Goal: Task Accomplishment & Management: Manage account settings

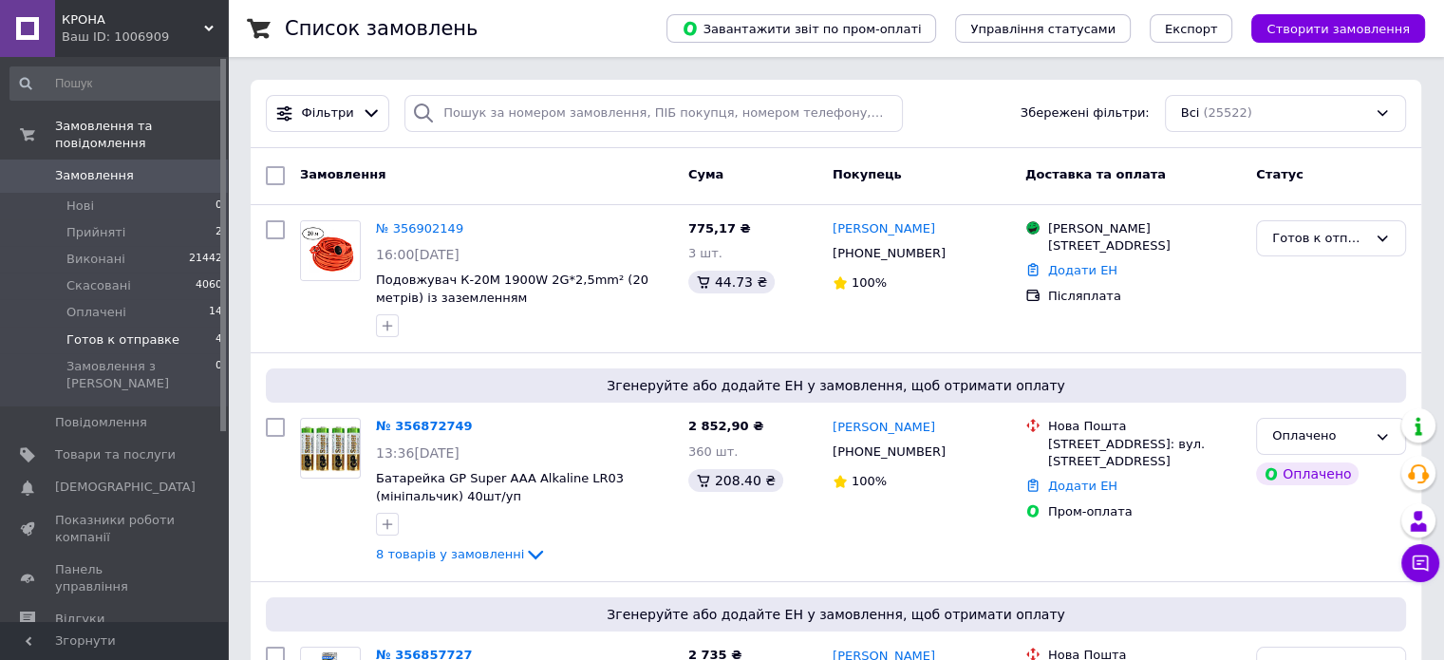
click at [161, 331] on span "Готов к отправке" at bounding box center [122, 339] width 113 height 17
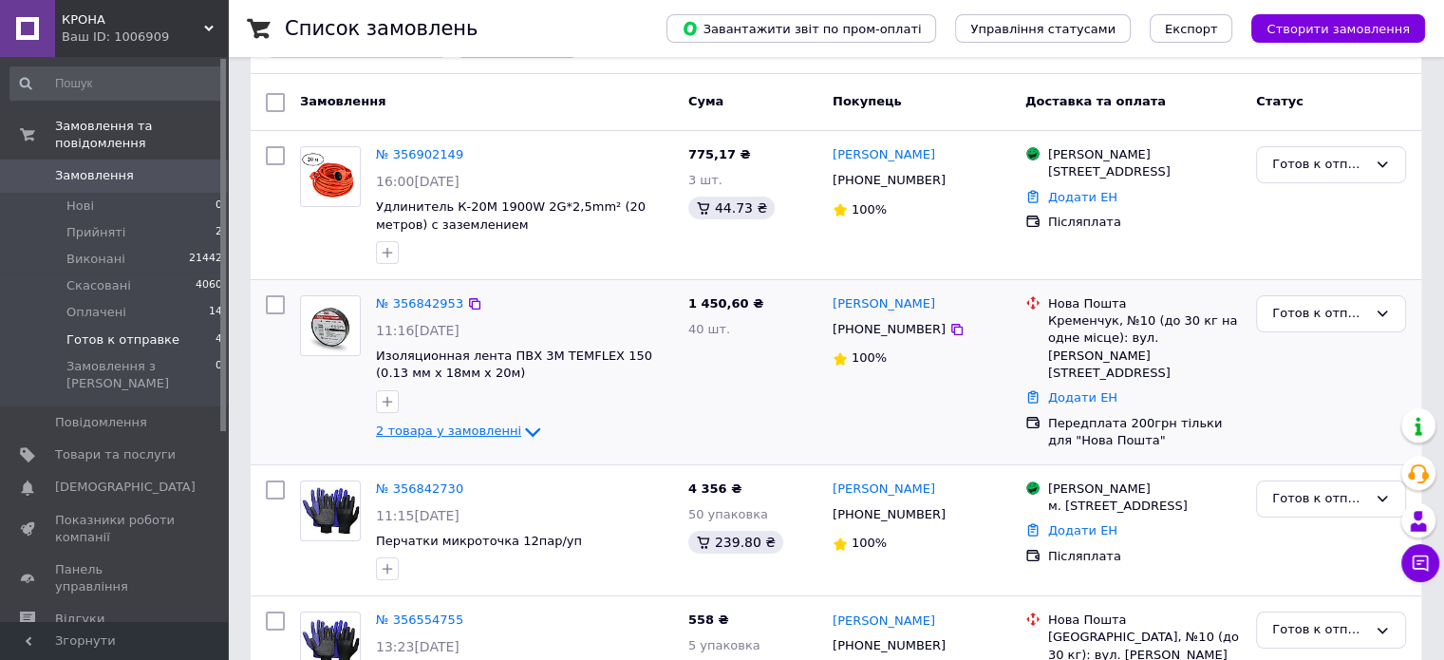
scroll to position [254, 0]
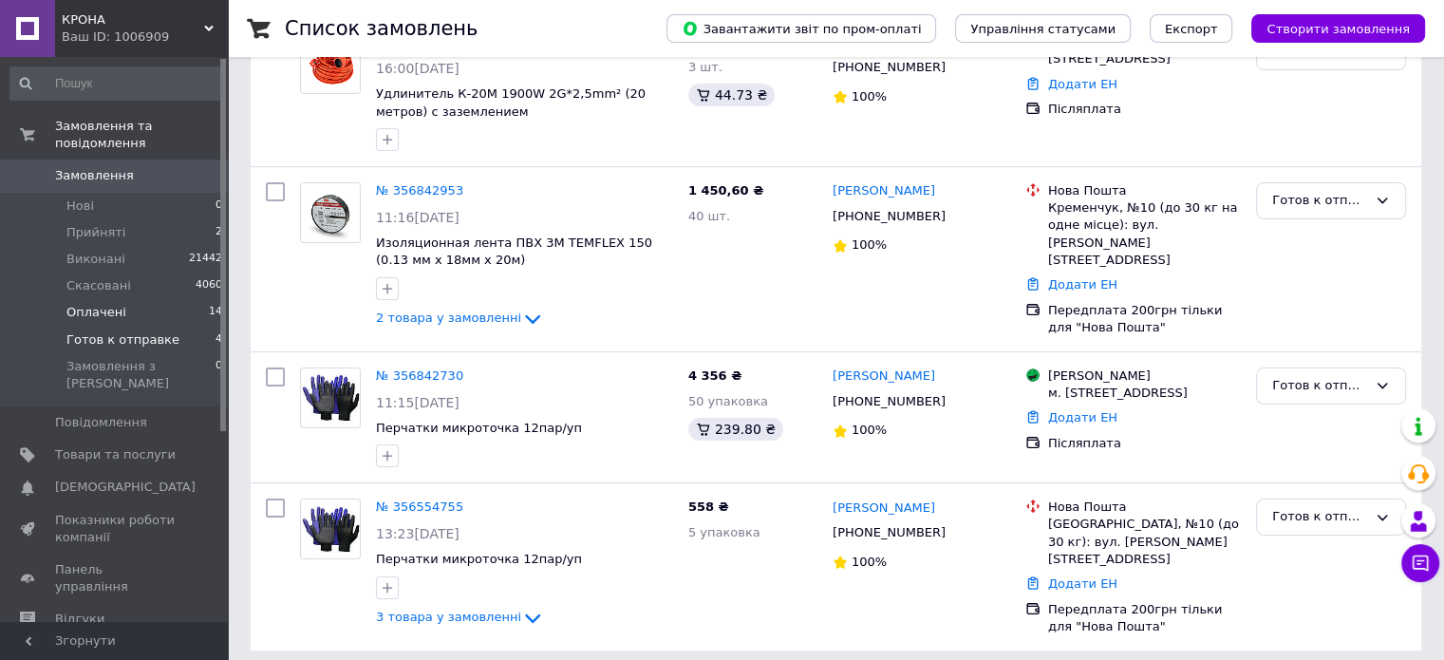
click at [129, 302] on li "Оплачені 14" at bounding box center [117, 312] width 234 height 27
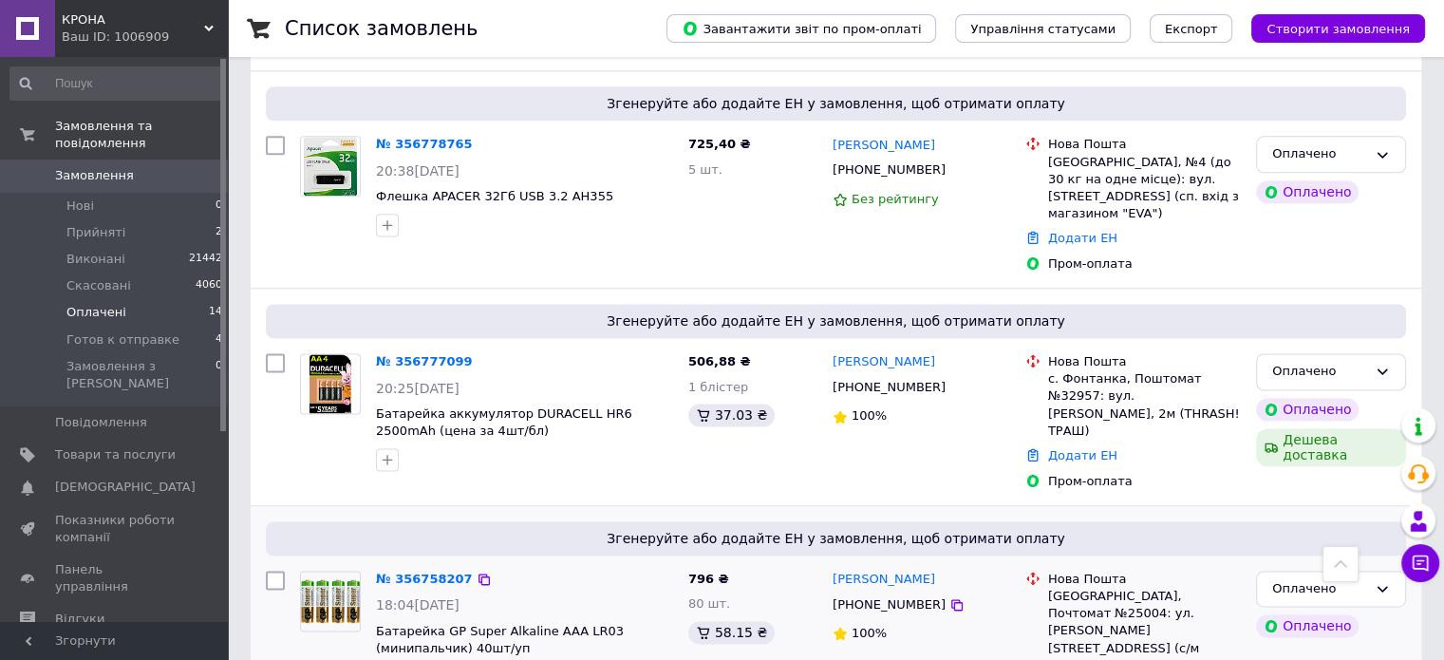
scroll to position [2553, 0]
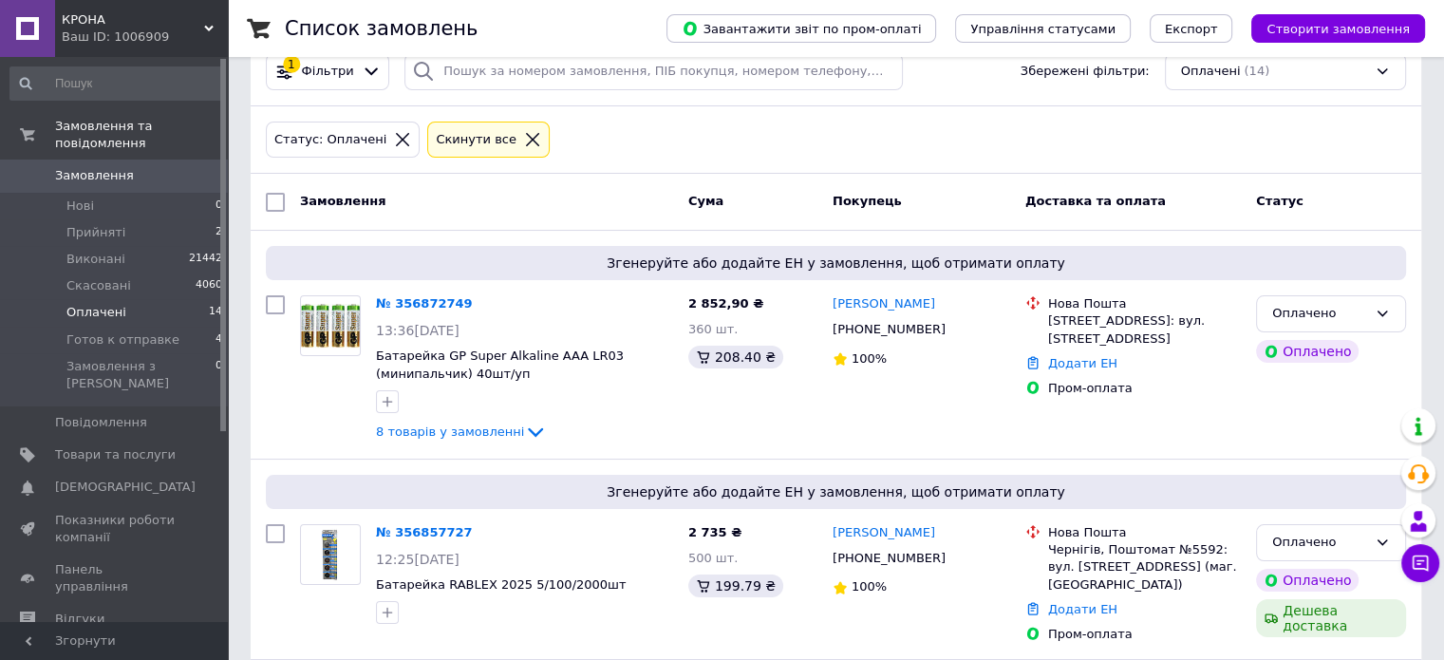
scroll to position [0, 0]
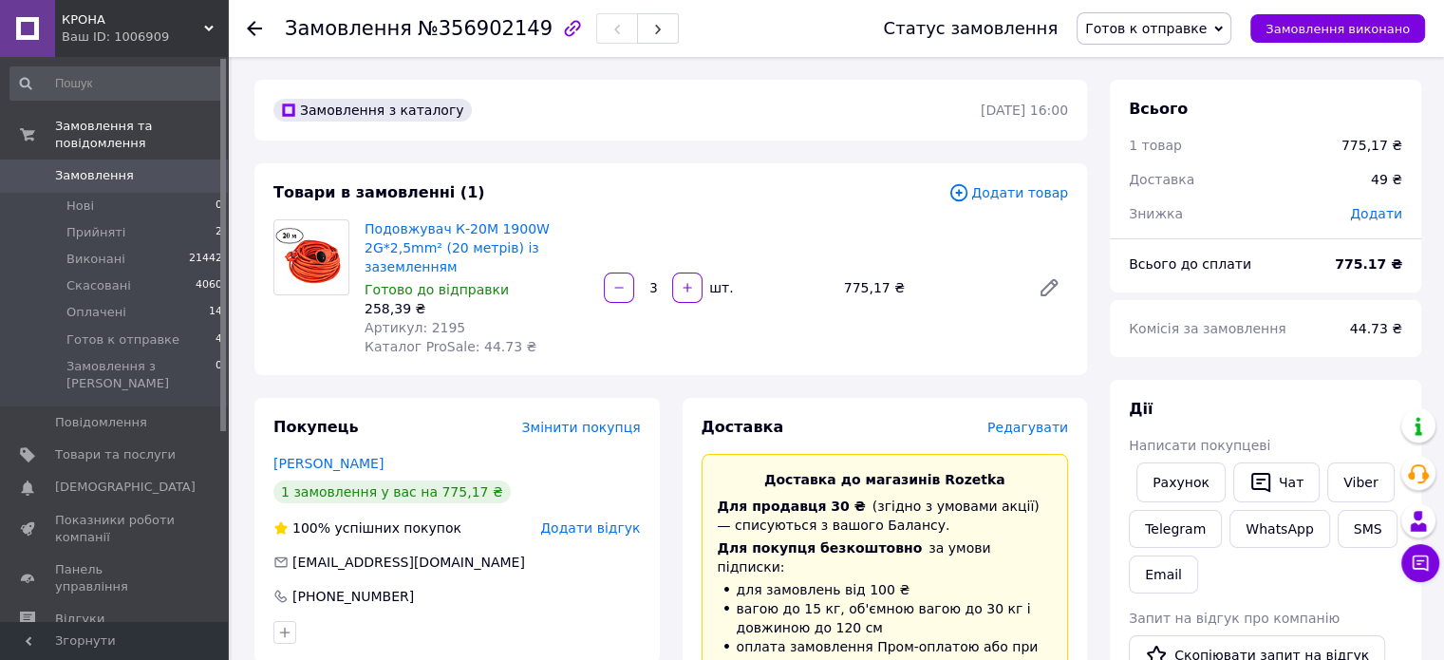
click at [1026, 424] on span "Редагувати" at bounding box center [1027, 427] width 81 height 15
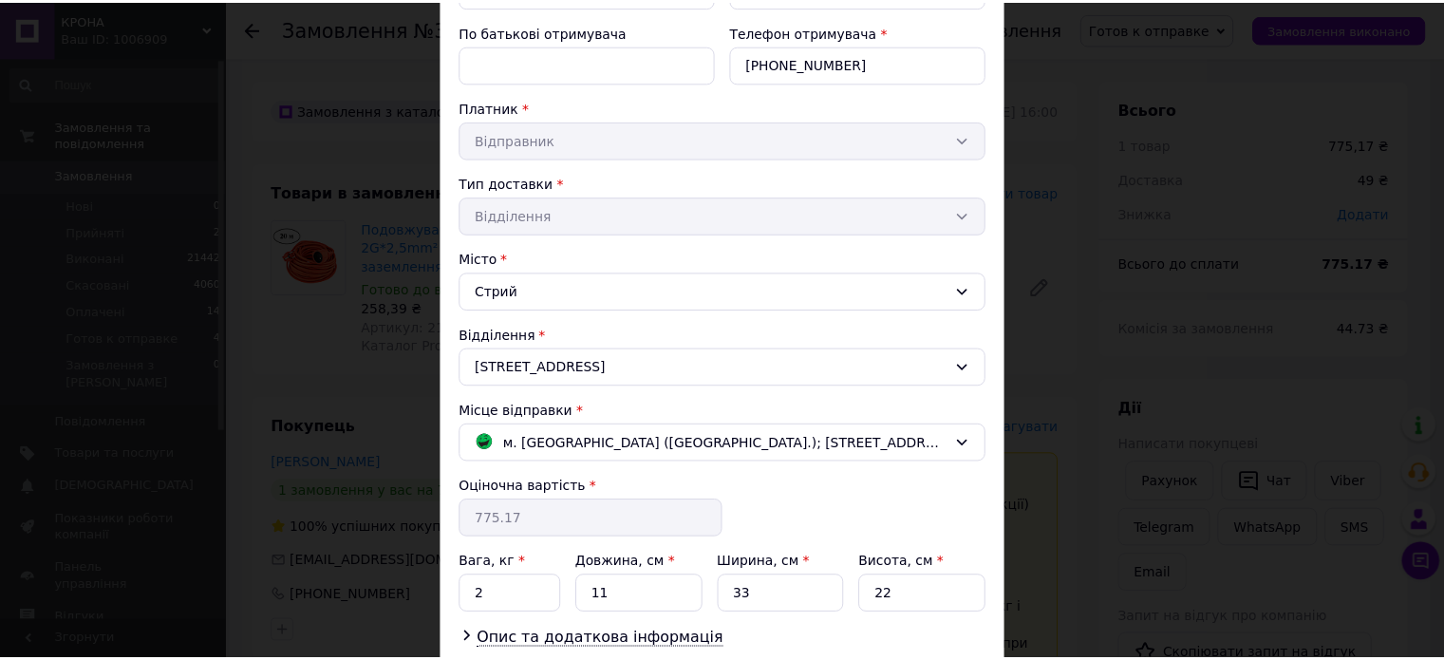
scroll to position [403, 0]
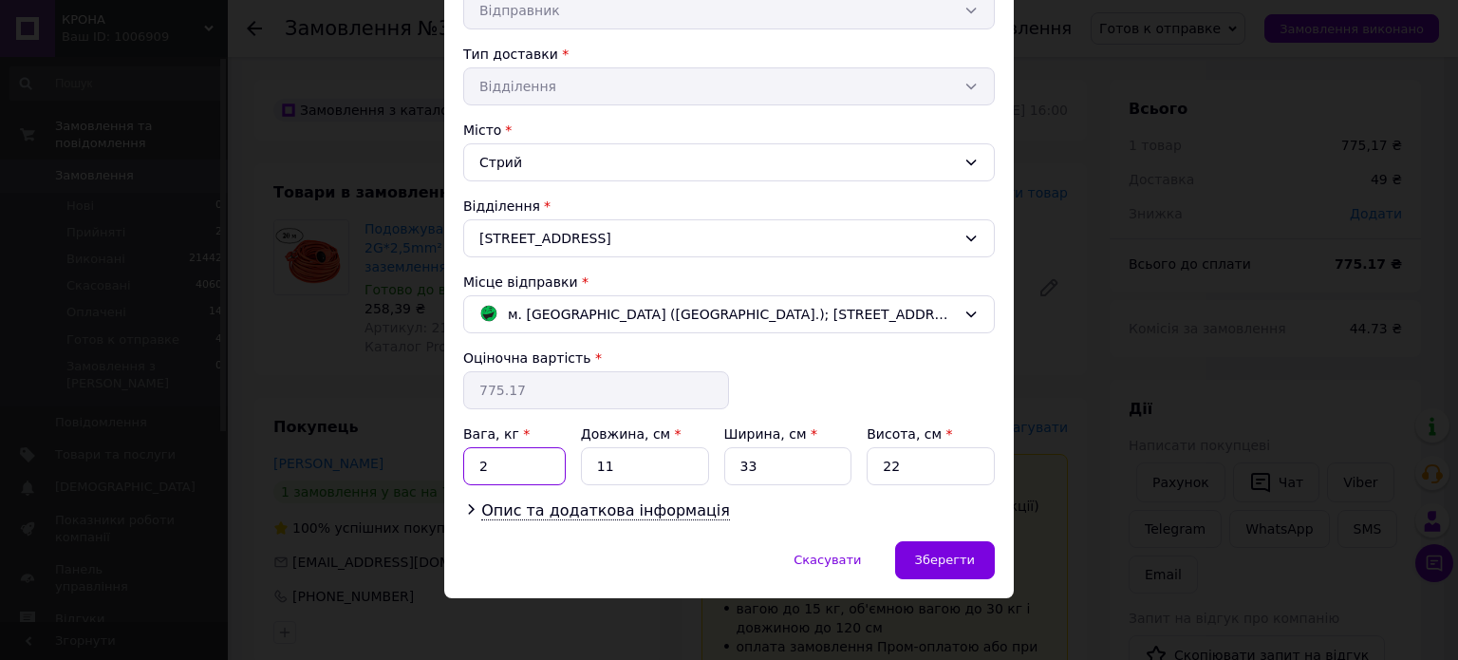
click at [516, 455] on input "2" at bounding box center [514, 466] width 103 height 38
type input "3"
type input "30"
type input "20"
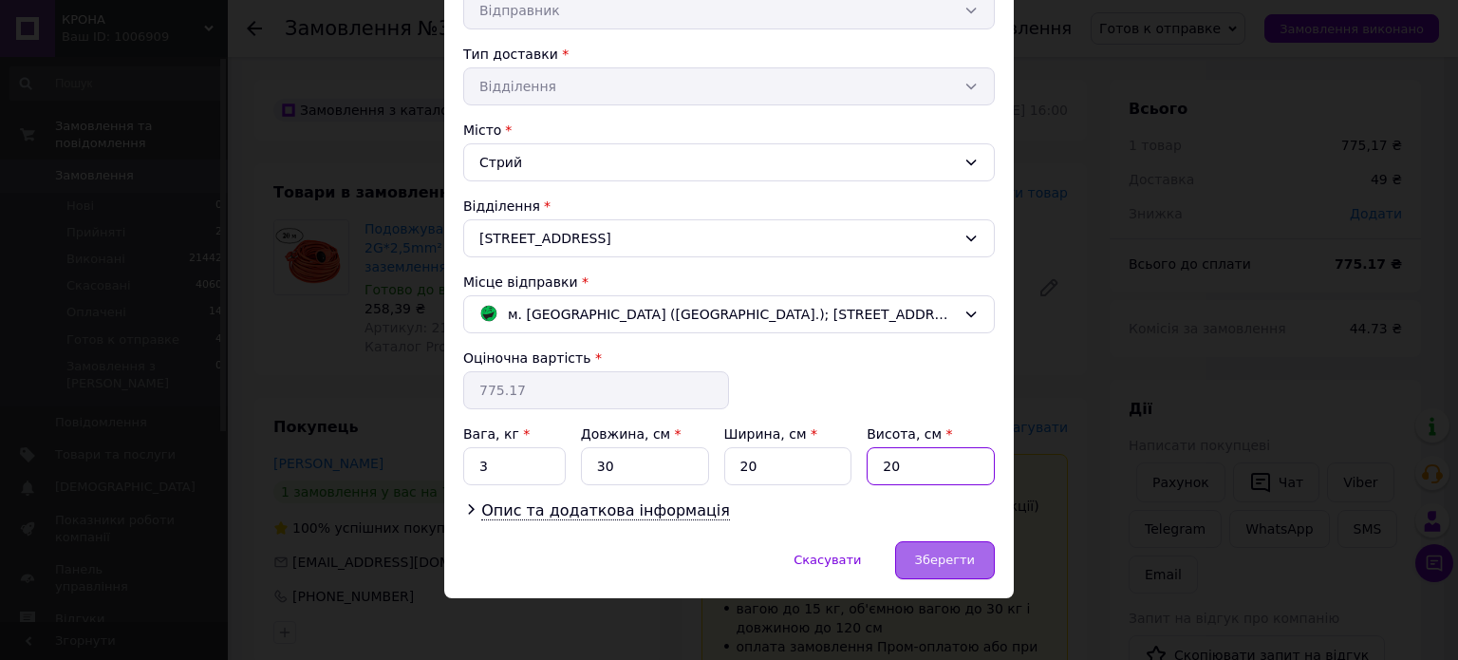
type input "20"
click at [957, 553] on span "Зберегти" at bounding box center [945, 560] width 60 height 14
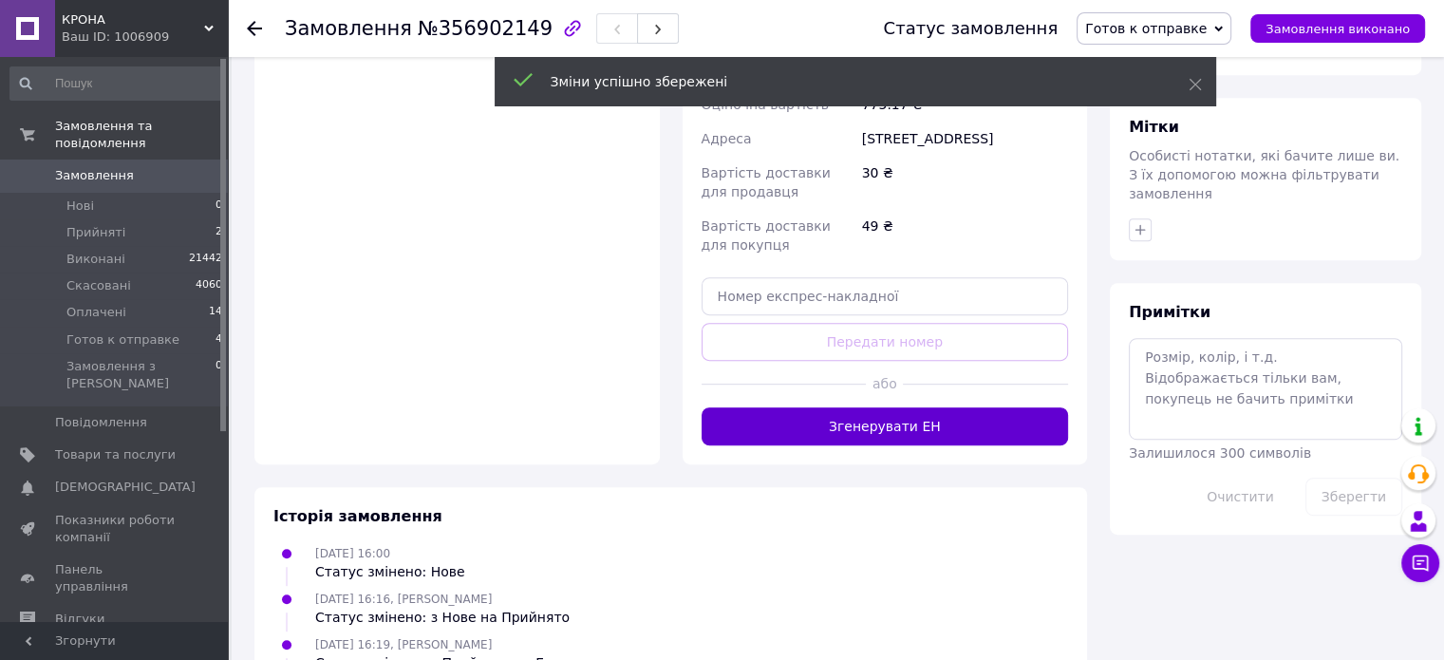
click at [892, 407] on button "Згенерувати ЕН" at bounding box center [885, 426] width 367 height 38
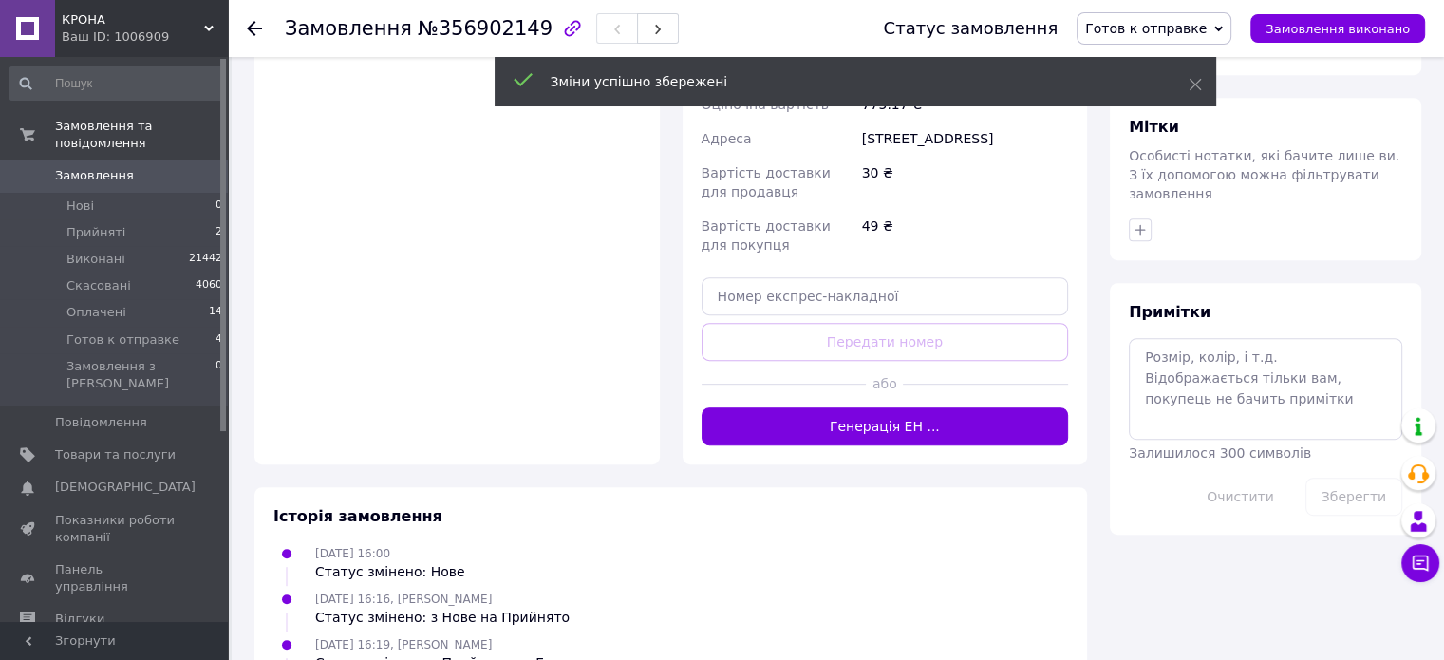
scroll to position [665, 0]
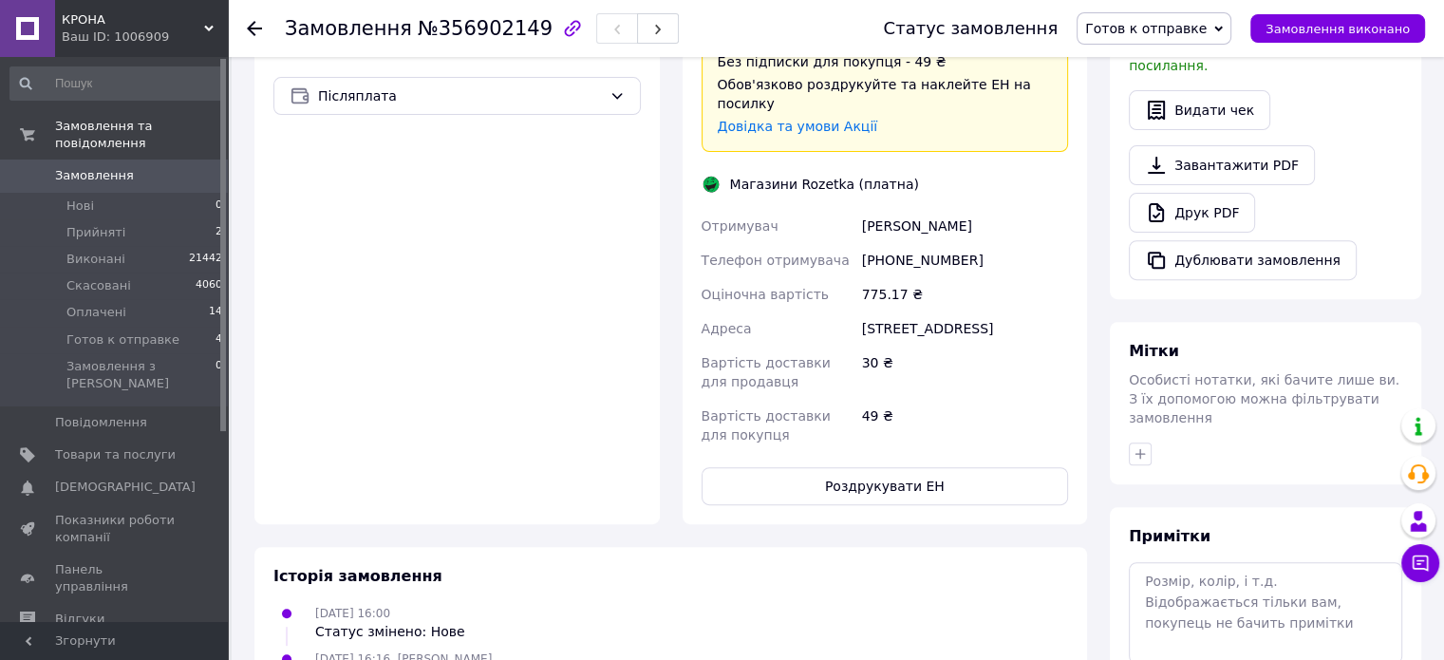
click at [946, 441] on div "49 ₴" at bounding box center [965, 425] width 214 height 53
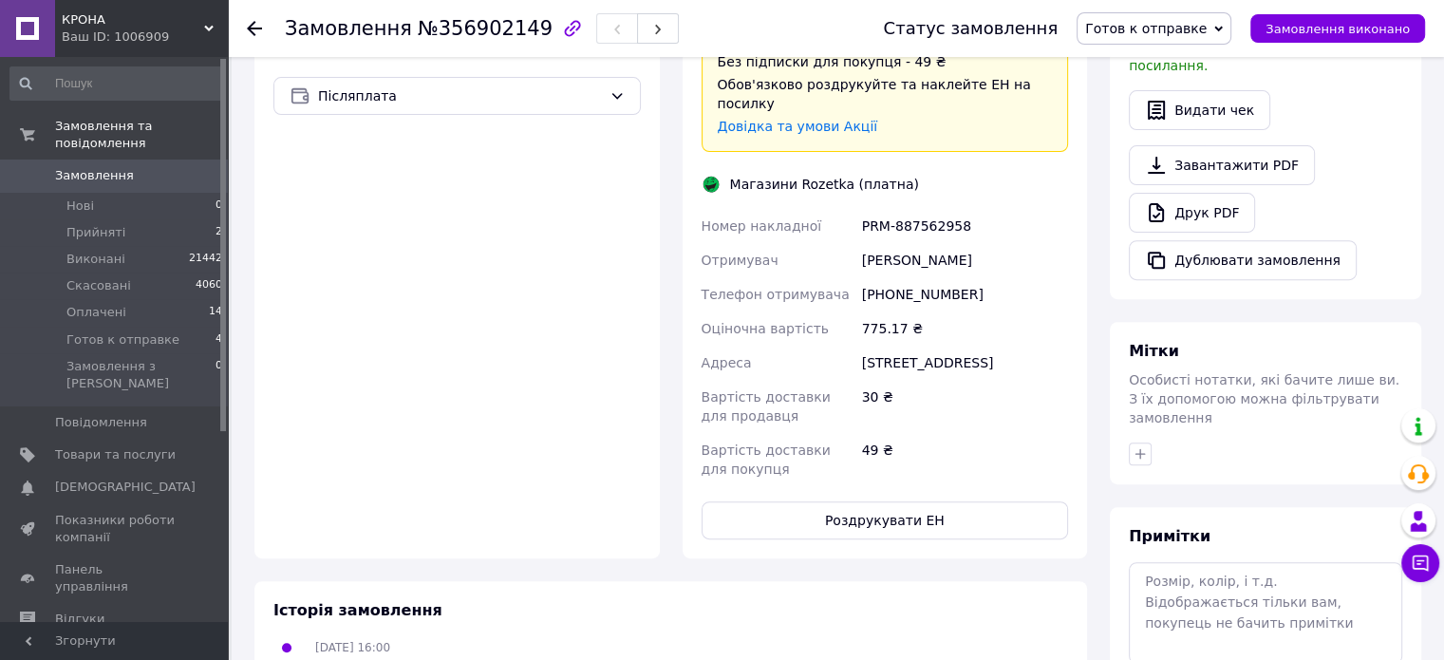
click at [928, 478] on div "49 ₴" at bounding box center [965, 459] width 214 height 53
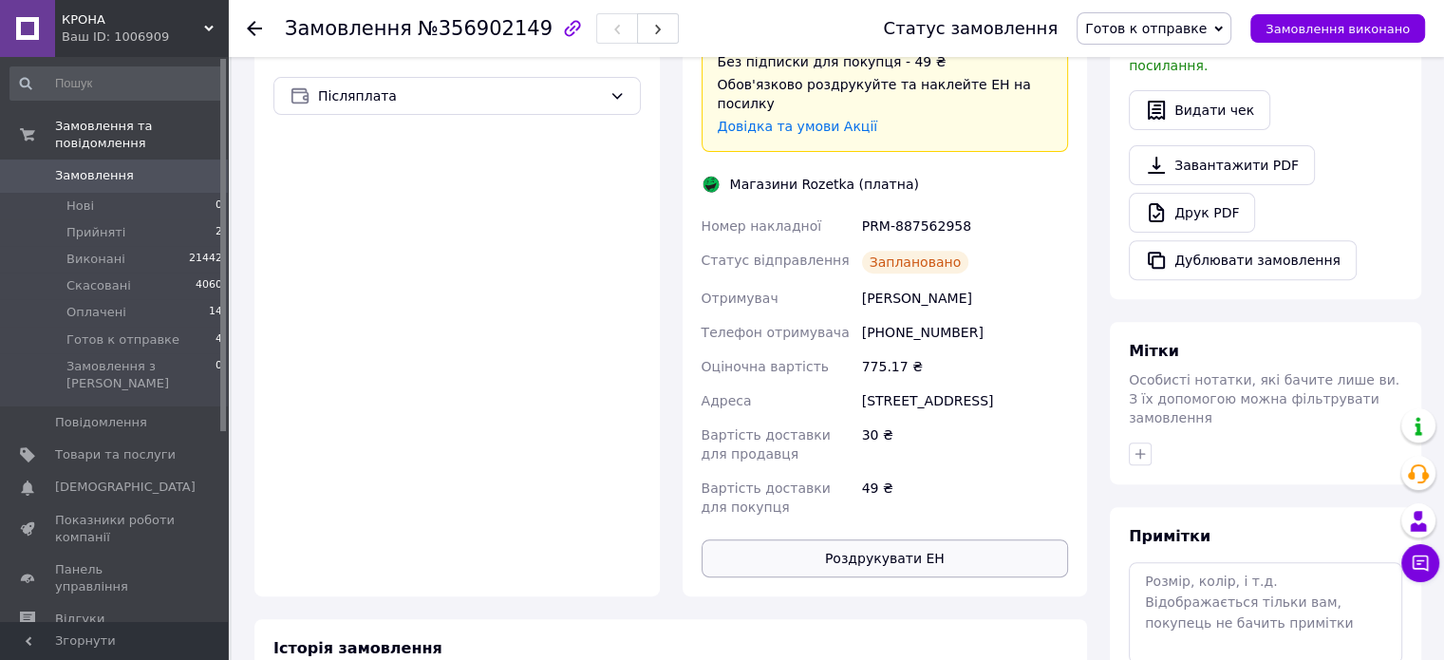
click at [912, 539] on button "Роздрукувати ЕН" at bounding box center [885, 558] width 367 height 38
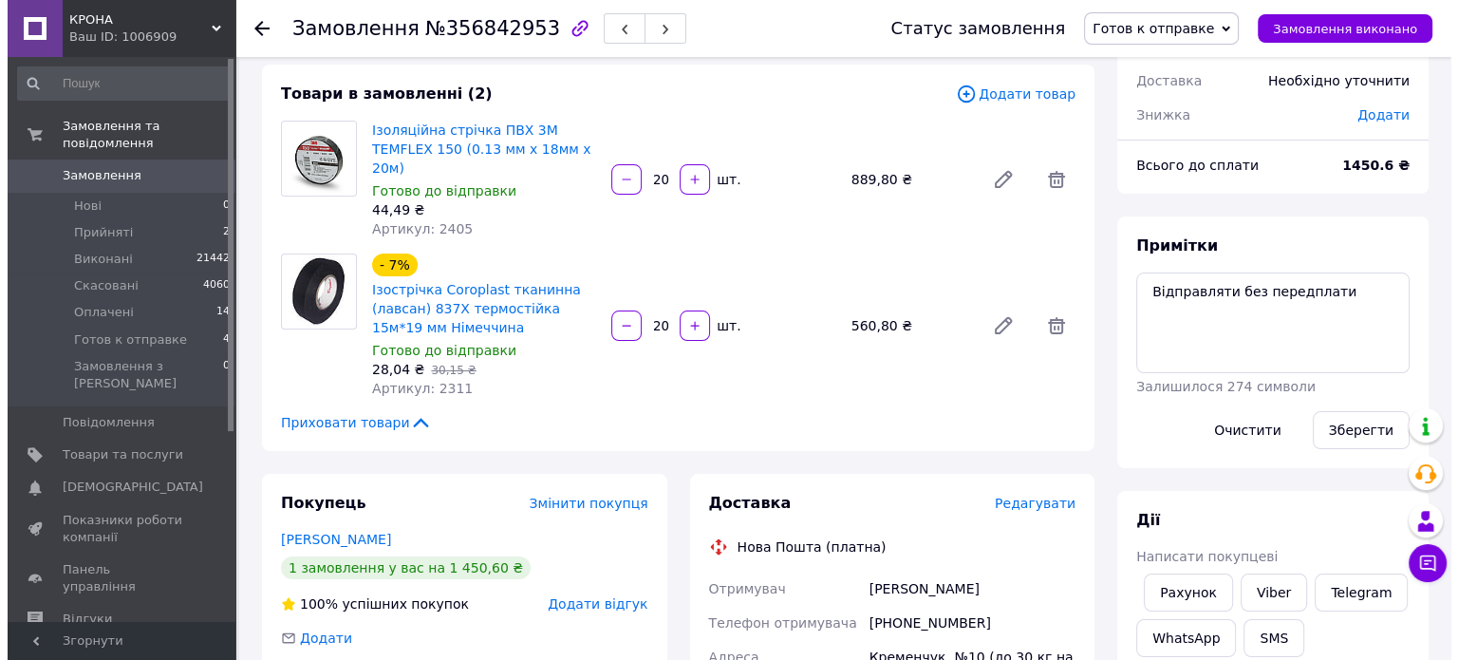
scroll to position [190, 0]
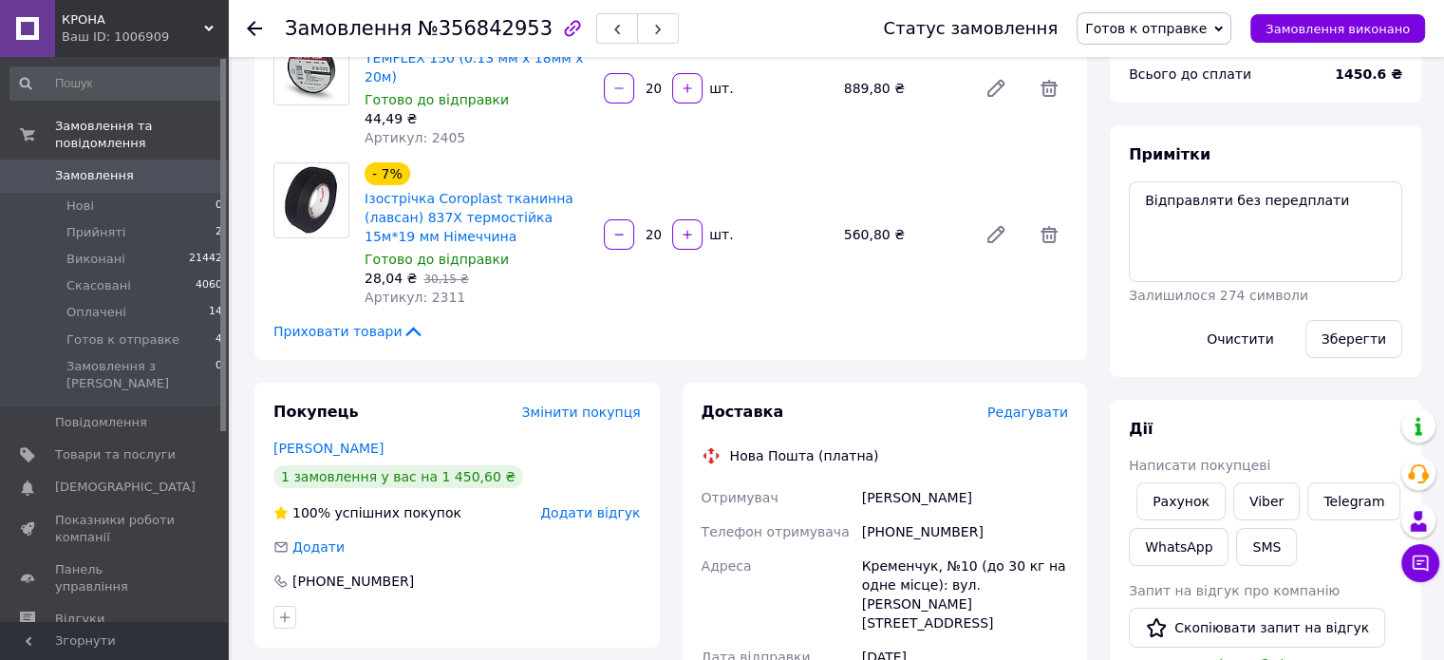
click at [1030, 404] on span "Редагувати" at bounding box center [1027, 411] width 81 height 15
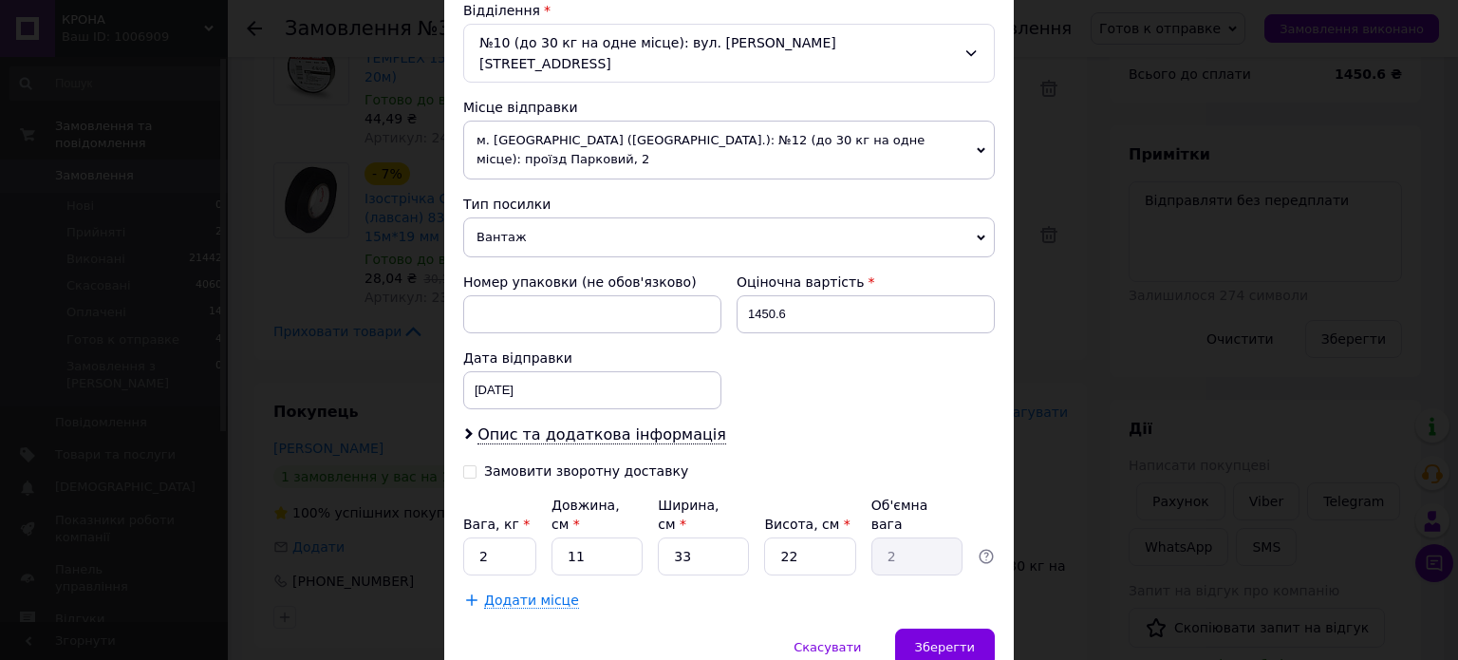
scroll to position [629, 0]
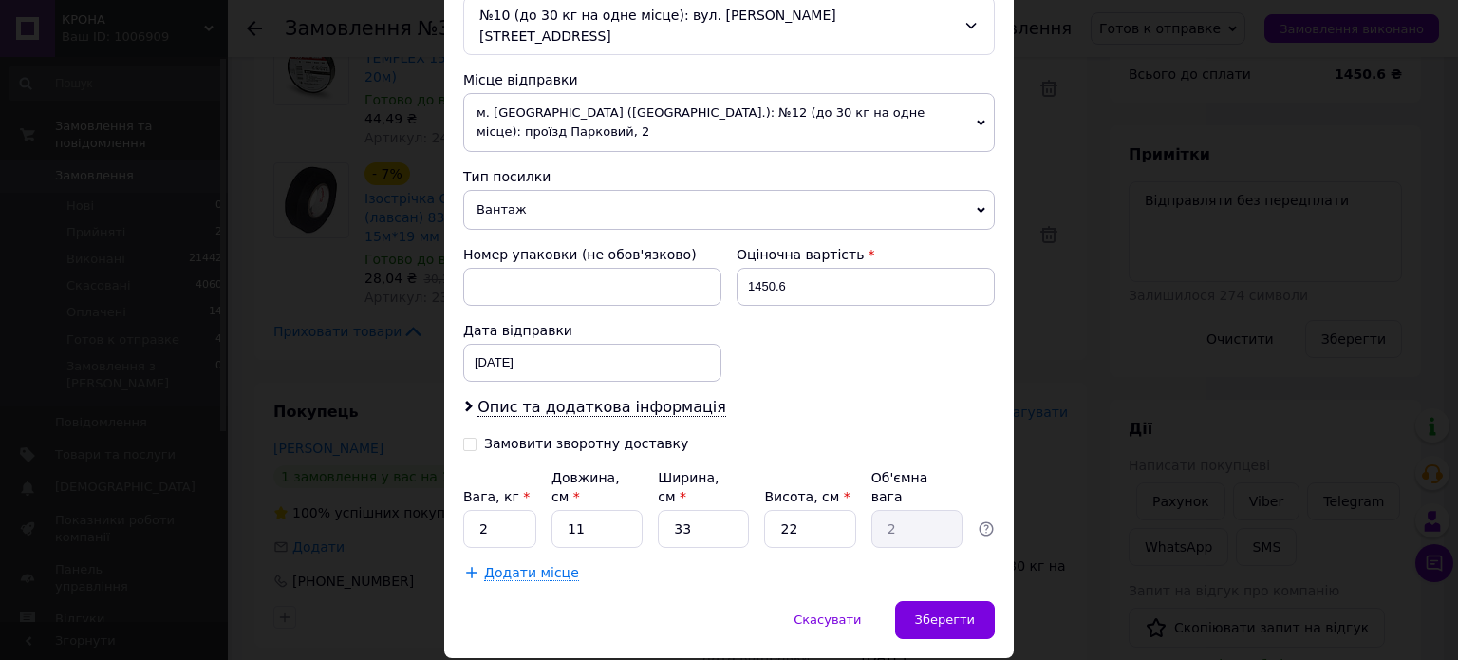
click at [511, 436] on div "Замовити зворотну доставку" at bounding box center [586, 444] width 204 height 16
click at [477, 436] on input "Замовити зворотну доставку" at bounding box center [469, 442] width 13 height 13
checkbox input "true"
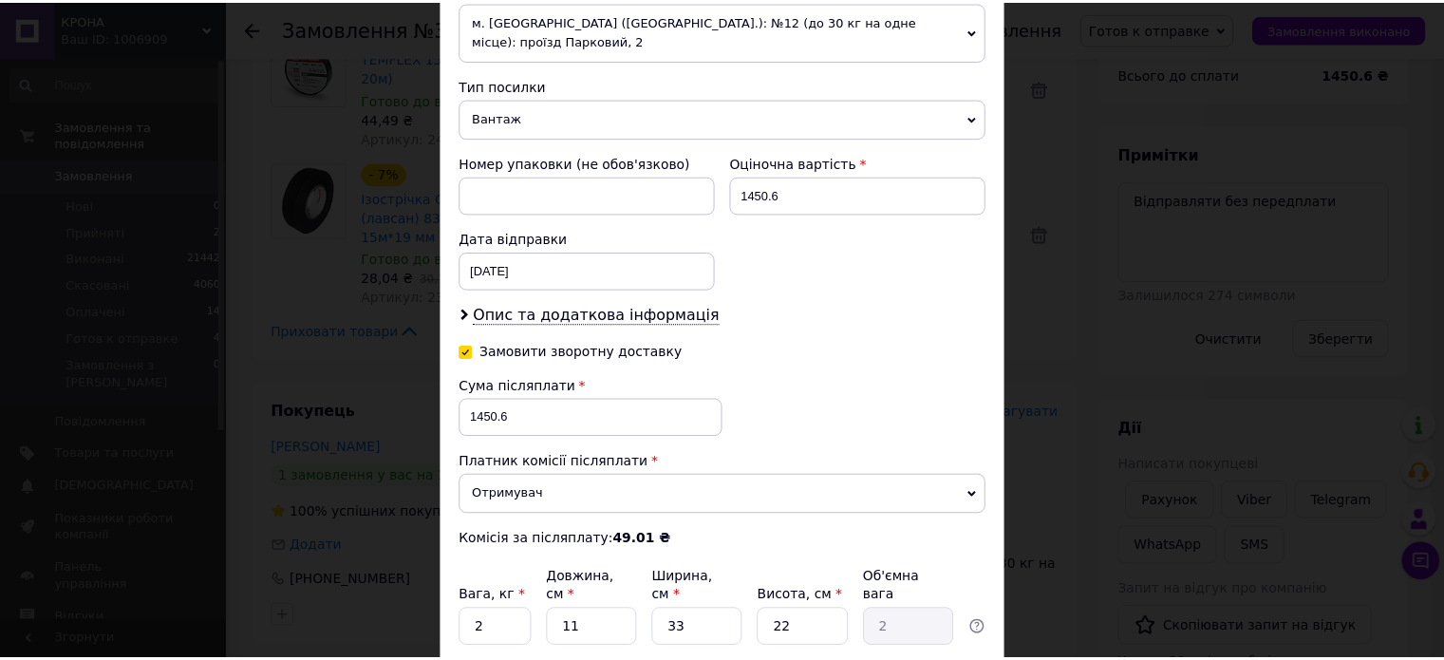
scroll to position [820, 0]
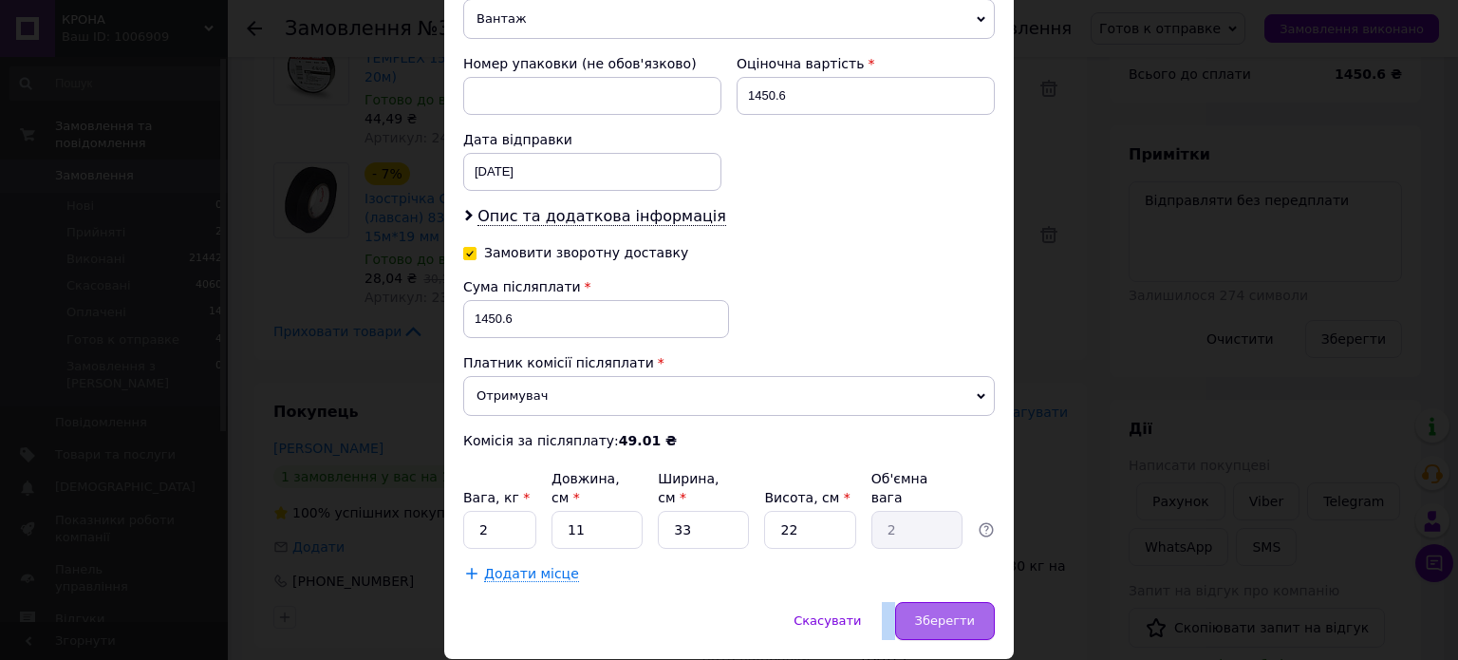
click at [931, 602] on div "Зберегти" at bounding box center [945, 621] width 100 height 38
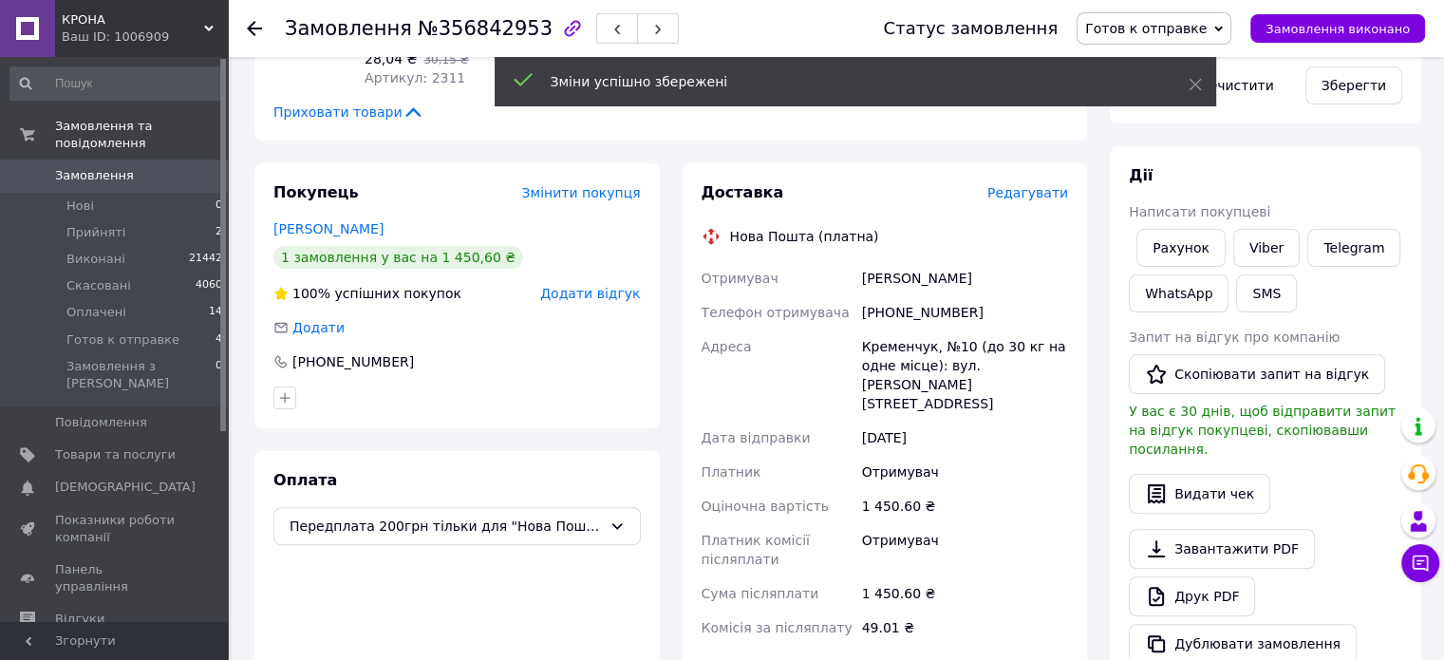
scroll to position [570, 0]
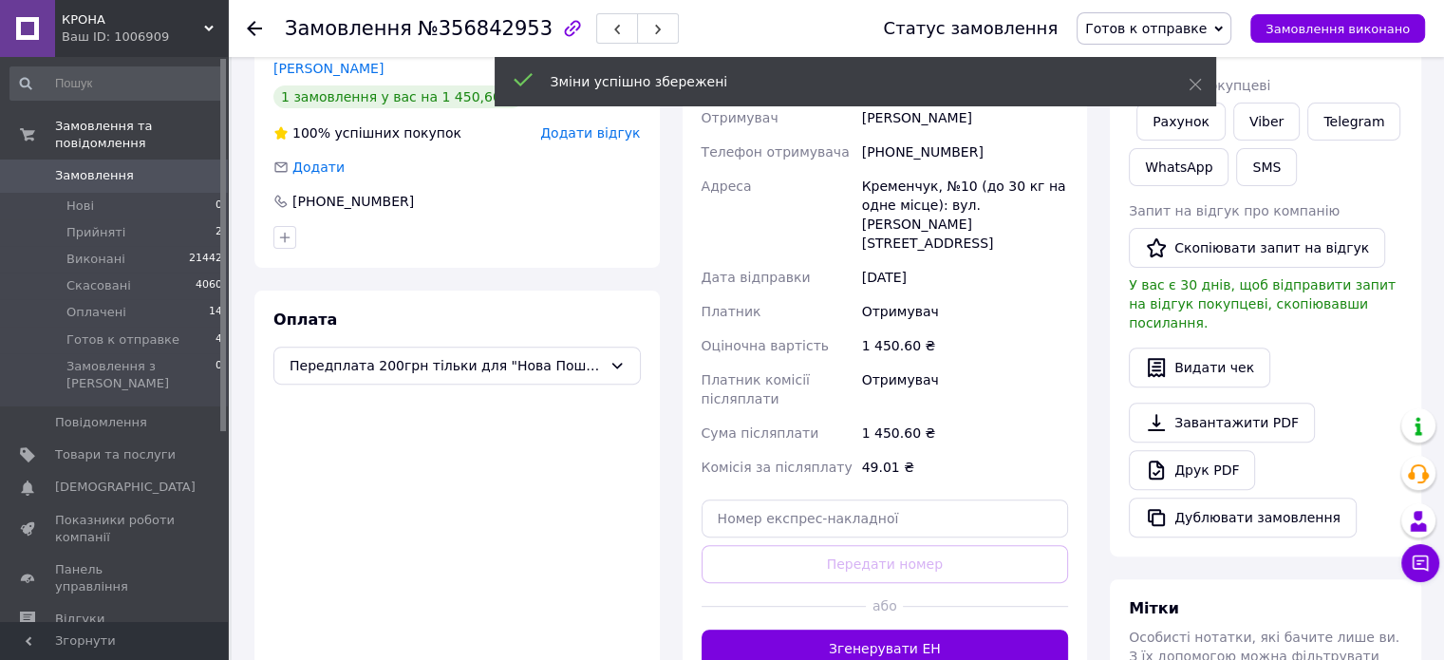
click at [864, 629] on button "Згенерувати ЕН" at bounding box center [885, 648] width 367 height 38
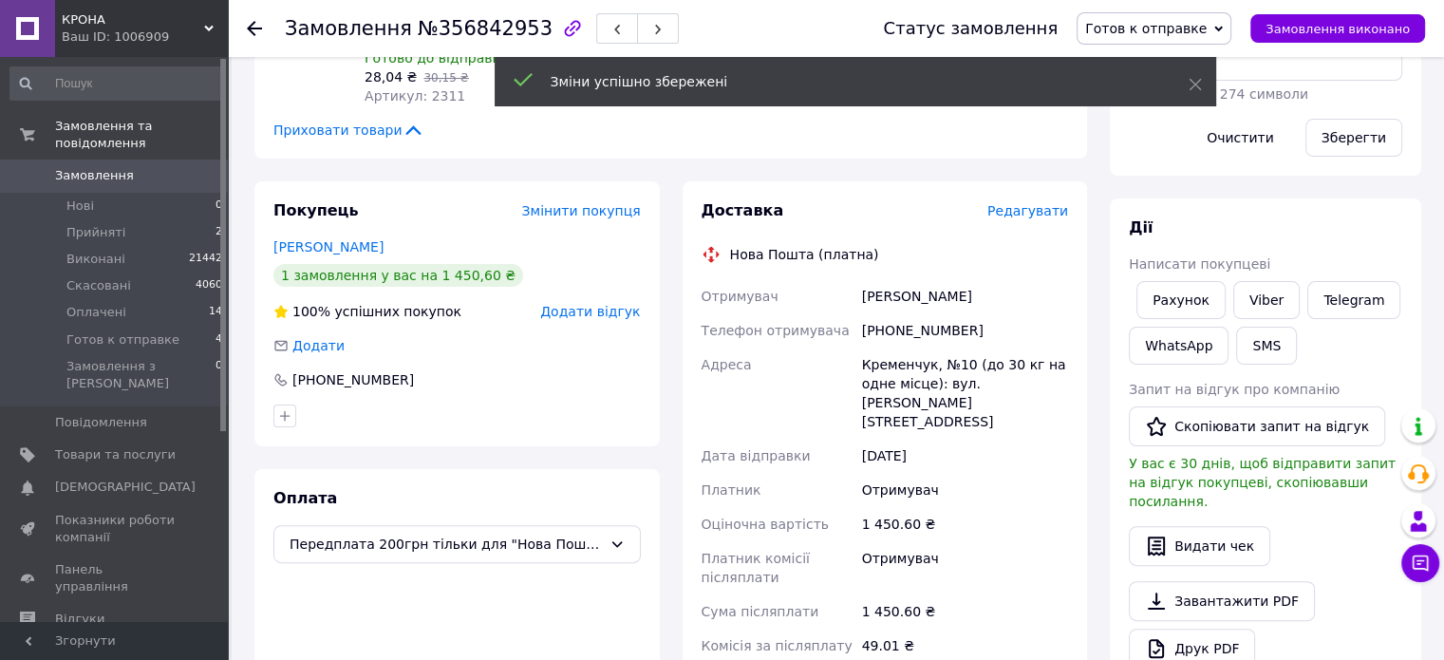
scroll to position [380, 0]
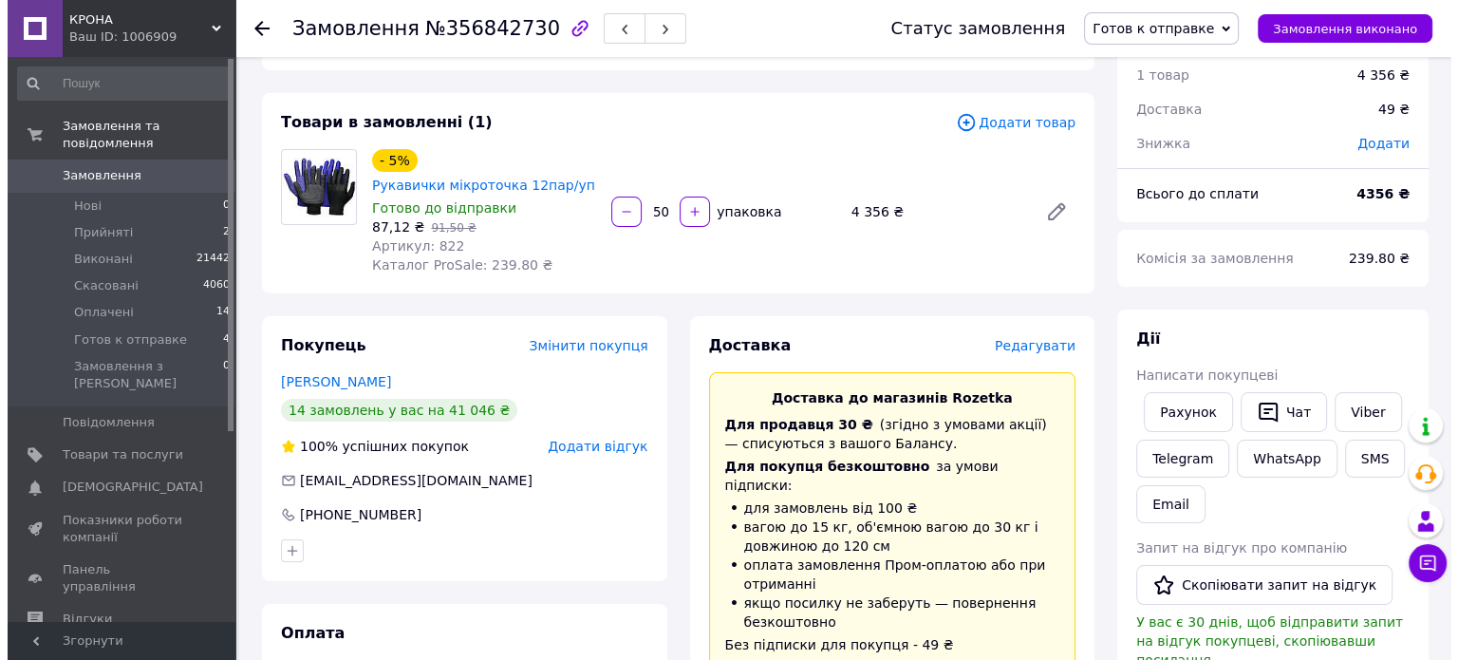
scroll to position [190, 0]
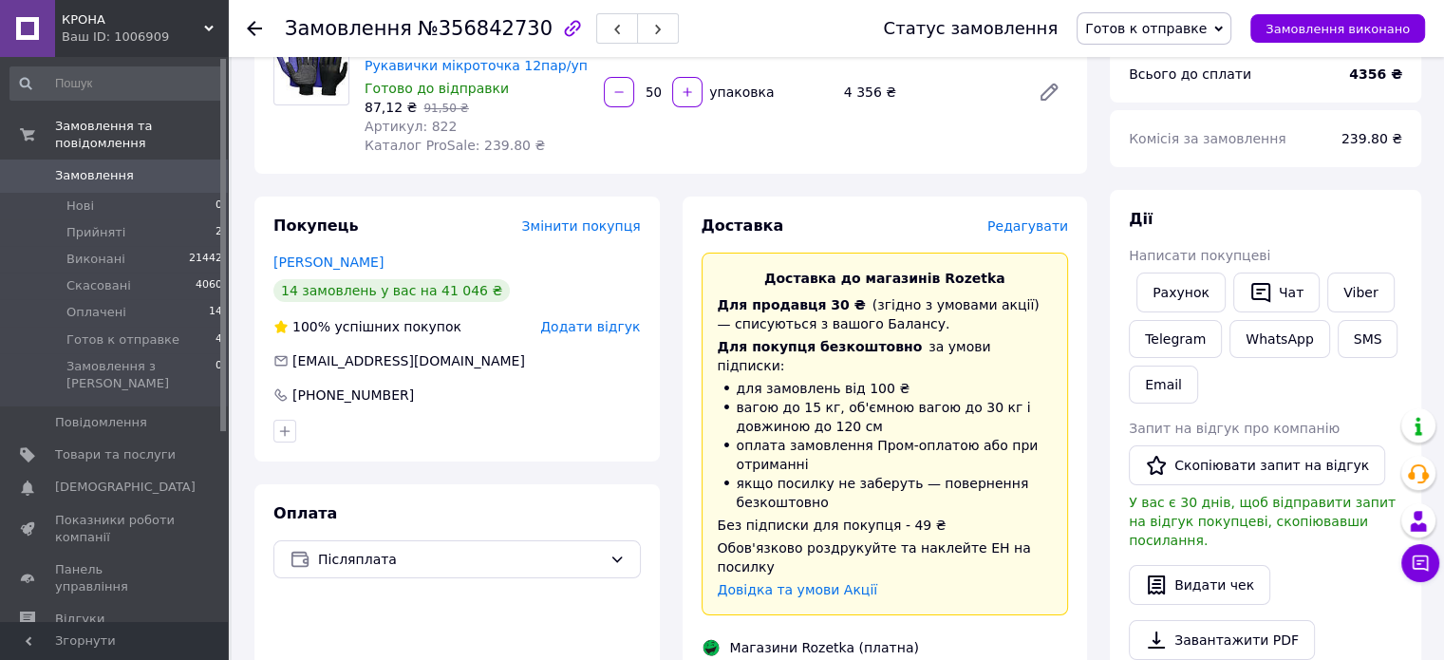
click at [1015, 226] on span "Редагувати" at bounding box center [1027, 225] width 81 height 15
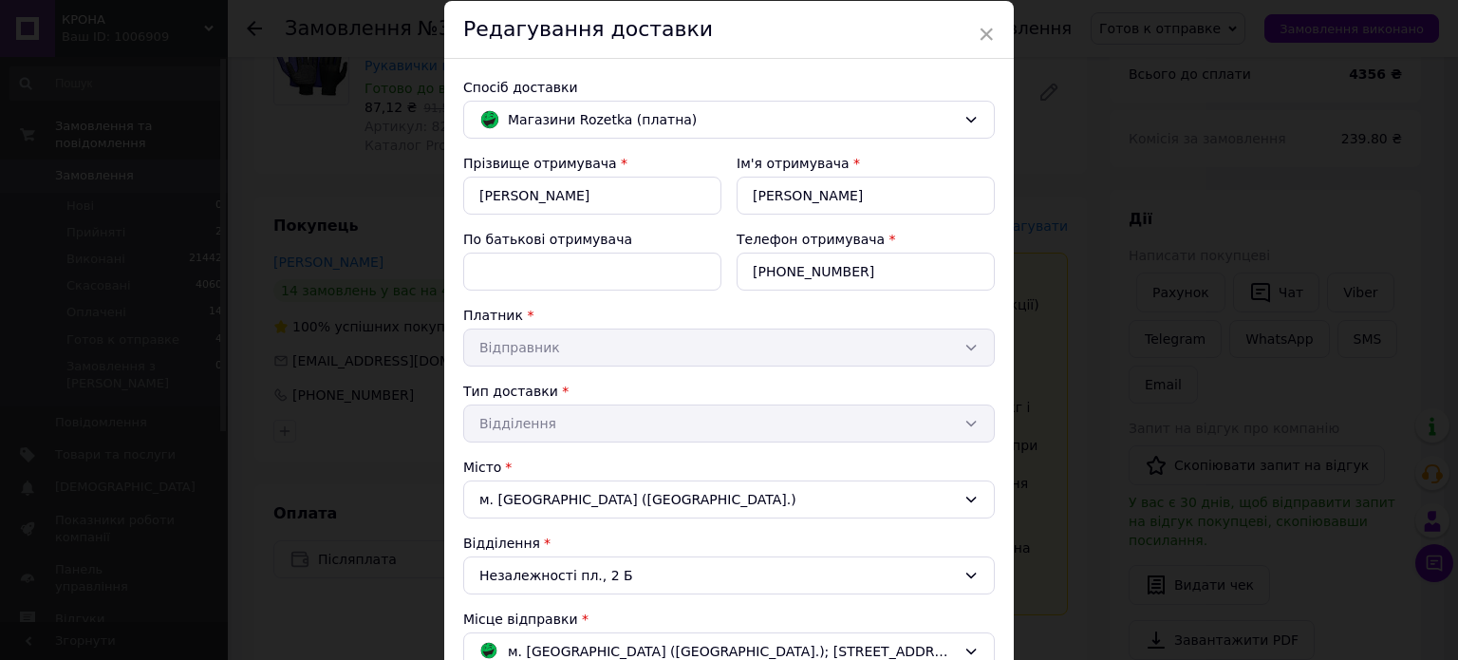
scroll to position [403, 0]
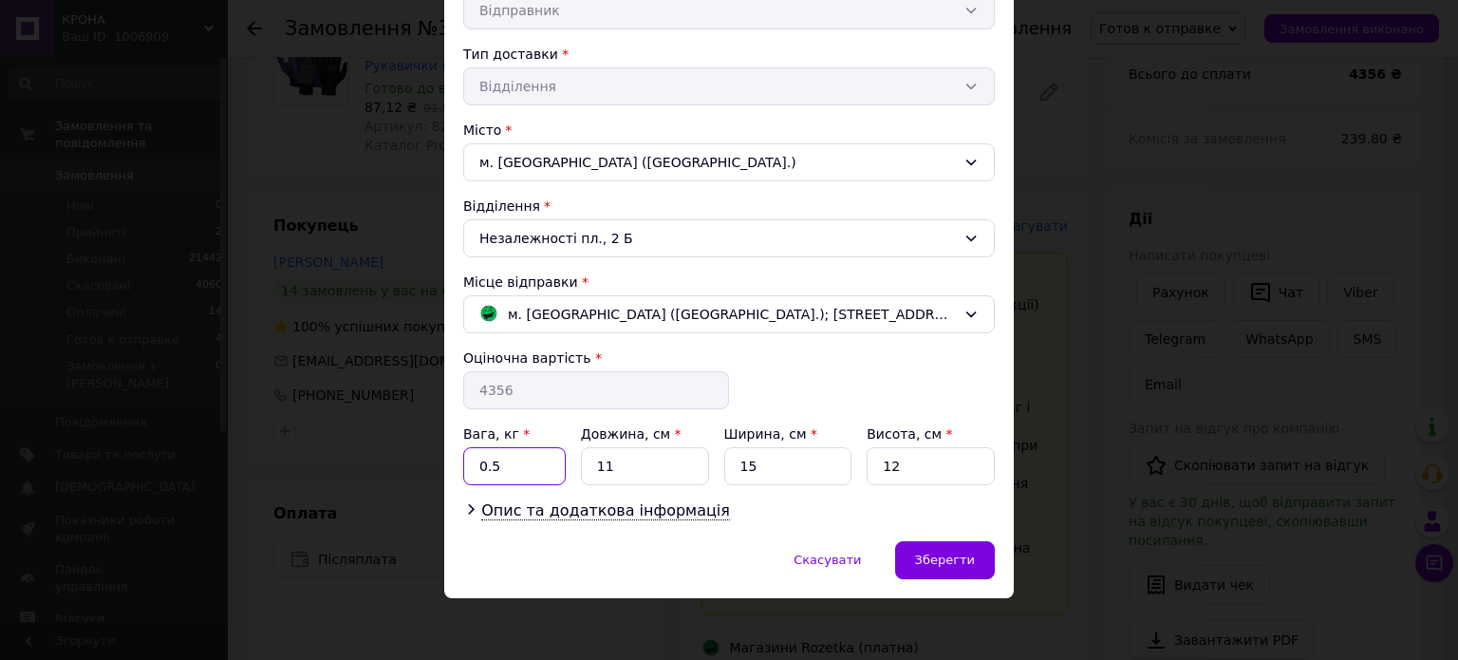
click at [523, 459] on input "0.5" at bounding box center [514, 466] width 103 height 38
type input "15"
type input "40"
type input "75"
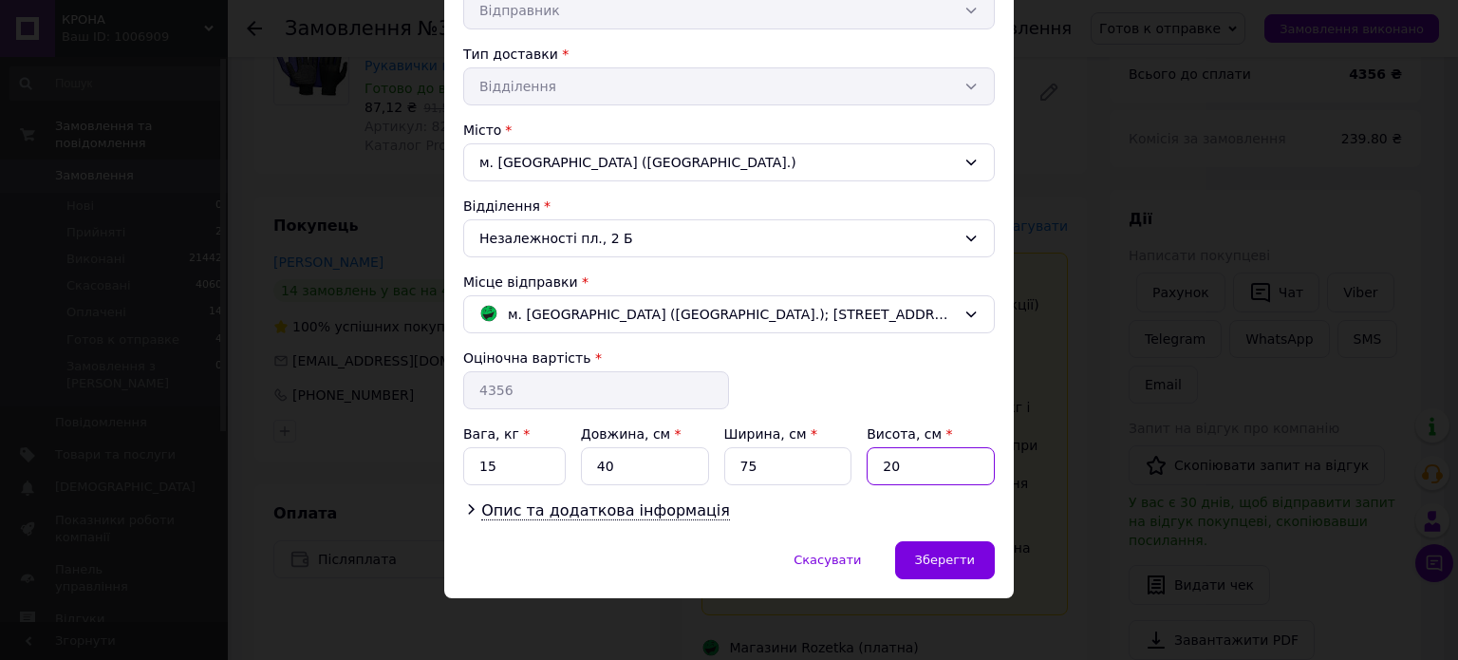
type input "20"
click at [792, 501] on div "Опис та додаткова інформація" at bounding box center [729, 511] width 532 height 22
click at [960, 561] on span "Зберегти" at bounding box center [945, 560] width 60 height 14
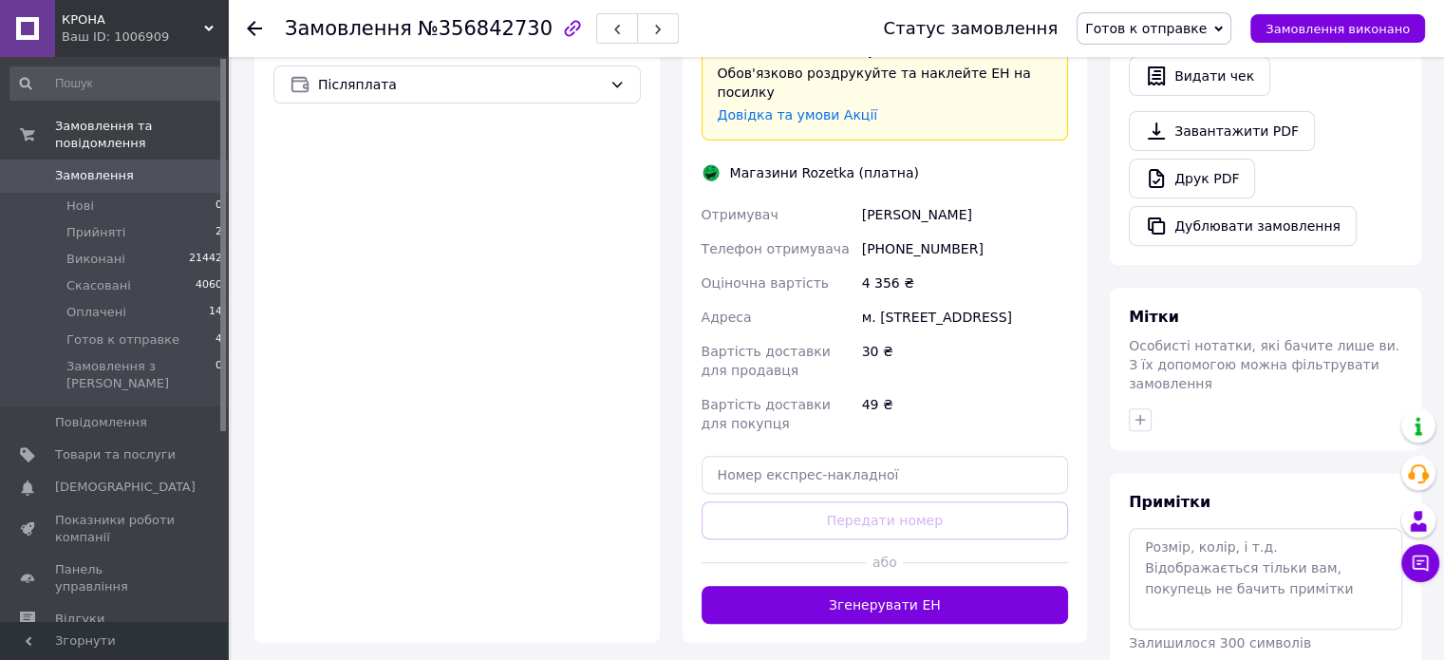
scroll to position [854, 0]
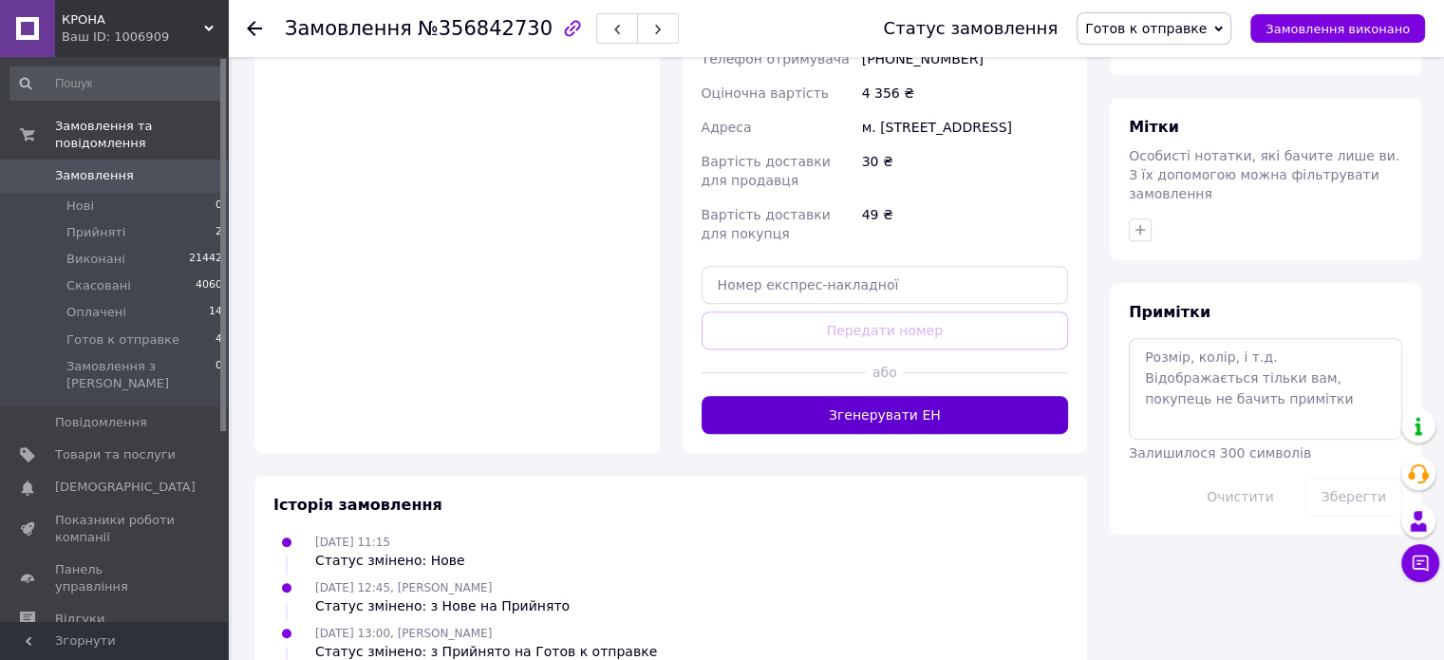
click at [936, 398] on button "Згенерувати ЕН" at bounding box center [885, 415] width 367 height 38
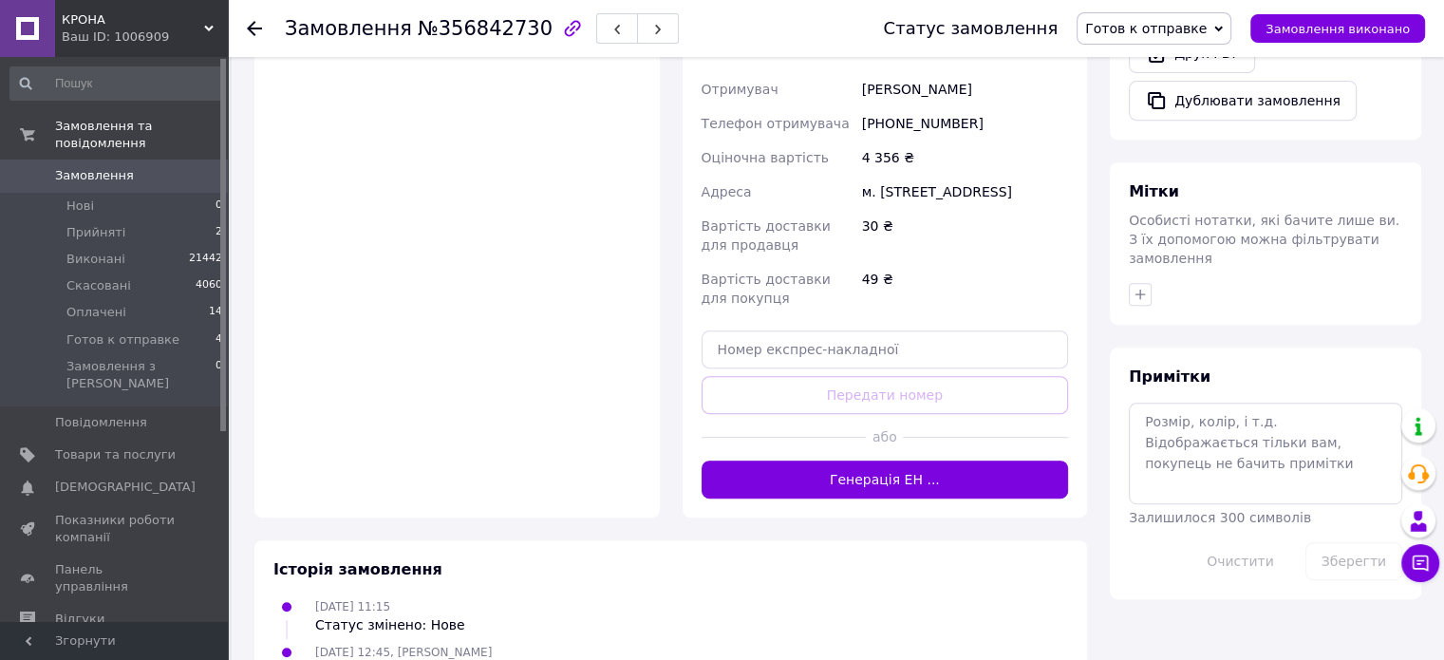
scroll to position [759, 0]
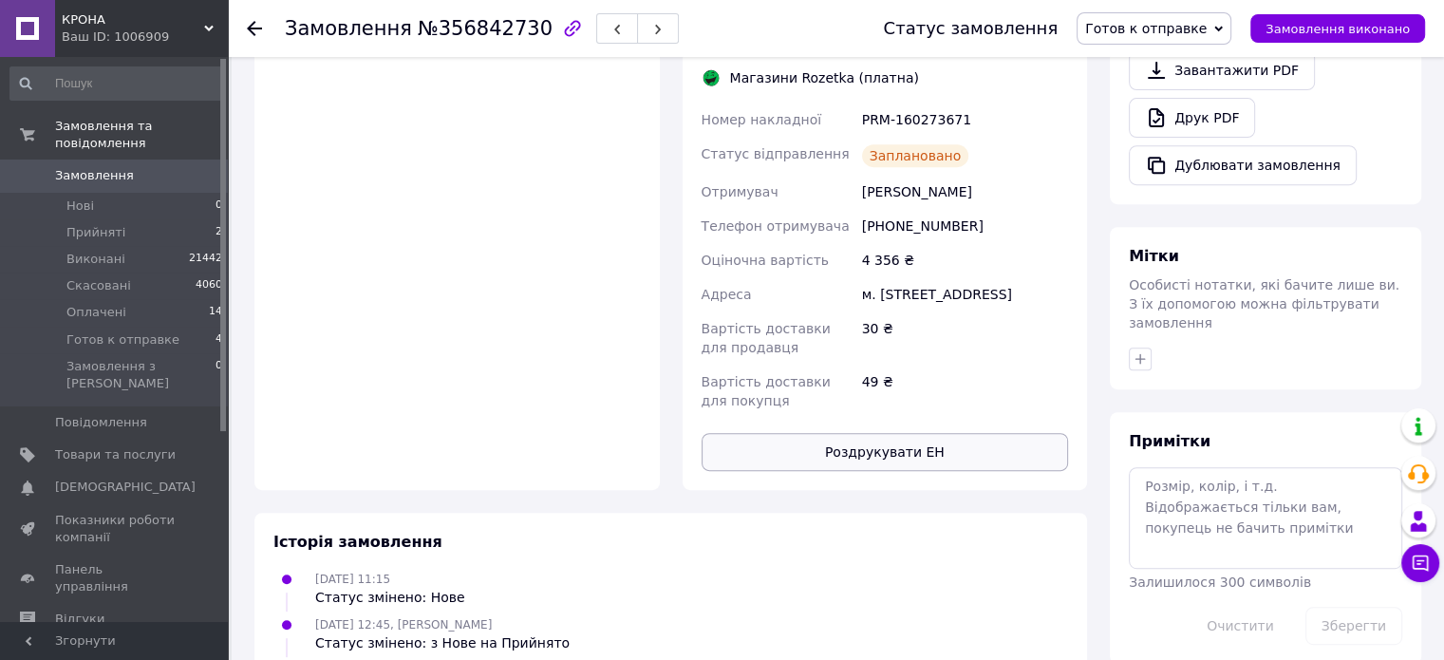
click at [872, 439] on button "Роздрукувати ЕН" at bounding box center [885, 452] width 367 height 38
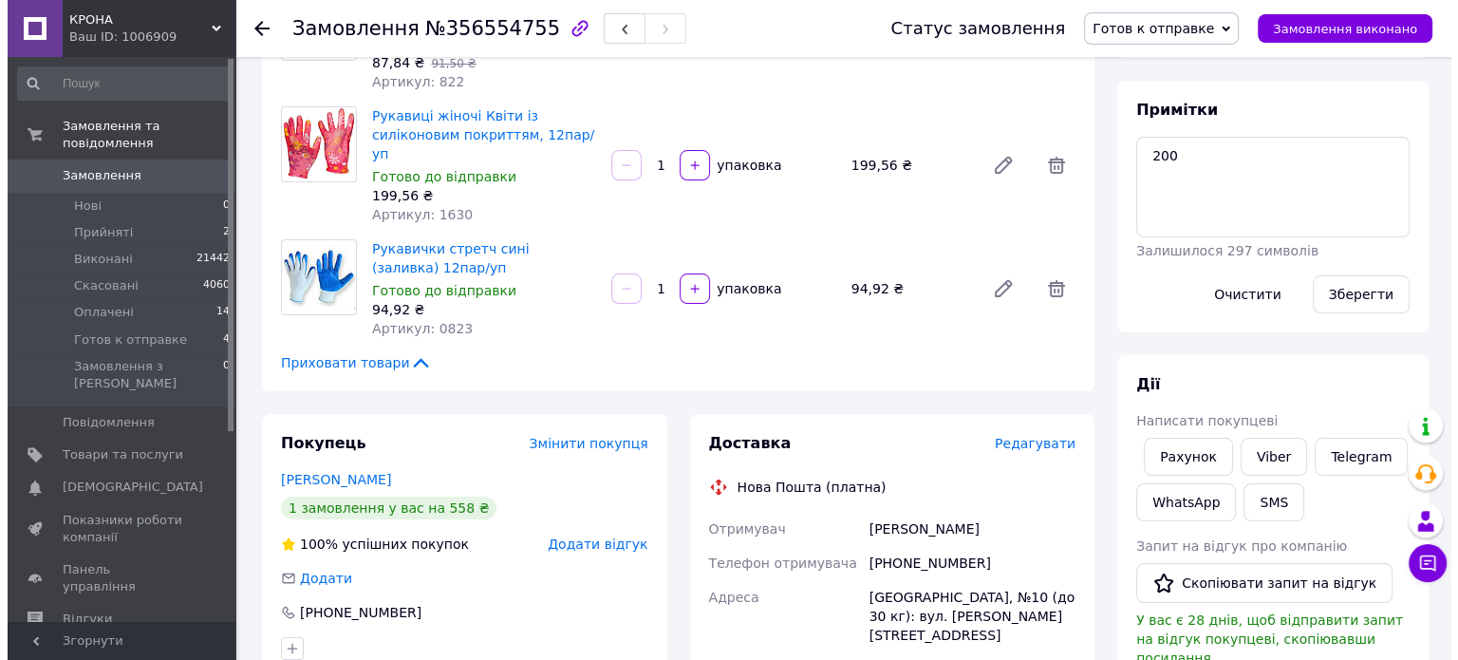
scroll to position [285, 0]
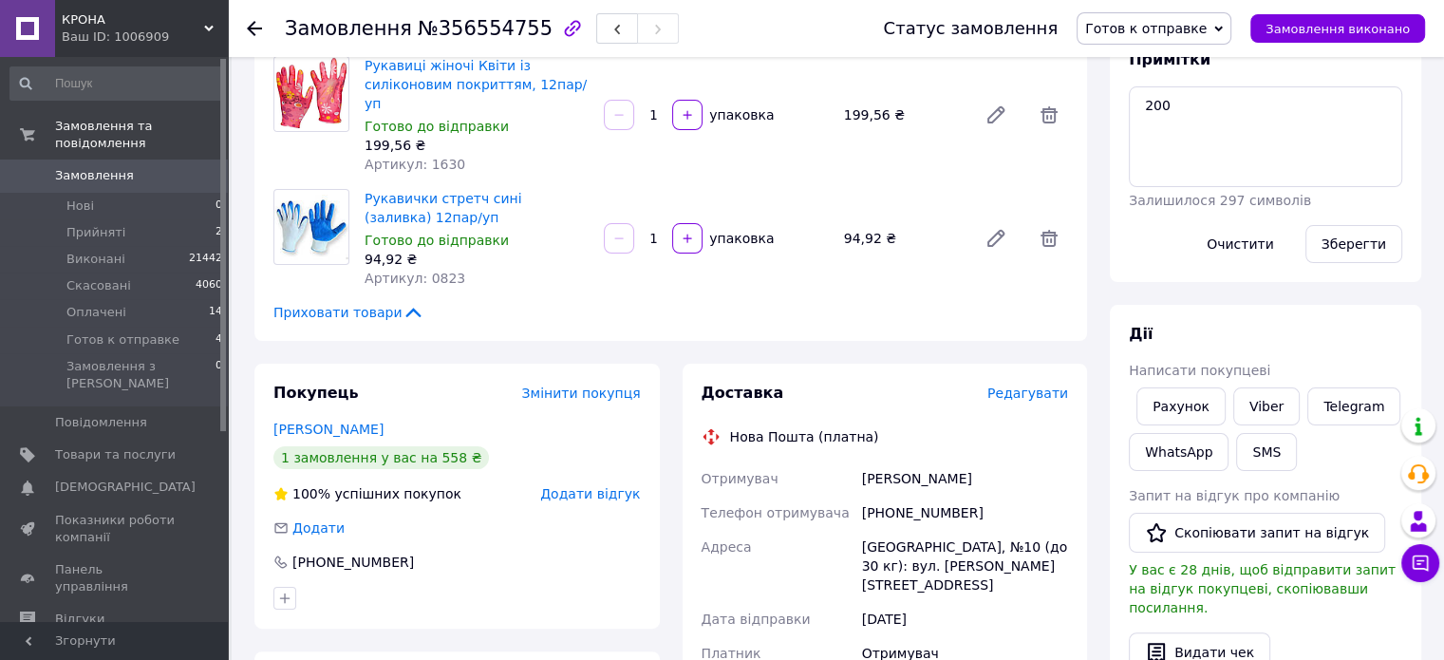
click at [1028, 385] on span "Редагувати" at bounding box center [1027, 392] width 81 height 15
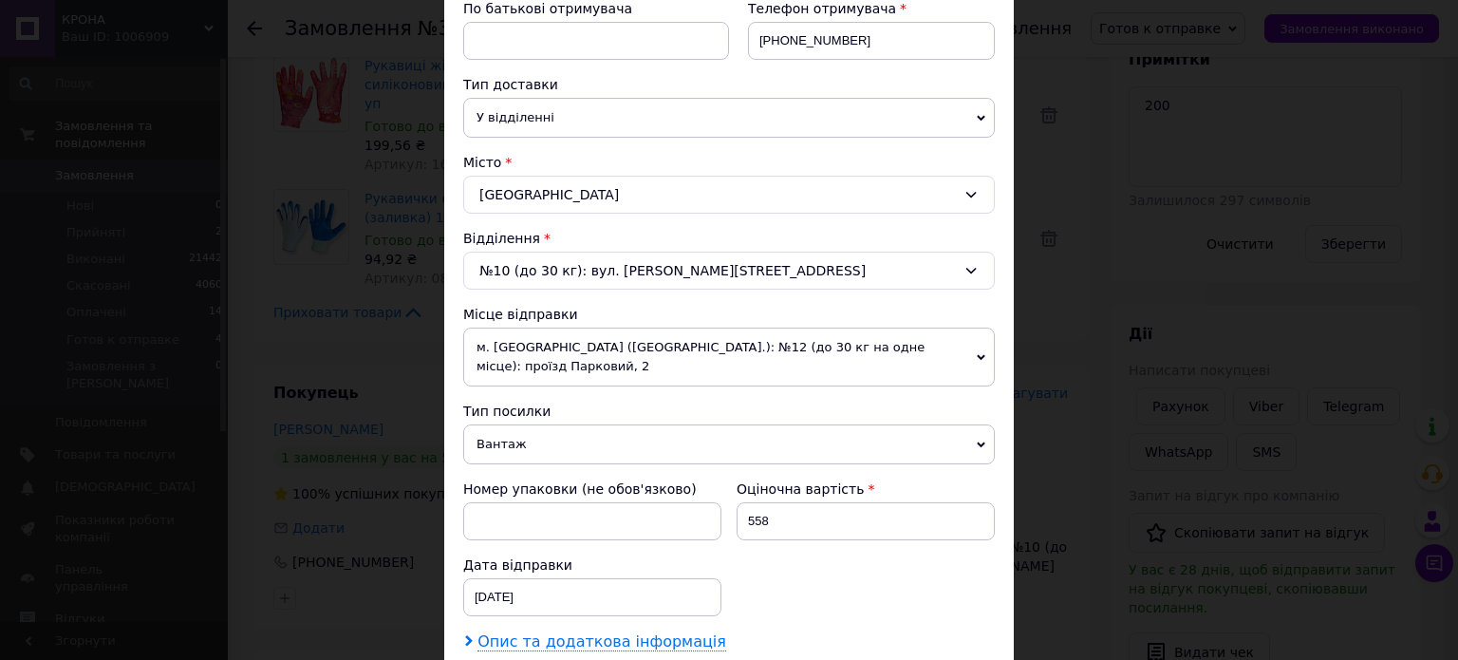
scroll to position [629, 0]
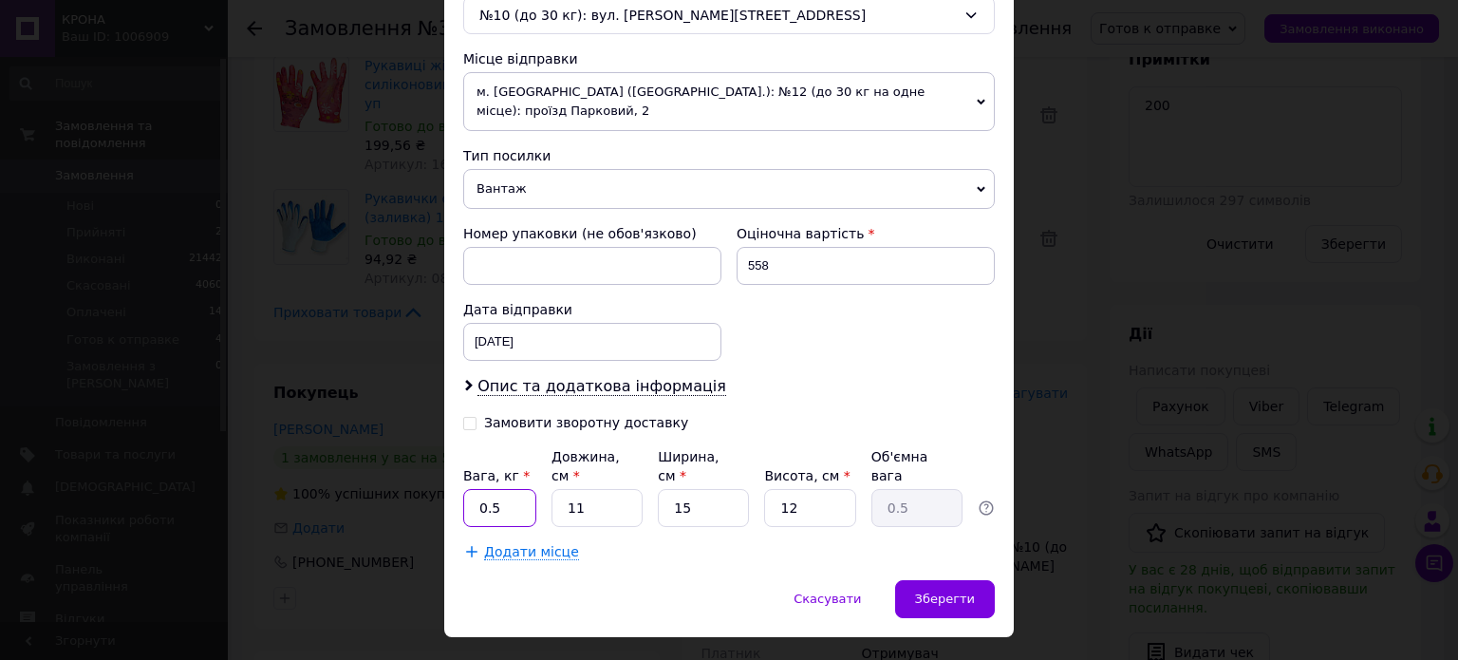
click at [505, 489] on input "0.5" at bounding box center [499, 508] width 73 height 38
type input "3"
type input "0.14"
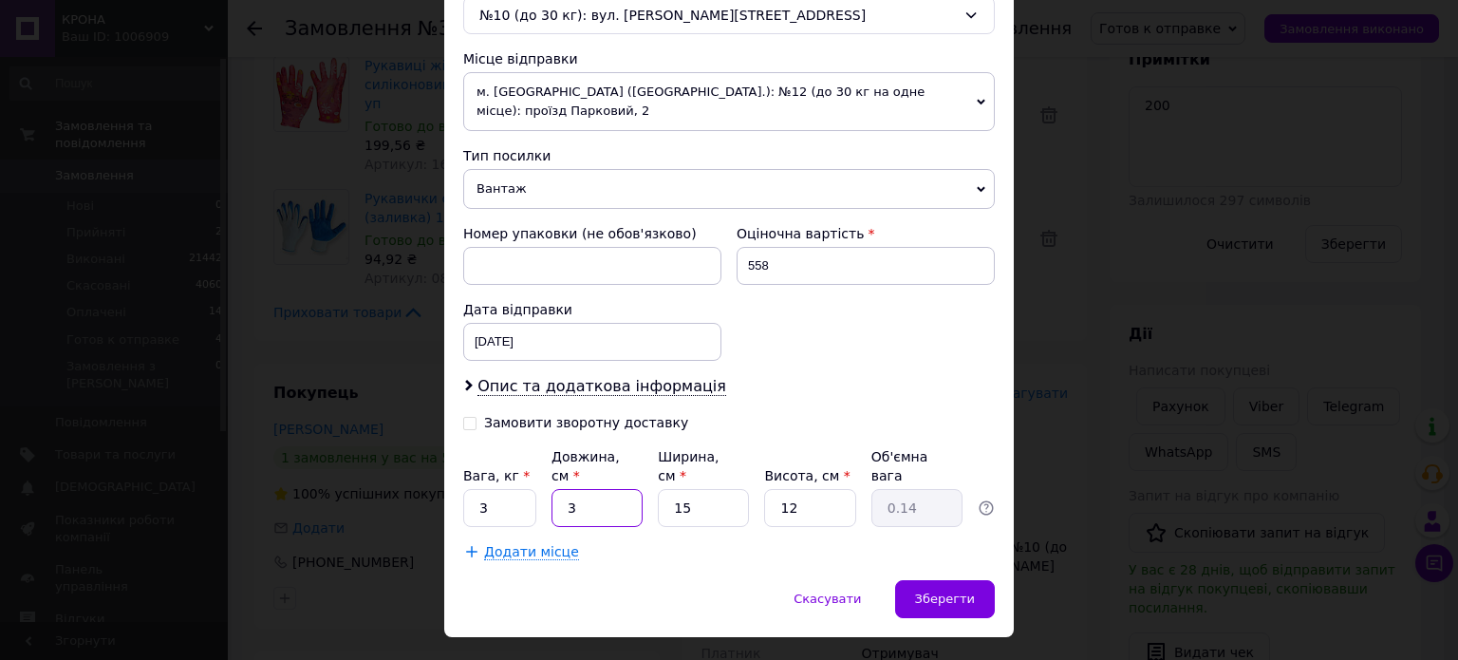
type input "30"
type input "1.35"
type input "30"
type input "2"
type input "0.18"
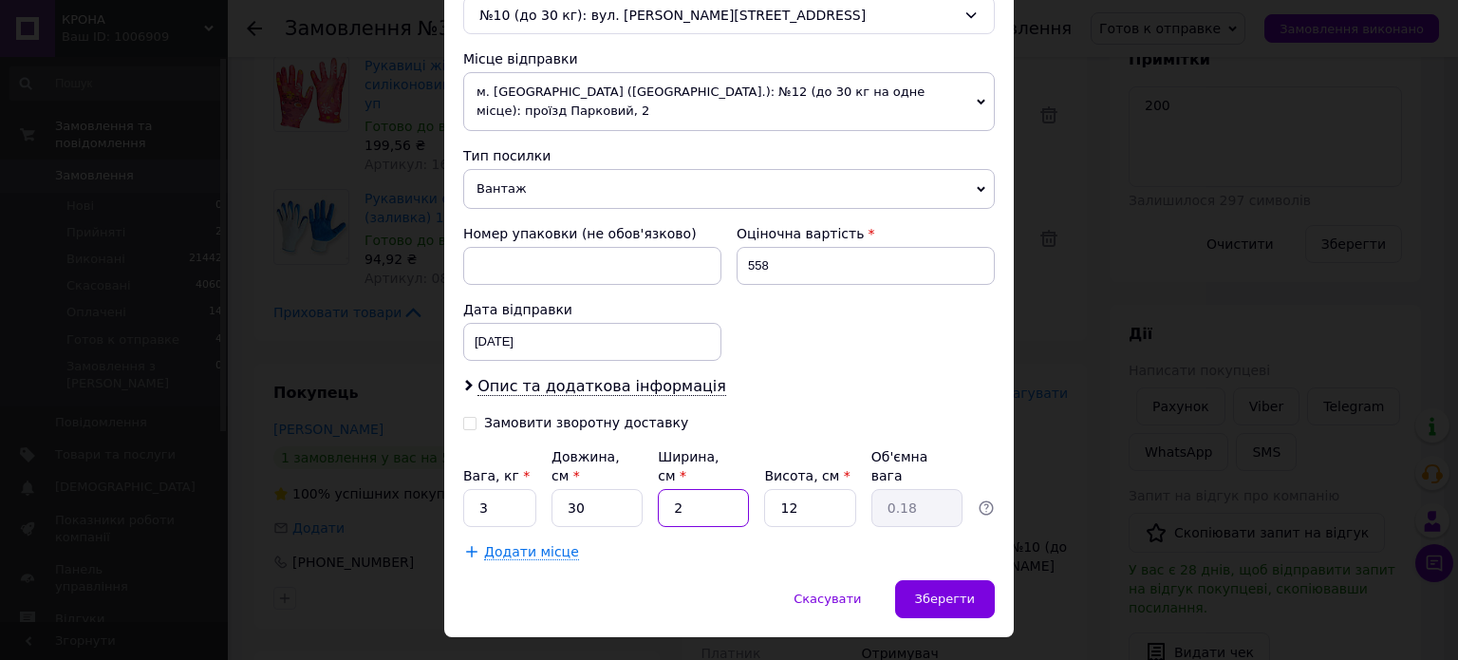
type input "20"
type input "1.8"
type input "20"
type input "2"
type input "0.3"
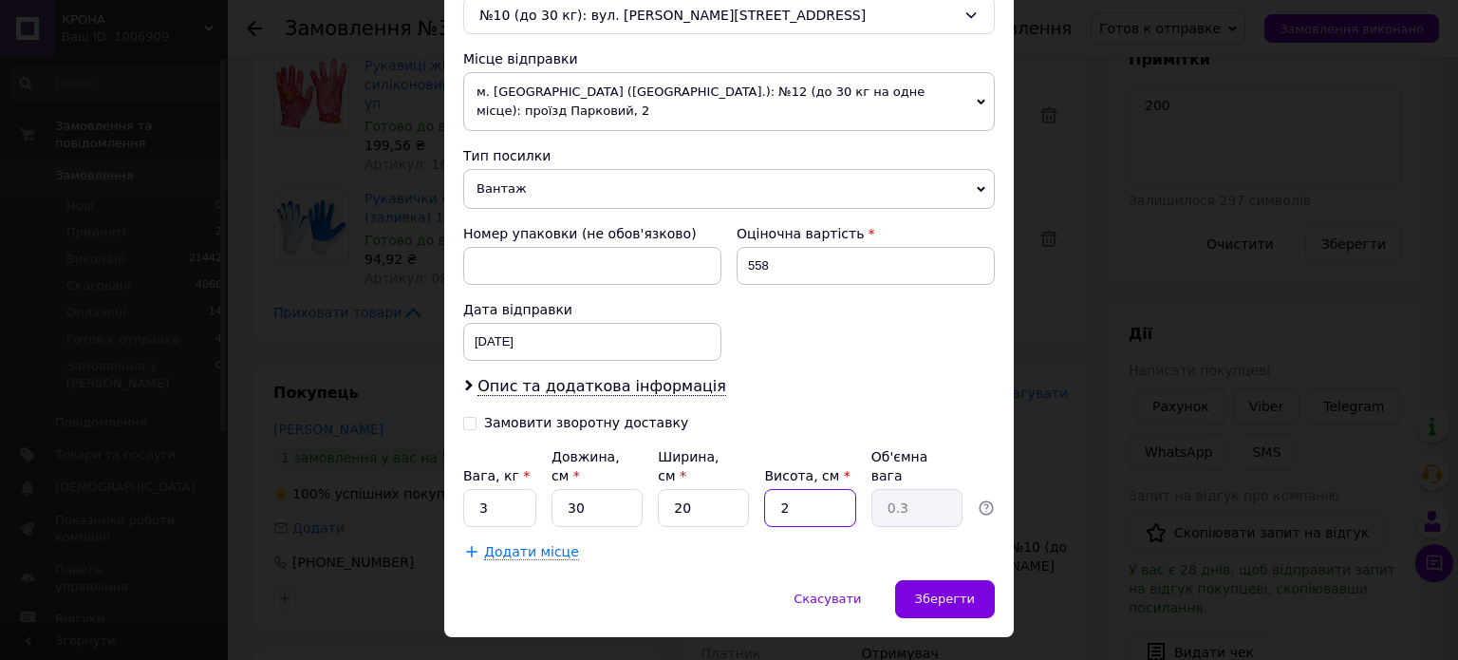
type input "20"
type input "3"
type input "20"
click at [577, 415] on div "Замовити зворотну доставку" at bounding box center [586, 423] width 204 height 16
click at [477, 415] on input "Замовити зворотну доставку" at bounding box center [469, 421] width 13 height 13
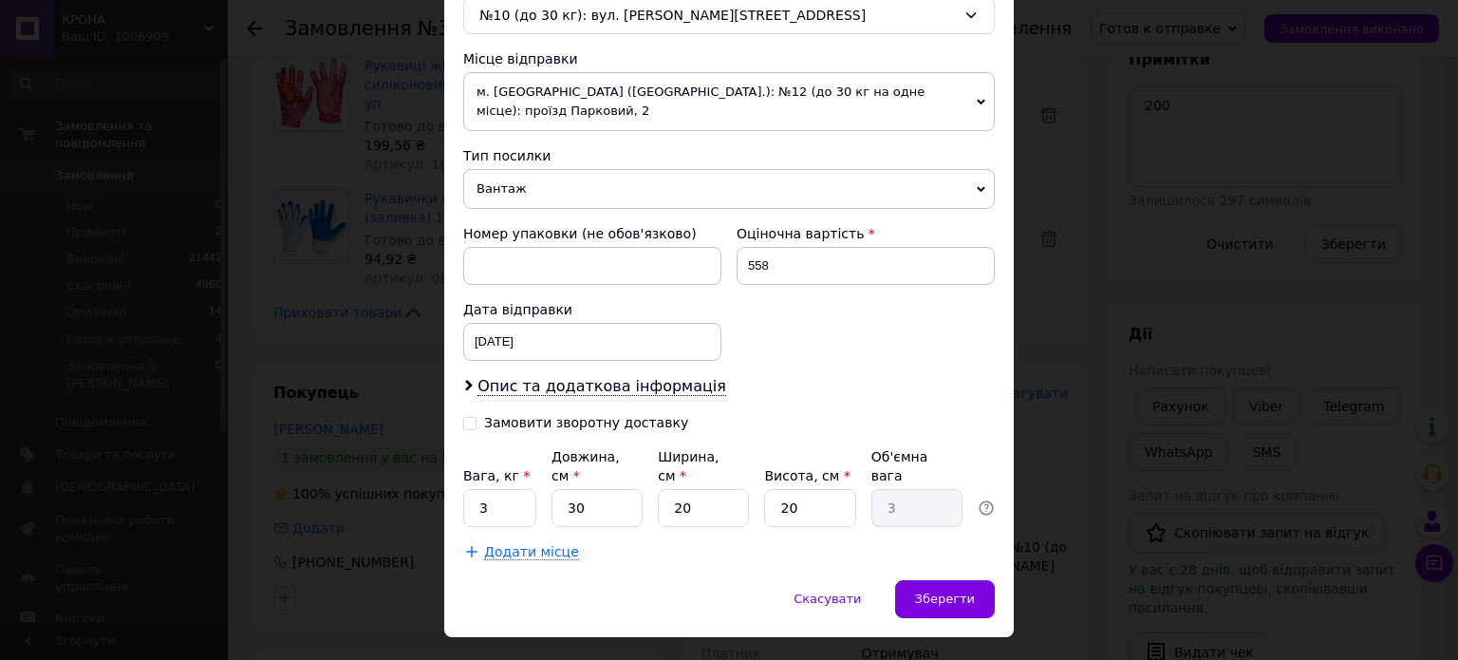
checkbox input "true"
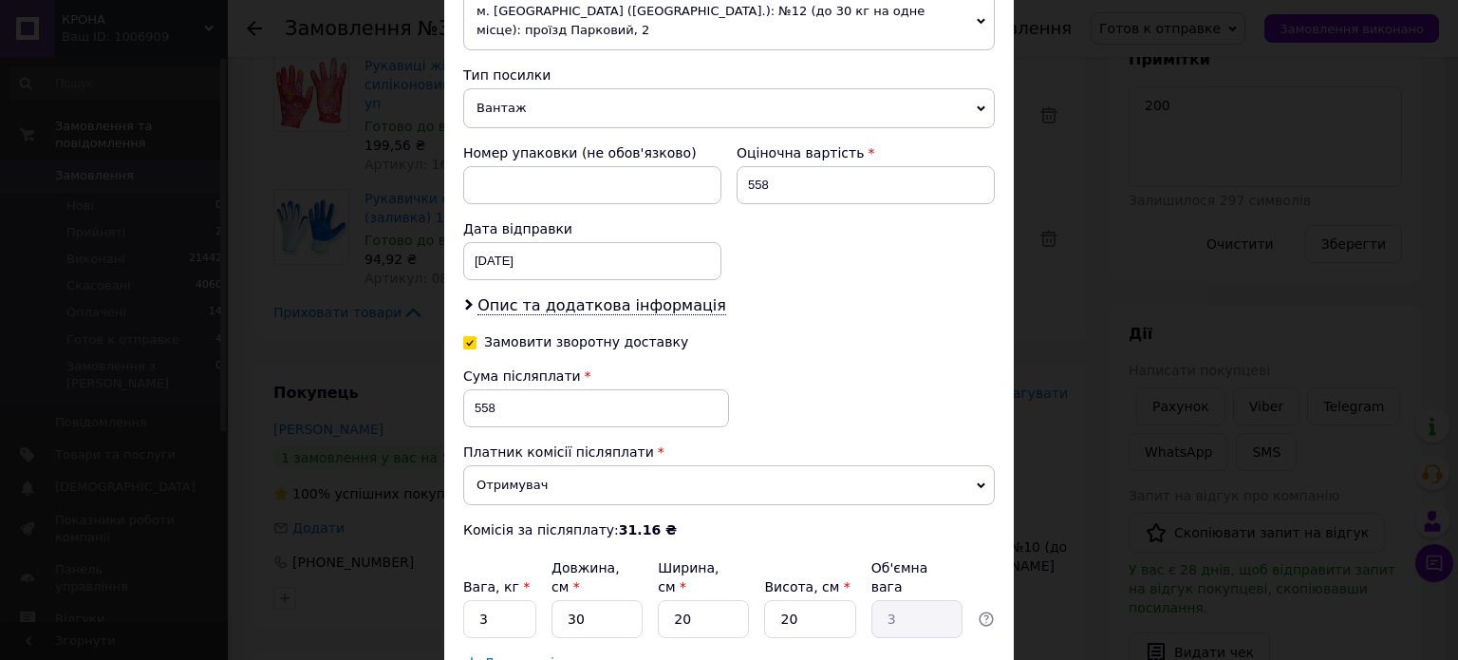
scroll to position [820, 0]
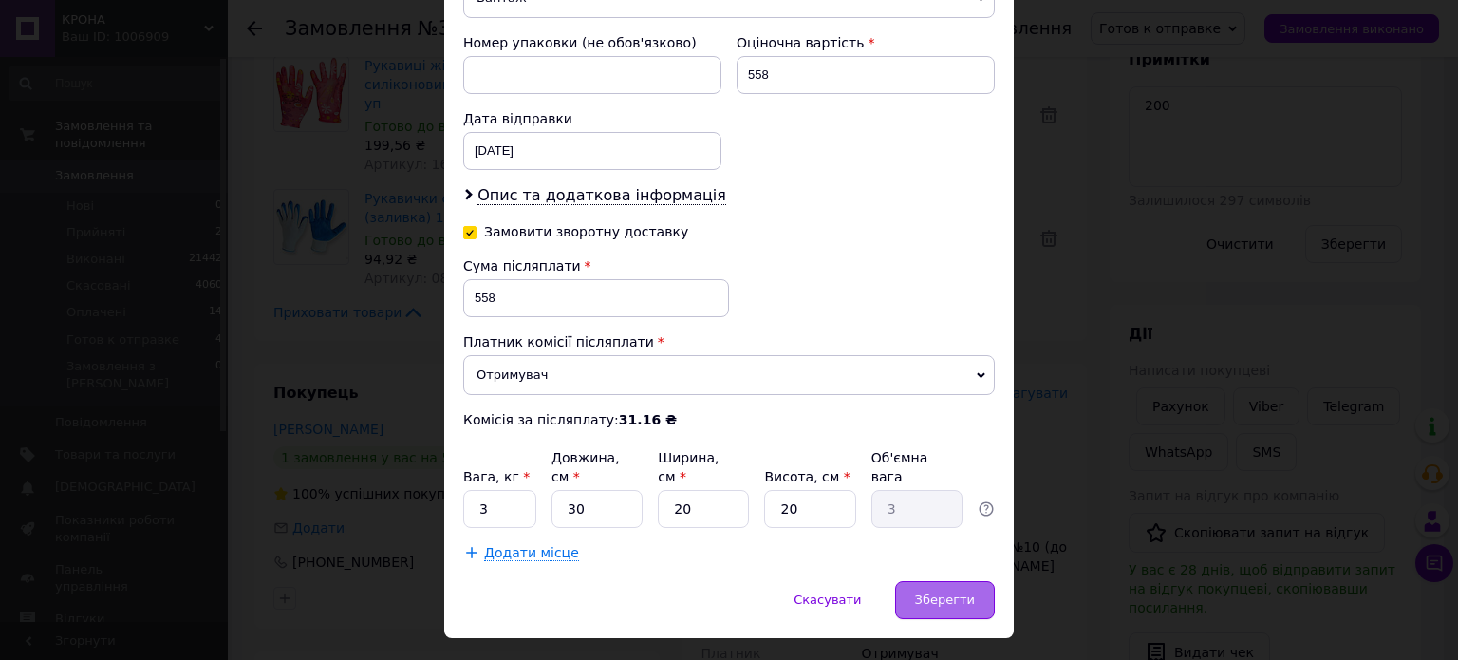
click at [947, 592] on span "Зберегти" at bounding box center [945, 599] width 60 height 14
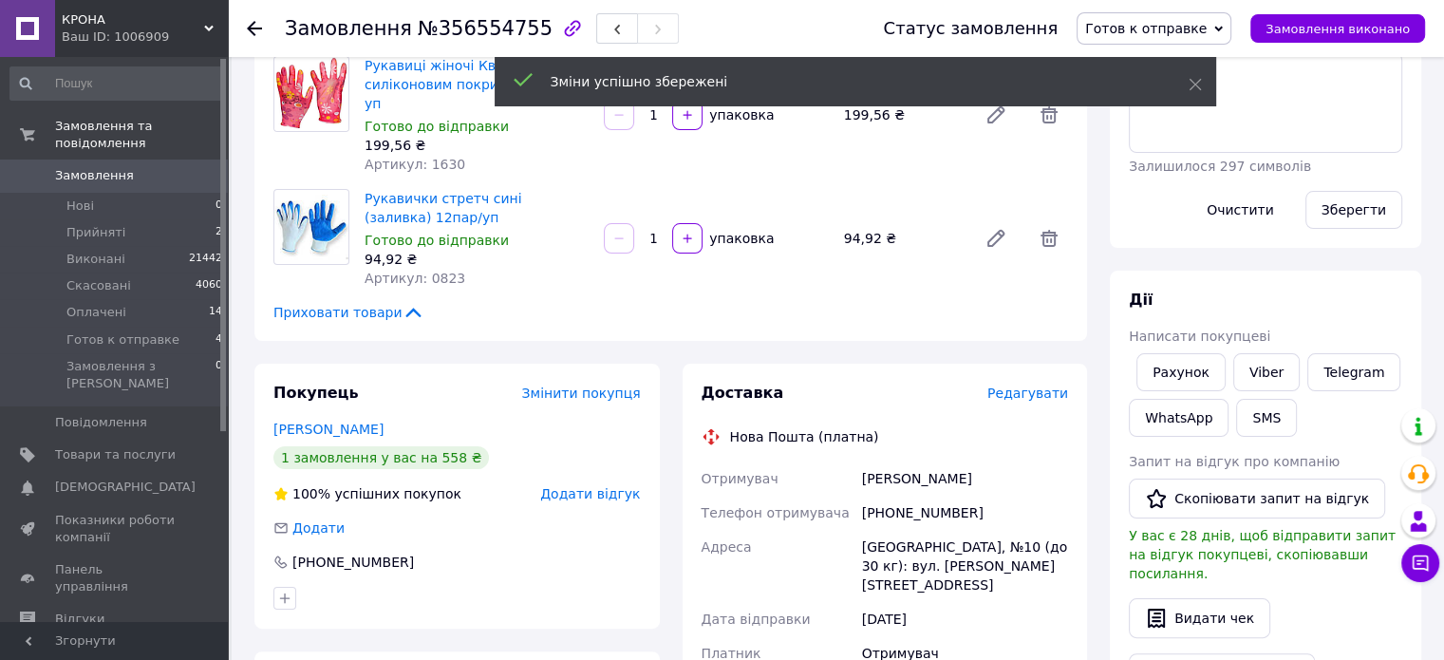
click at [1034, 385] on span "Редагувати" at bounding box center [1027, 392] width 81 height 15
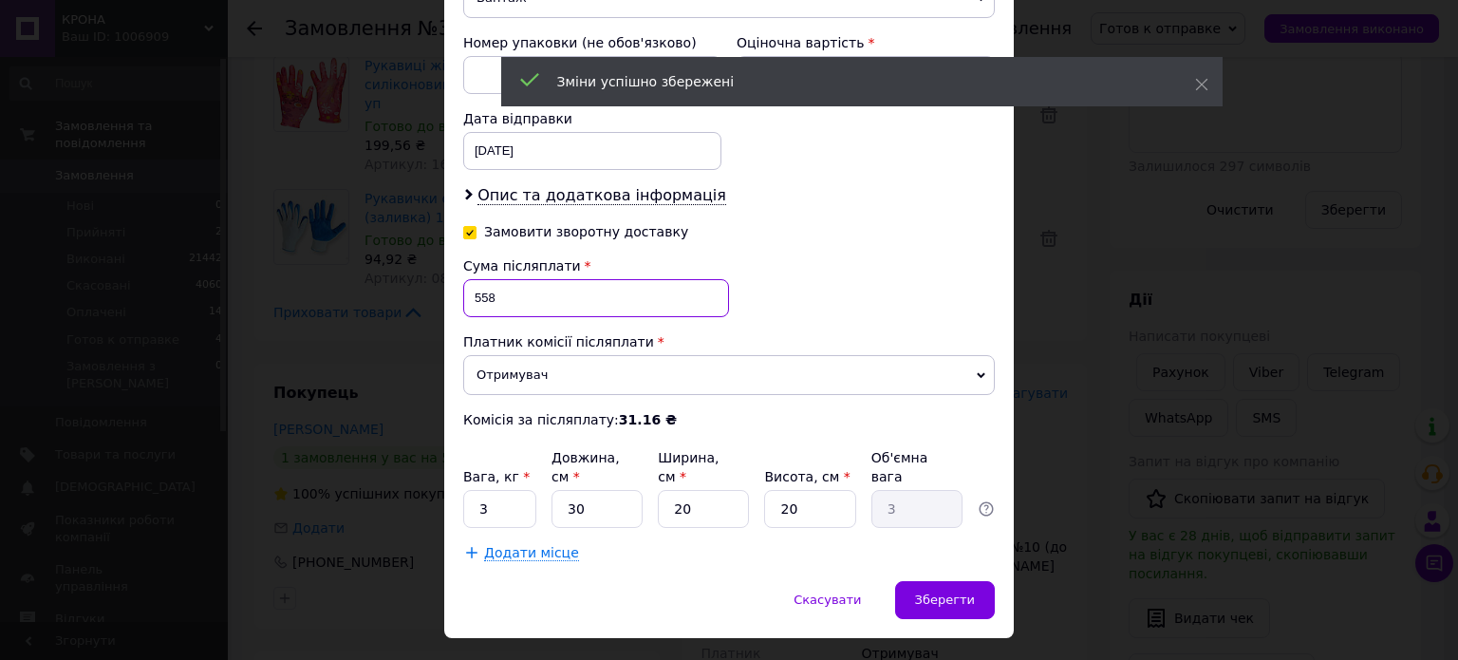
drag, startPoint x: 479, startPoint y: 272, endPoint x: 434, endPoint y: 275, distance: 45.7
click at [435, 275] on div "× Редагування доставки Спосіб доставки Нова Пошта (платна) Платник Отримувач Ві…" at bounding box center [729, 330] width 1458 height 660
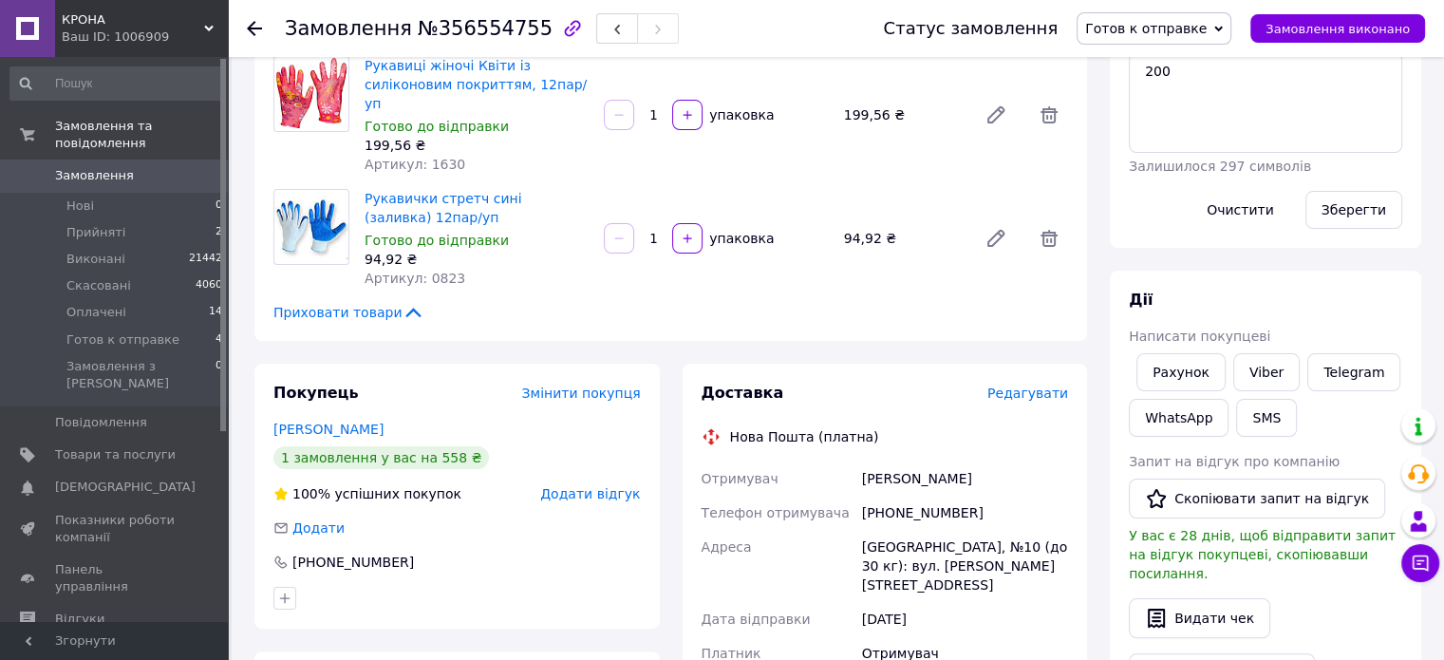
click at [1036, 385] on span "Редагувати" at bounding box center [1027, 392] width 81 height 15
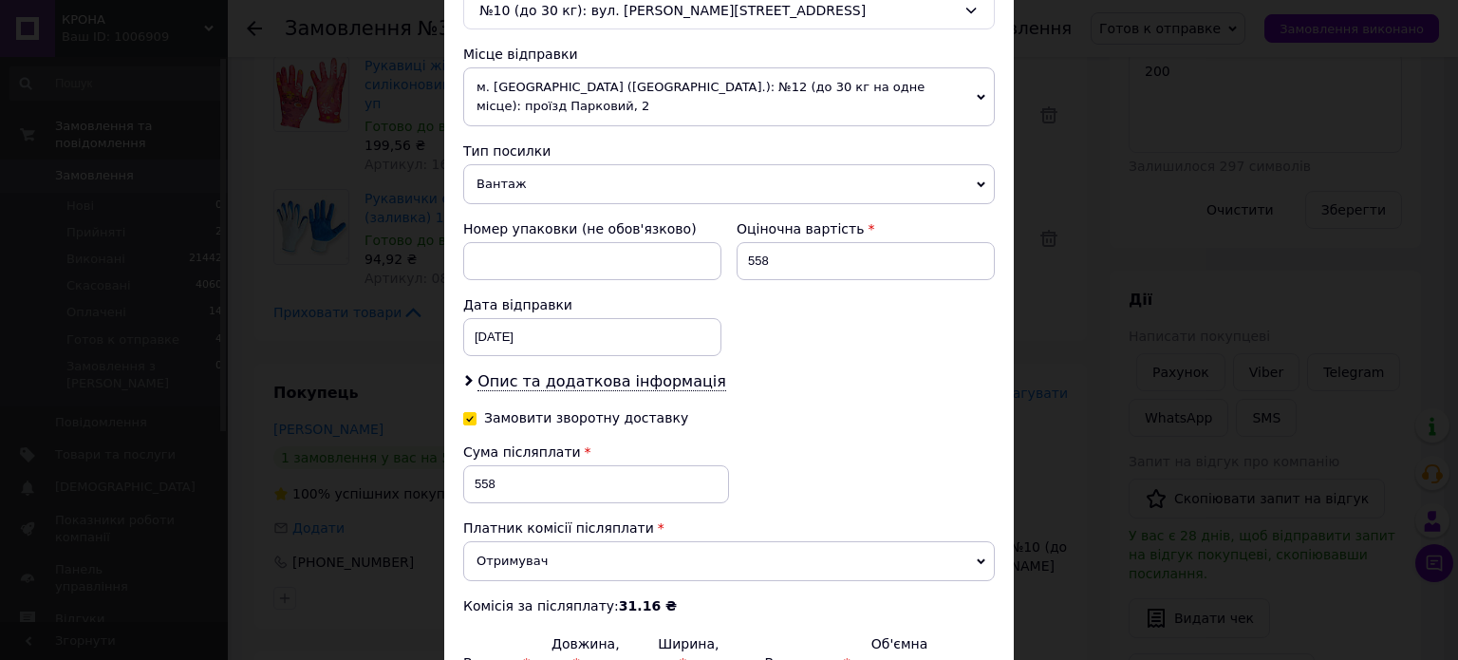
scroll to position [759, 0]
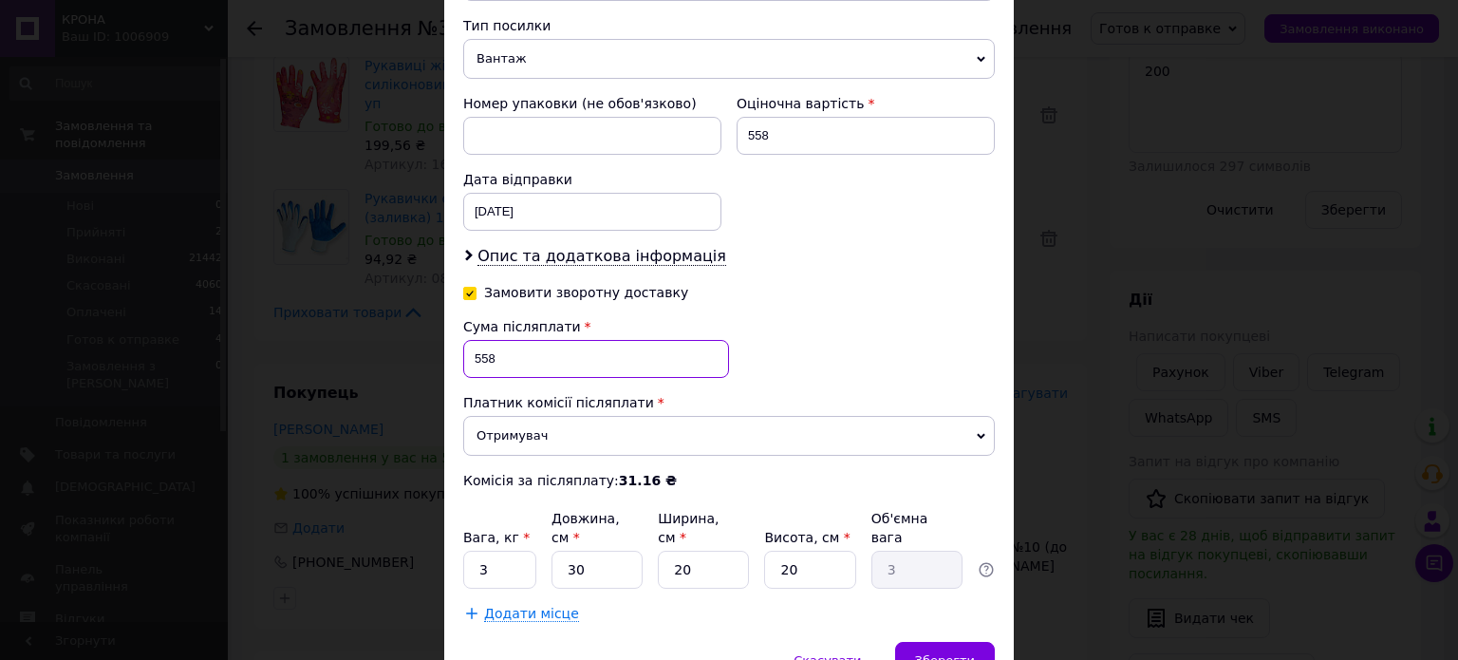
click at [497, 340] on input "558" at bounding box center [596, 359] width 266 height 38
type input "358"
click at [856, 317] on div "Сума післяплати 358 Платник комісії післяплати Отримувач Відправник Комісія за …" at bounding box center [729, 403] width 532 height 173
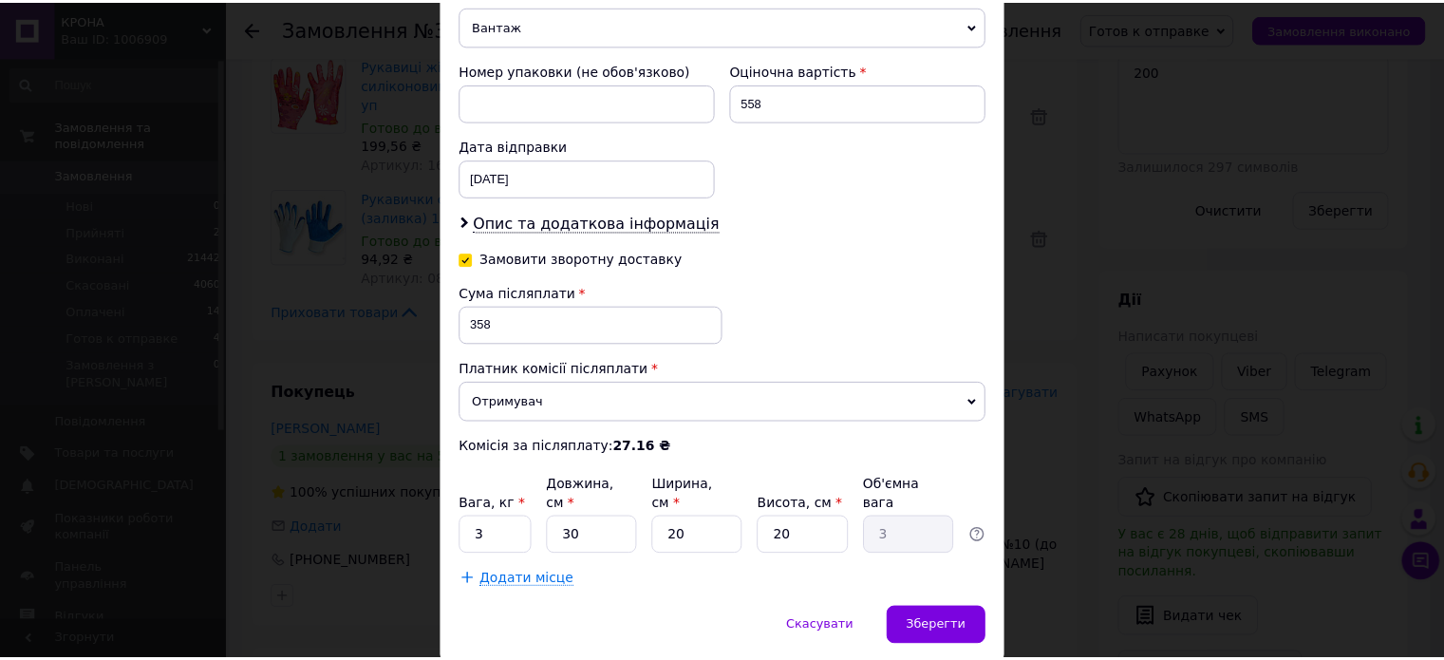
scroll to position [820, 0]
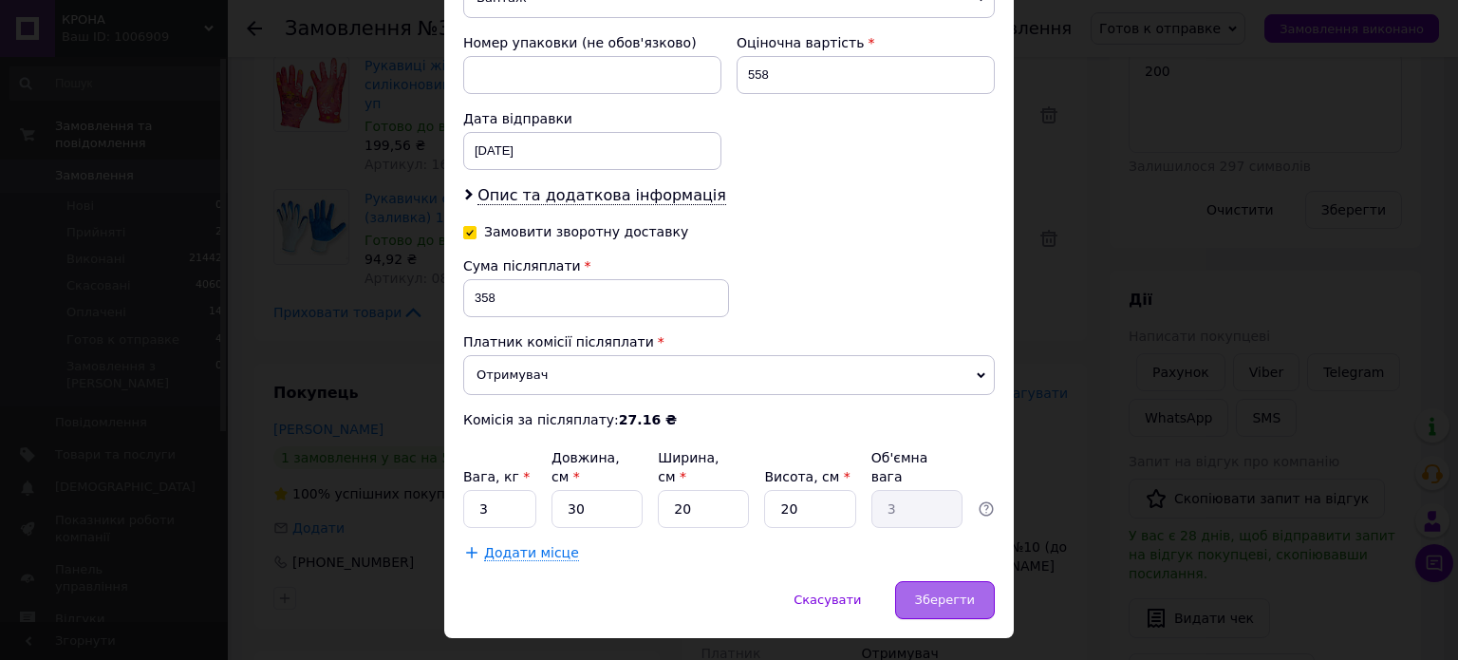
click at [950, 581] on div "Зберегти" at bounding box center [945, 600] width 100 height 38
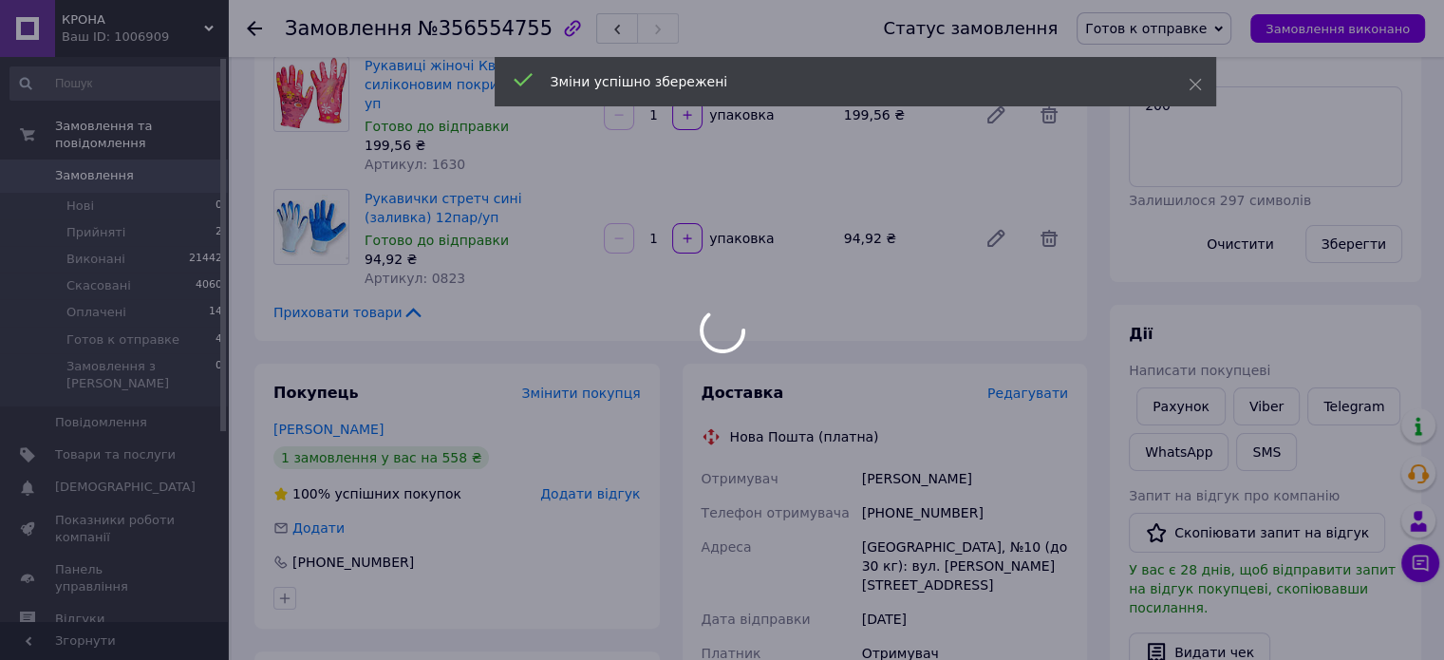
scroll to position [759, 0]
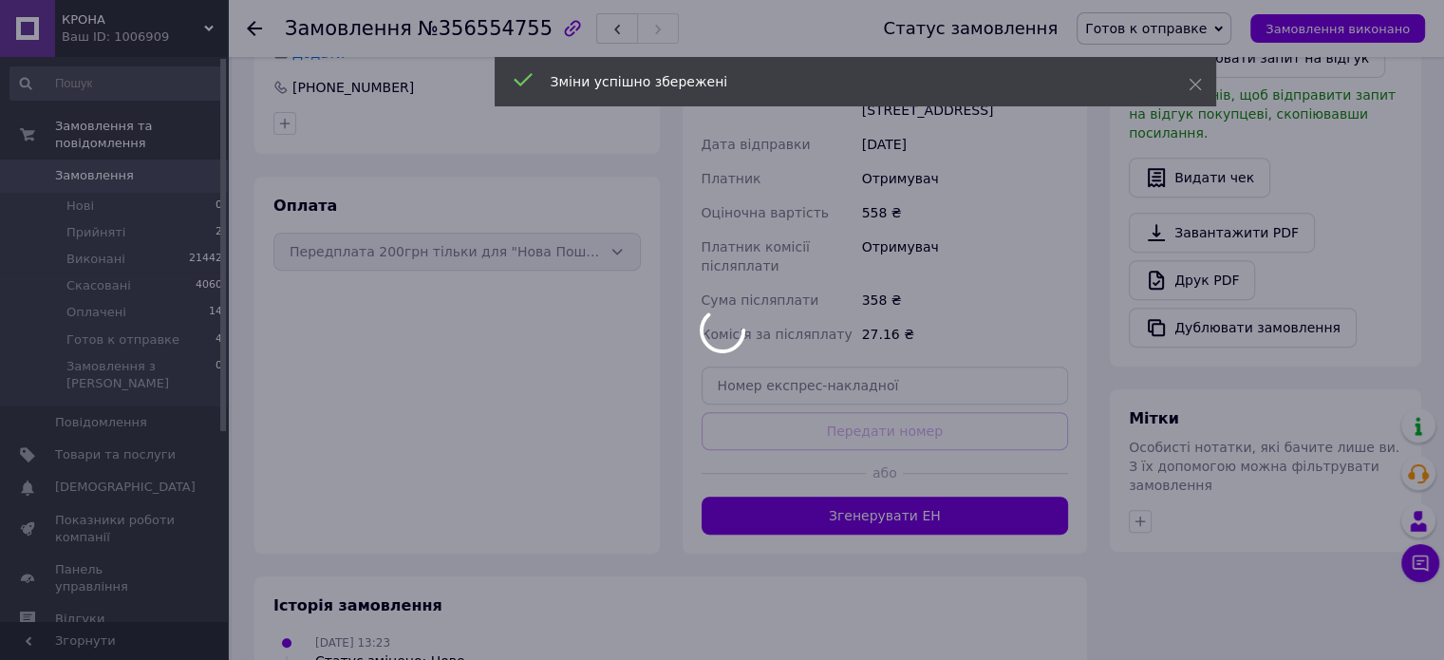
click at [914, 487] on body "КРОНА Ваш ID: 1006909 Сайт КРОНА Кабінет покупця Перевірити стан системи Сторін…" at bounding box center [722, 138] width 1444 height 1795
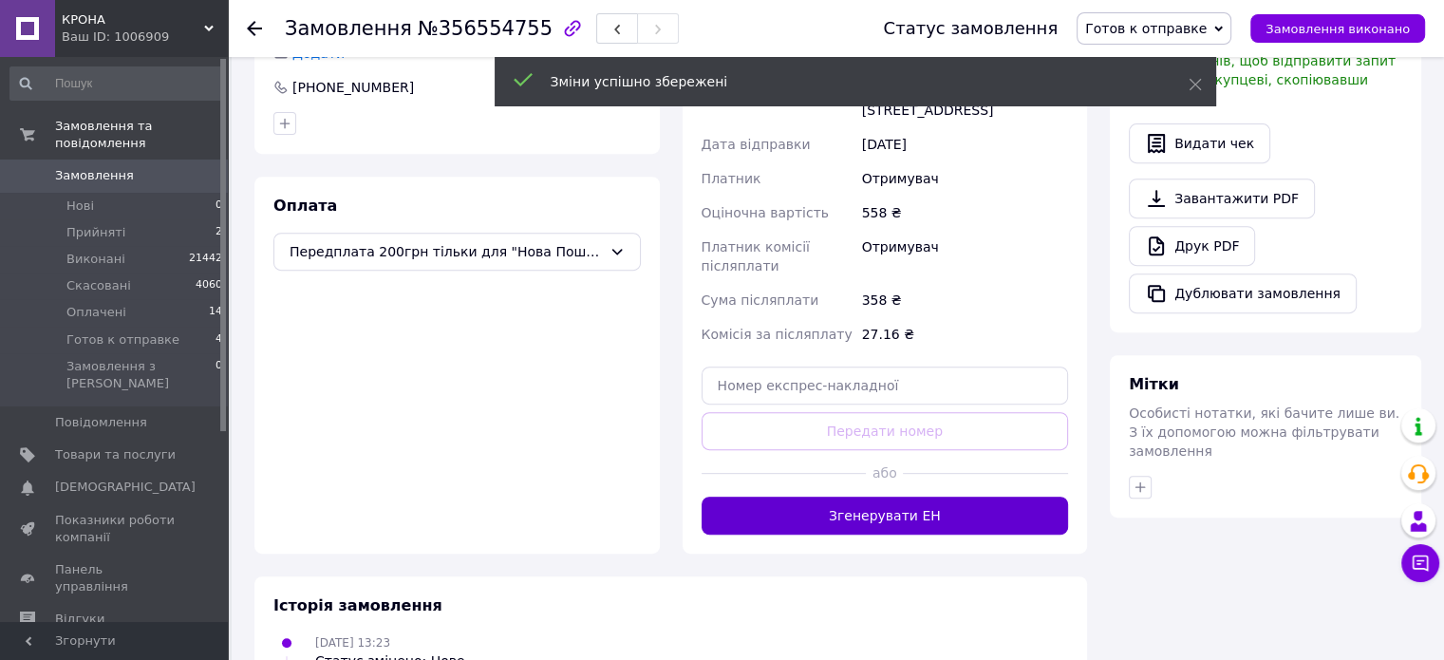
click at [913, 497] on button "Згенерувати ЕН" at bounding box center [885, 516] width 367 height 38
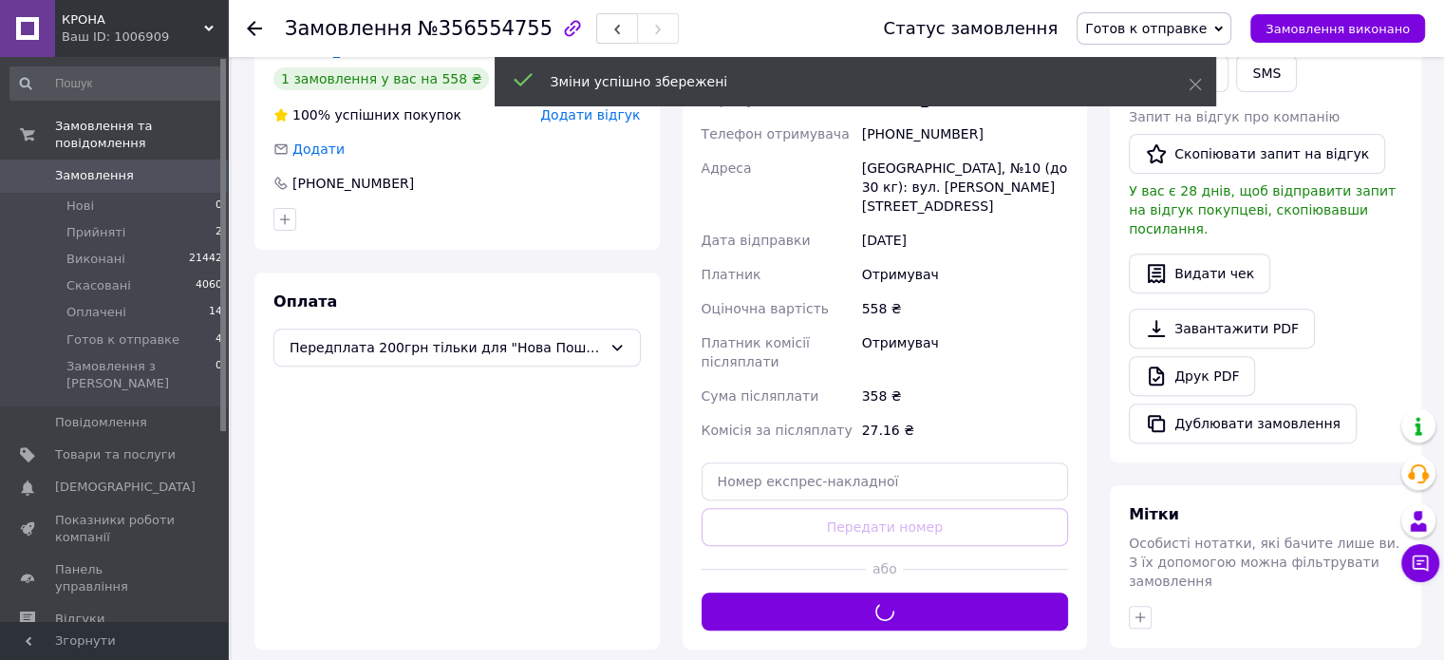
scroll to position [570, 0]
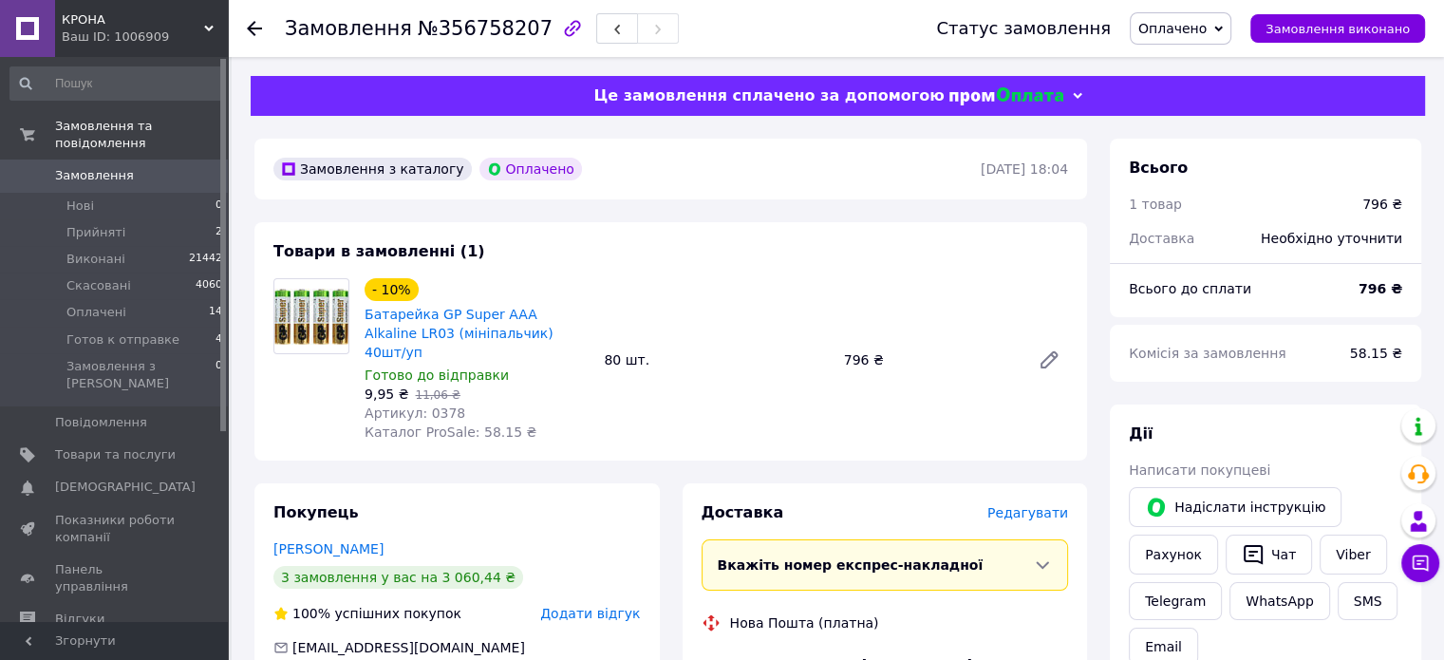
click at [1039, 505] on span "Редагувати" at bounding box center [1027, 512] width 81 height 15
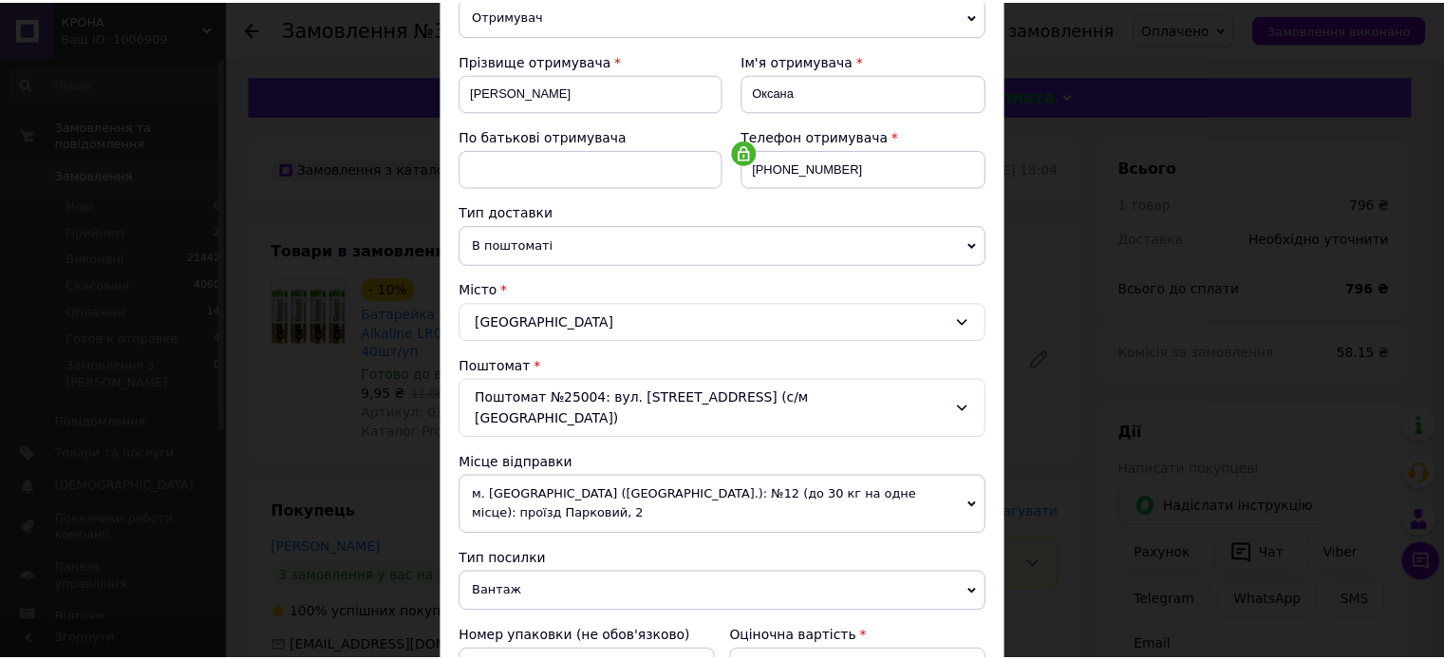
scroll to position [595, 0]
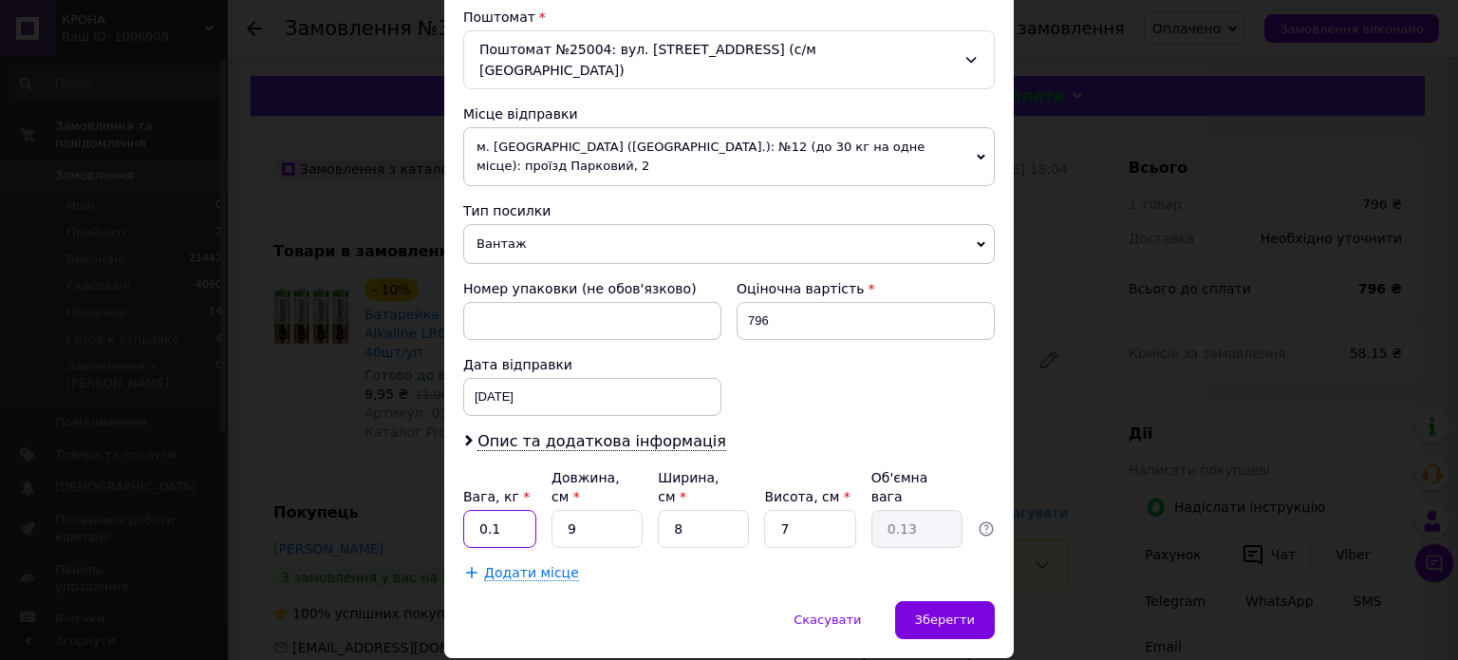
click at [516, 510] on input "0.1" at bounding box center [499, 529] width 73 height 38
type input "1"
type input "0.1"
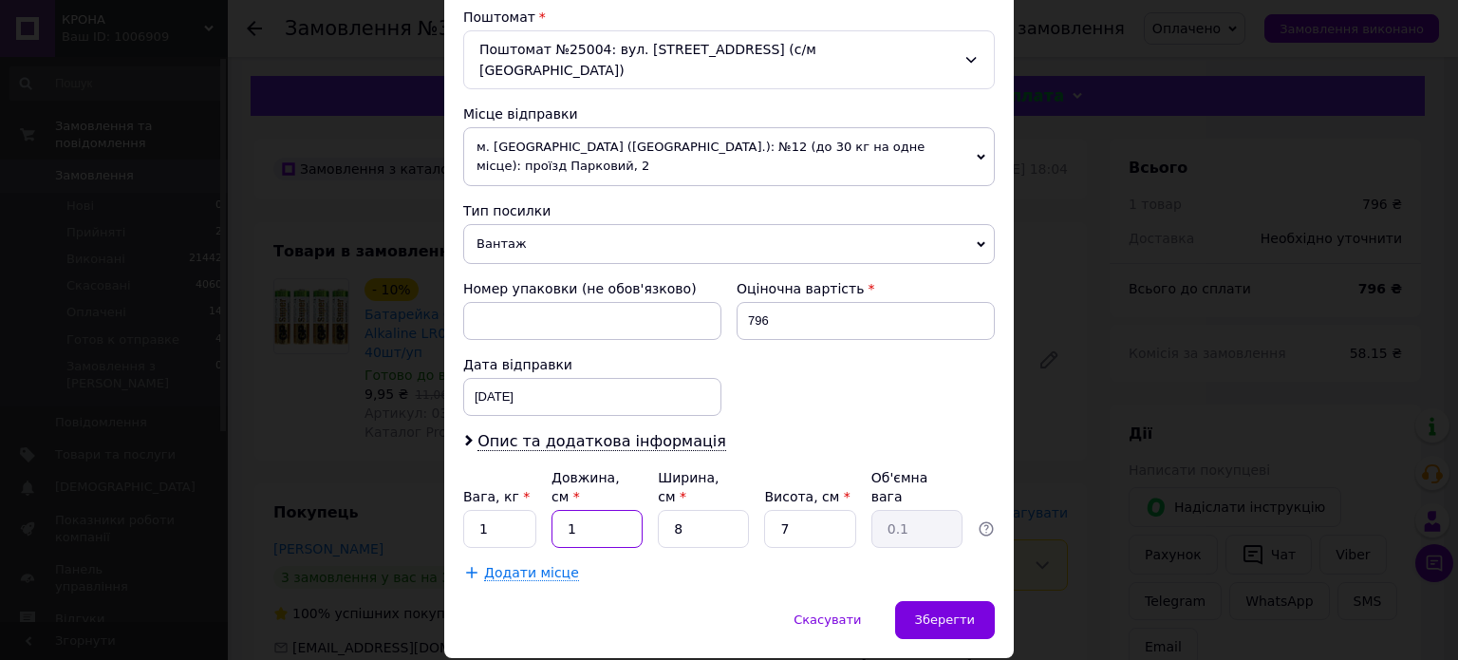
type input "10"
type input "0.14"
type input "10"
type input "2"
type input "0.1"
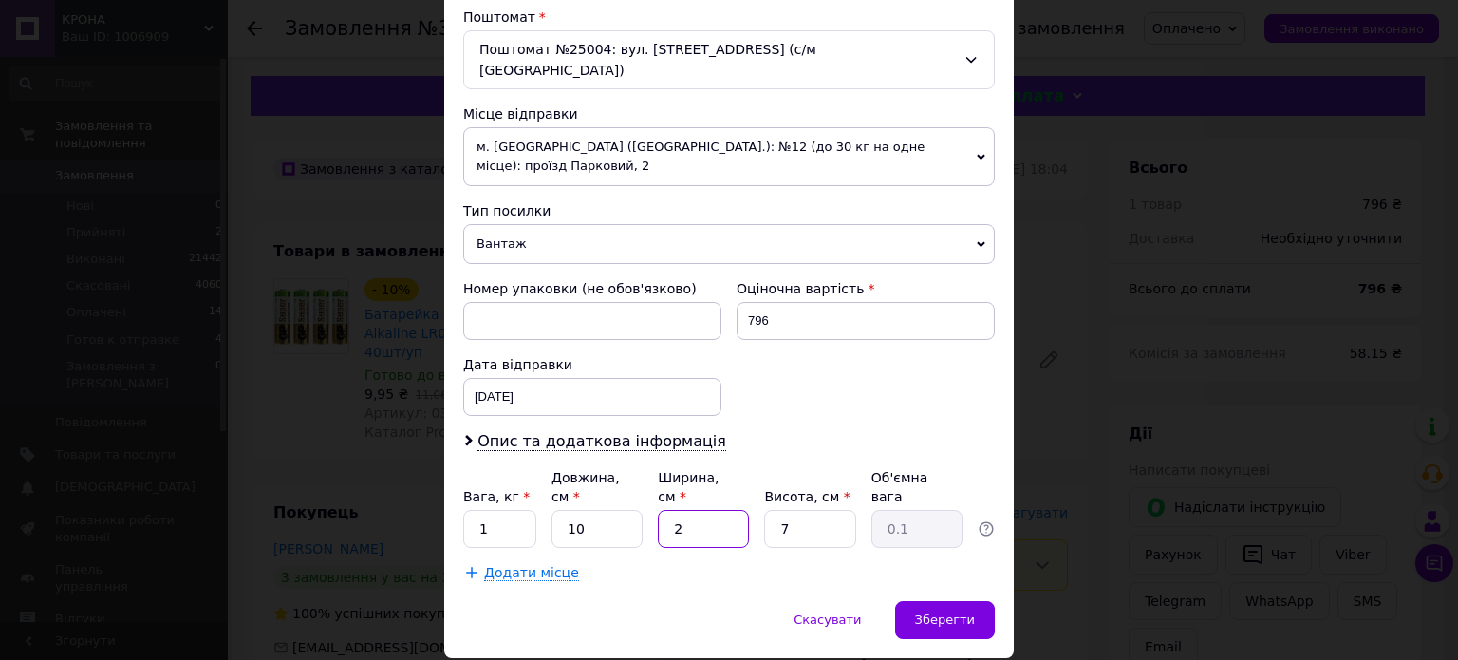
type input "20"
type input "0.35"
type input "20"
type input "2"
type input "0.1"
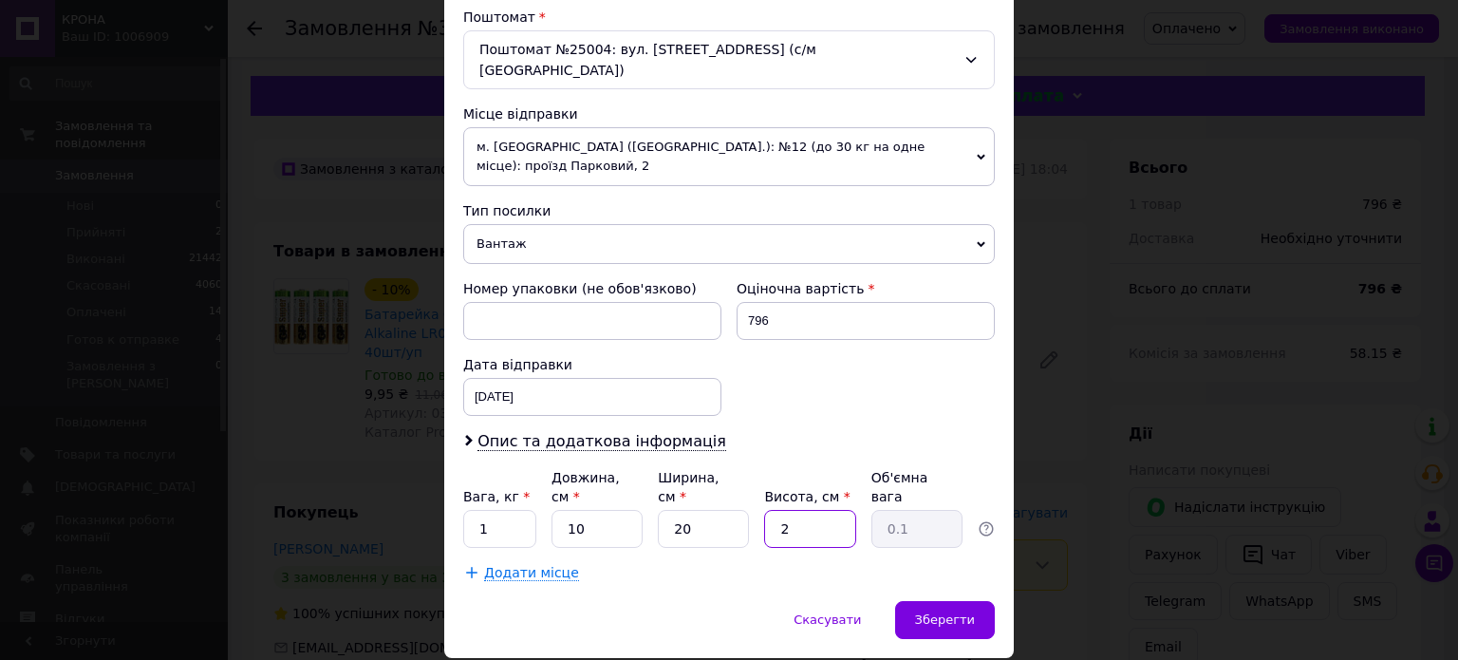
type input "20"
type input "1"
type input "20"
click at [968, 601] on div "Зберегти" at bounding box center [945, 620] width 100 height 38
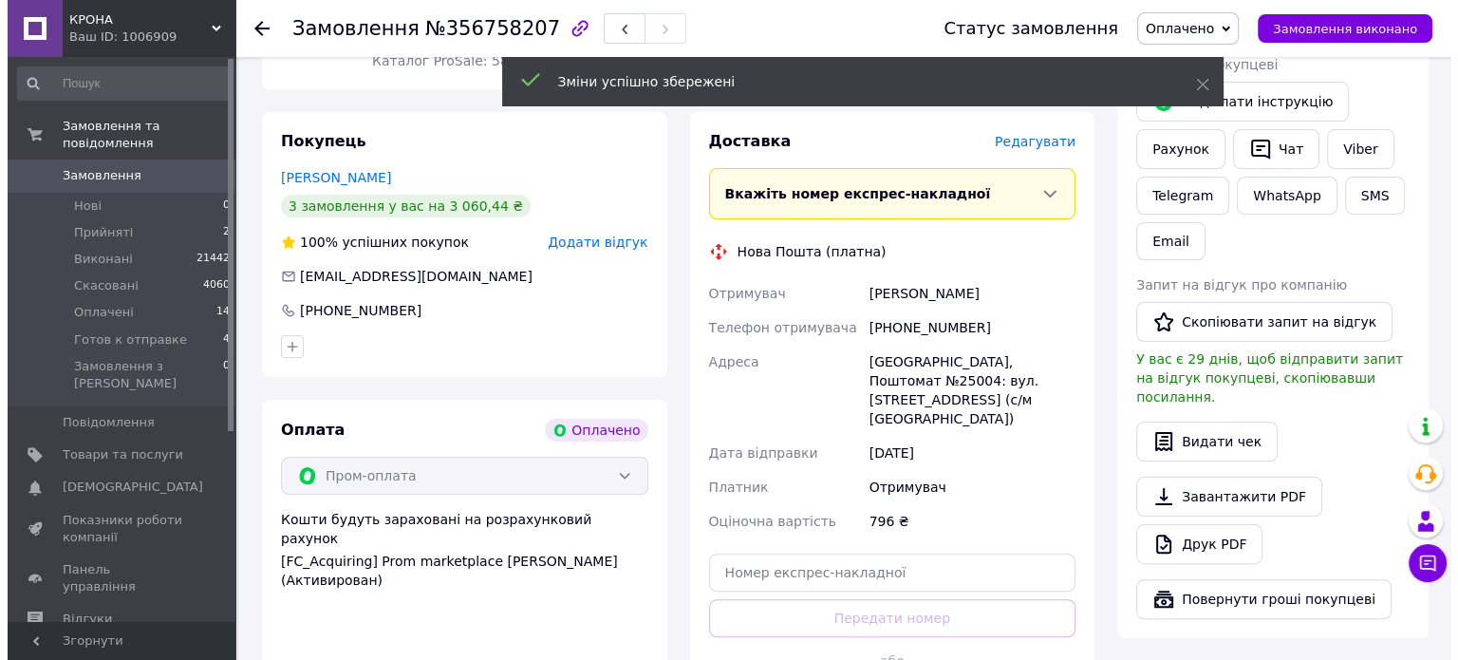
scroll to position [95, 0]
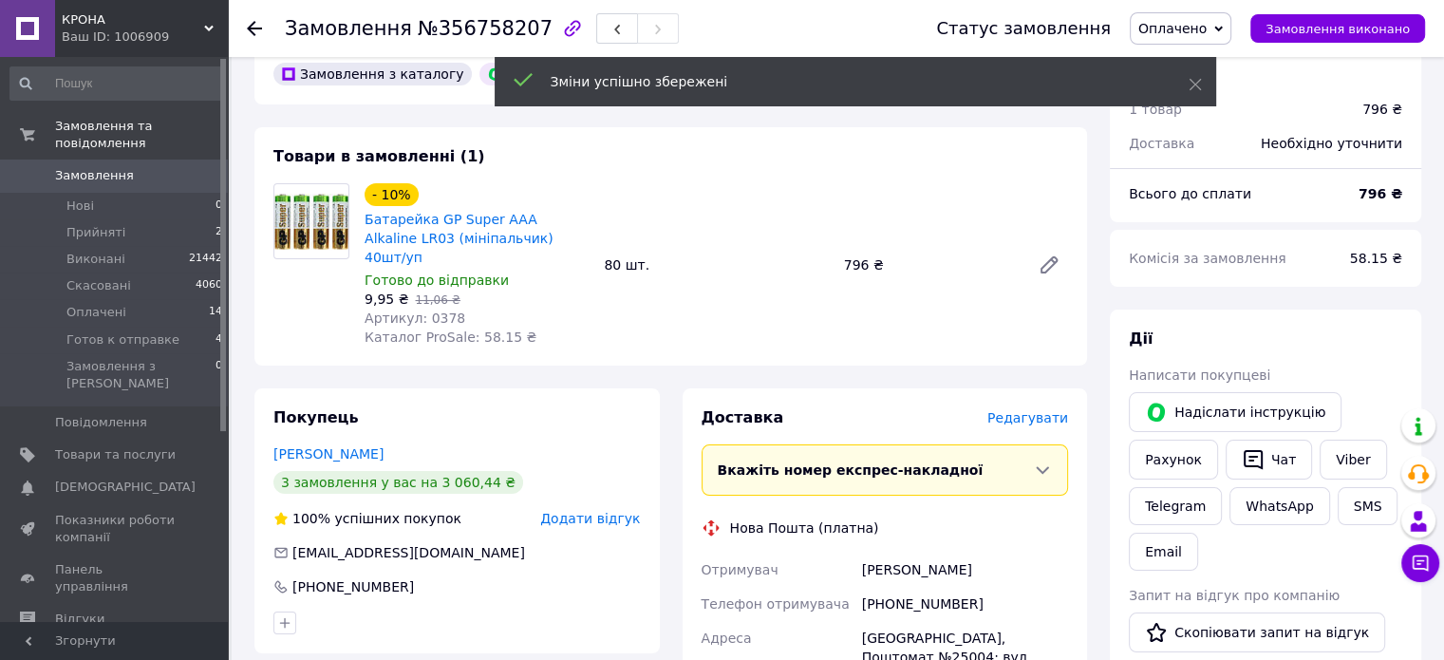
click at [1027, 410] on span "Редагувати" at bounding box center [1027, 417] width 81 height 15
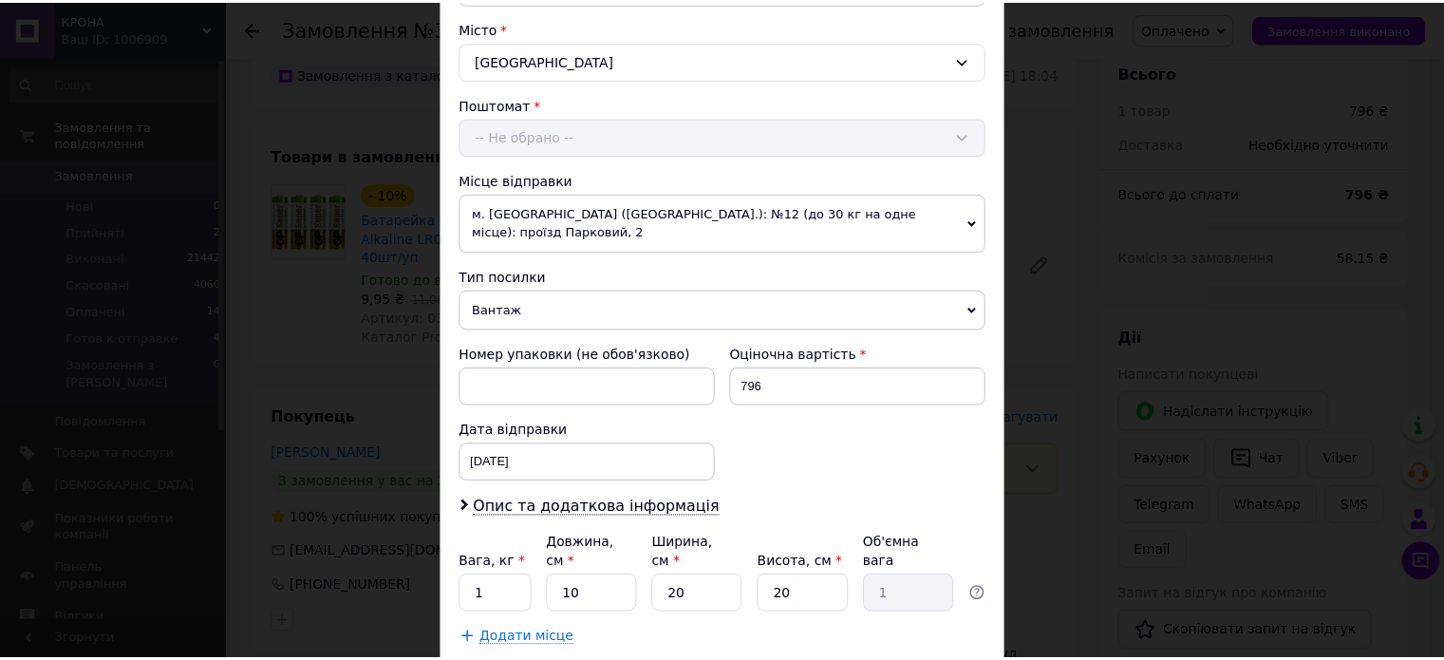
scroll to position [595, 0]
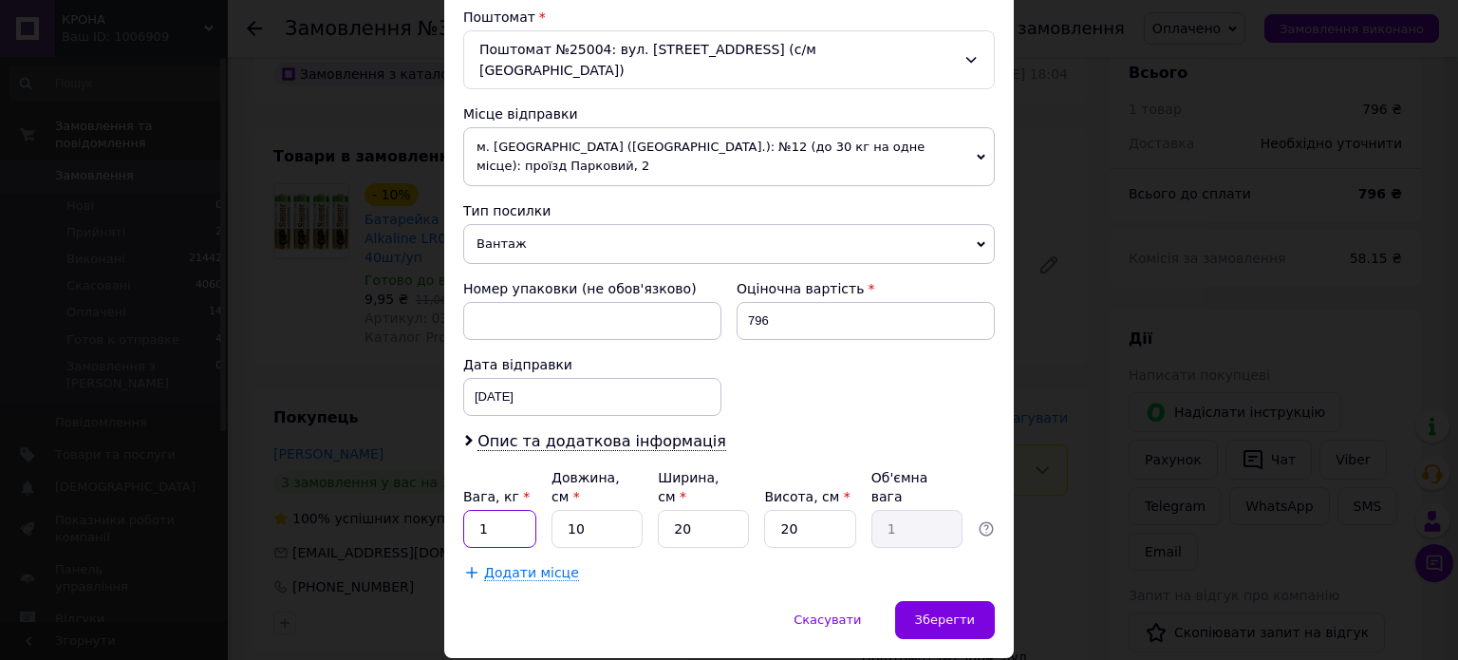
click at [497, 510] on input "1" at bounding box center [499, 529] width 73 height 38
type input "0.5"
type input "5"
type input "0.5"
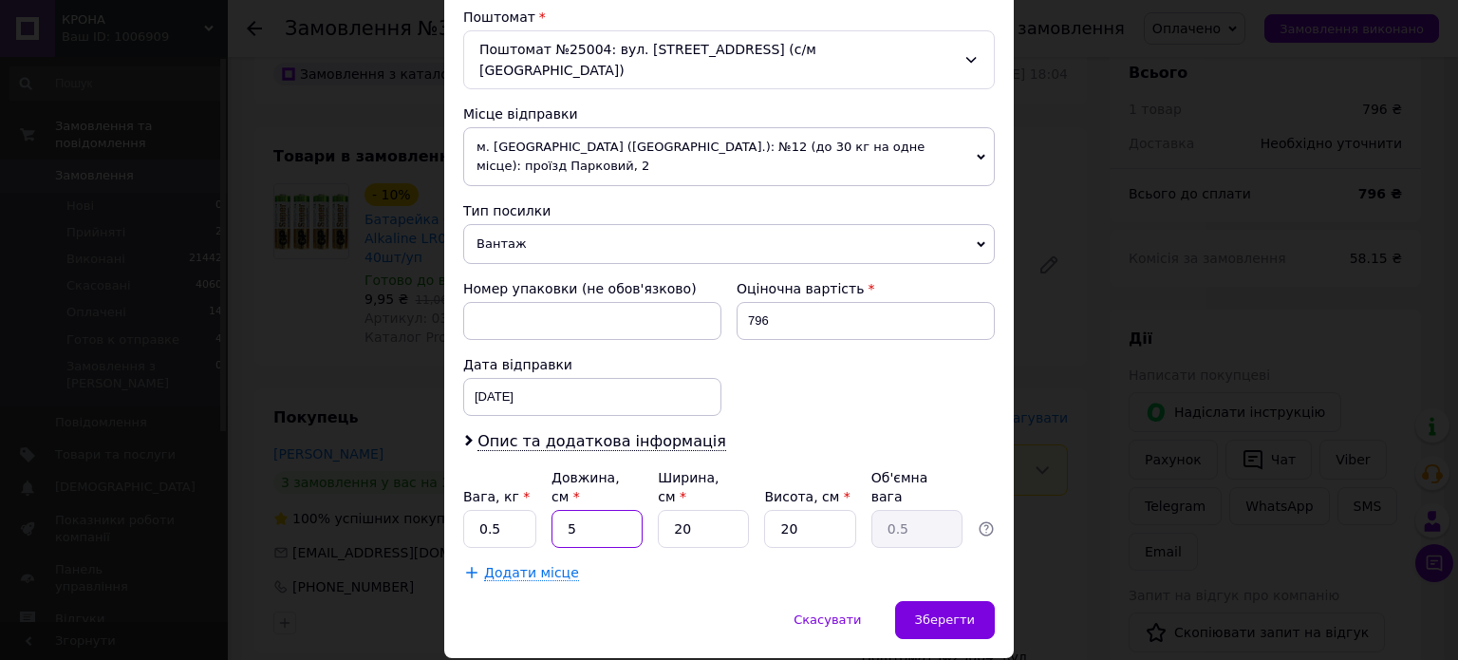
type input "5"
click at [912, 329] on div "Номер упаковки (не обов'язково) Оціночна вартість 796 Дата відправки 12.08.2025…" at bounding box center [729, 348] width 547 height 152
click at [912, 601] on div "Зберегти" at bounding box center [945, 620] width 100 height 38
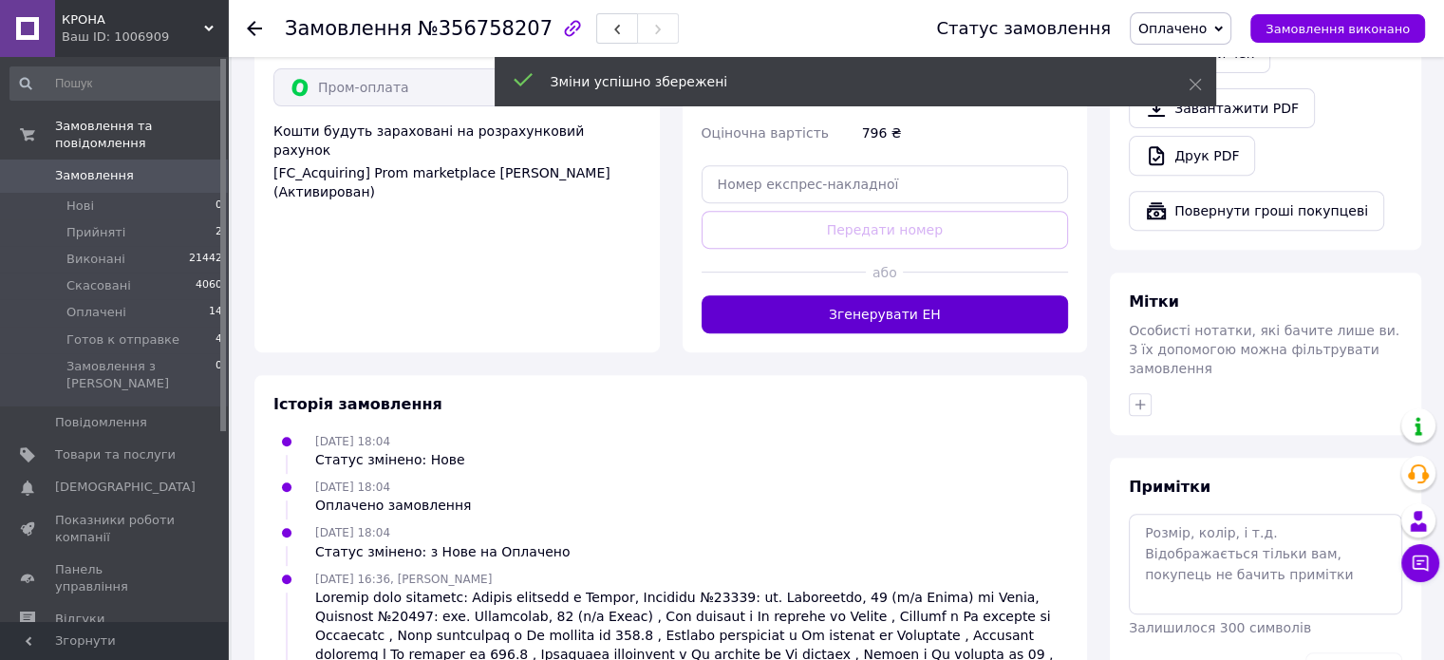
click at [847, 295] on button "Згенерувати ЕН" at bounding box center [885, 314] width 367 height 38
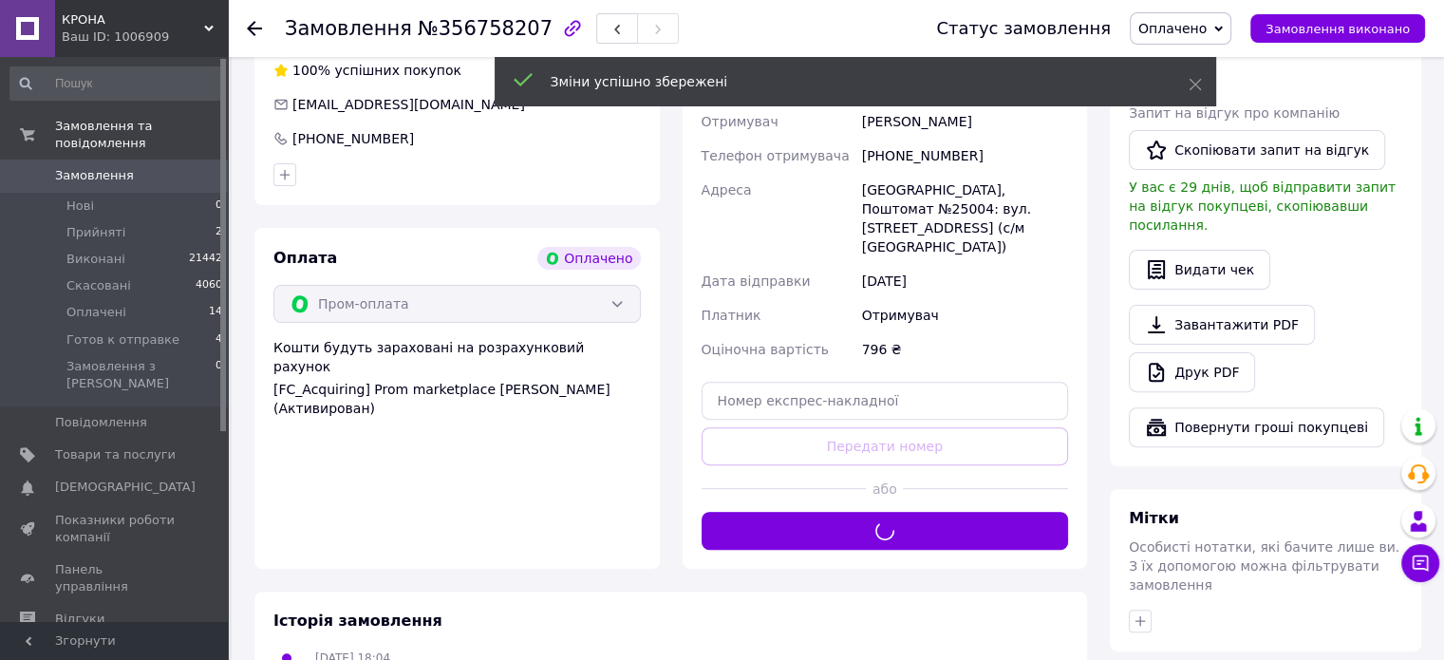
scroll to position [475, 0]
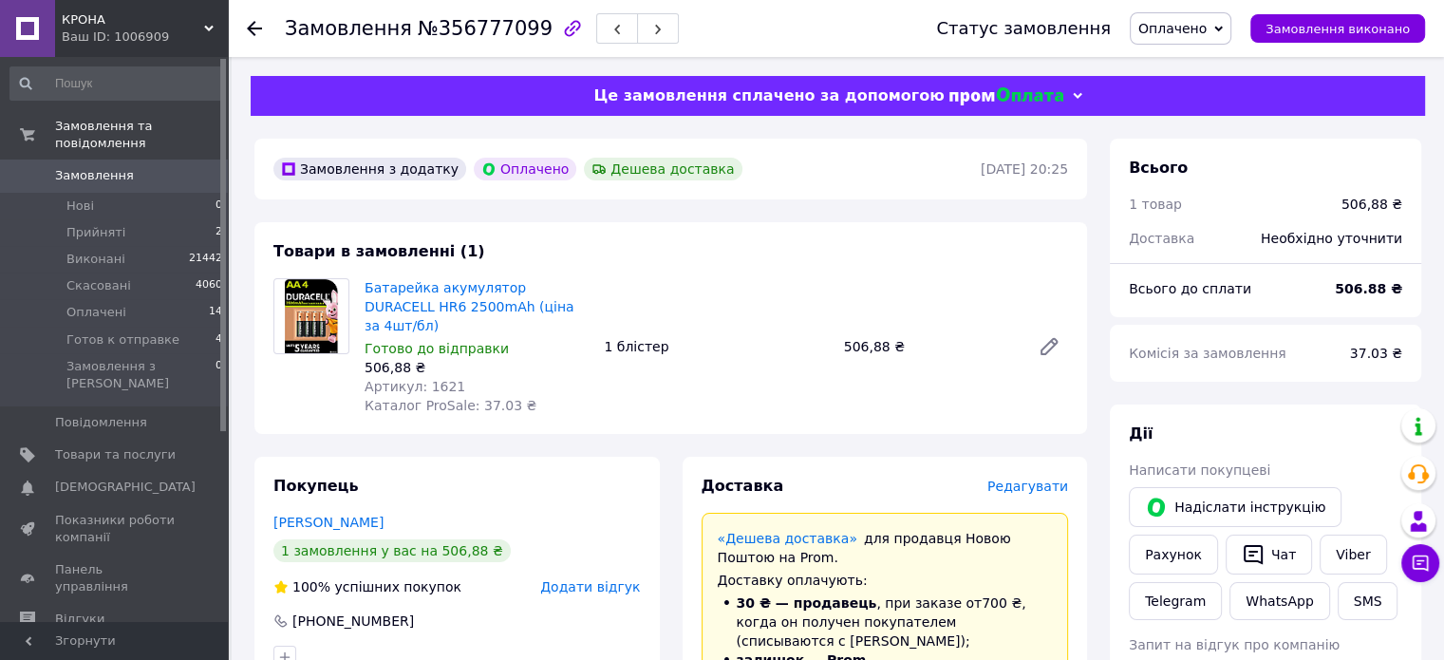
click at [1005, 478] on span "Редагувати" at bounding box center [1027, 485] width 81 height 15
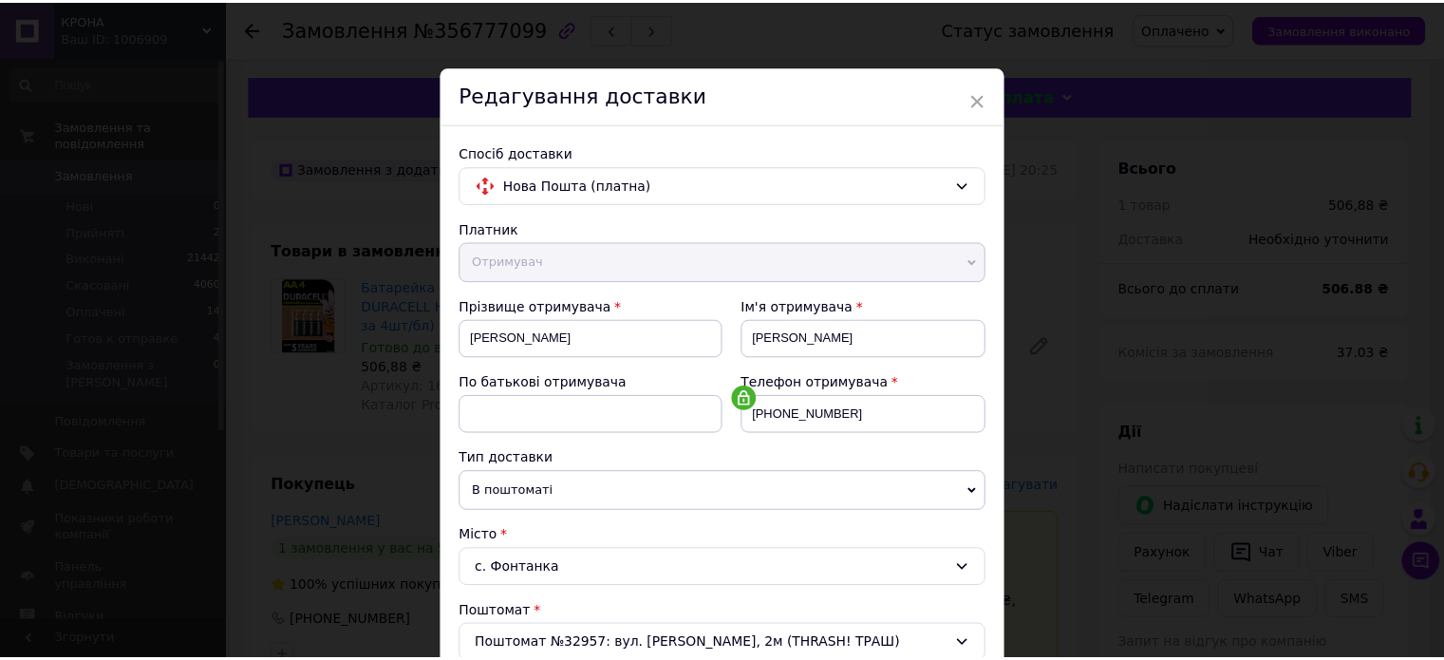
scroll to position [595, 0]
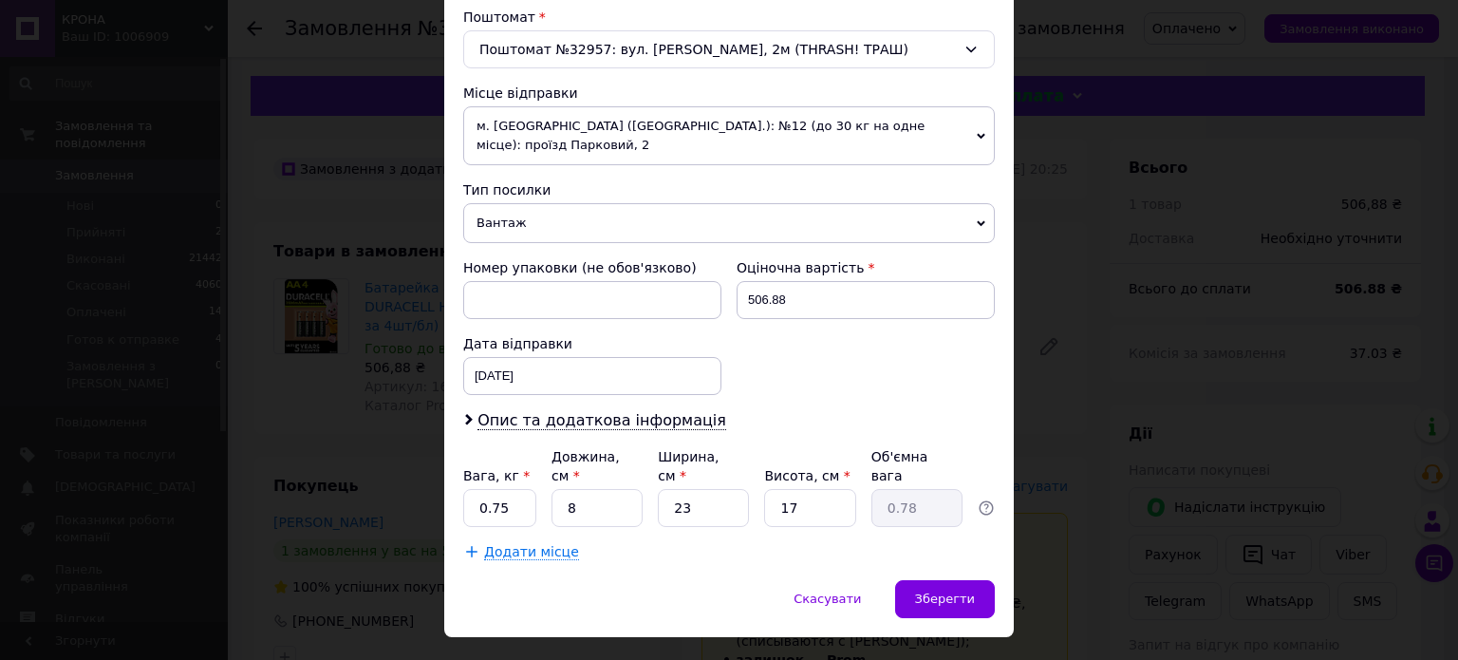
click at [1128, 356] on div "× Редагування доставки Спосіб доставки Нова Пошта (платна) Платник Отримувач Ві…" at bounding box center [729, 330] width 1458 height 660
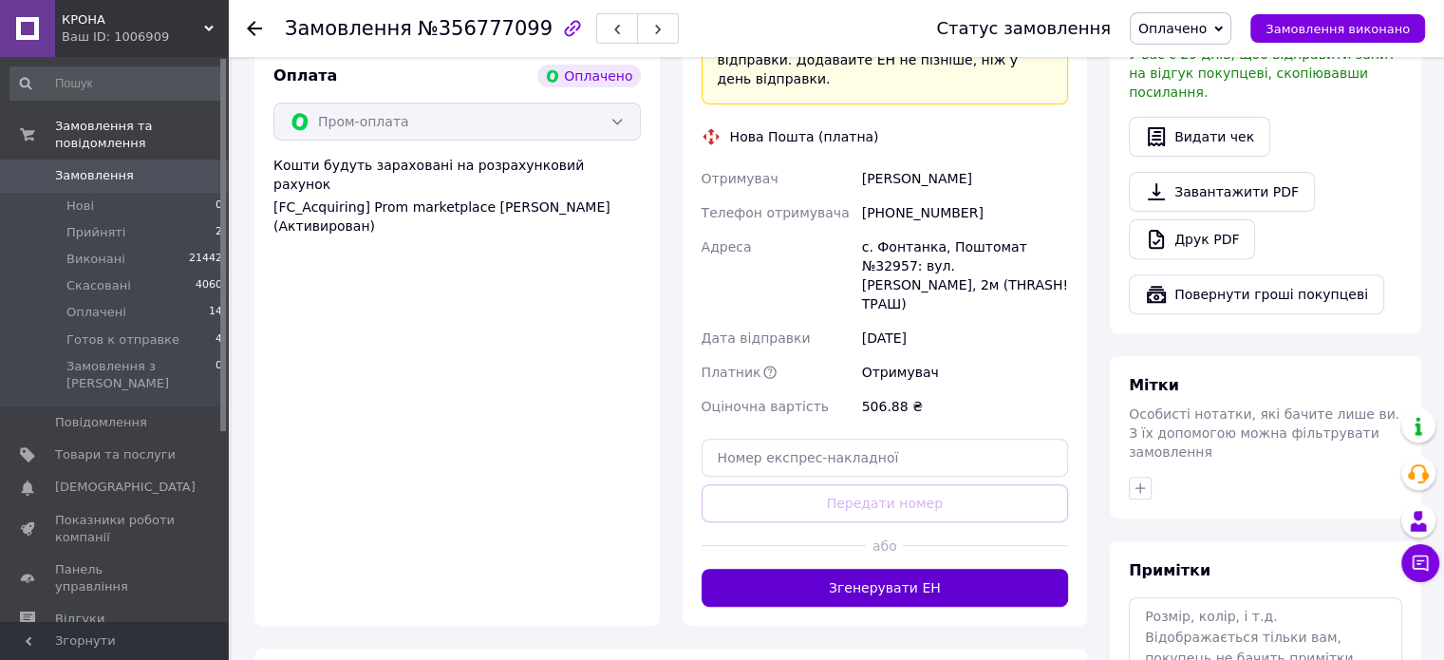
click at [866, 569] on button "Згенерувати ЕН" at bounding box center [885, 588] width 367 height 38
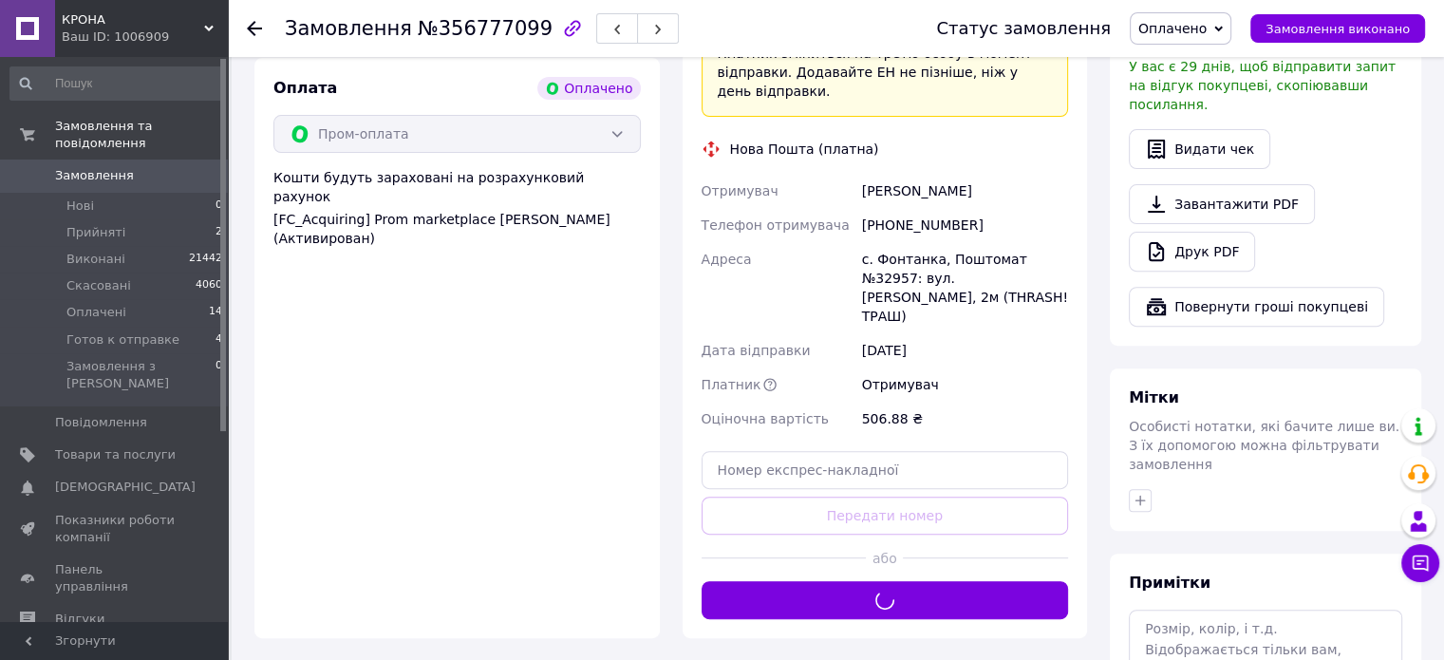
scroll to position [570, 0]
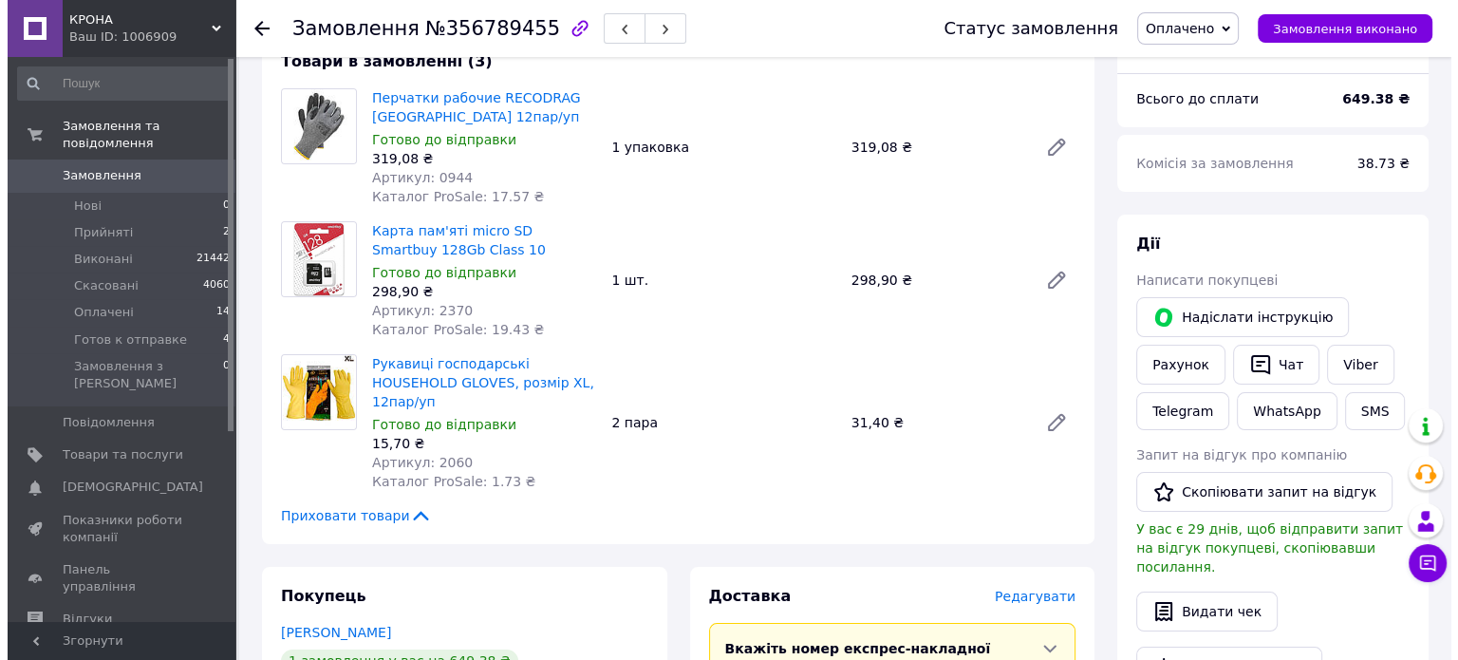
scroll to position [380, 0]
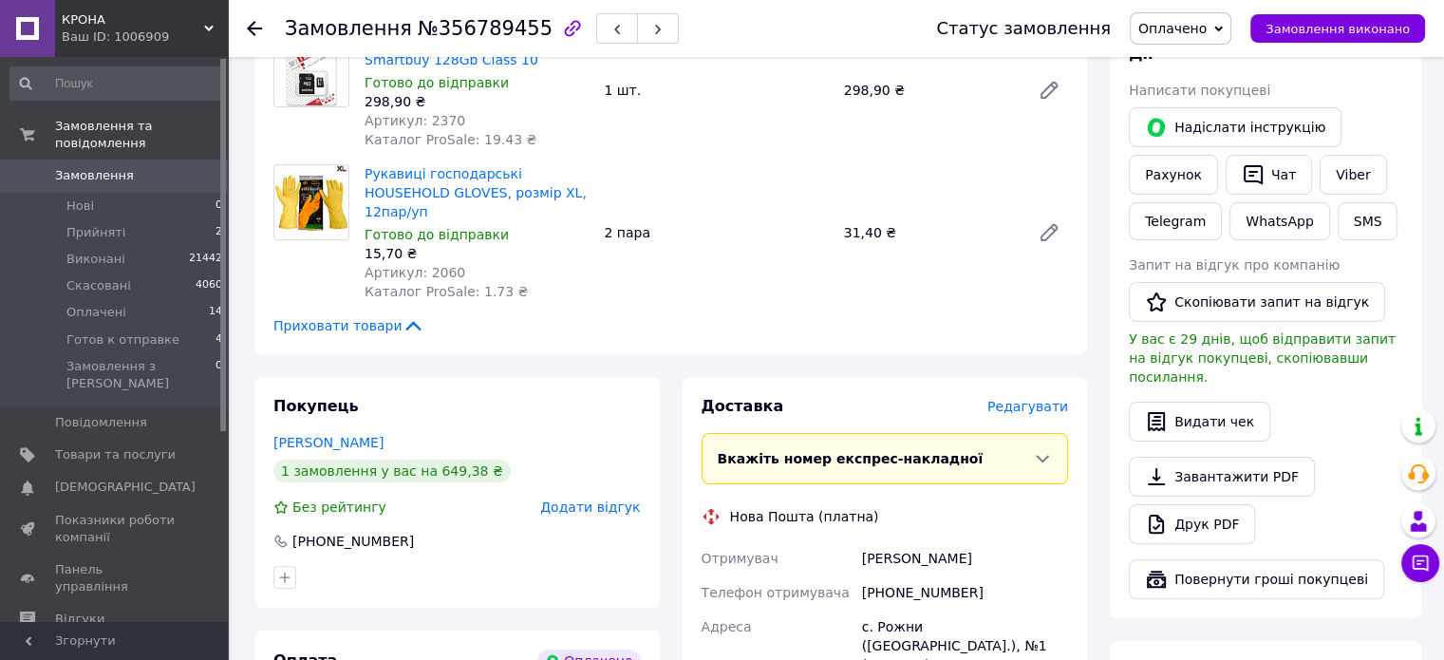
click at [1025, 399] on span "Редагувати" at bounding box center [1027, 406] width 81 height 15
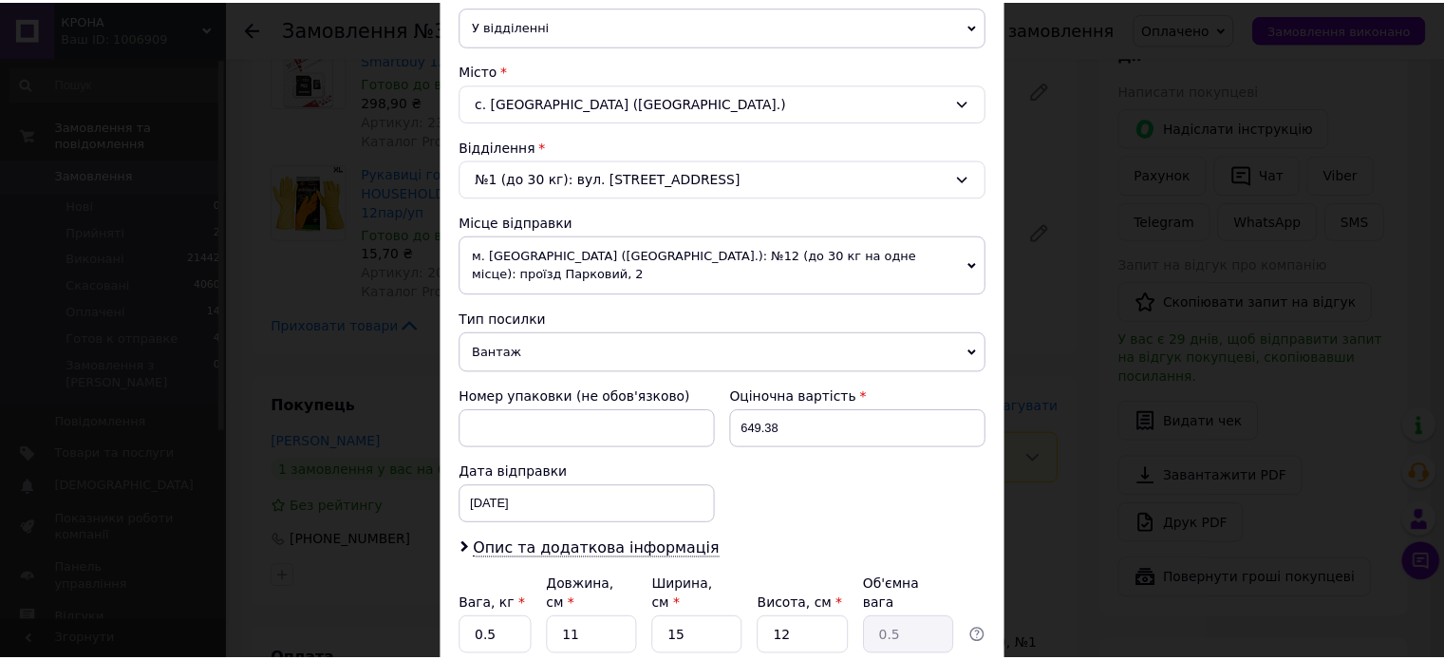
scroll to position [595, 0]
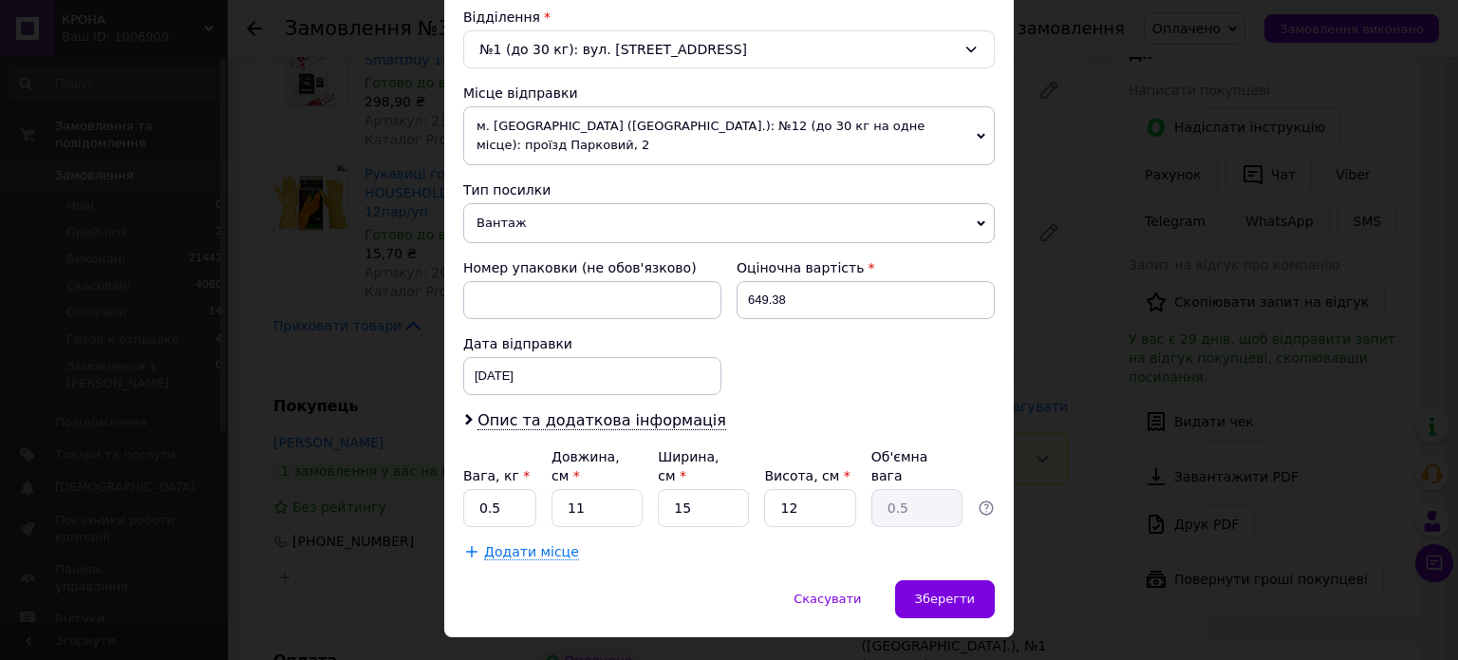
click at [494, 484] on div "Платник Отримувач Відправник Прізвище отримувача [PERSON_NAME] Ім'я отримувача …" at bounding box center [729, 92] width 532 height 937
click at [496, 489] on input "0.5" at bounding box center [499, 508] width 73 height 38
type input "2"
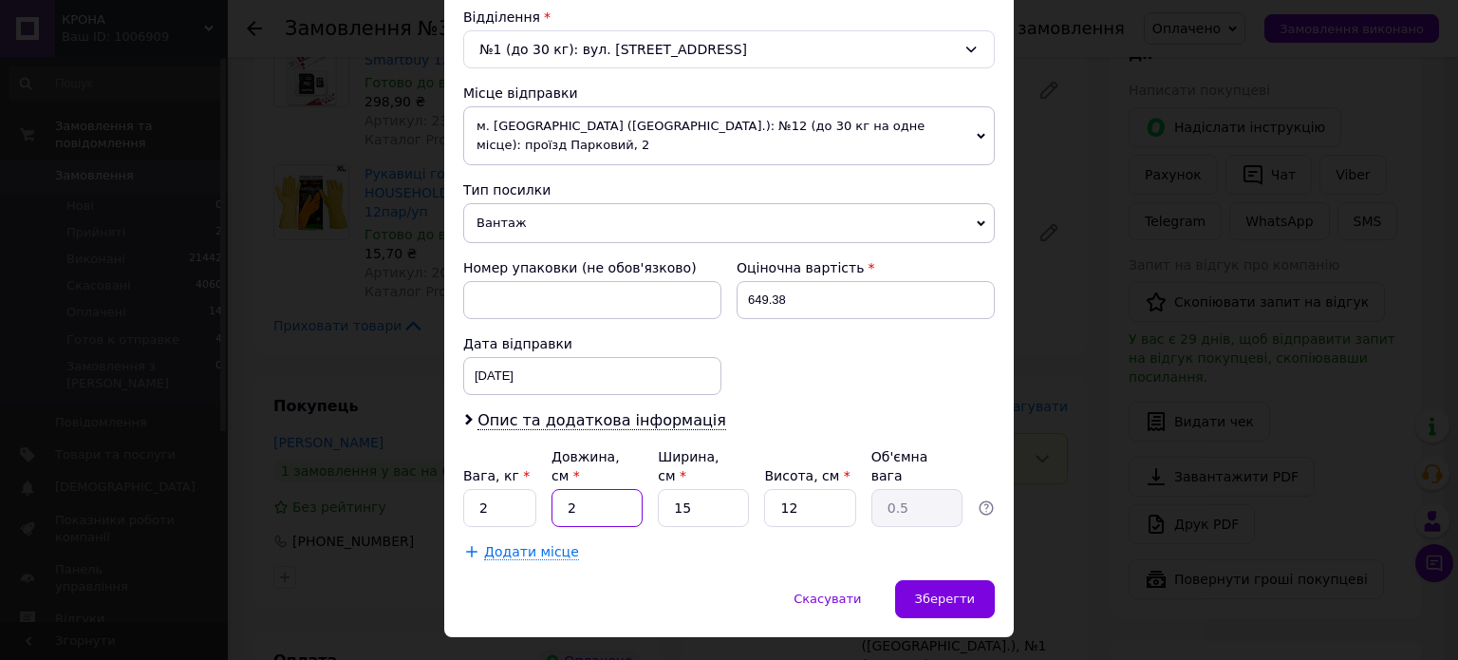
type input "0.1"
type input "20"
type input "0.9"
type input "20"
type input "2"
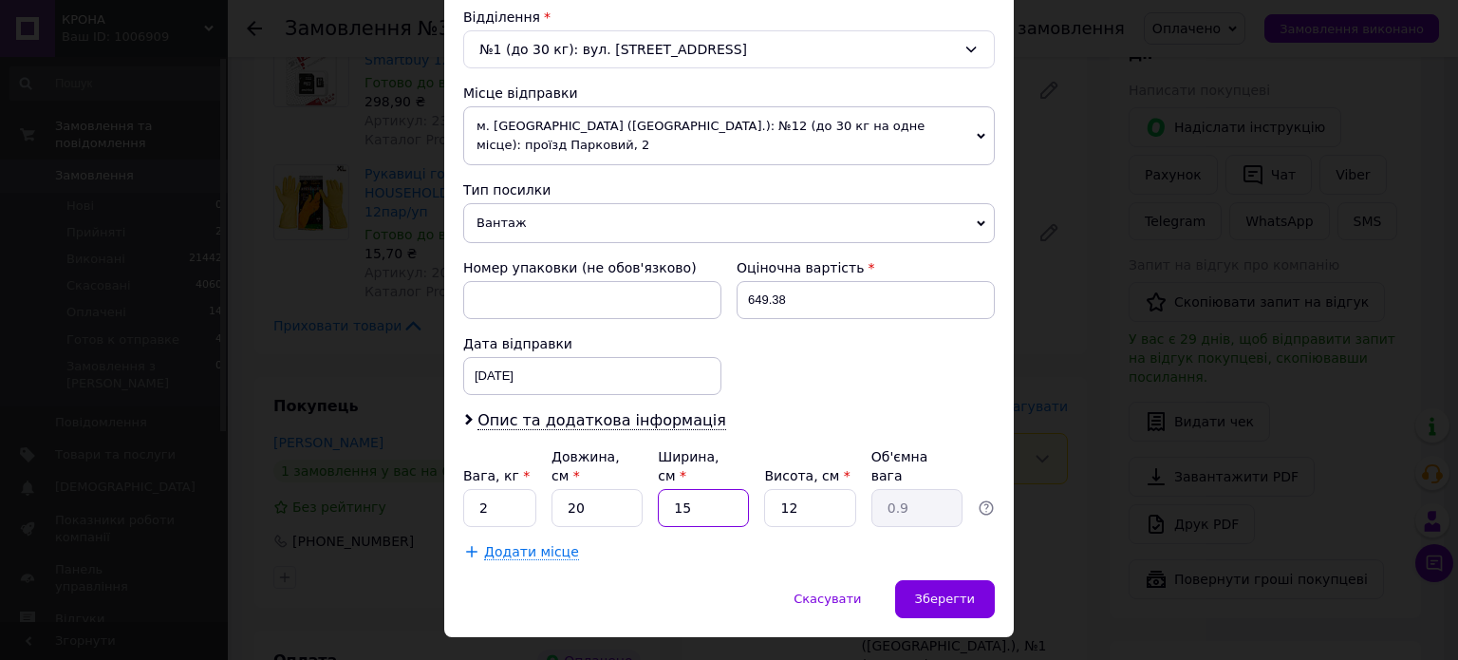
type input "0.12"
type input "20"
type input "1.2"
type input "20"
type input "2"
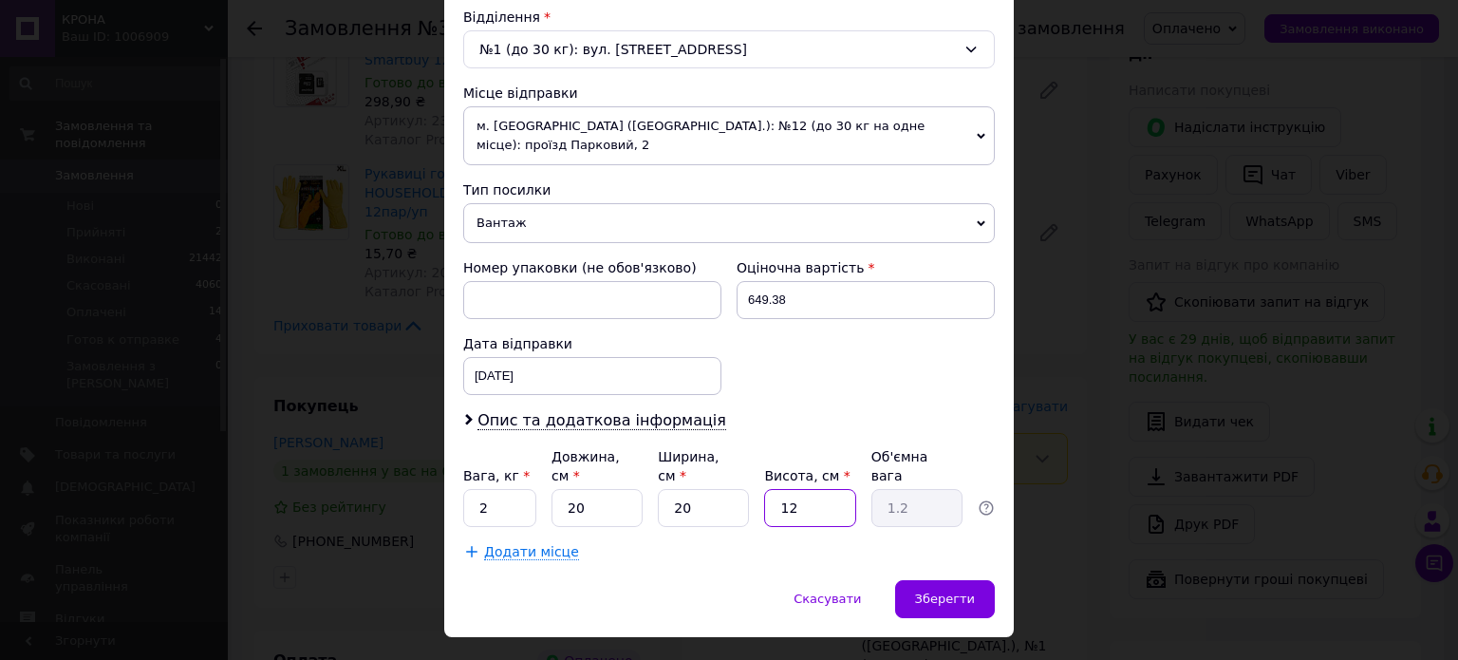
type input "0.2"
type input "20"
type input "2"
type input "20"
click at [995, 580] on div "Скасувати   Зберегти" at bounding box center [729, 608] width 570 height 57
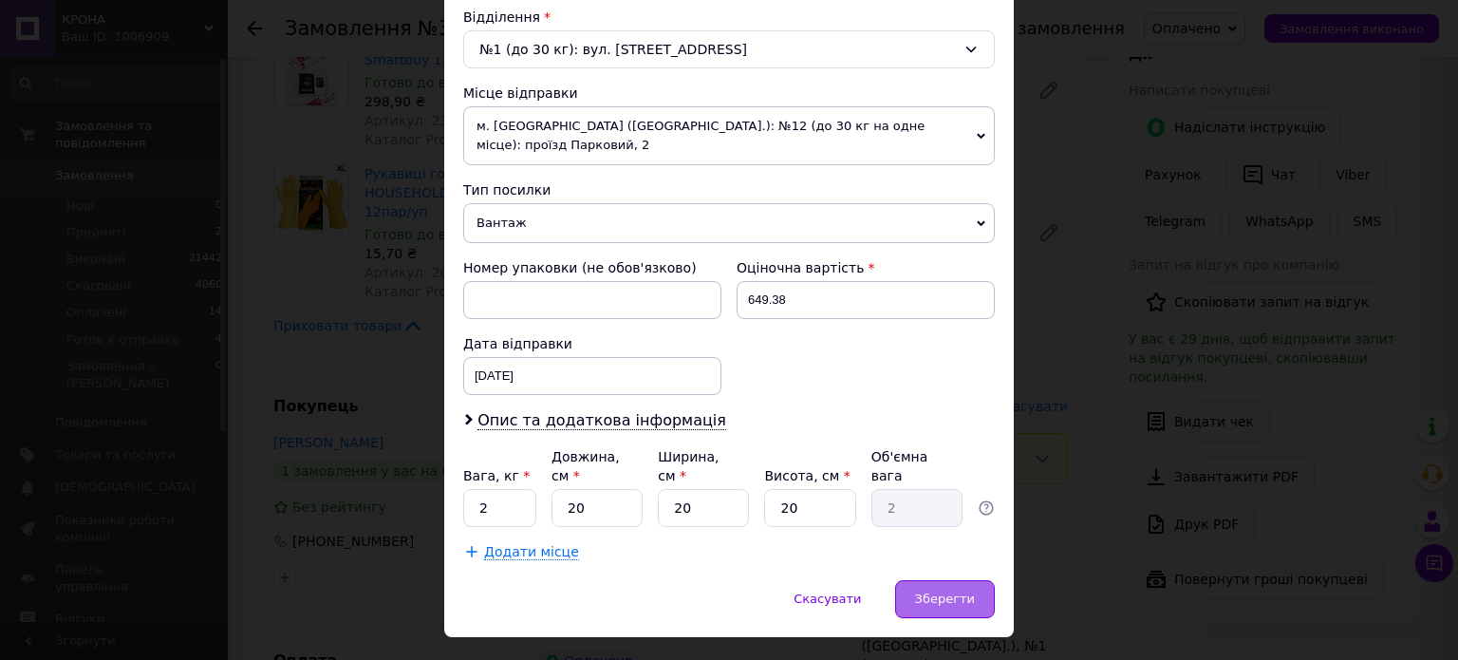
click at [972, 591] on span "Зберегти" at bounding box center [945, 598] width 60 height 14
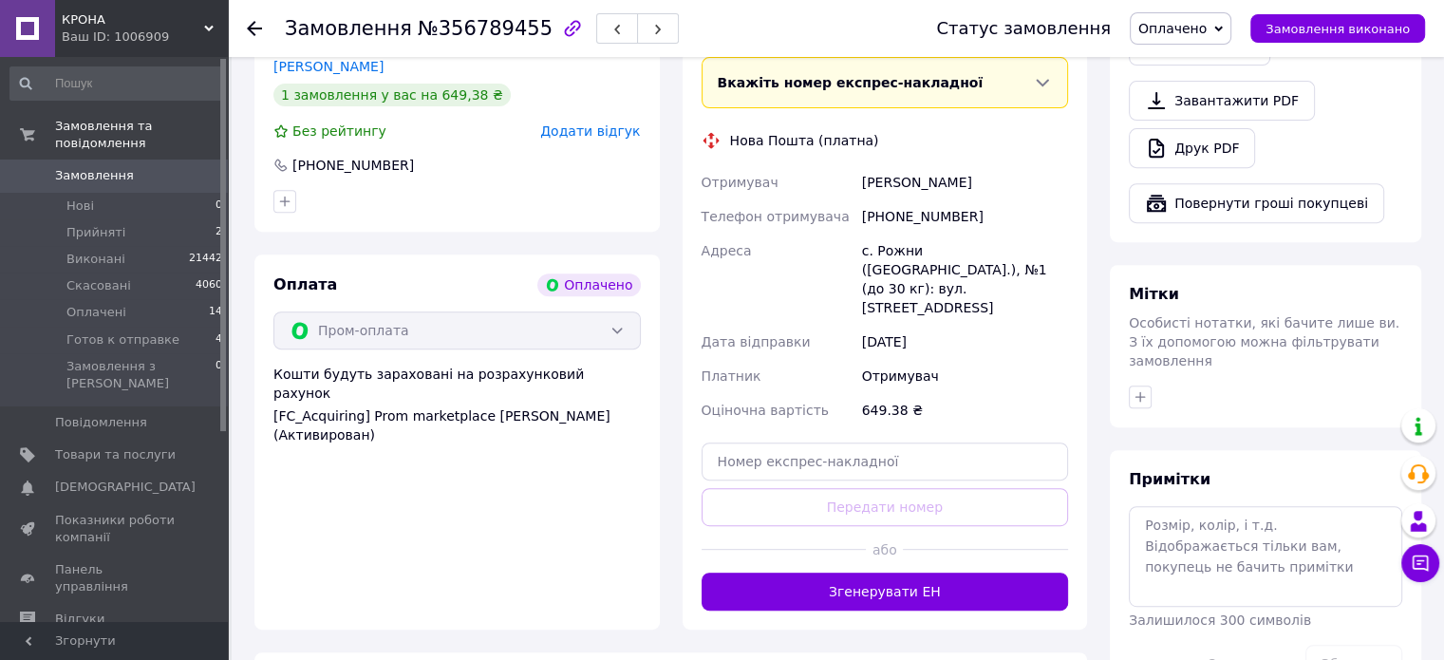
scroll to position [759, 0]
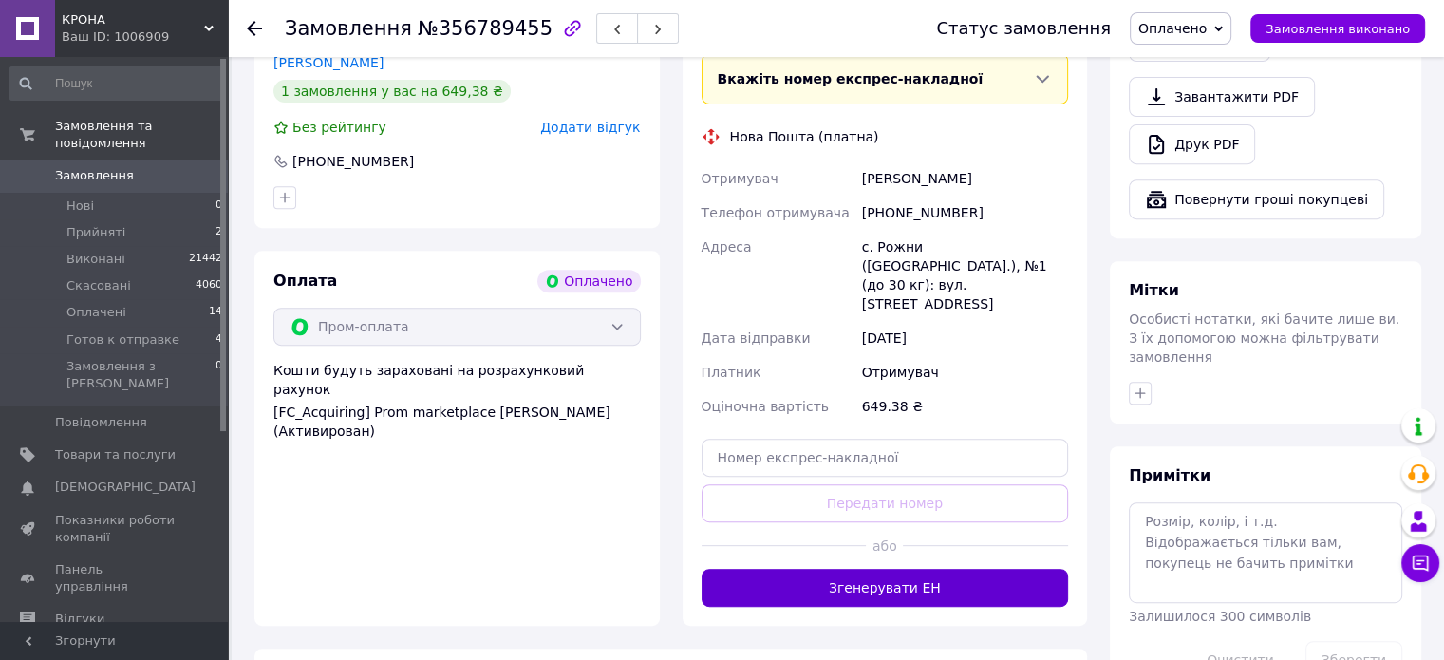
click at [885, 569] on button "Згенерувати ЕН" at bounding box center [885, 588] width 367 height 38
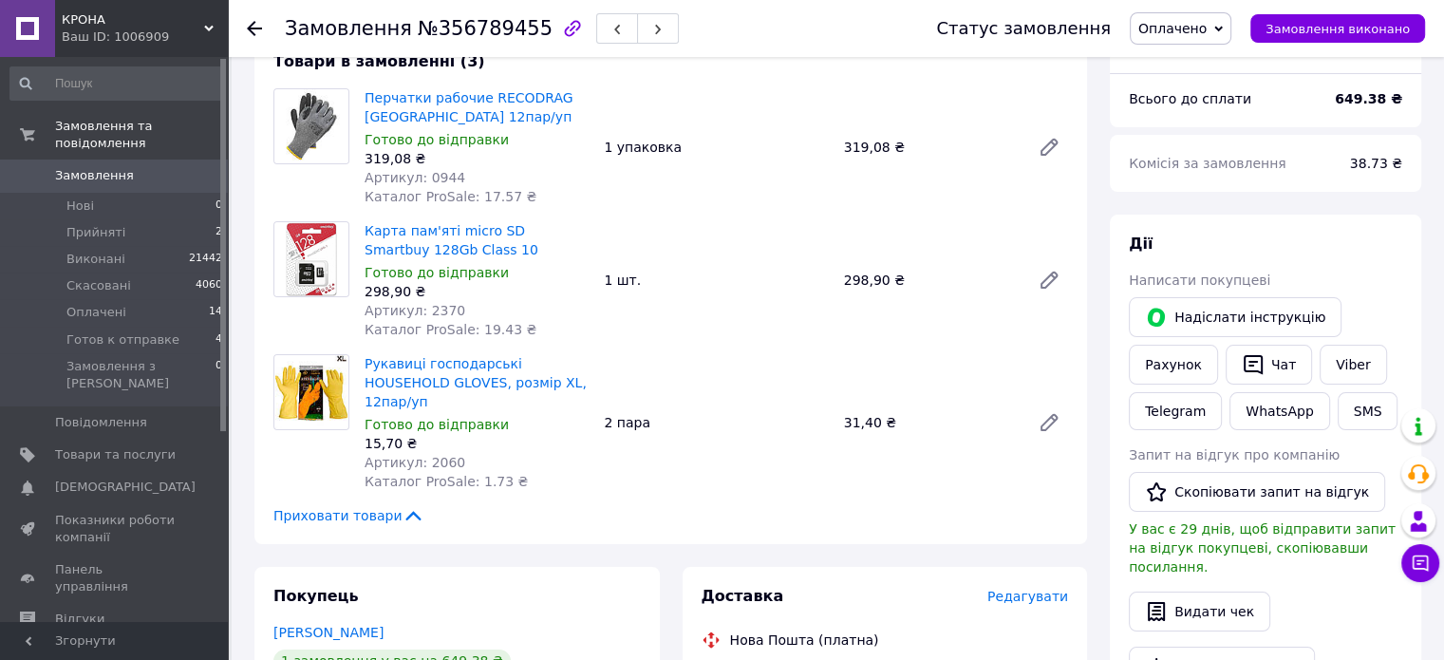
scroll to position [0, 0]
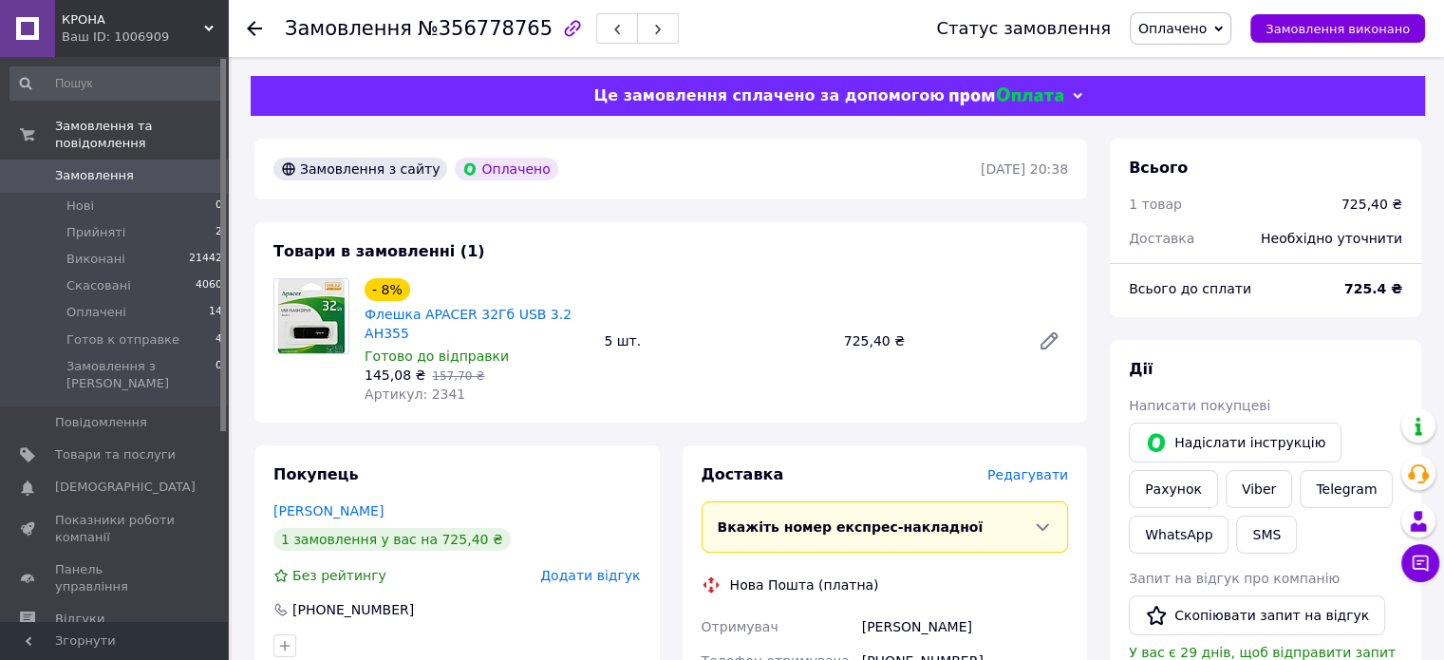
click at [1045, 467] on span "Редагувати" at bounding box center [1027, 474] width 81 height 15
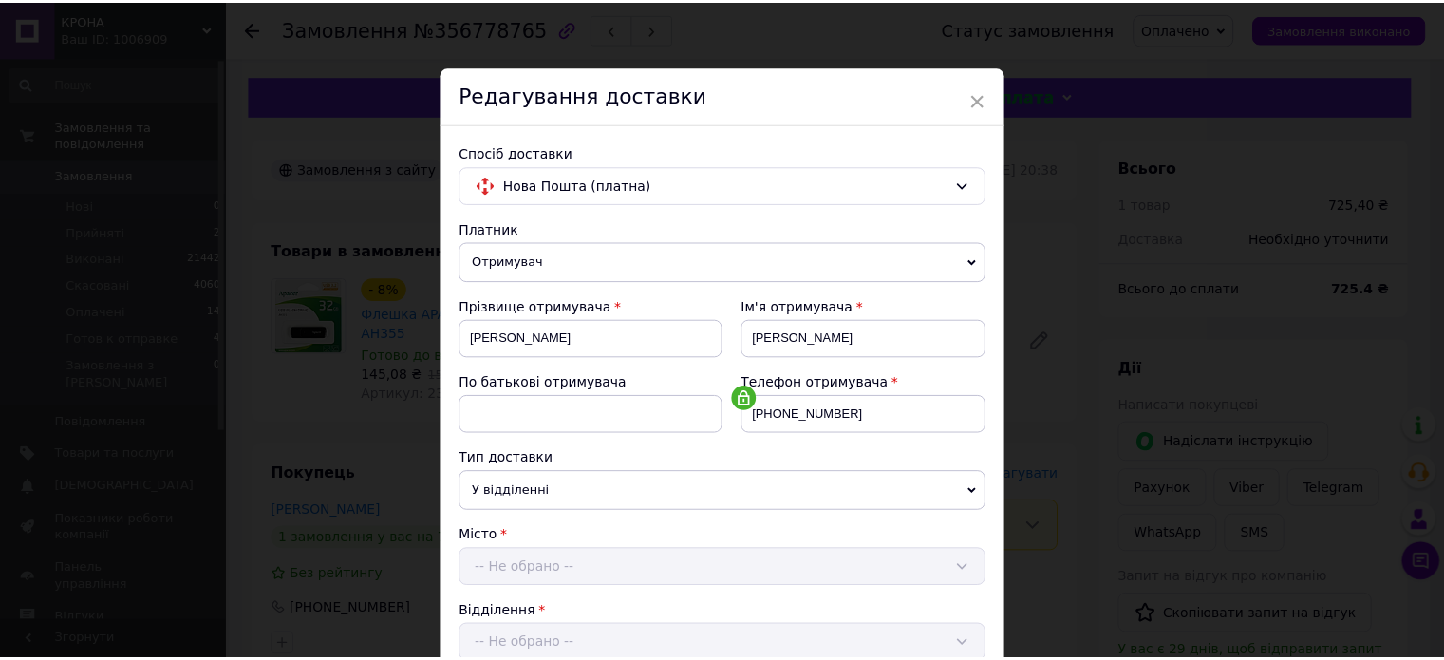
scroll to position [595, 0]
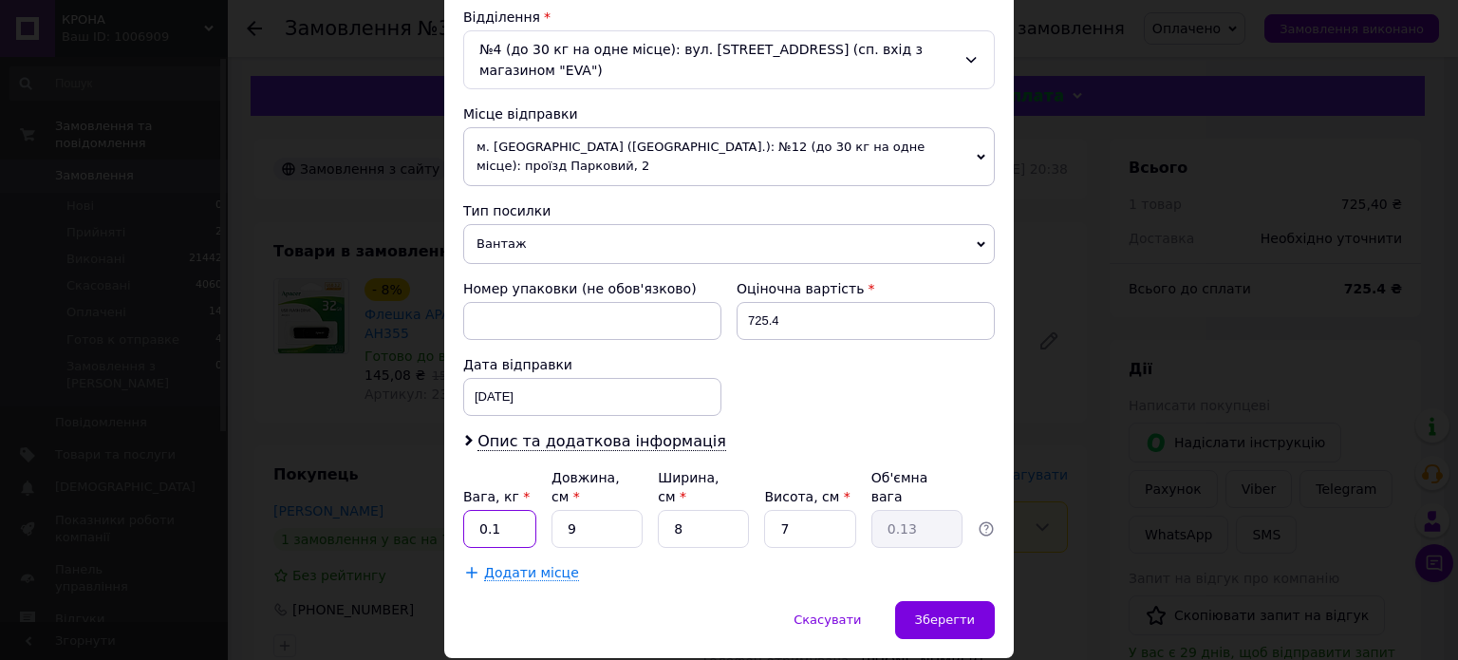
click at [518, 510] on input "0.1" at bounding box center [499, 529] width 73 height 38
type input "0.5"
type input "5"
type input "0.1"
type input "5"
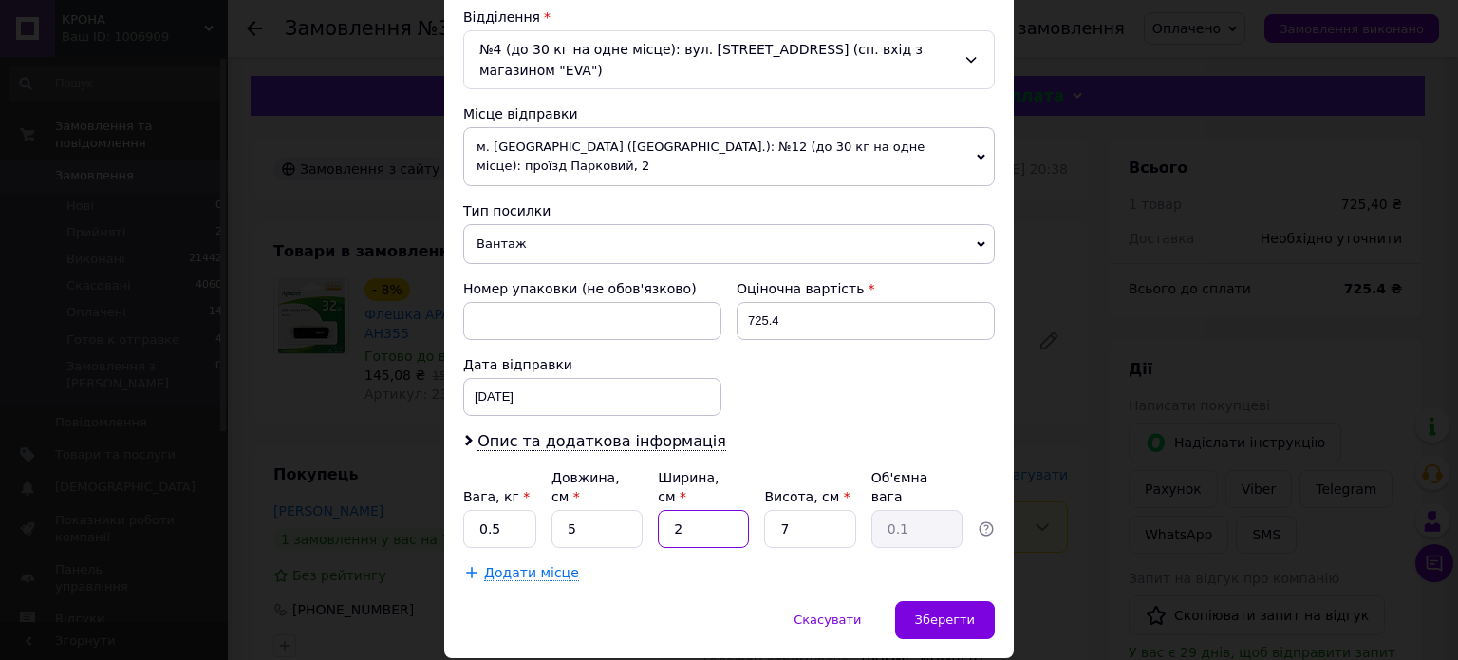
type input "20"
type input "0.18"
type input "20"
type input "2"
type input "0.1"
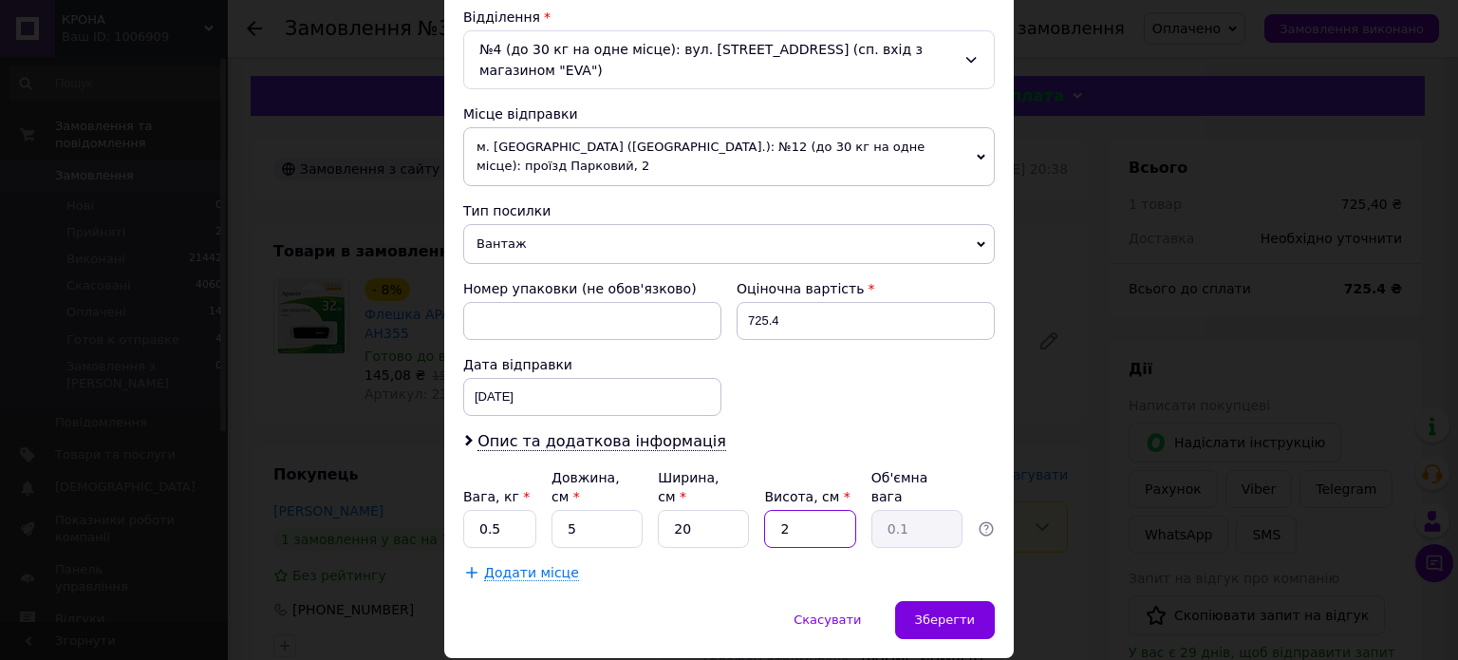
type input "20"
type input "0.5"
type input "20"
click at [980, 601] on div "Зберегти" at bounding box center [945, 620] width 100 height 38
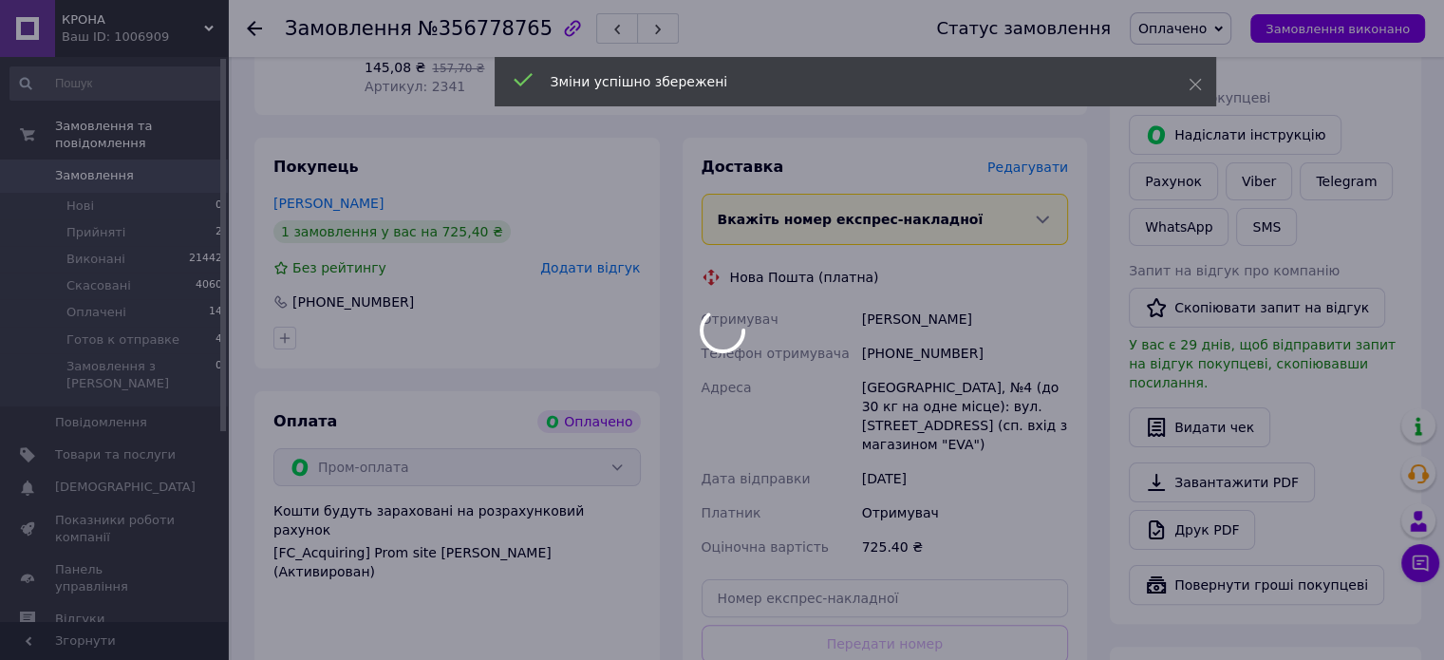
scroll to position [475, 0]
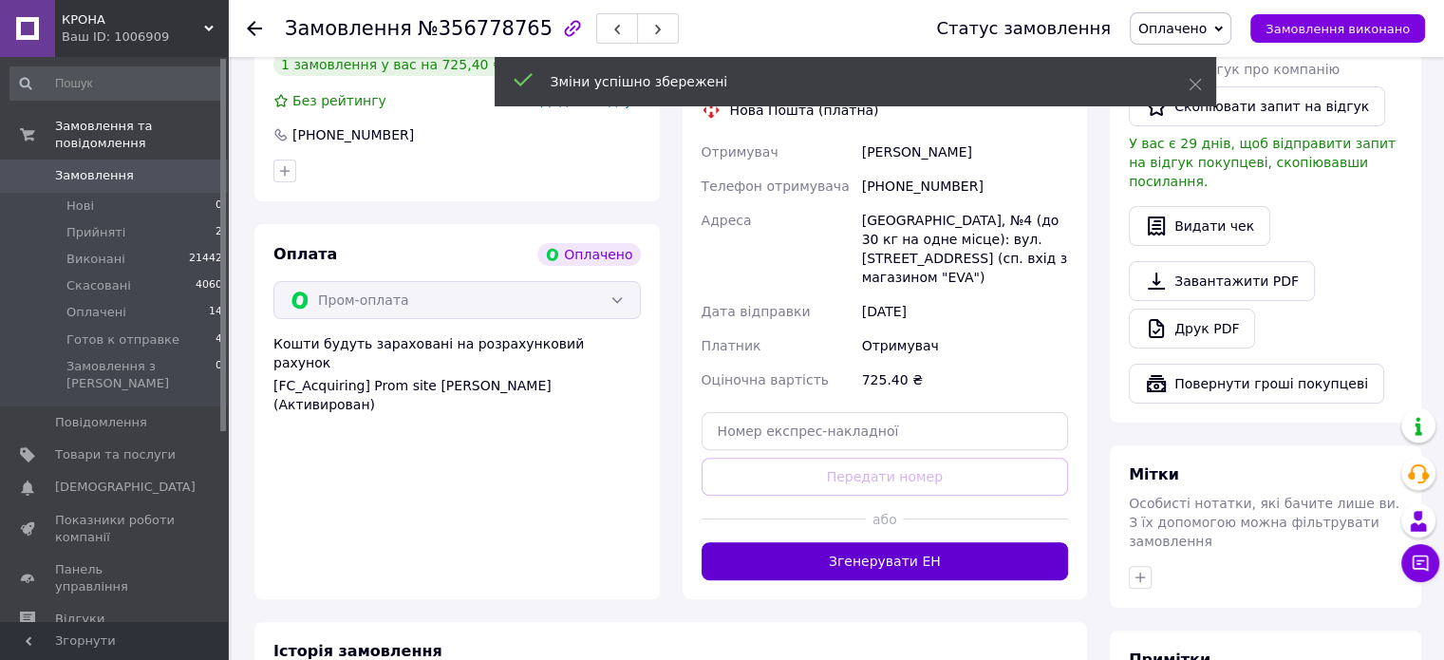
click at [853, 542] on button "Згенерувати ЕН" at bounding box center [885, 561] width 367 height 38
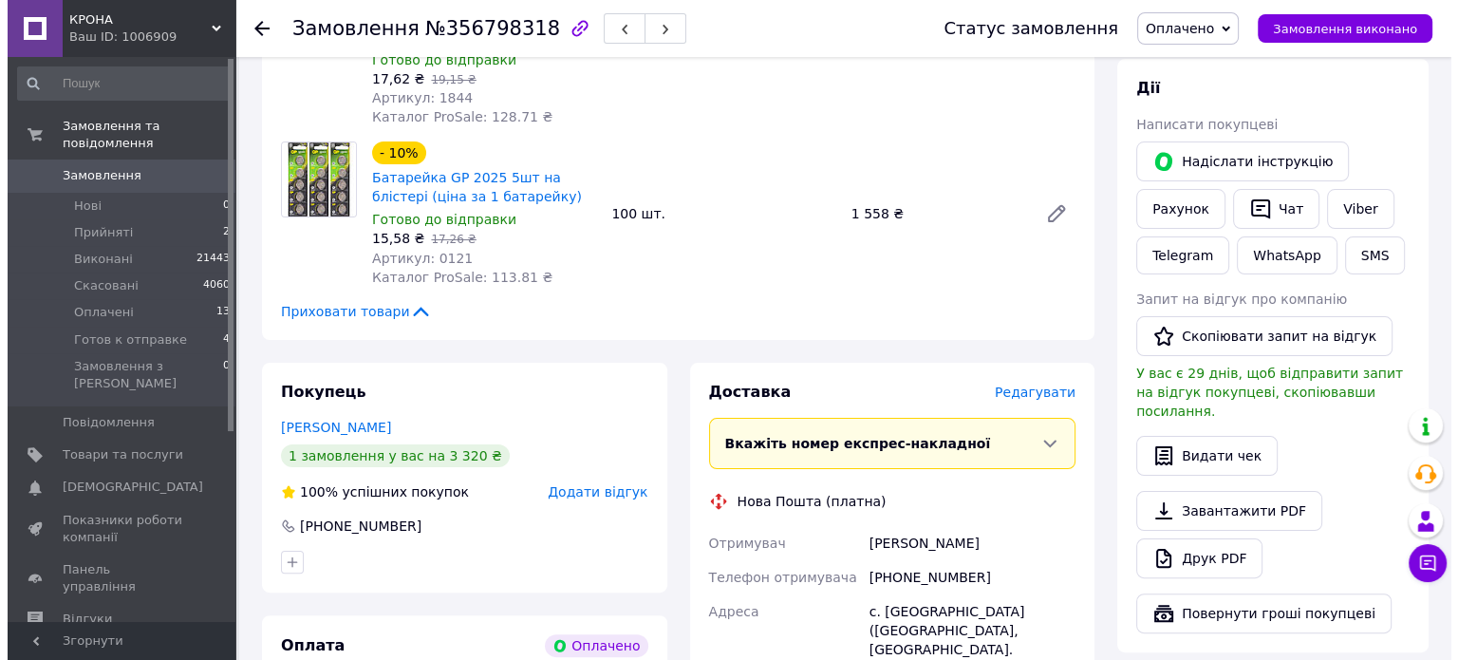
scroll to position [380, 0]
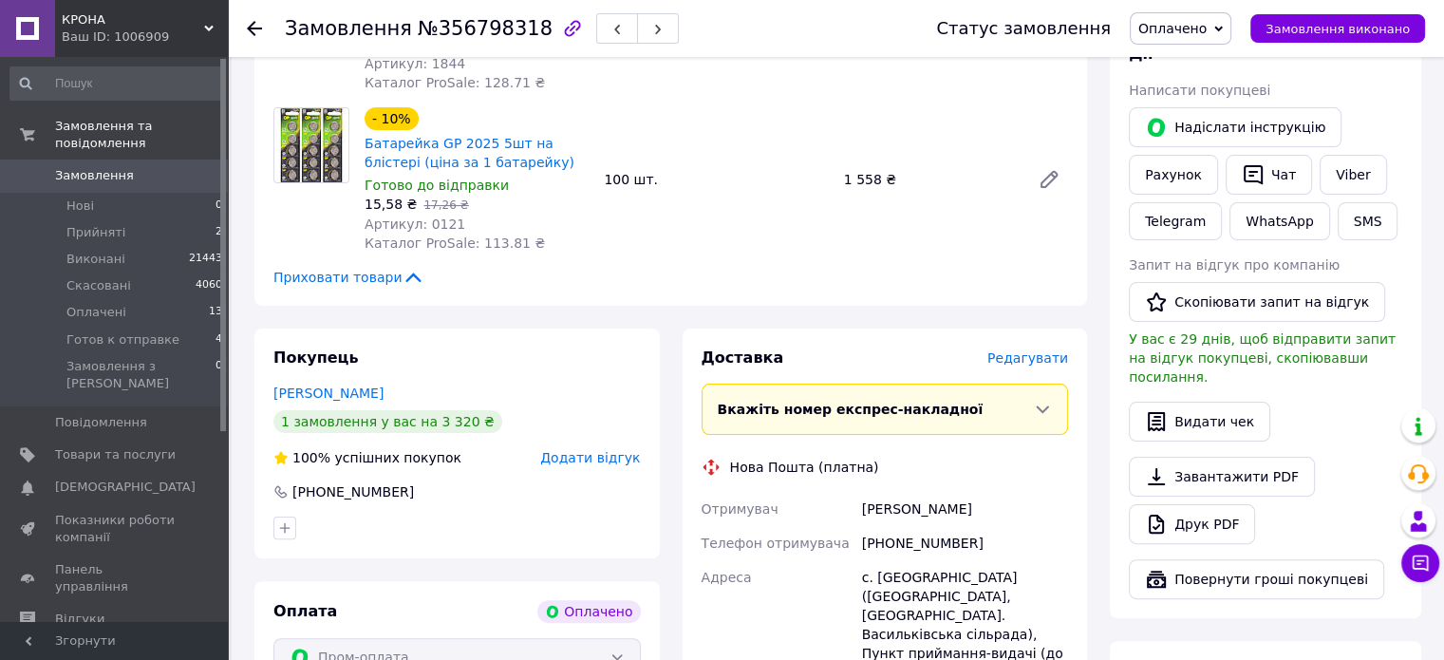
click at [1035, 350] on span "Редагувати" at bounding box center [1027, 357] width 81 height 15
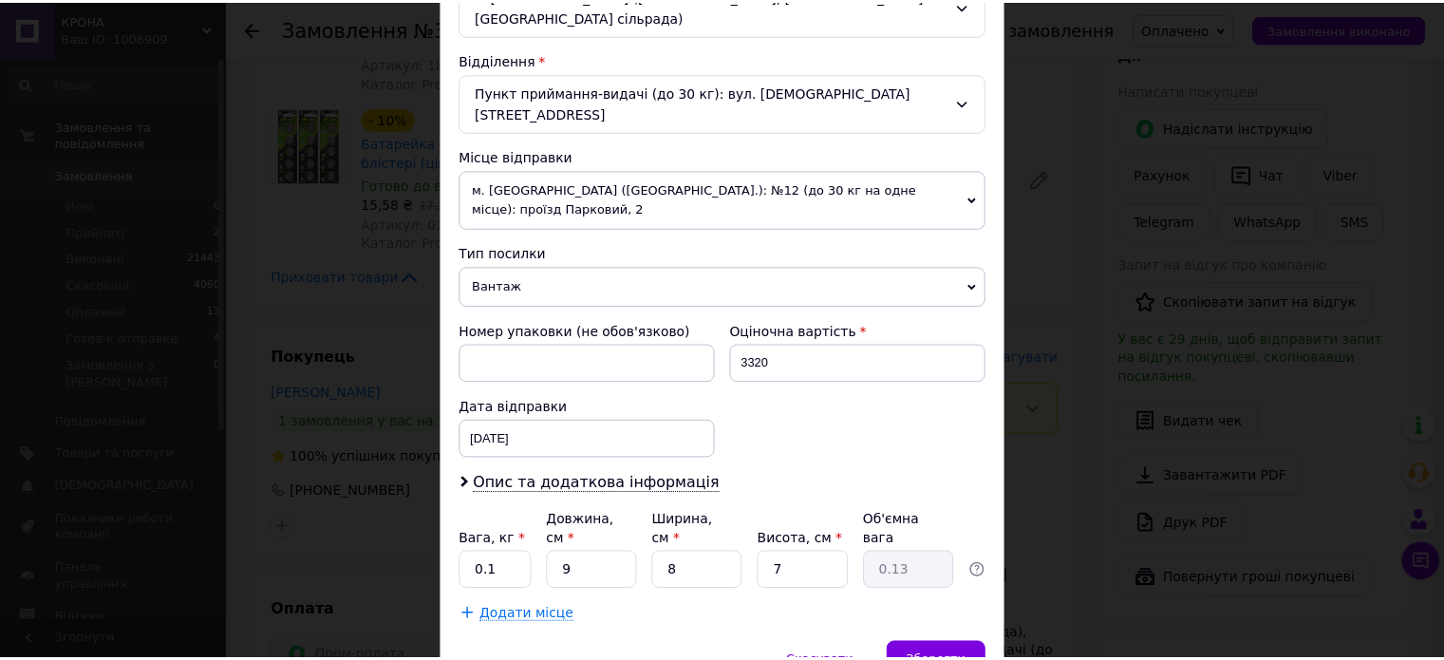
scroll to position [595, 0]
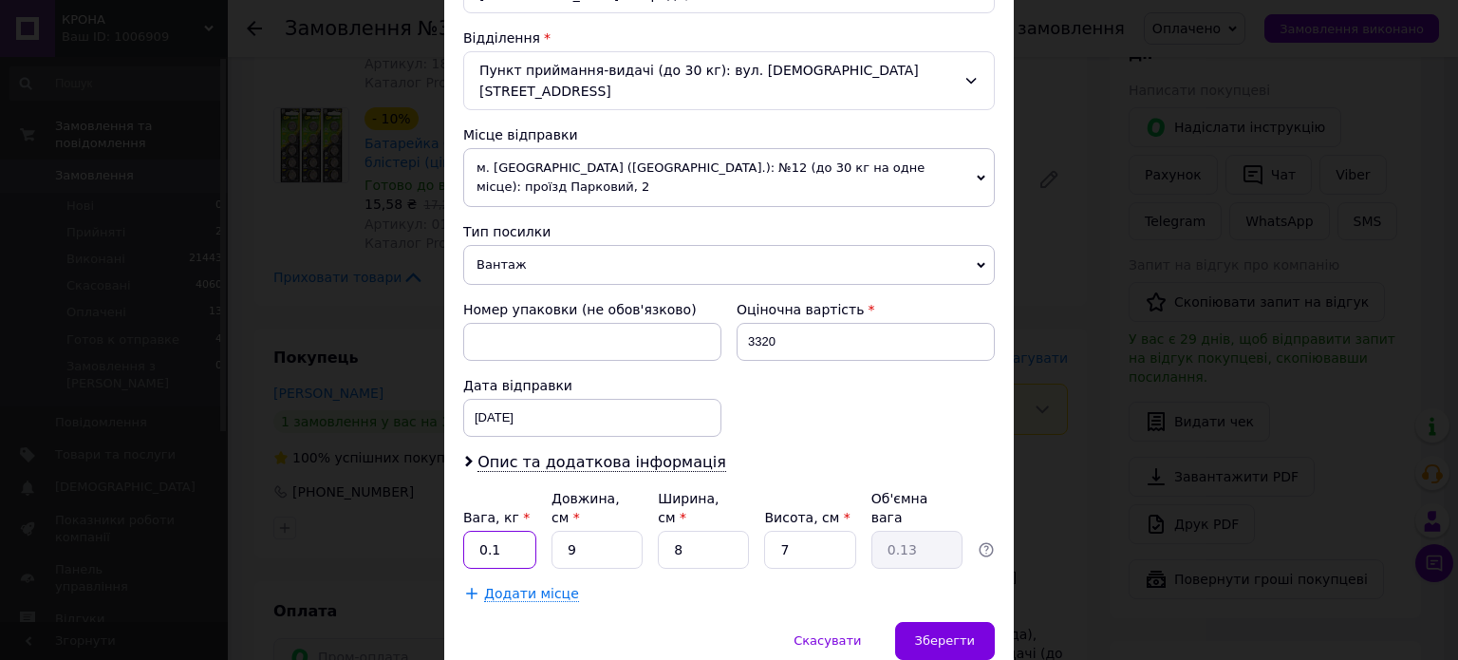
click at [497, 531] on input "0.1" at bounding box center [499, 550] width 73 height 38
type input "2"
type input "0.1"
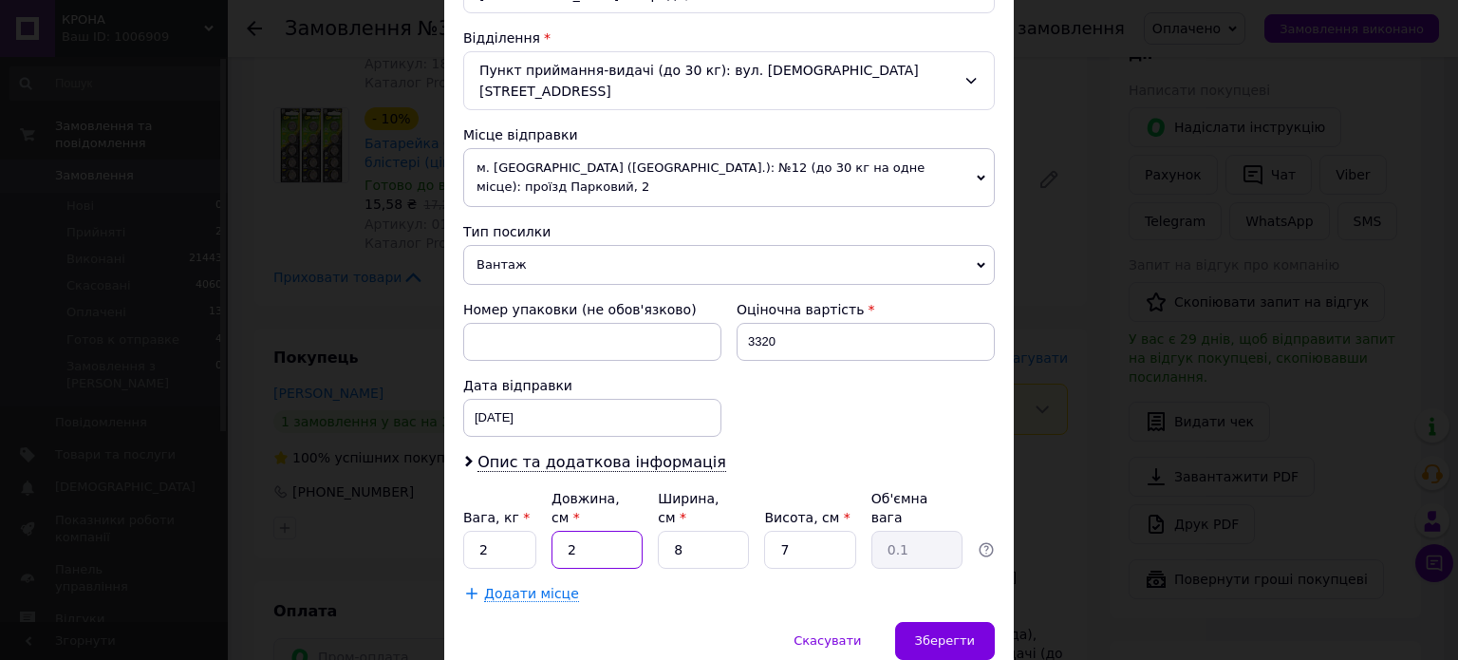
type input "20"
type input "0.28"
type input "20"
type input "2"
type input "0.1"
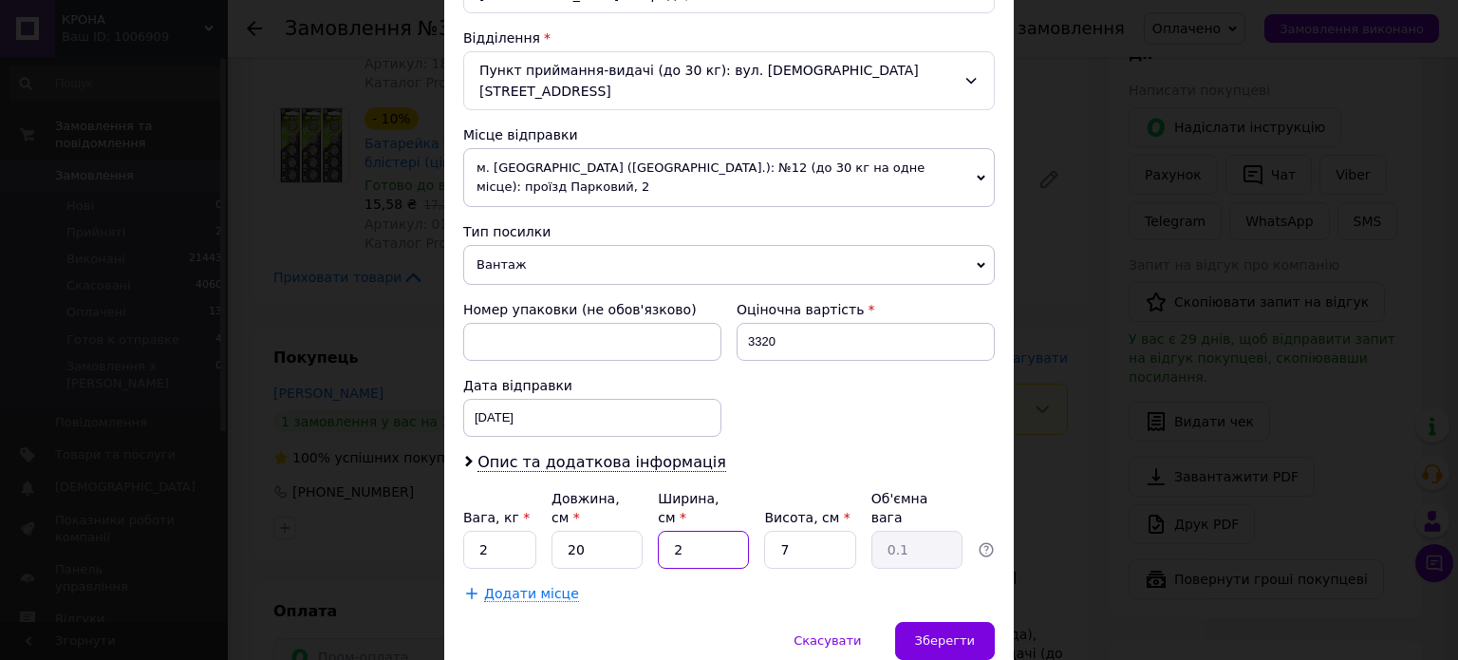
type input "20"
type input "0.7"
type input "20"
type input "2"
type input "0.2"
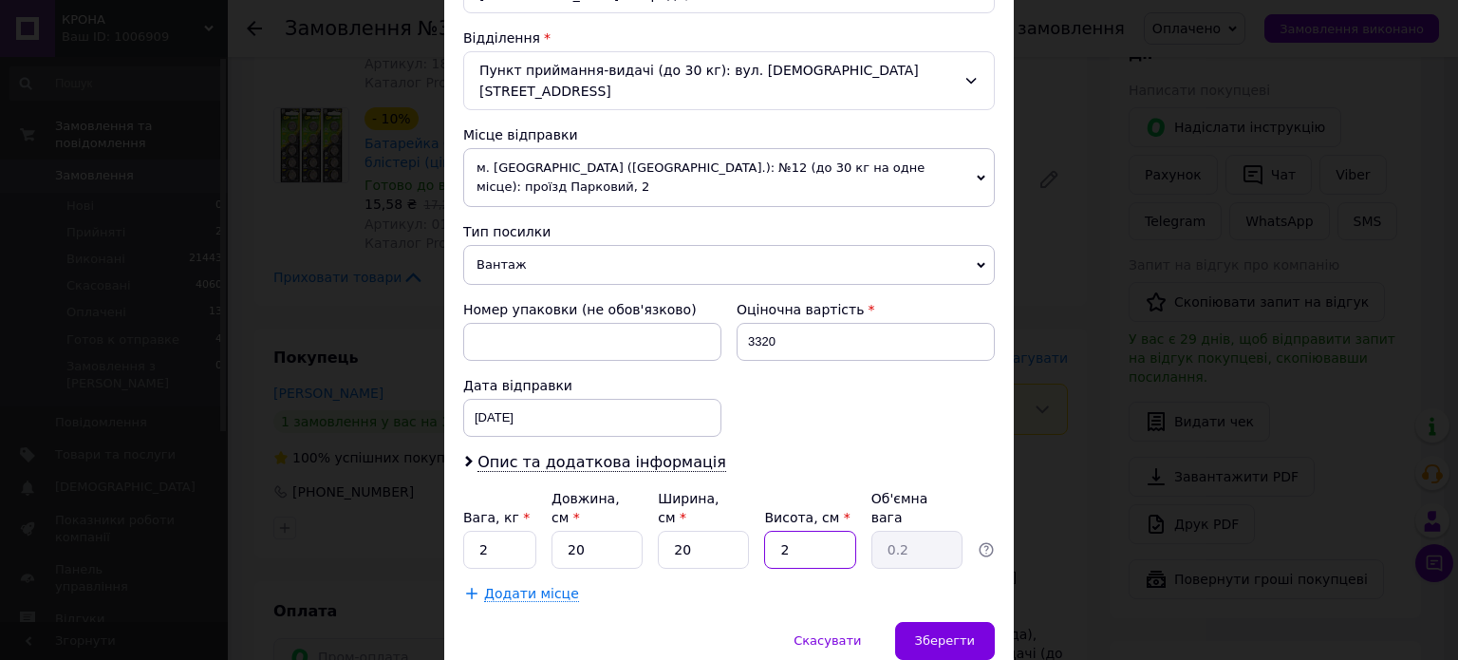
type input "20"
type input "2"
type input "20"
click at [973, 622] on div "Зберегти" at bounding box center [945, 641] width 100 height 38
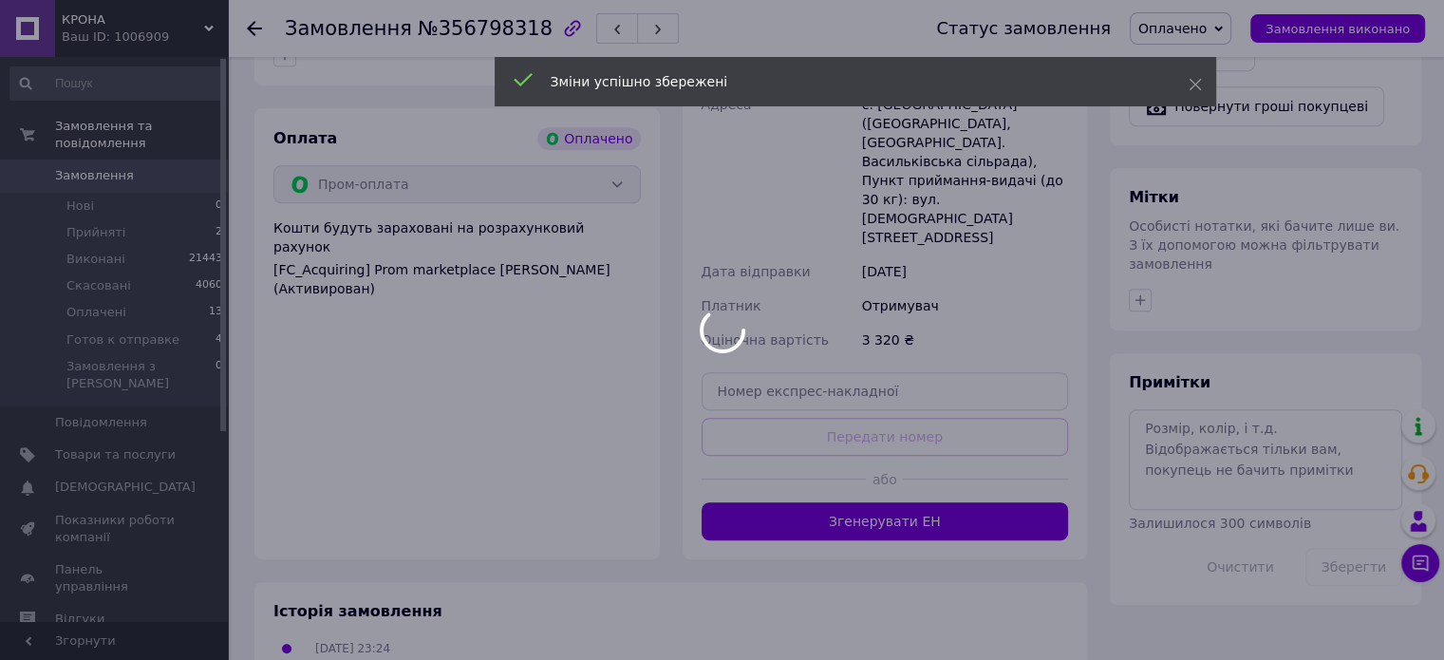
scroll to position [854, 0]
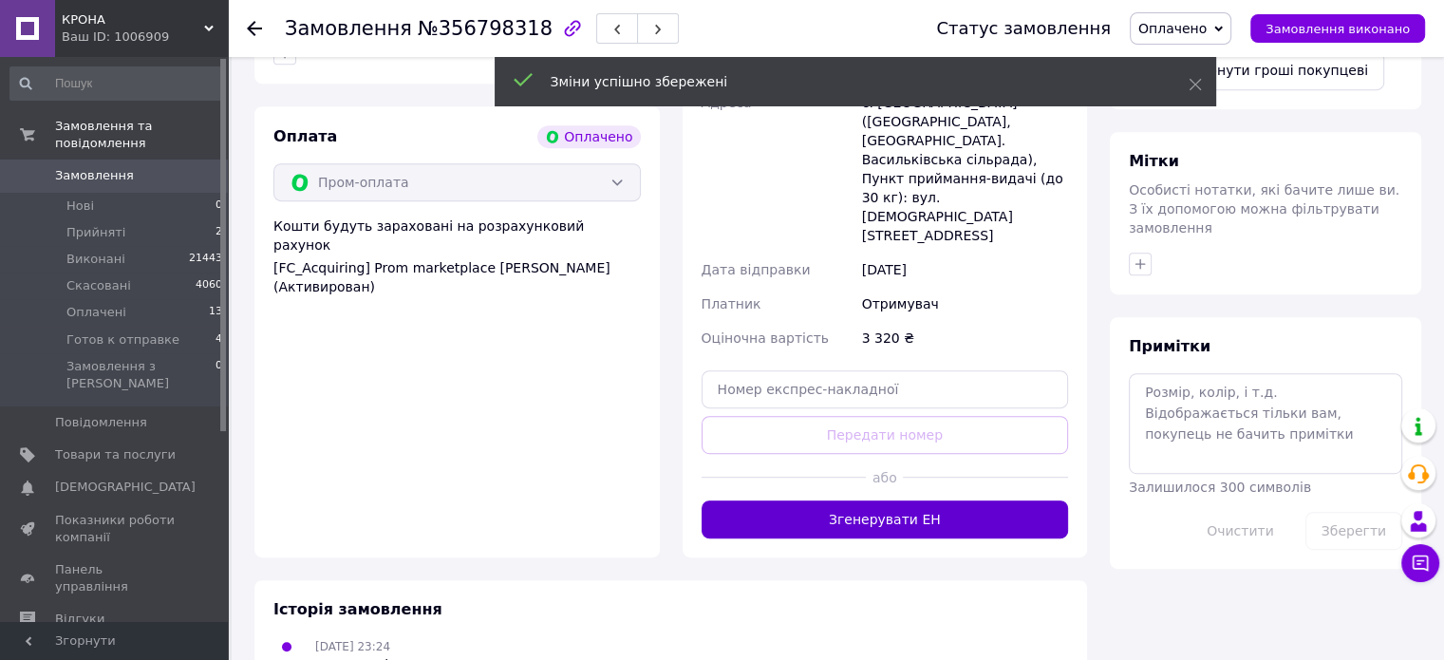
click at [835, 500] on button "Згенерувати ЕН" at bounding box center [885, 519] width 367 height 38
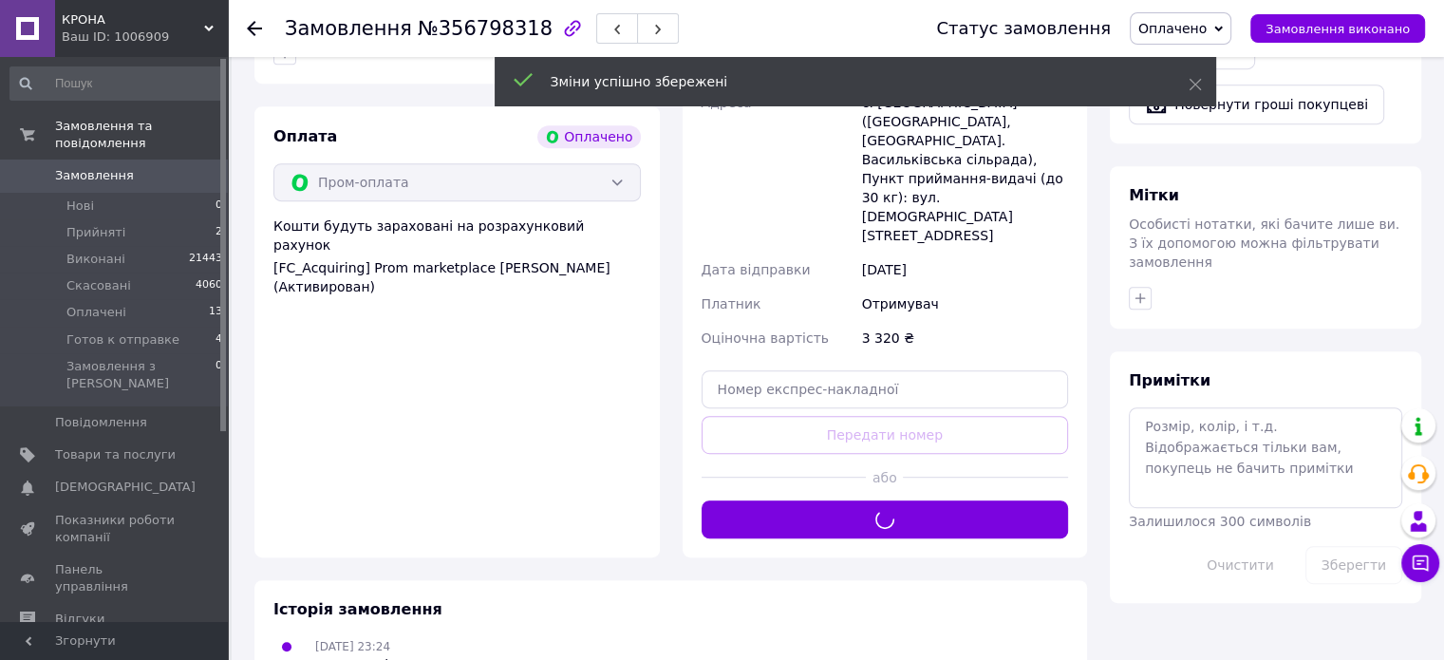
scroll to position [570, 0]
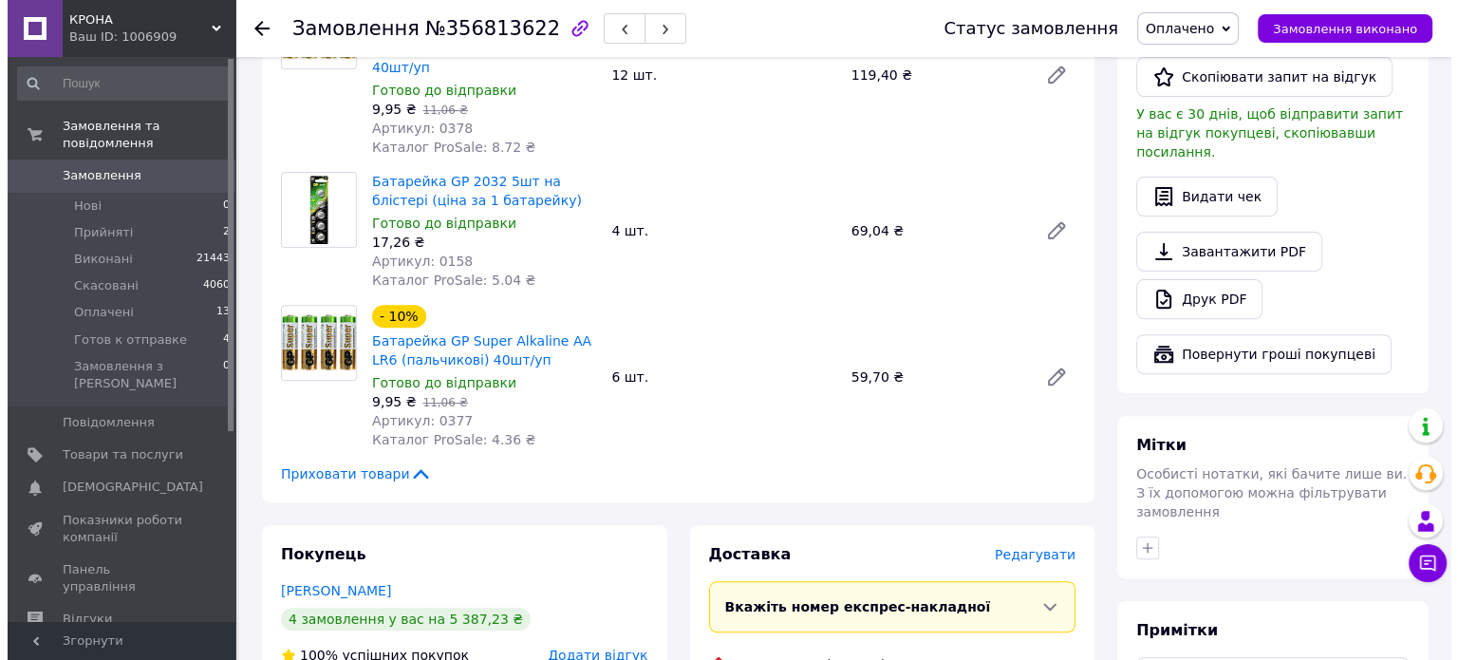
scroll to position [665, 0]
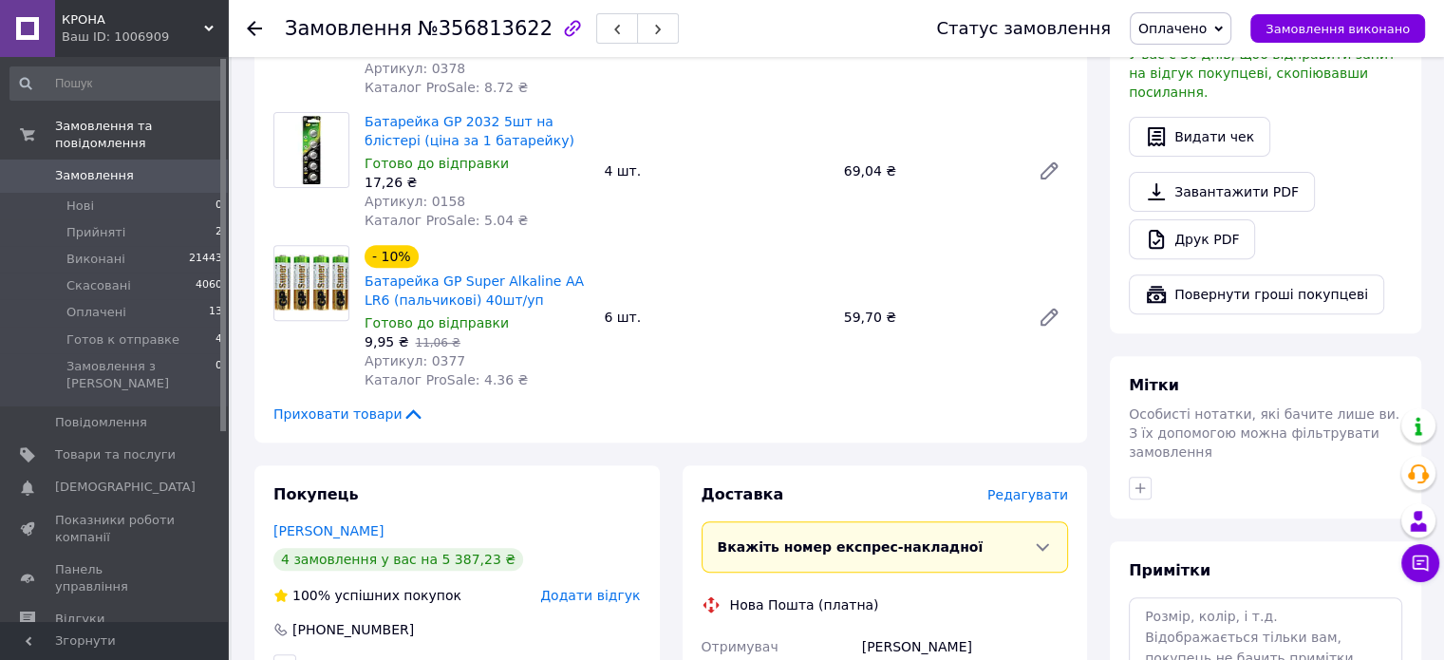
click at [1027, 487] on span "Редагувати" at bounding box center [1027, 494] width 81 height 15
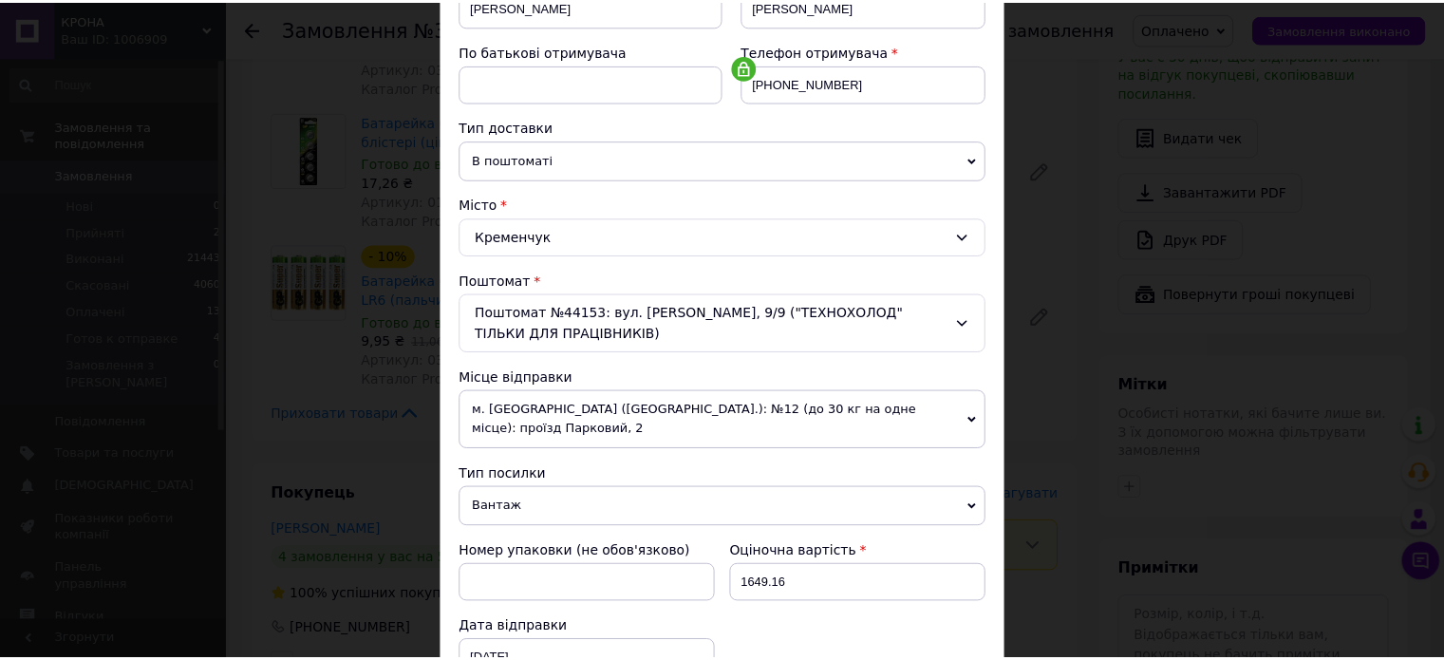
scroll to position [570, 0]
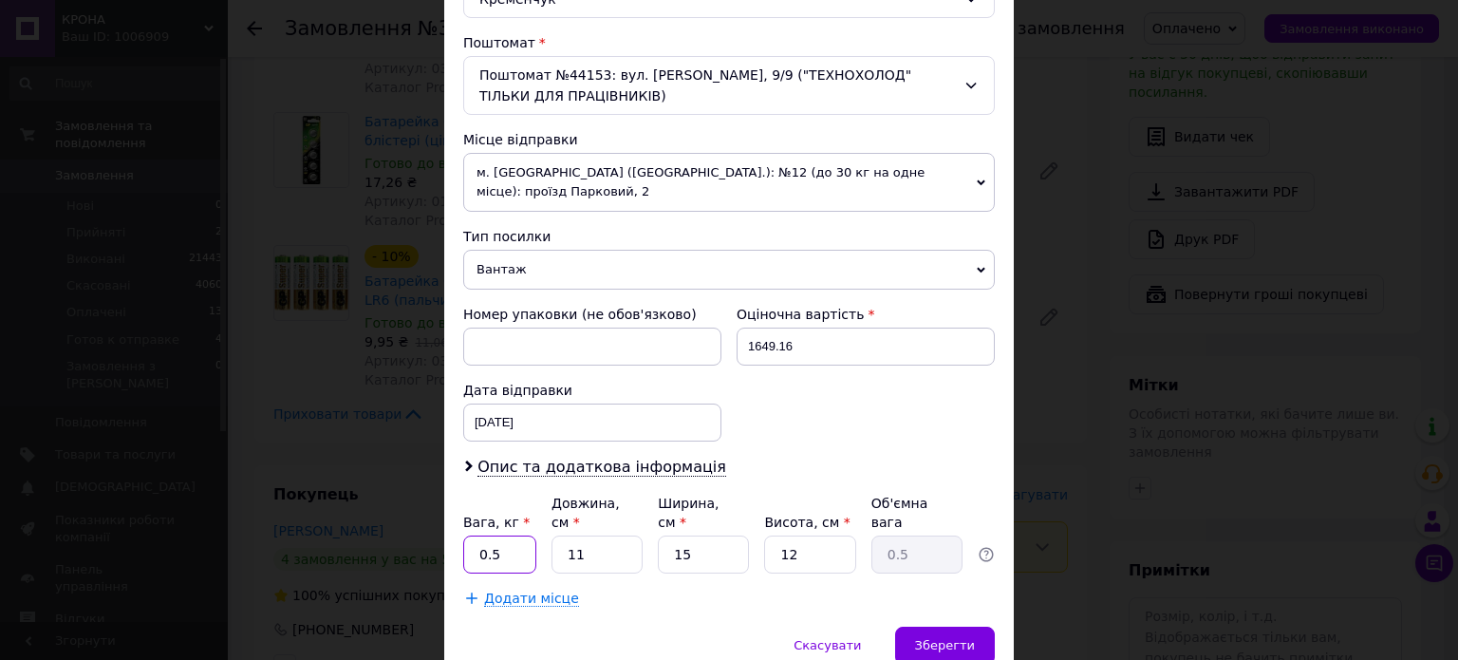
click at [503, 535] on input "0.5" at bounding box center [499, 554] width 73 height 38
type input "2"
type input "0.1"
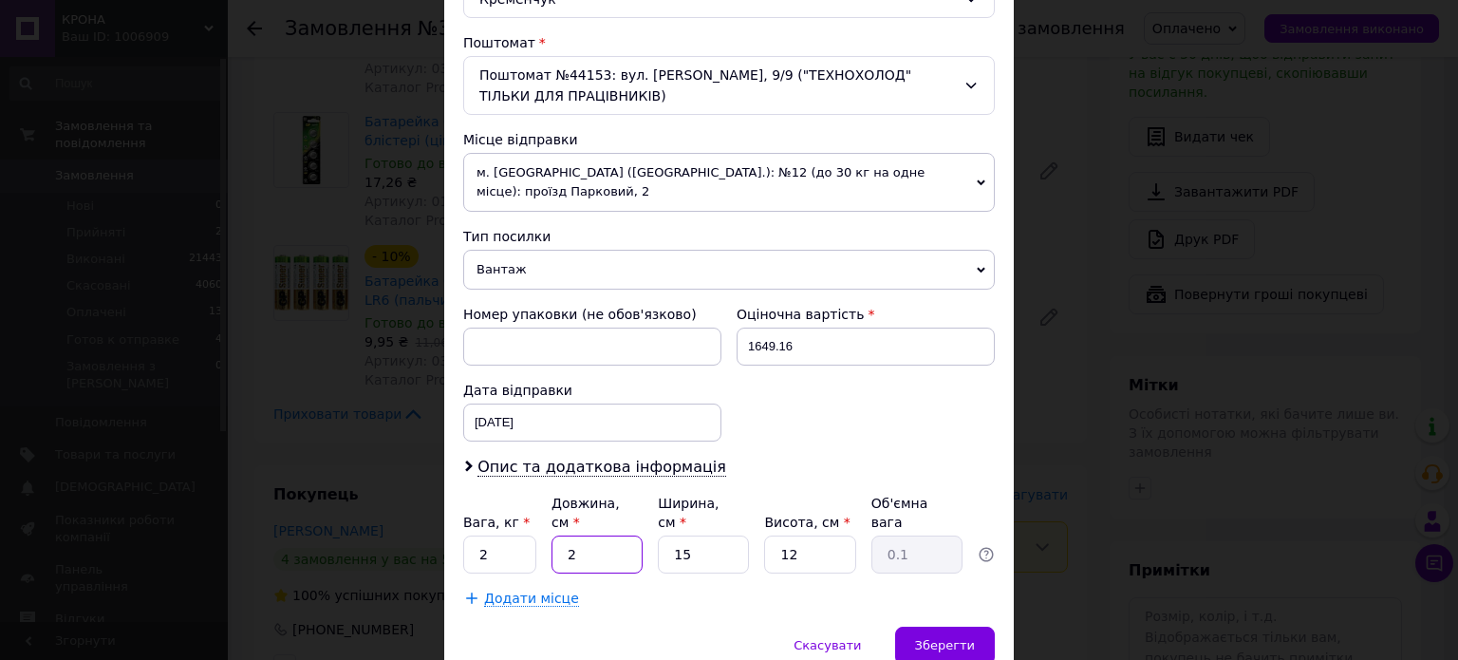
type input "20"
type input "0.9"
type input "20"
type input "2"
type input "0.12"
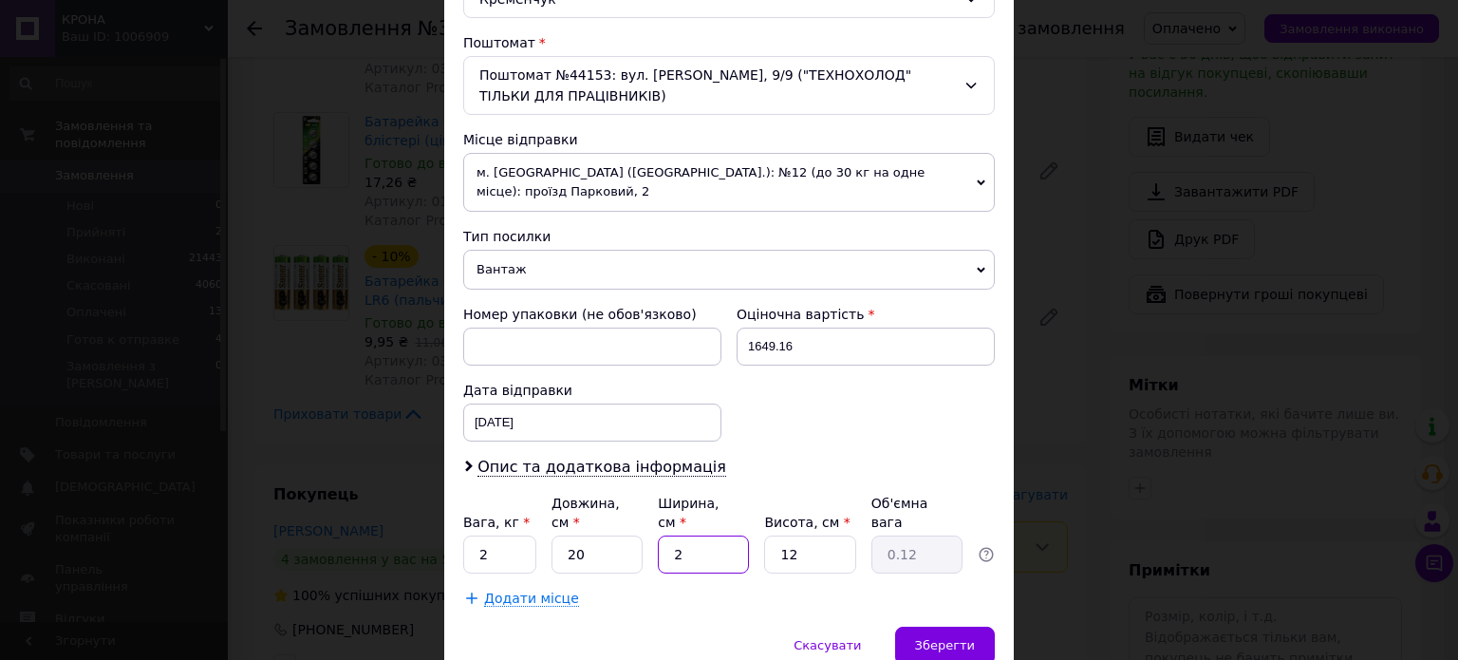
type input "20"
type input "1.2"
type input "20"
type input "2"
type input "0.2"
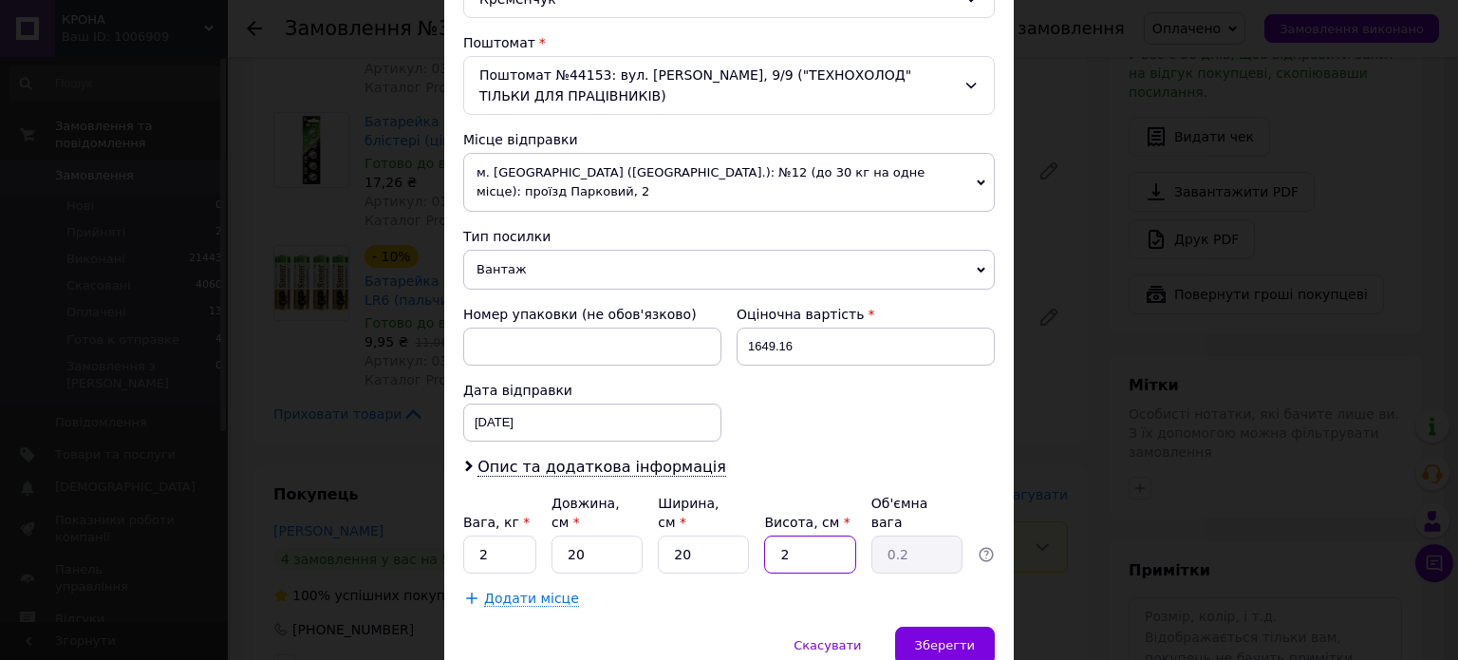
type input "20"
type input "2"
type input "20"
click at [943, 627] on div "Зберегти" at bounding box center [945, 646] width 100 height 38
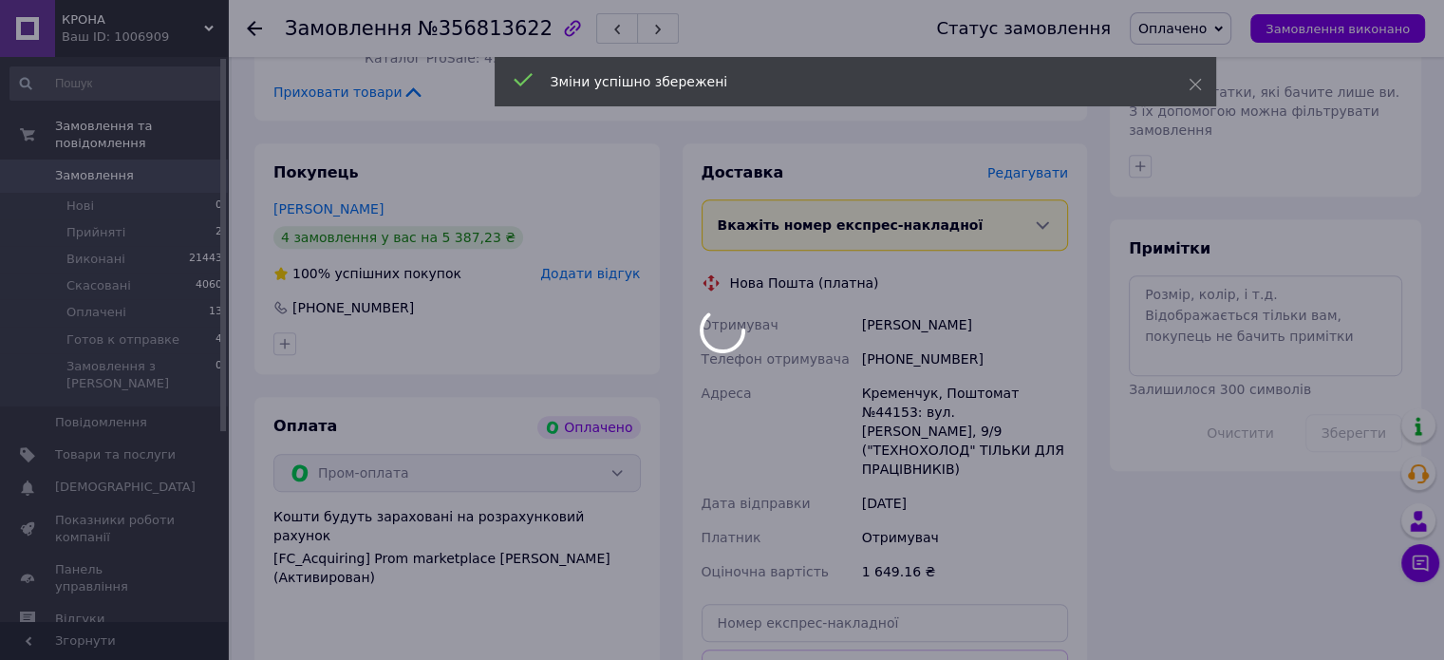
scroll to position [1139, 0]
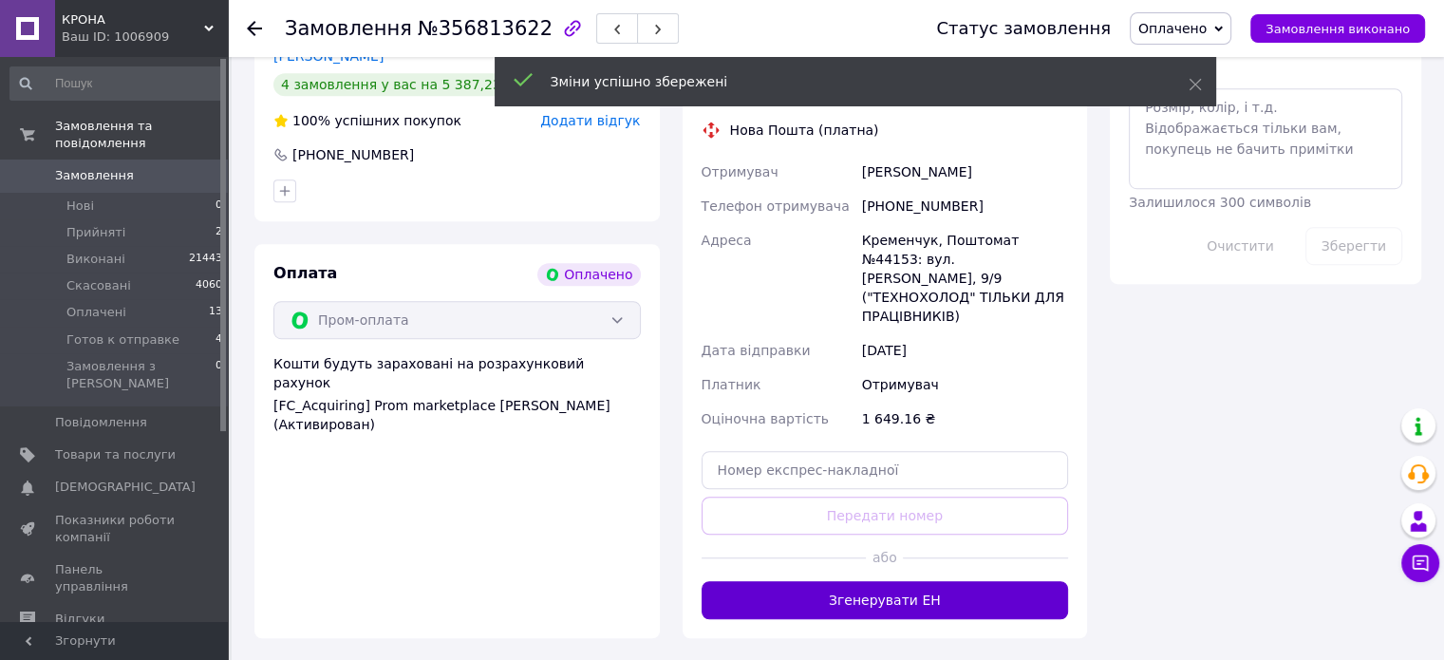
click at [866, 581] on button "Згенерувати ЕН" at bounding box center [885, 600] width 367 height 38
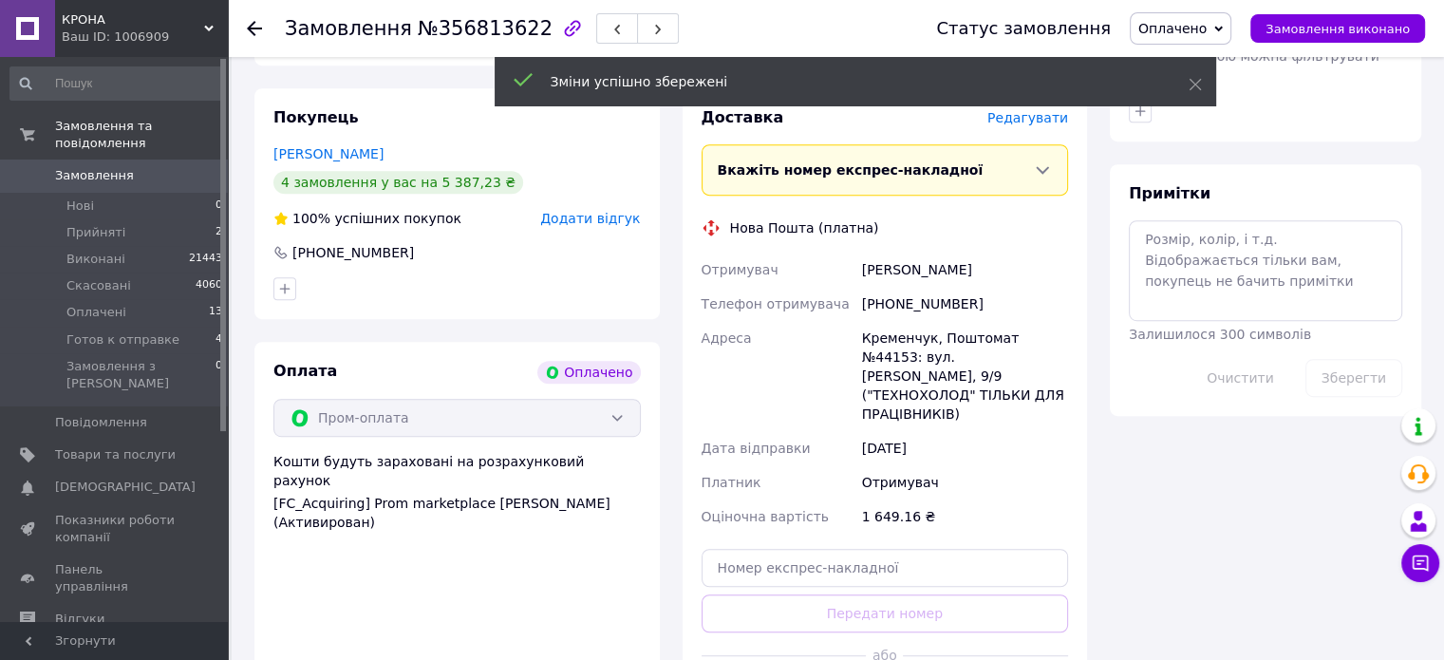
scroll to position [949, 0]
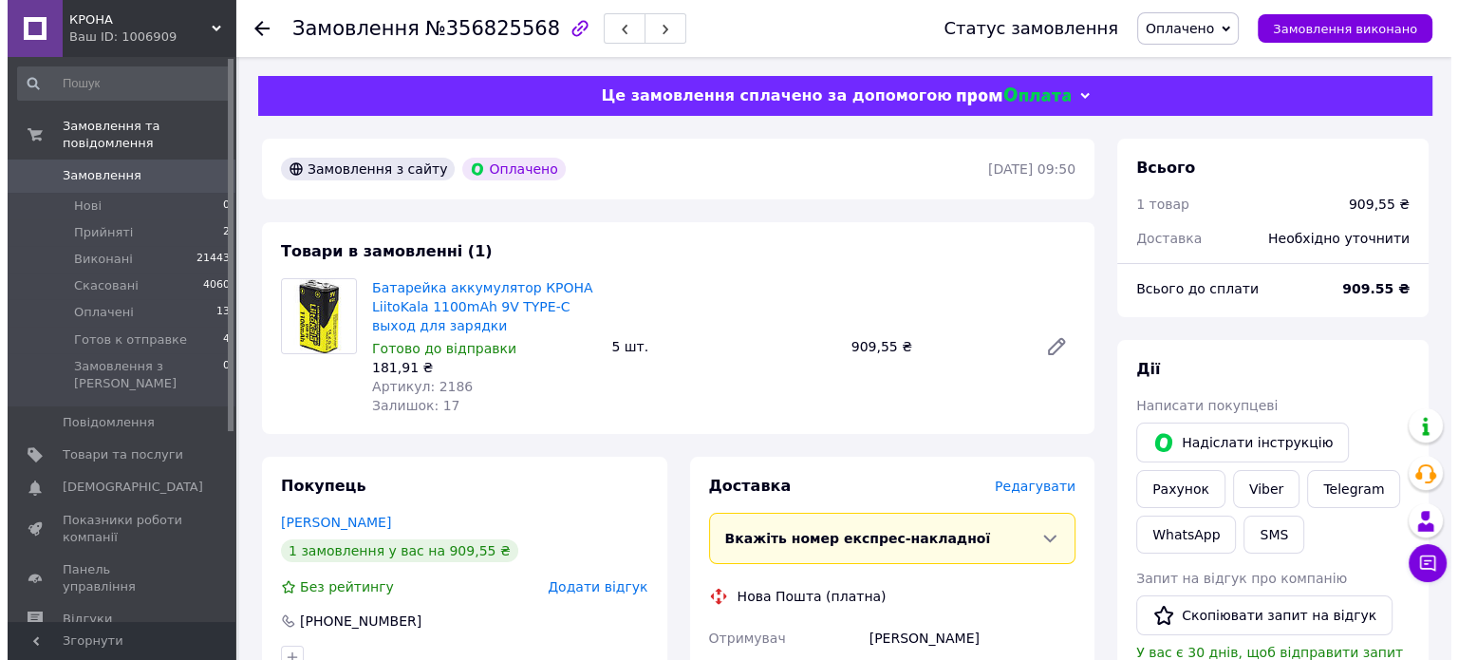
scroll to position [95, 0]
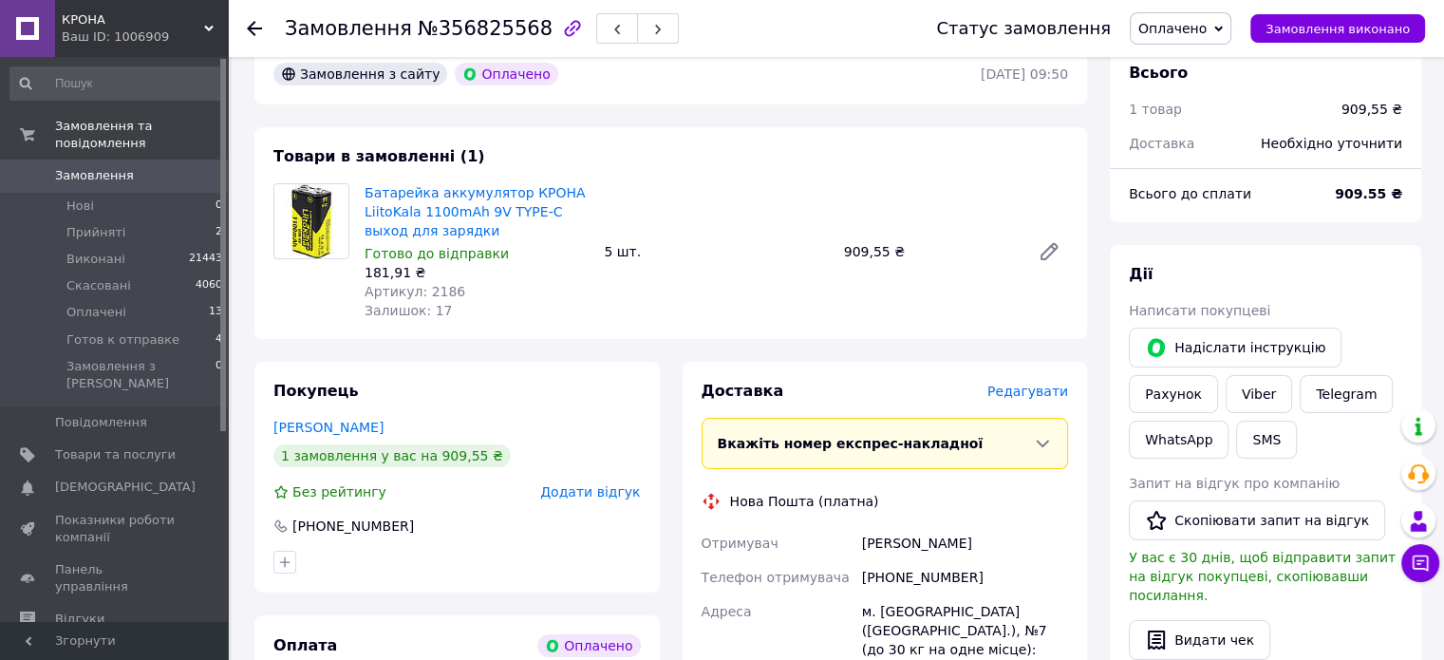
click at [1044, 399] on span "Редагувати" at bounding box center [1027, 391] width 81 height 15
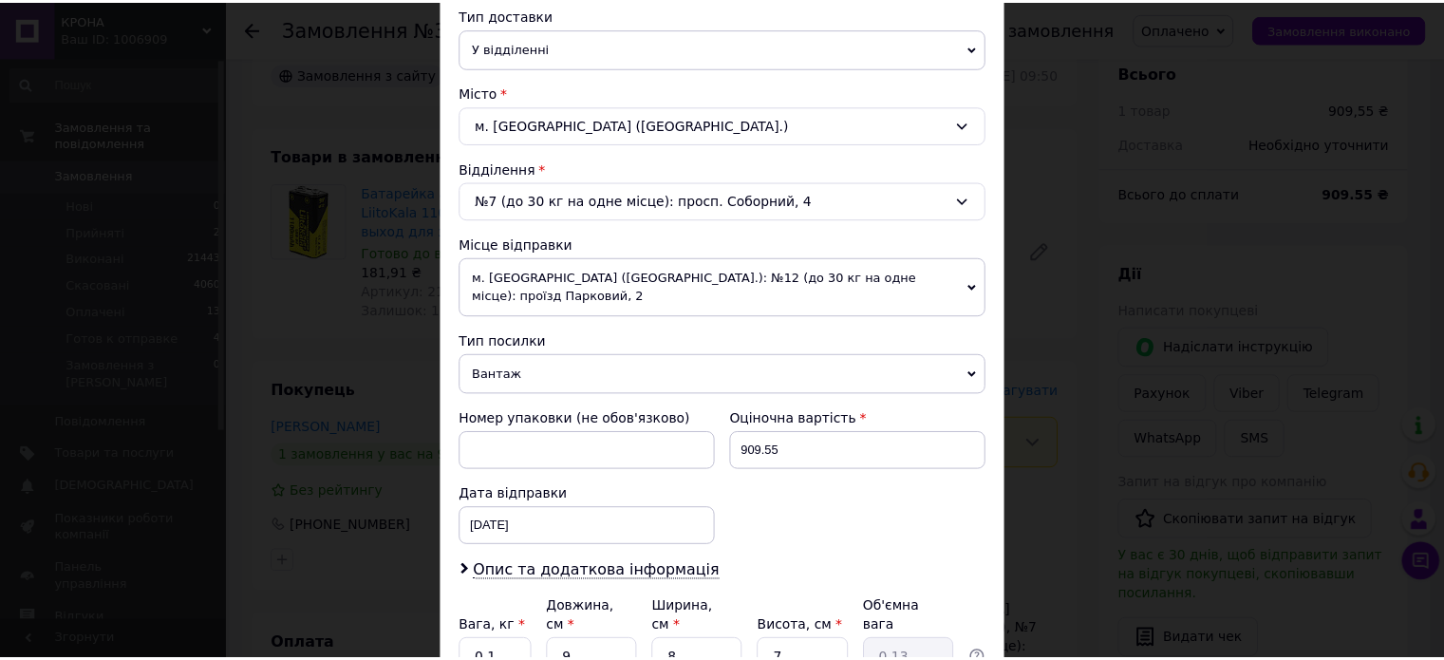
scroll to position [595, 0]
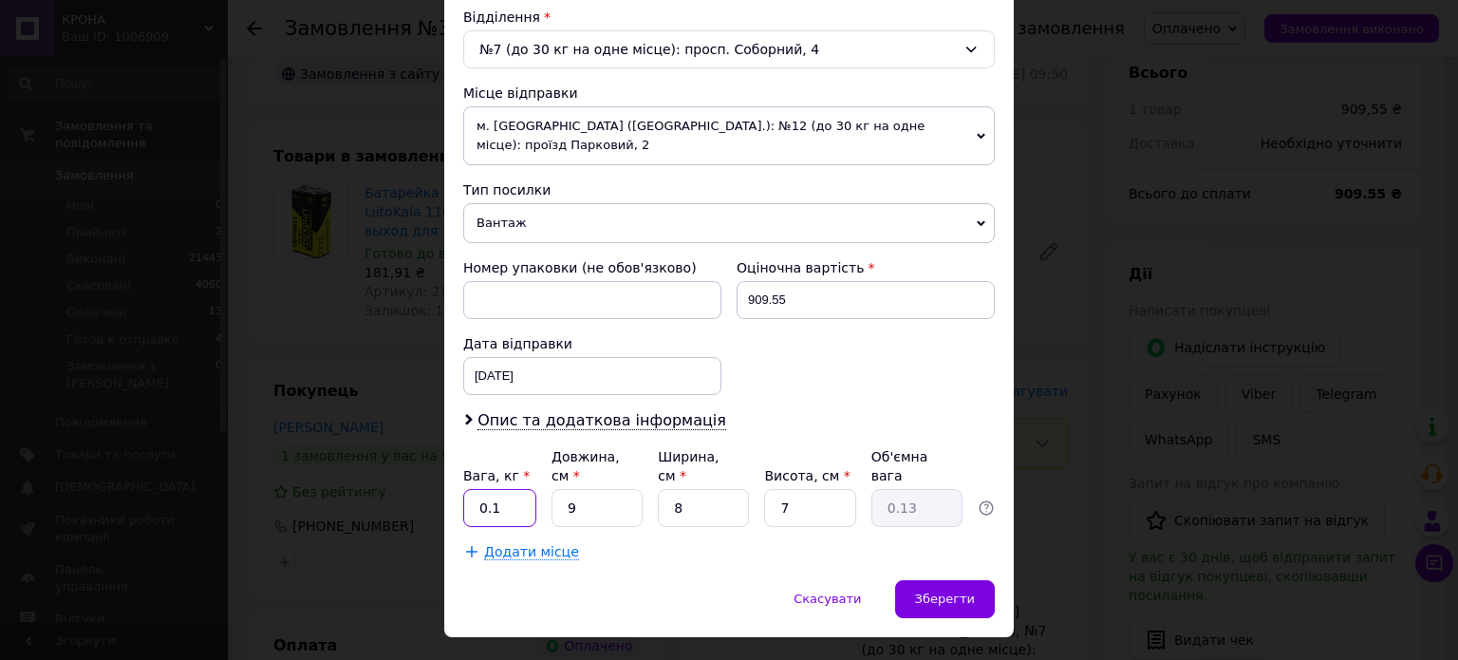
click at [504, 489] on input "0.1" at bounding box center [499, 508] width 73 height 38
type input "0.5"
type input "5"
type input "0.1"
type input "5"
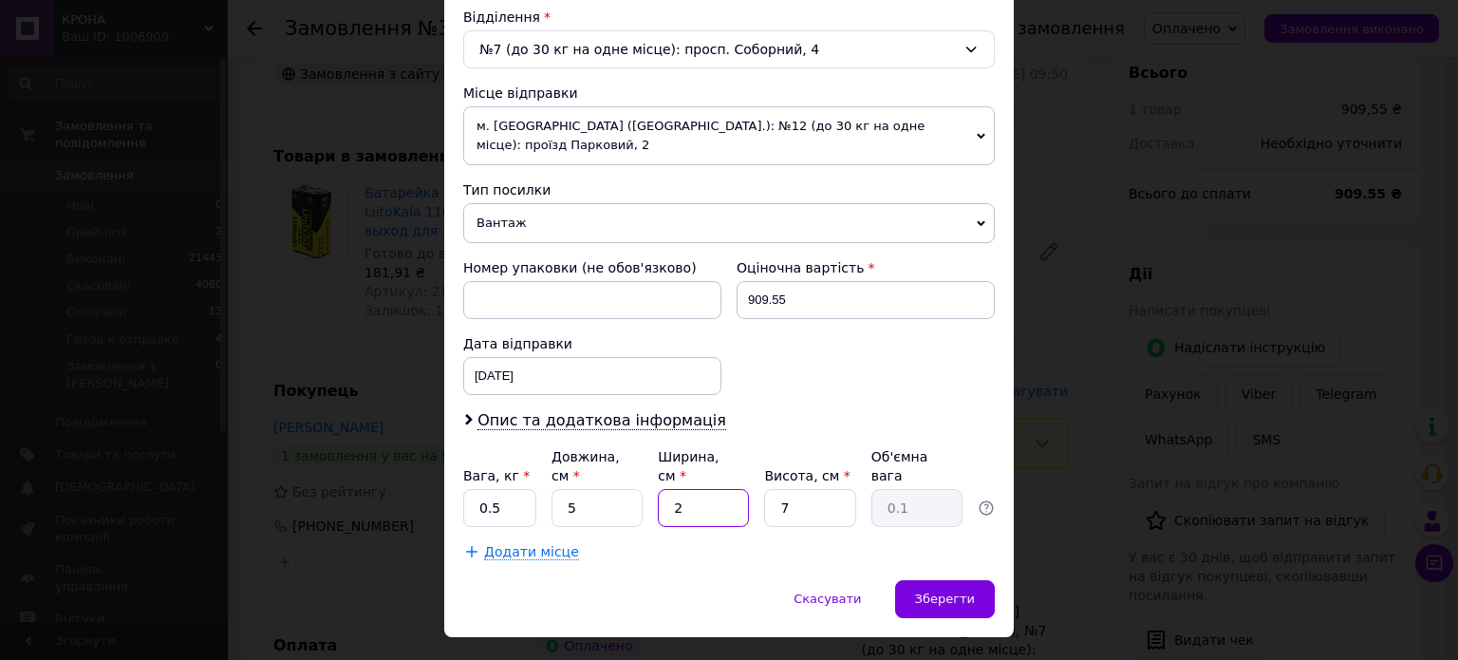
type input "20"
type input "0.18"
type input "200"
type input "1.75"
type input "20"
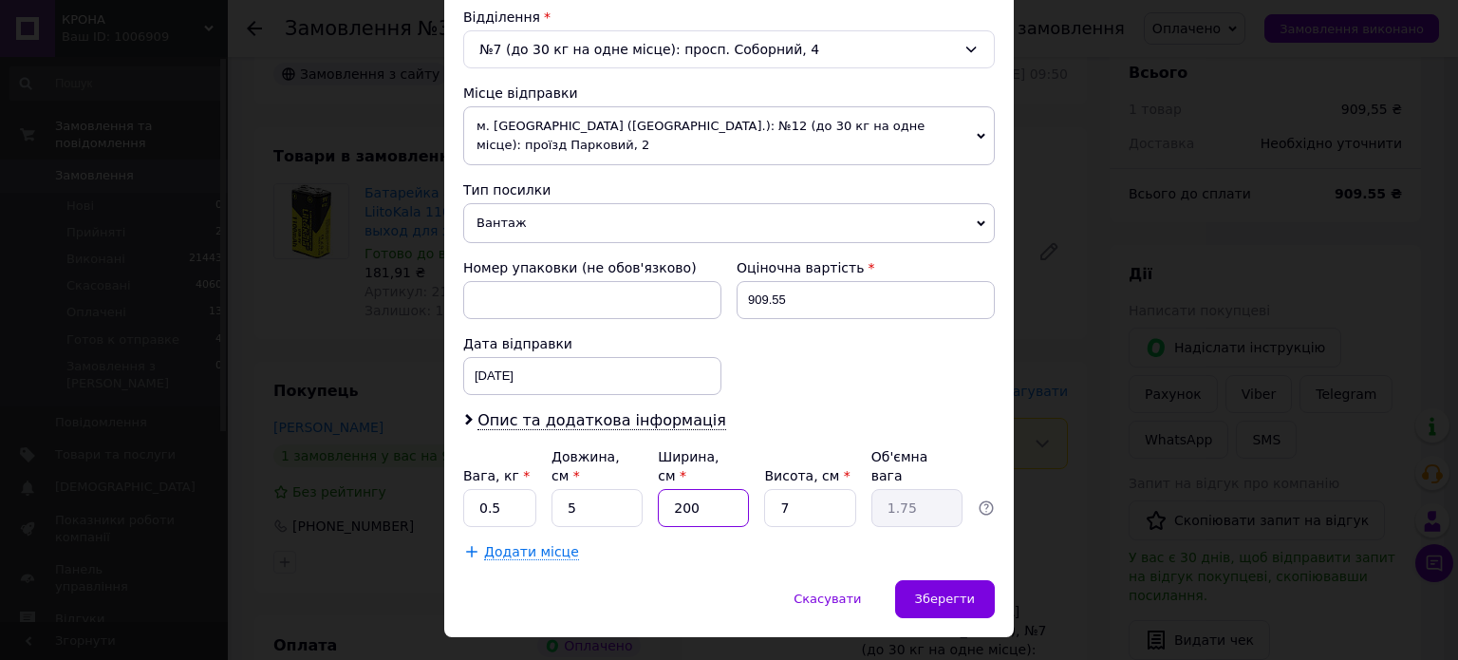
type input "0.18"
type input "20"
type input "2"
type input "0.1"
type input "20"
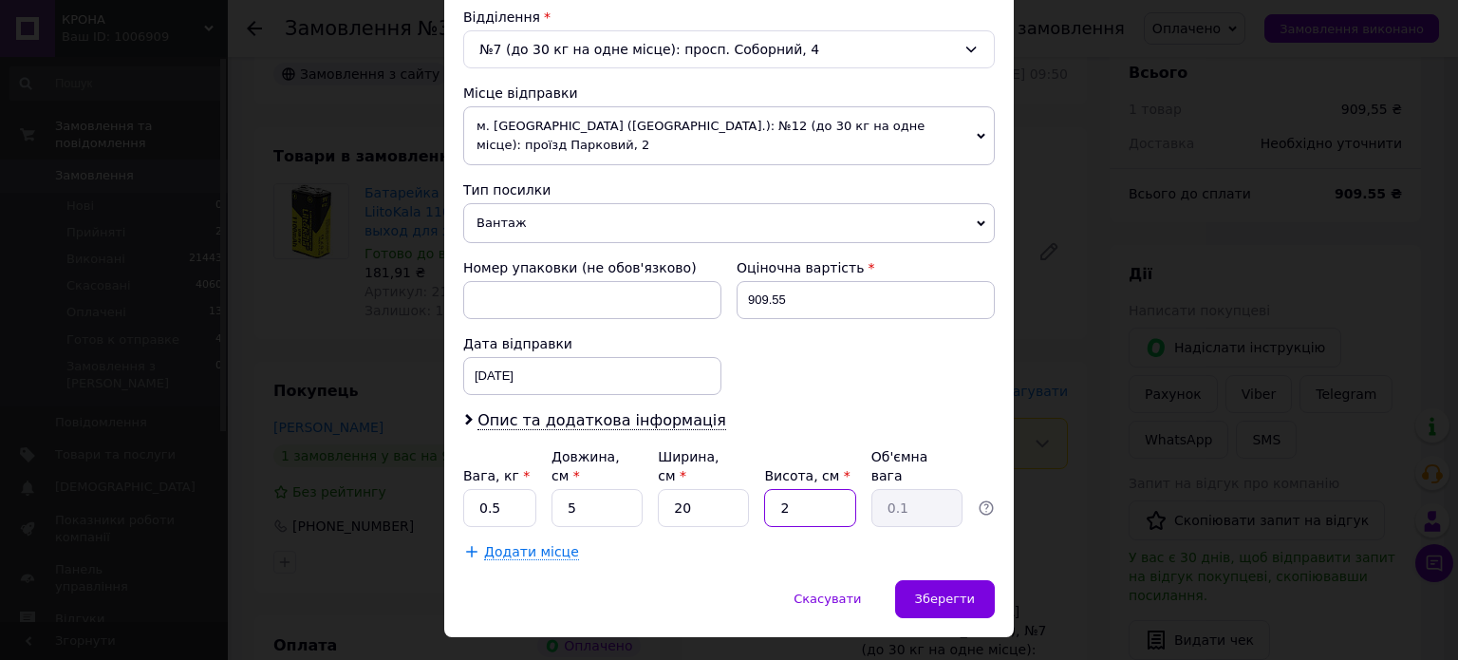
type input "0.5"
type input "20"
click at [910, 580] on div "Зберегти" at bounding box center [945, 599] width 100 height 38
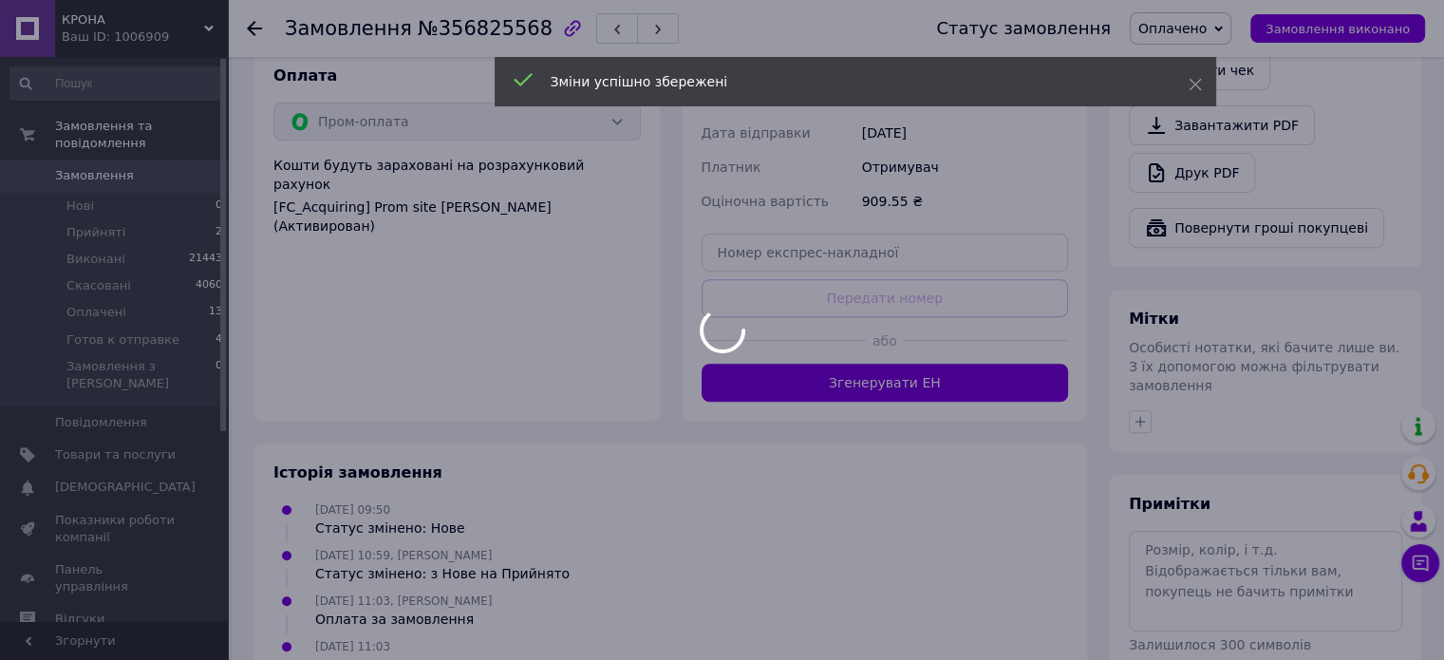
click at [886, 395] on div "Доставка Редагувати Вкажіть номер експрес-накладної Обов'язково введіть номер е…" at bounding box center [885, 106] width 405 height 628
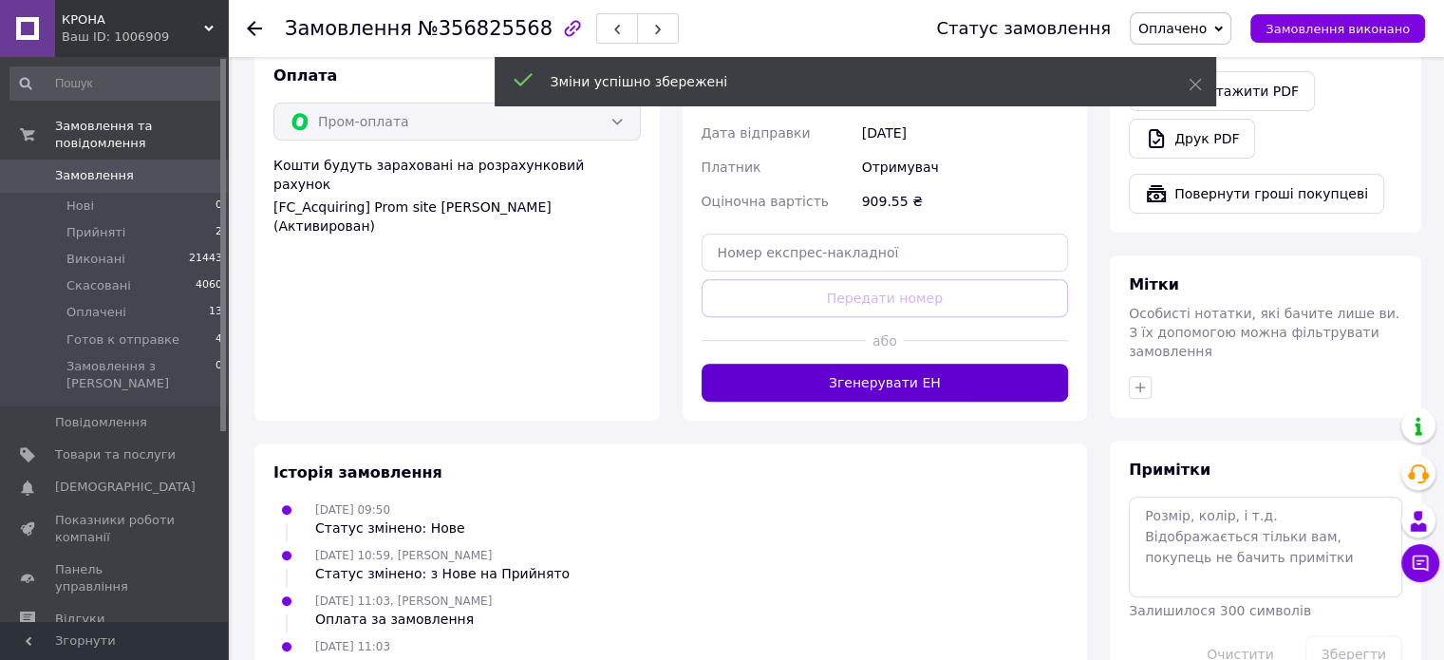
click at [896, 370] on button "Згенерувати ЕН" at bounding box center [885, 383] width 367 height 38
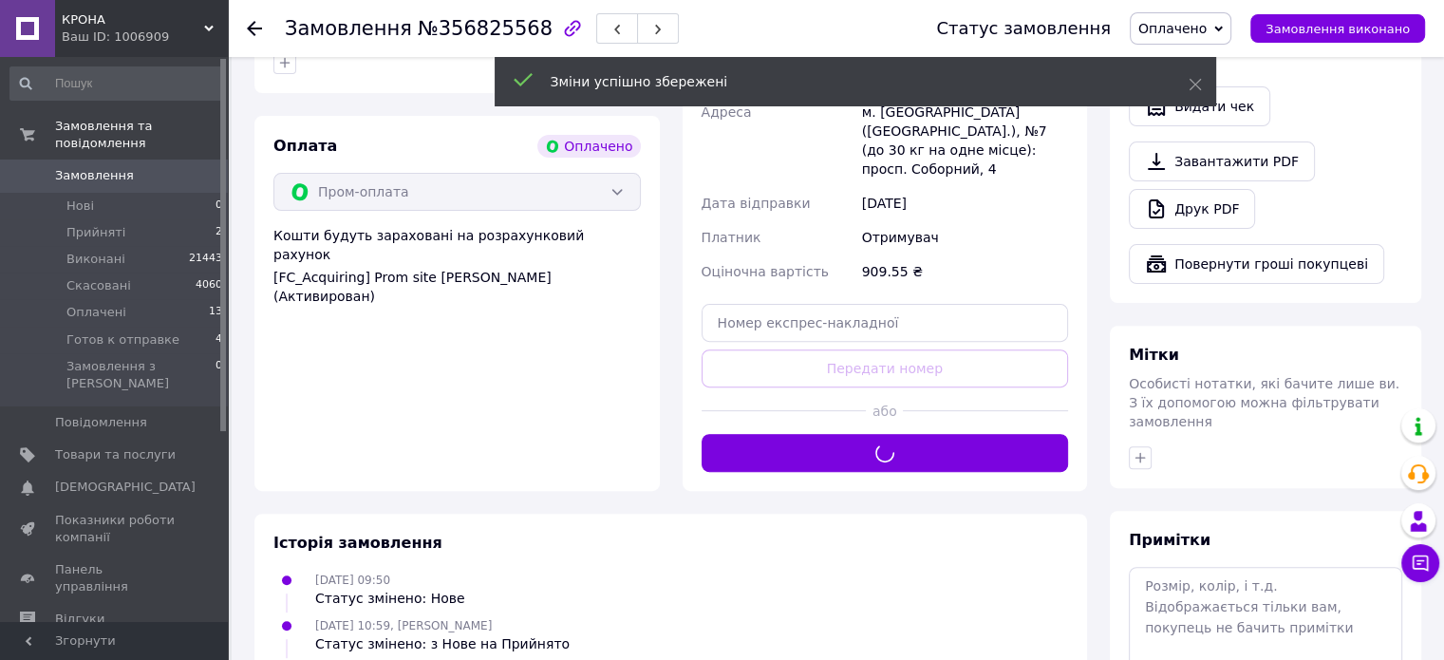
scroll to position [380, 0]
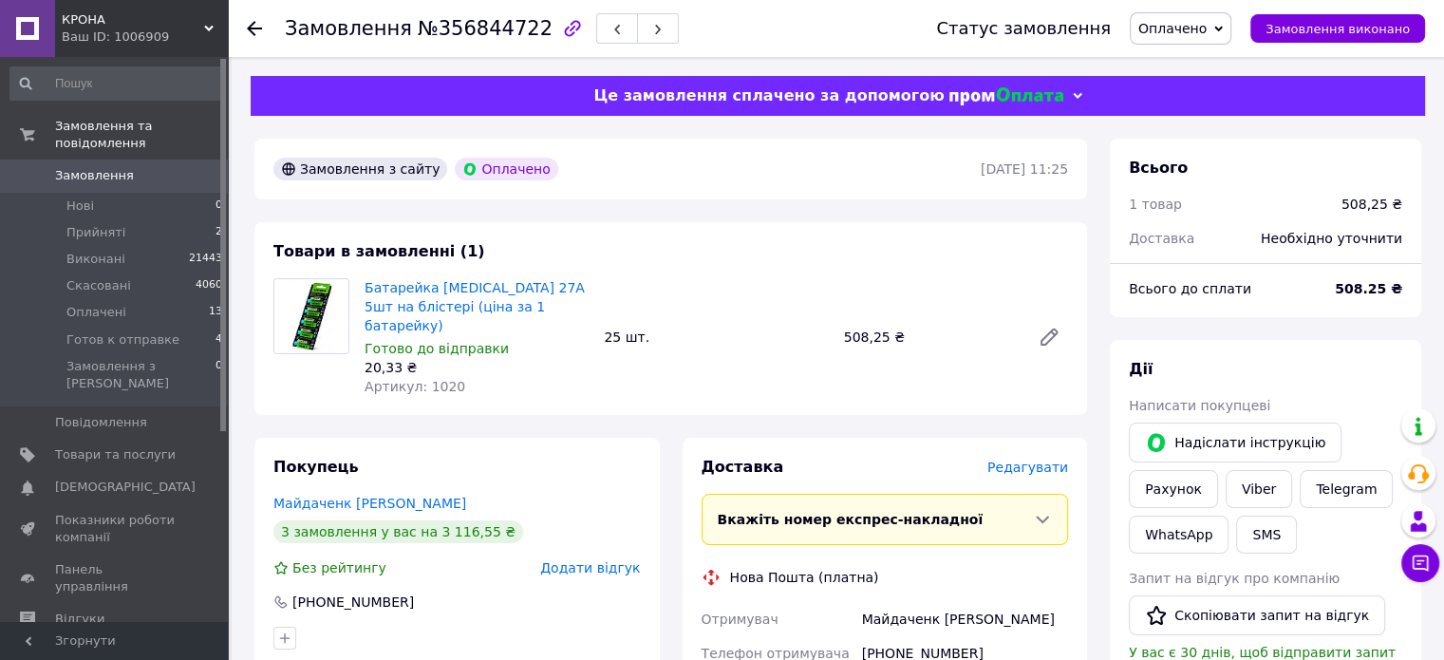
click at [1048, 459] on span "Редагувати" at bounding box center [1027, 466] width 81 height 15
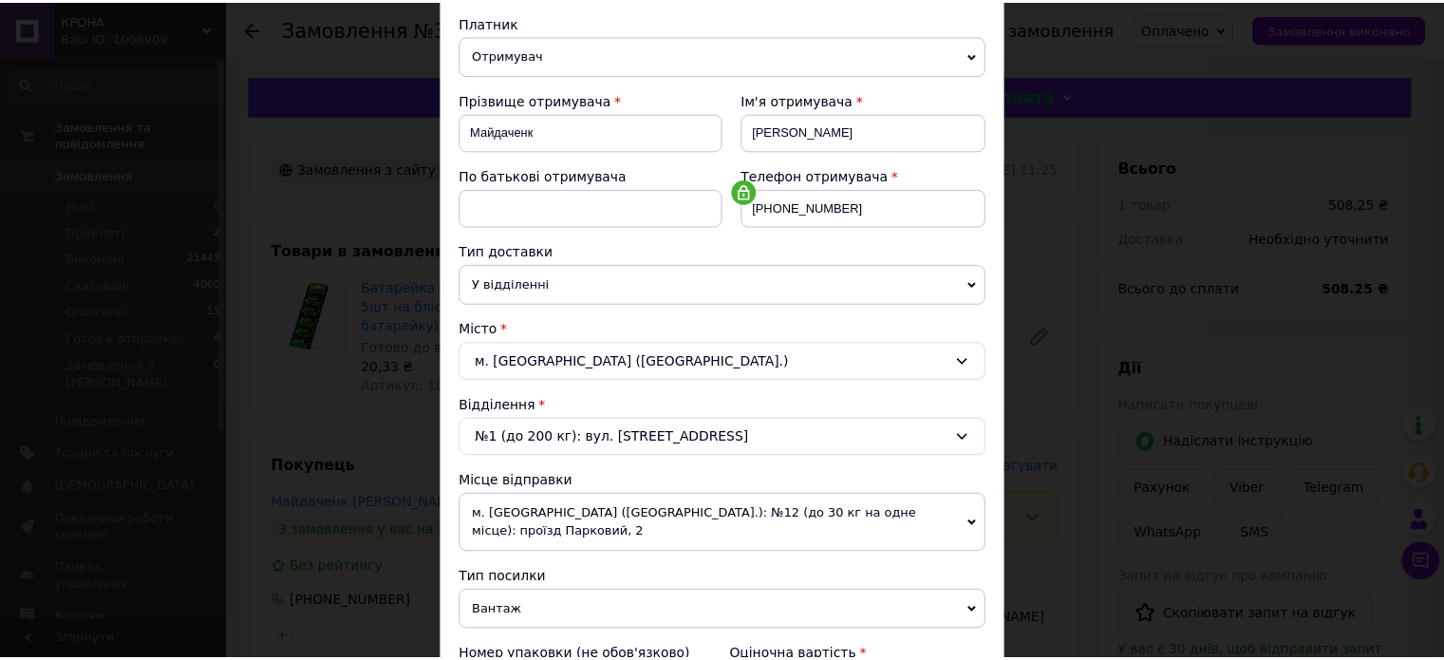
scroll to position [595, 0]
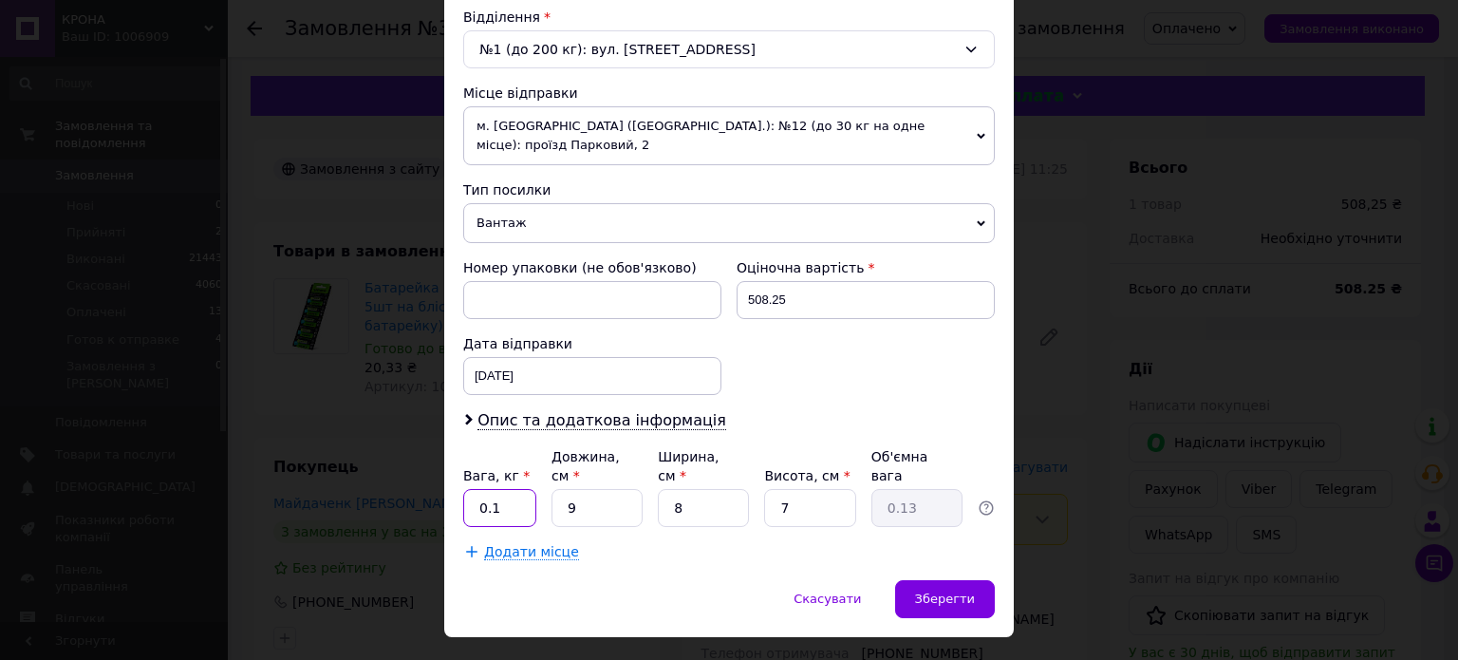
click at [509, 489] on input "0.1" at bounding box center [499, 508] width 73 height 38
type input "1"
type input "0.1"
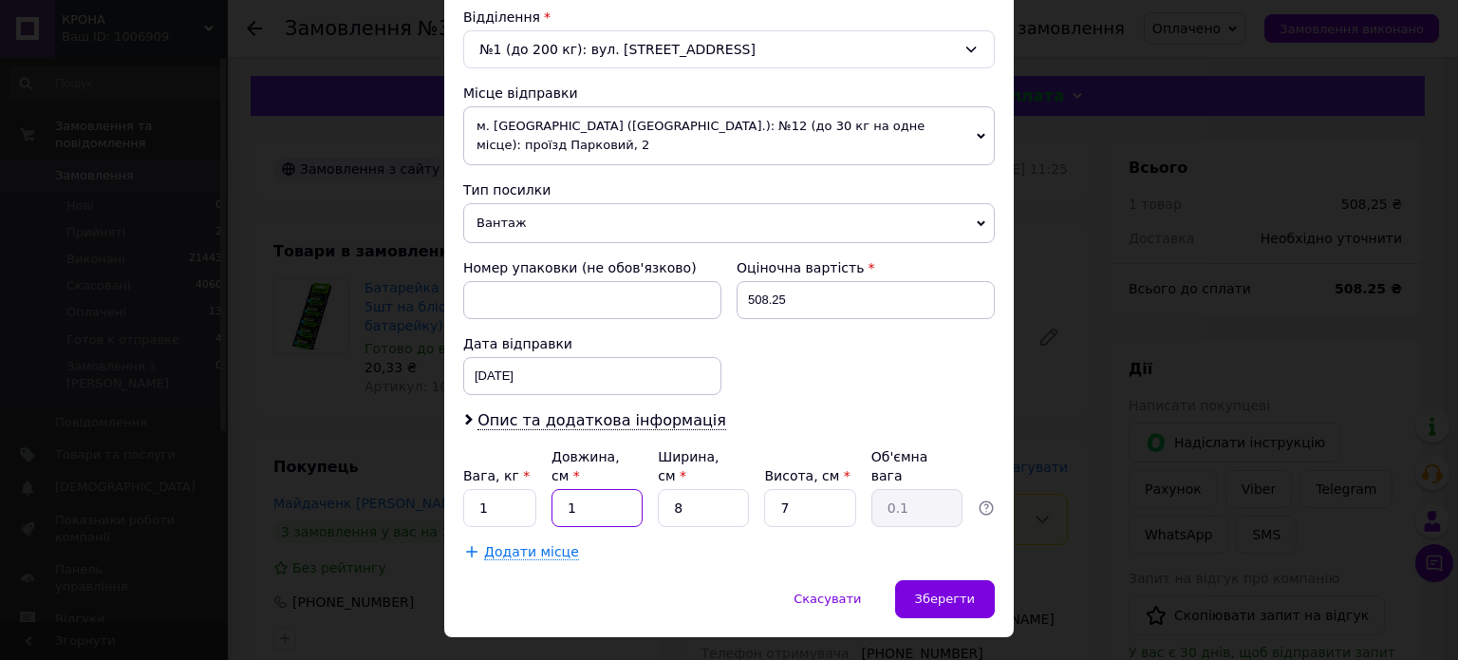
type input "10"
type input "0.14"
type input "10"
type input "2"
type input "0.1"
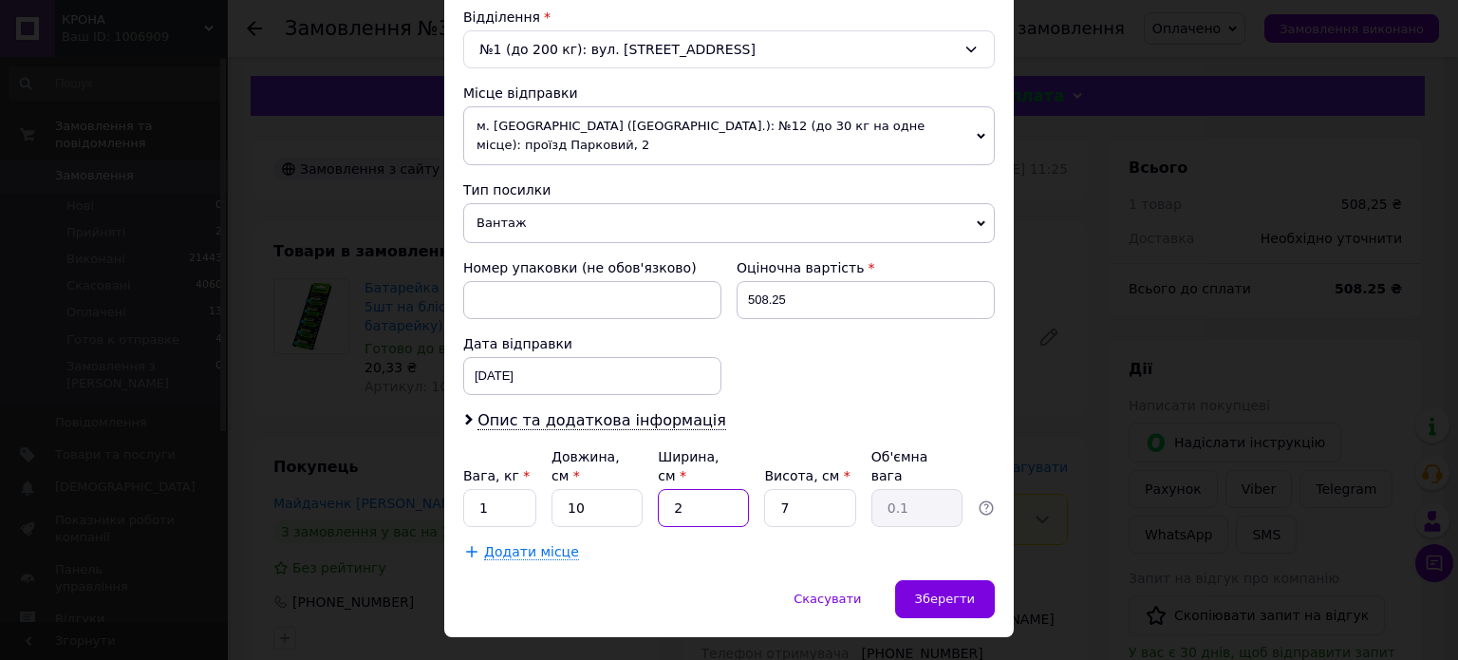
type input "20"
type input "0.35"
type input "20"
type input "2"
type input "0.1"
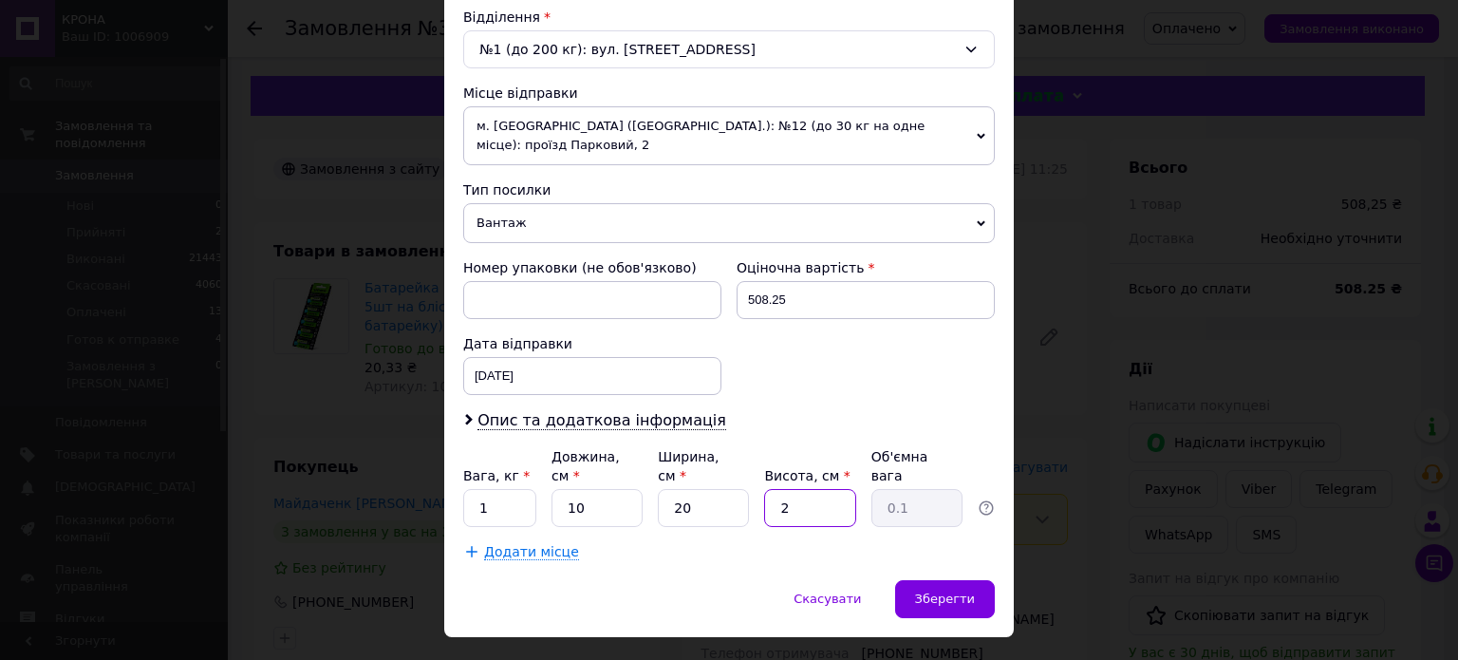
type input "20"
type input "1"
type input "20"
click at [494, 489] on input "1" at bounding box center [499, 508] width 73 height 38
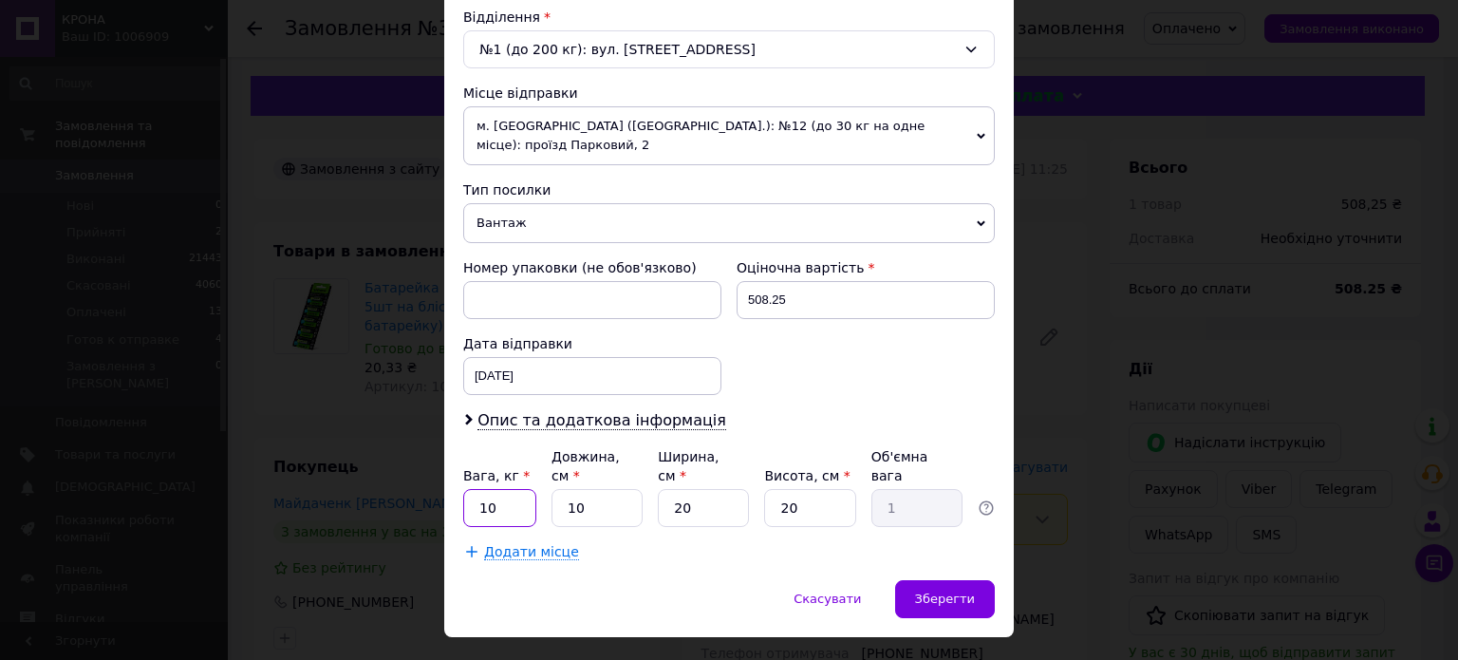
type input "1"
type input "0.5"
type input "5"
type input "0.5"
type input "5"
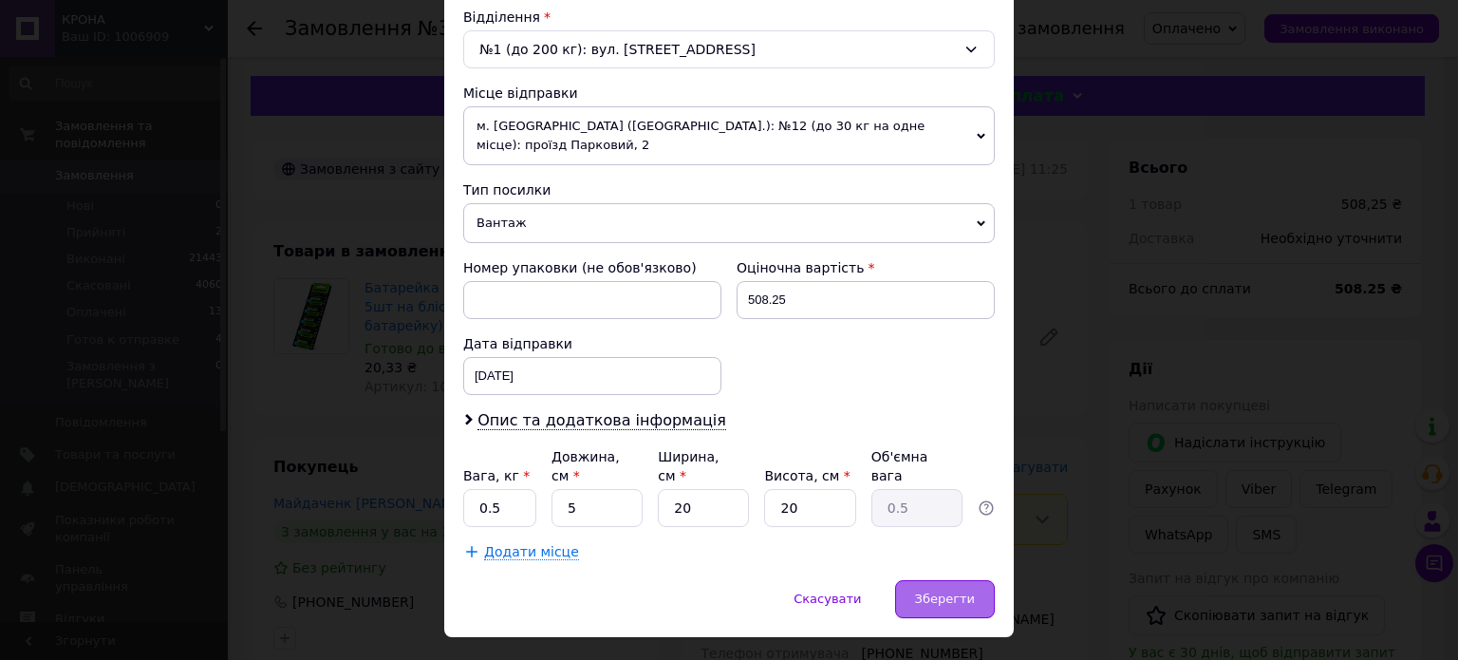
click at [946, 591] on span "Зберегти" at bounding box center [945, 598] width 60 height 14
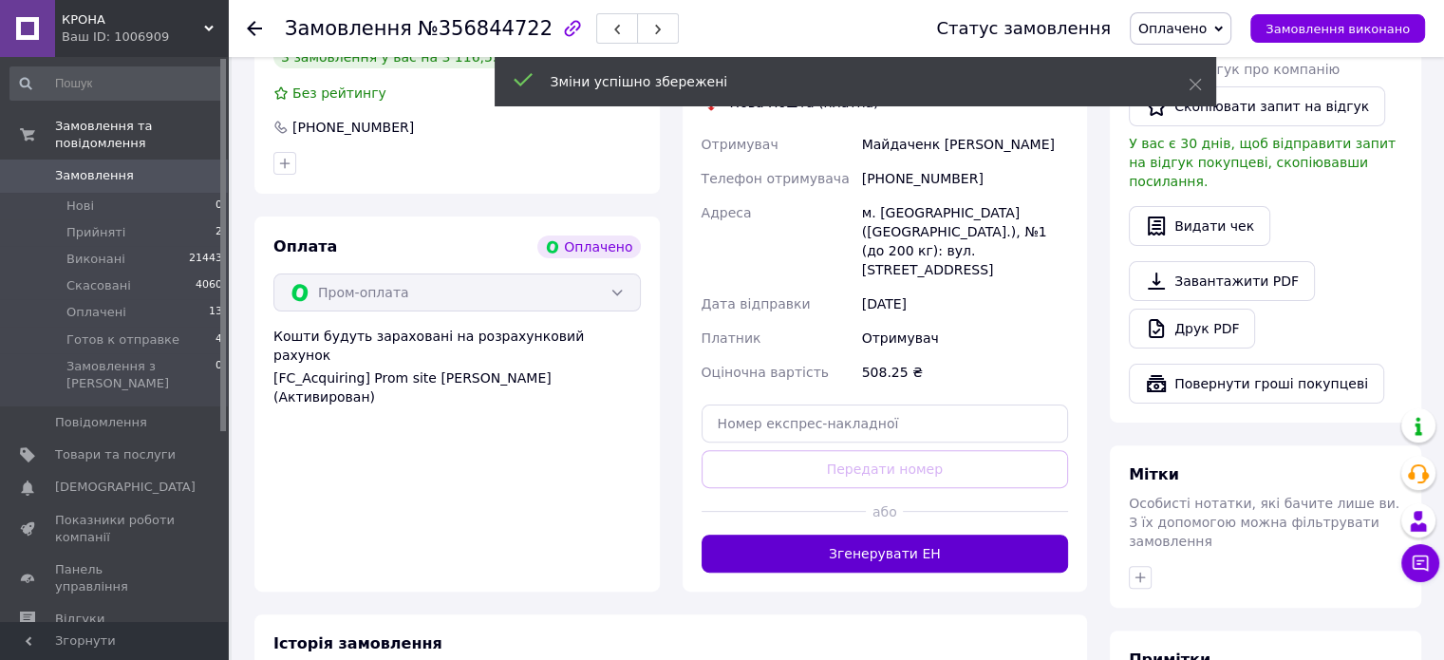
click at [847, 534] on button "Згенерувати ЕН" at bounding box center [885, 553] width 367 height 38
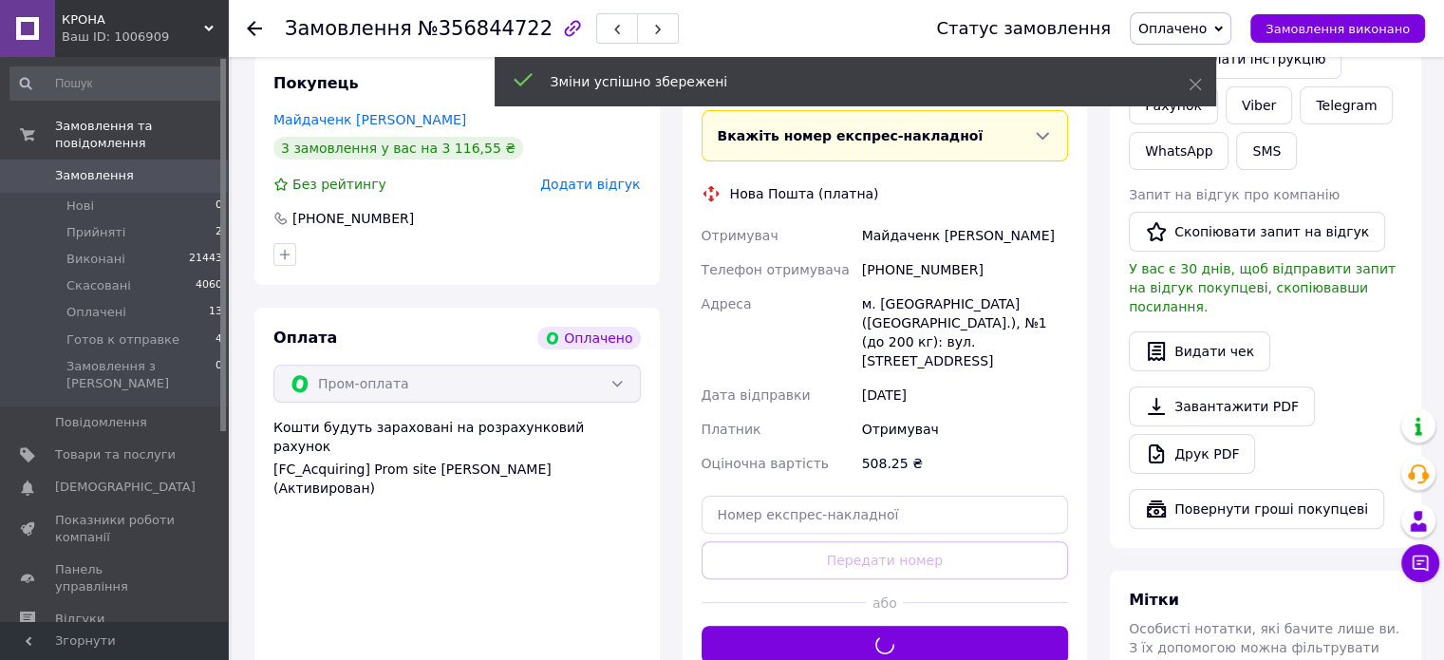
scroll to position [285, 0]
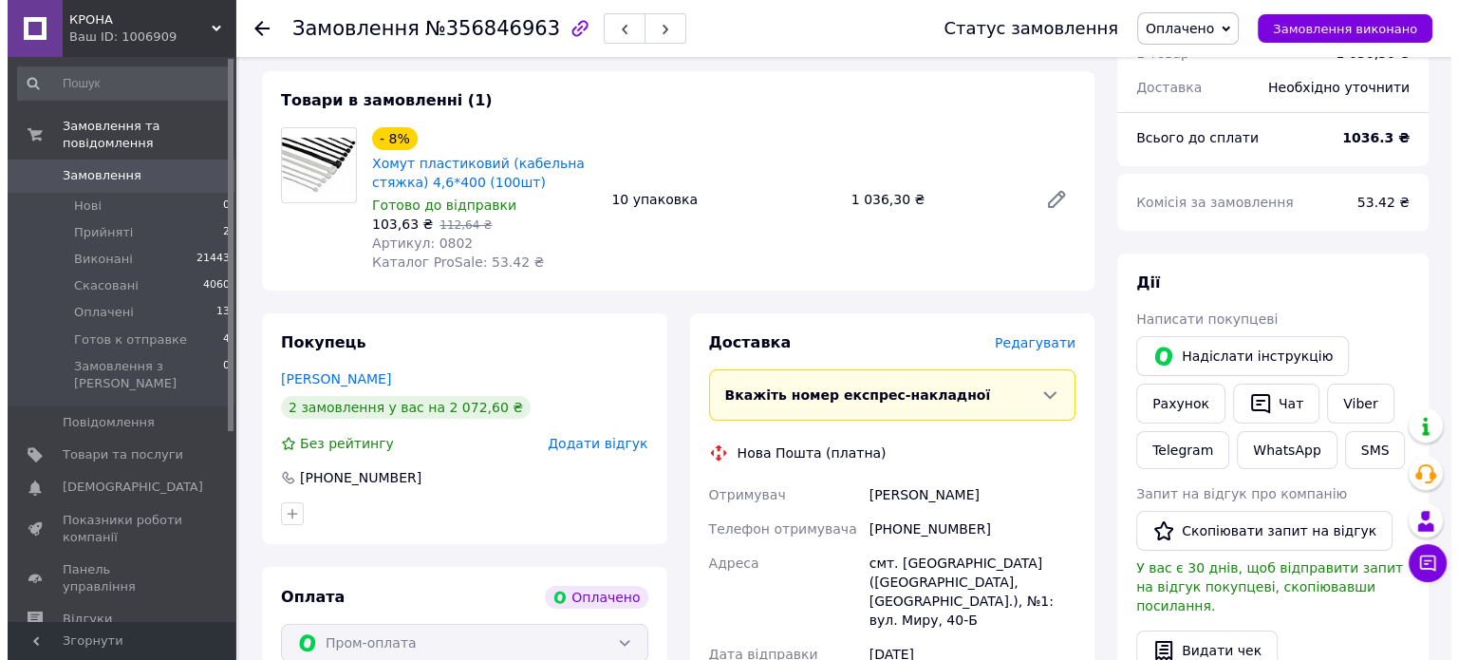
scroll to position [285, 0]
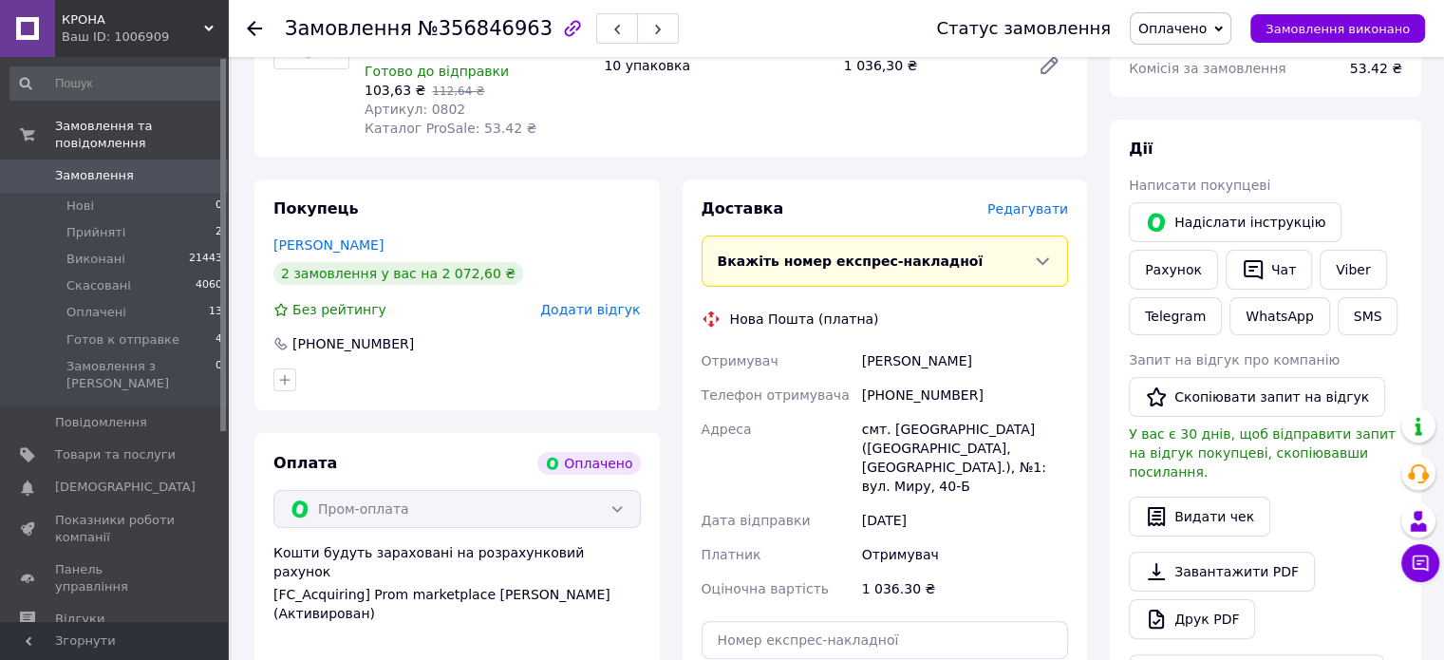
click at [1029, 216] on span "Редагувати" at bounding box center [1027, 208] width 81 height 15
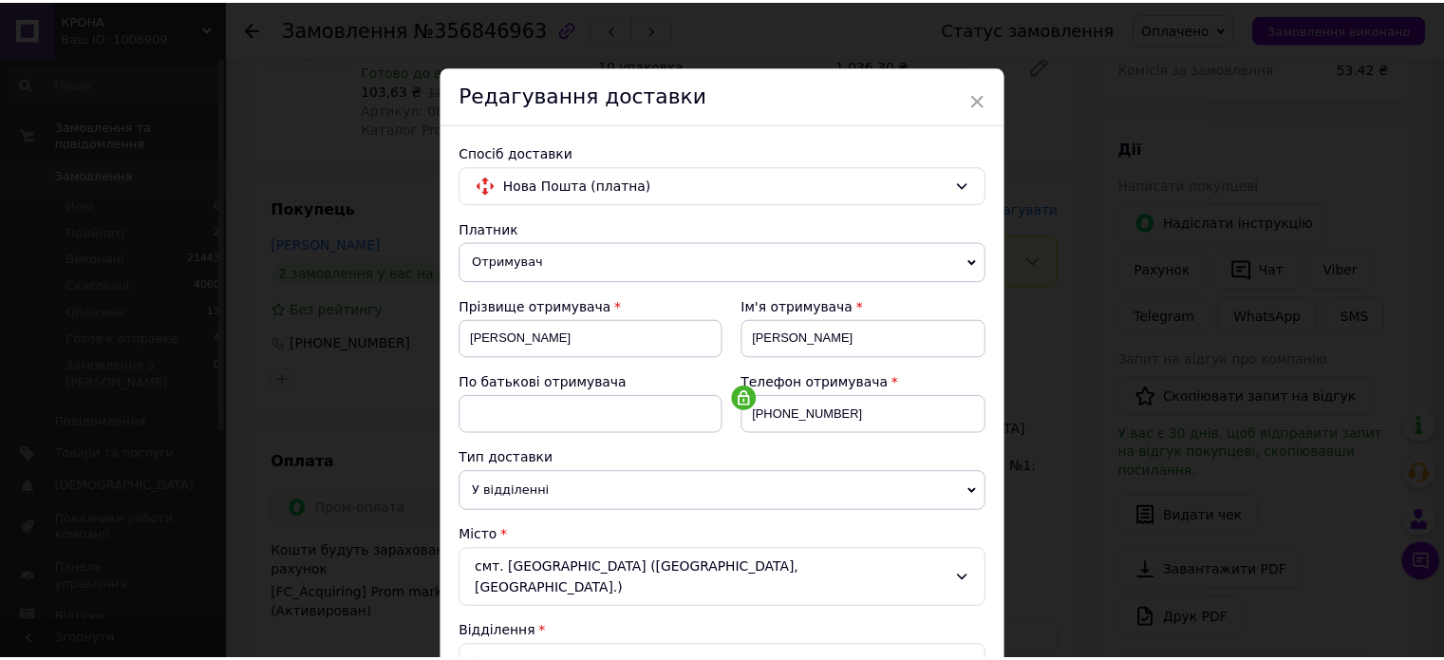
scroll to position [595, 0]
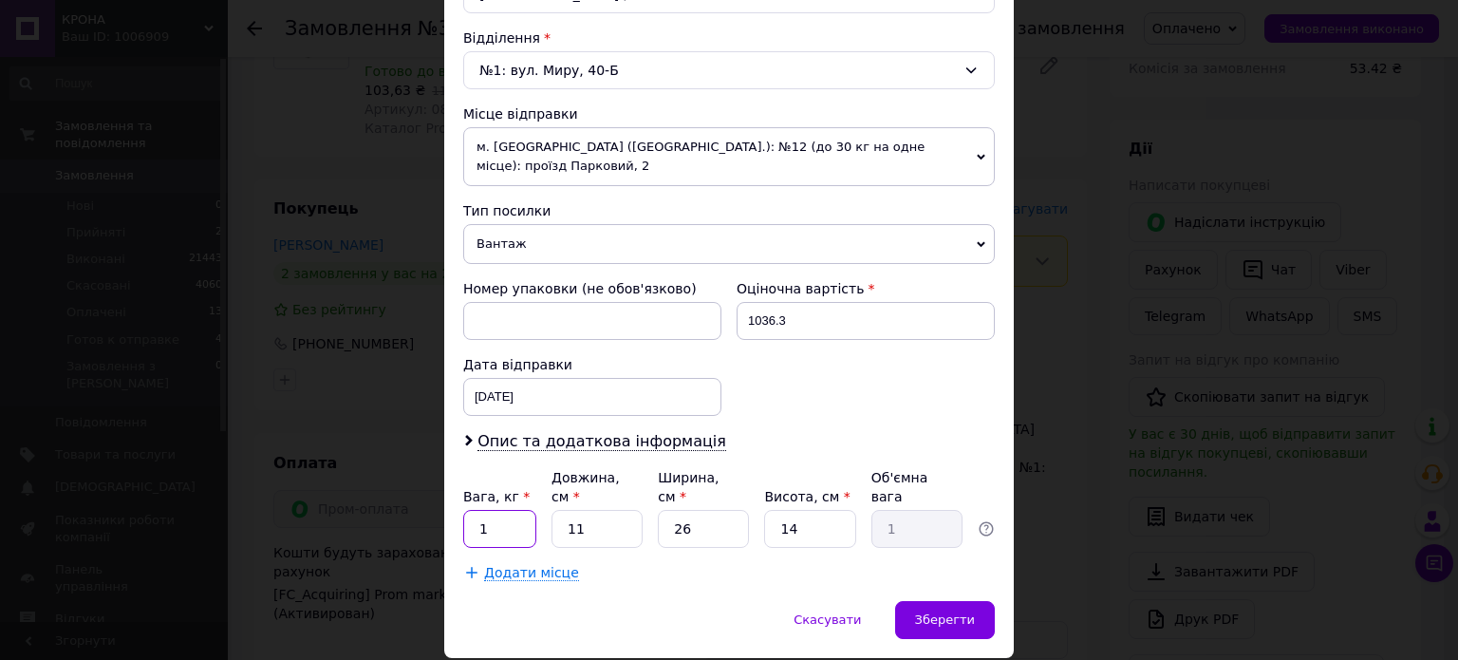
click at [524, 510] on input "1" at bounding box center [499, 529] width 73 height 38
type input "2"
type input "0.18"
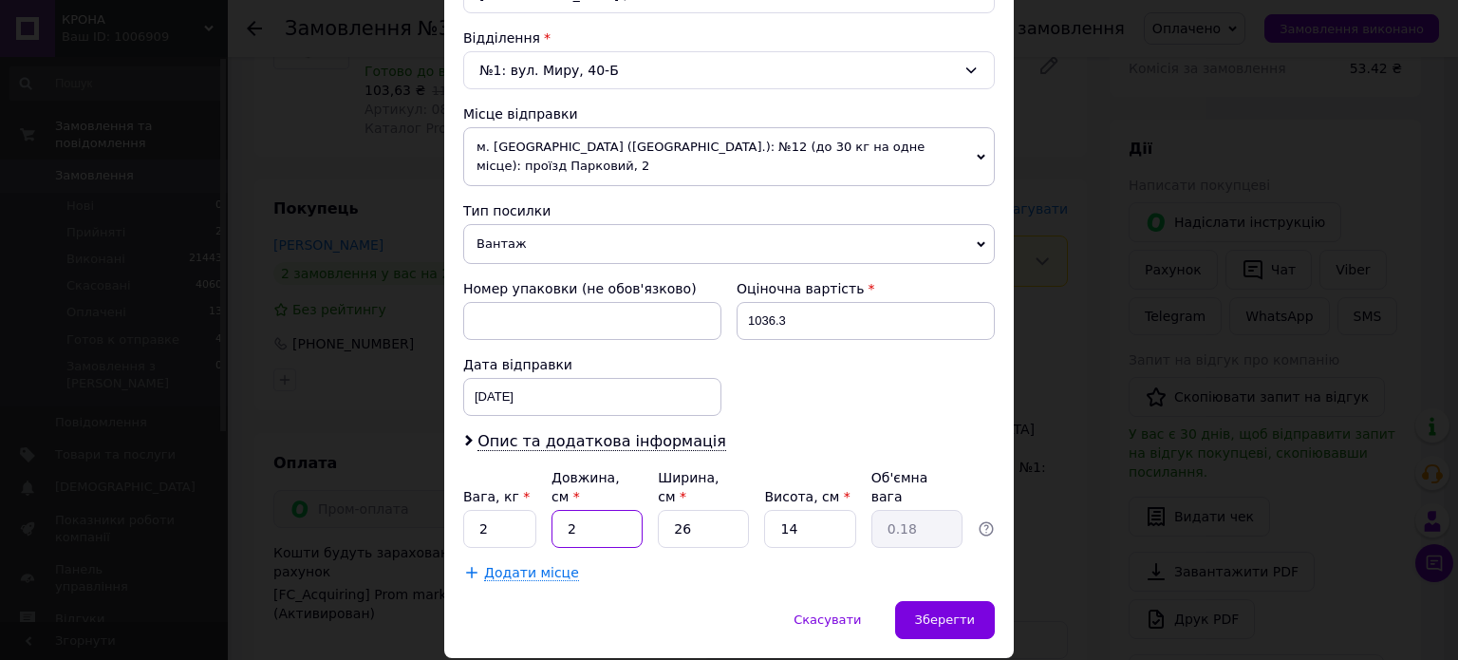
type input "20"
type input "1.82"
type input "20"
type input "2"
type input "0.14"
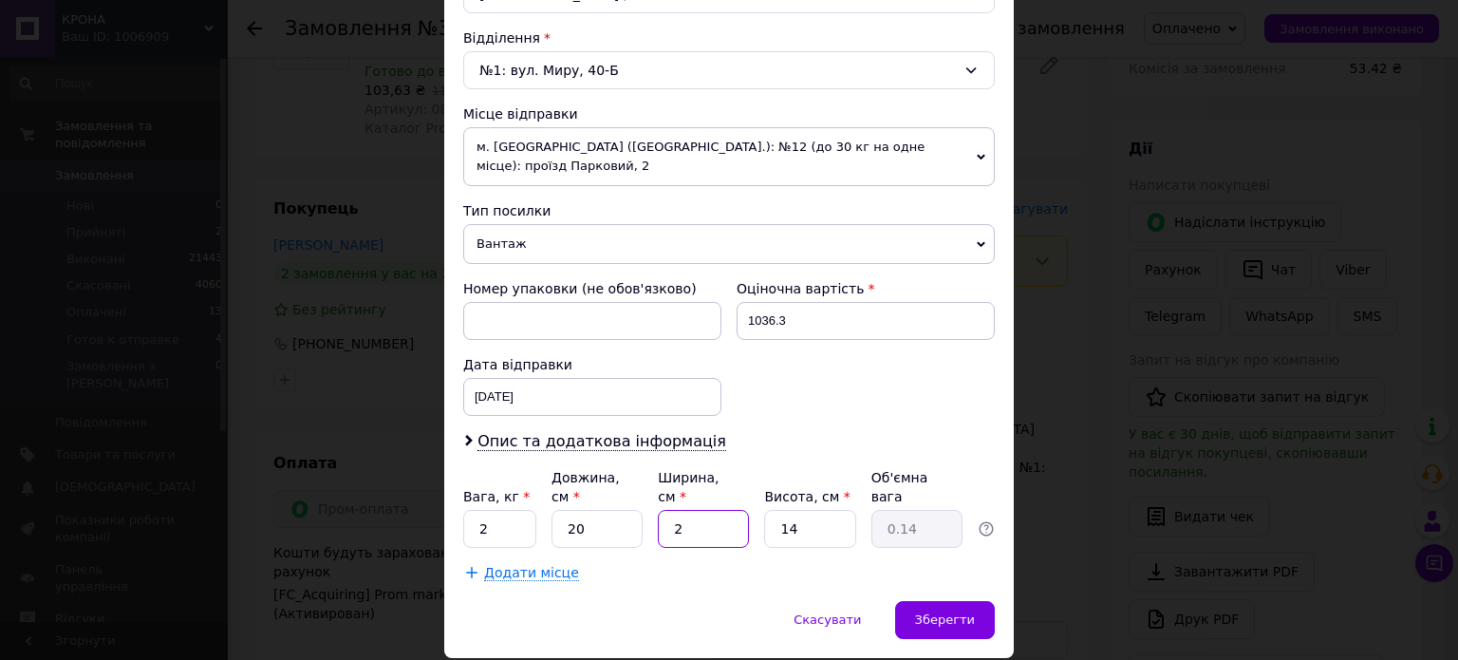
type input "20"
type input "1.4"
type input "20"
type input "2"
type input "0.2"
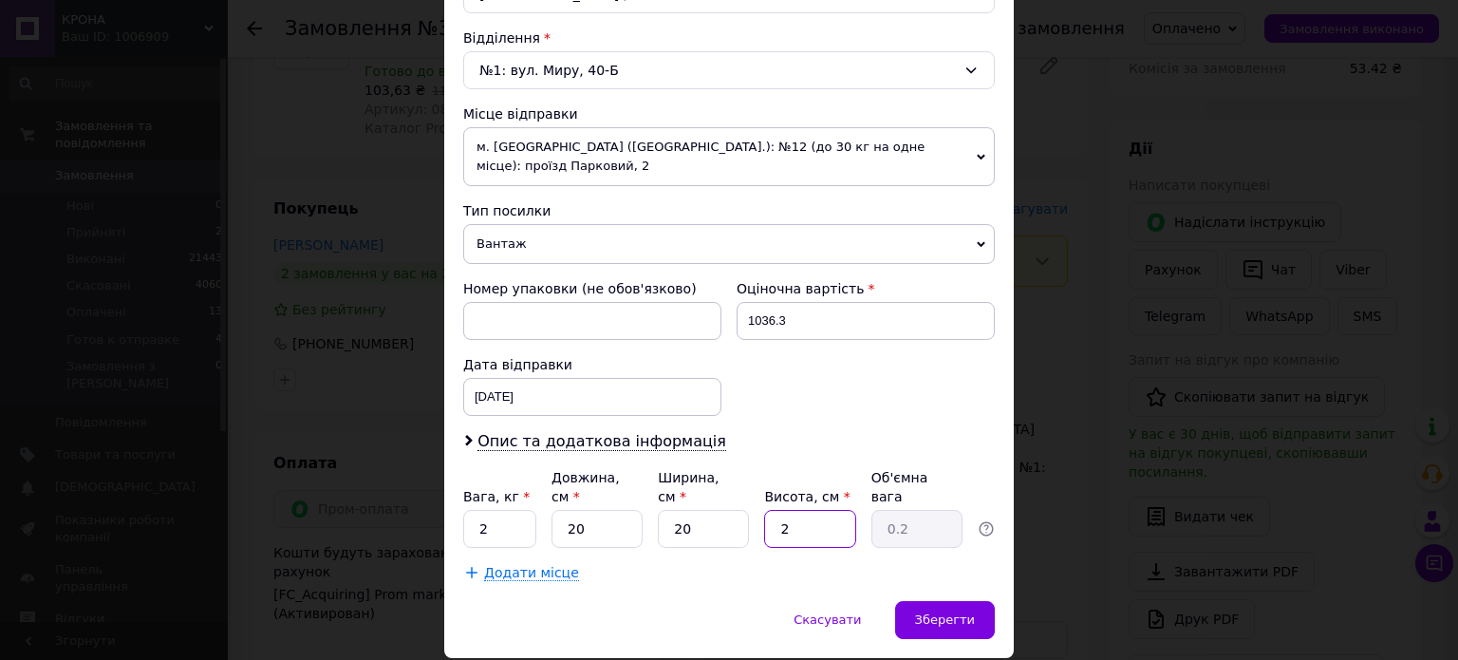
type input "20"
type input "2"
type input "20"
click at [942, 534] on div "Спосіб доставки Нова Пошта (платна) Платник Отримувач Відправник Прізвище отрим…" at bounding box center [729, 65] width 570 height 1072
click at [946, 612] on span "Зберегти" at bounding box center [945, 619] width 60 height 14
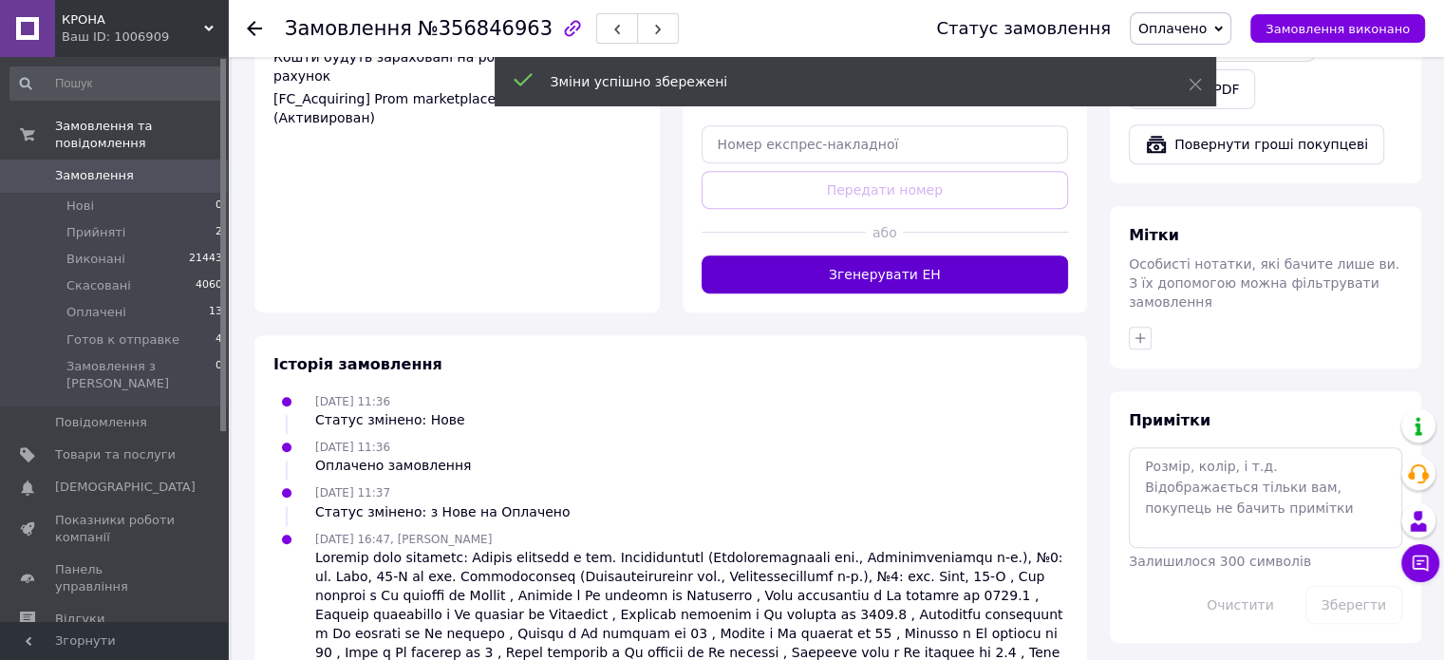
click at [909, 275] on button "Згенерувати ЕН" at bounding box center [885, 274] width 367 height 38
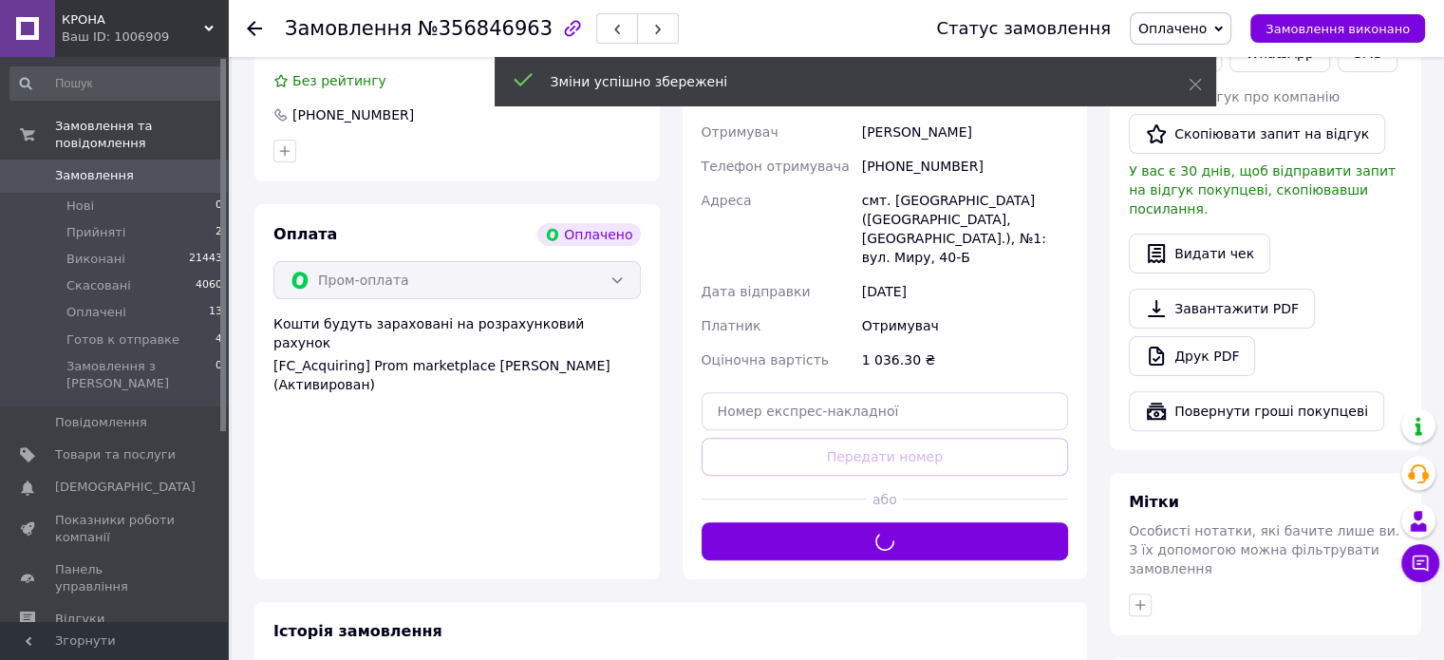
scroll to position [401, 0]
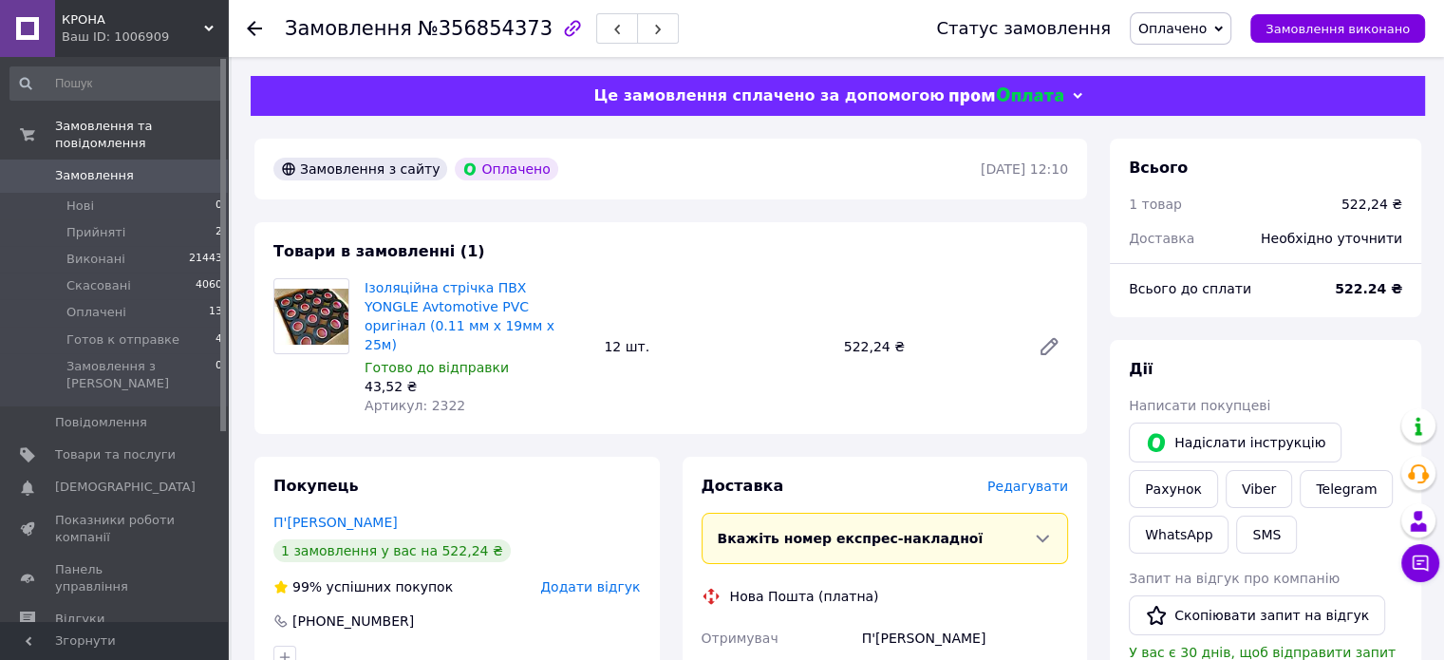
click at [1044, 478] on span "Редагувати" at bounding box center [1027, 485] width 81 height 15
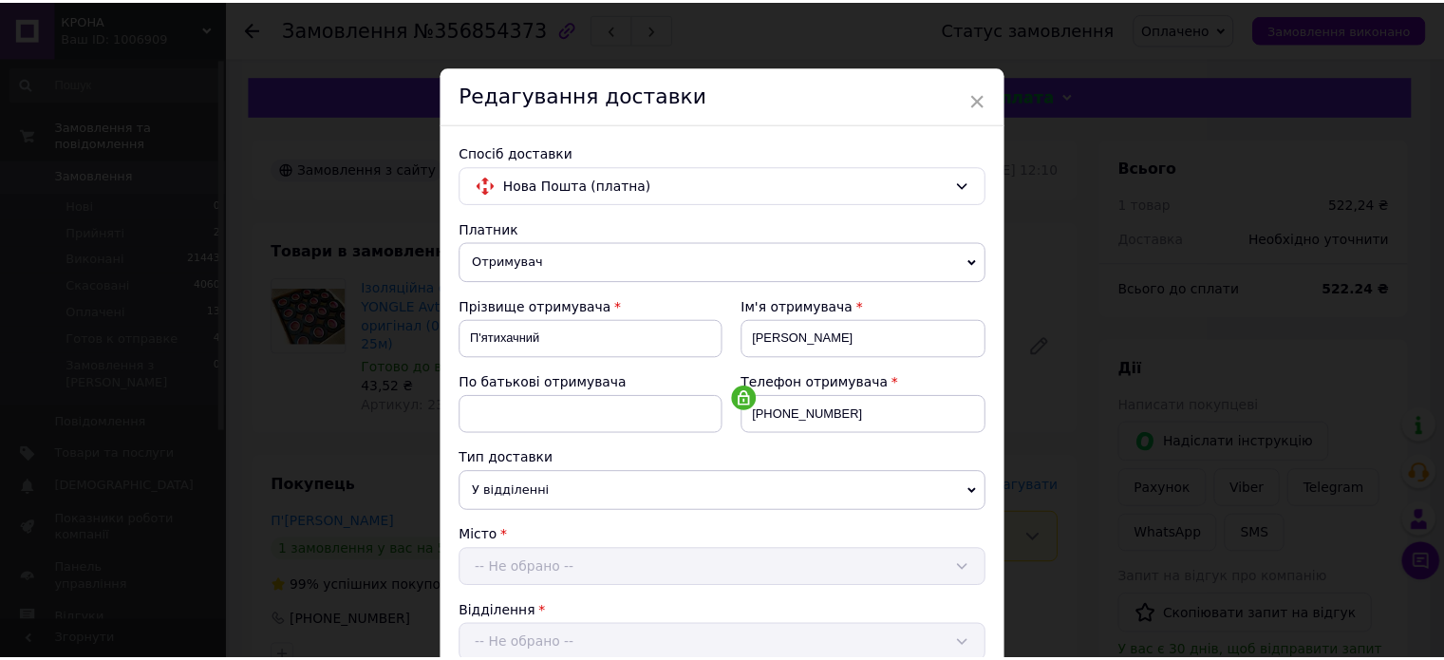
scroll to position [595, 0]
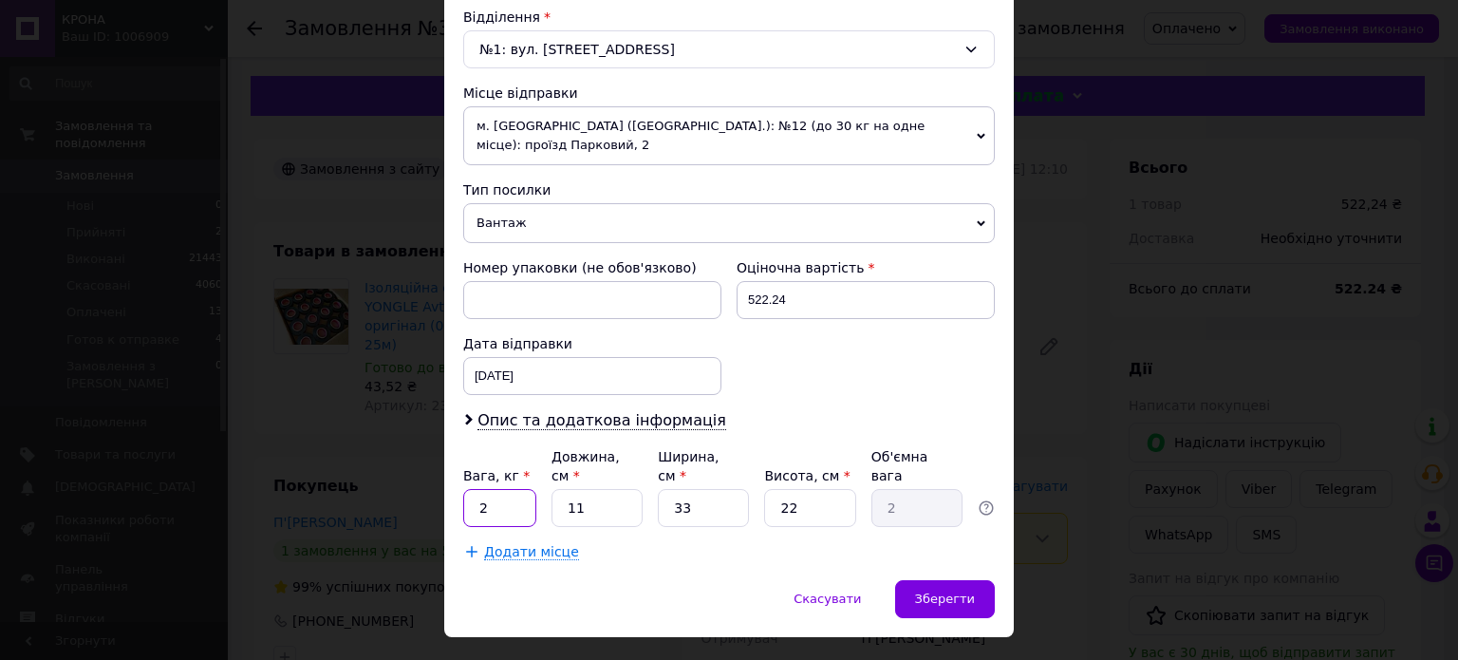
click at [491, 489] on input "2" at bounding box center [499, 508] width 73 height 38
type input "1"
type input "0.18"
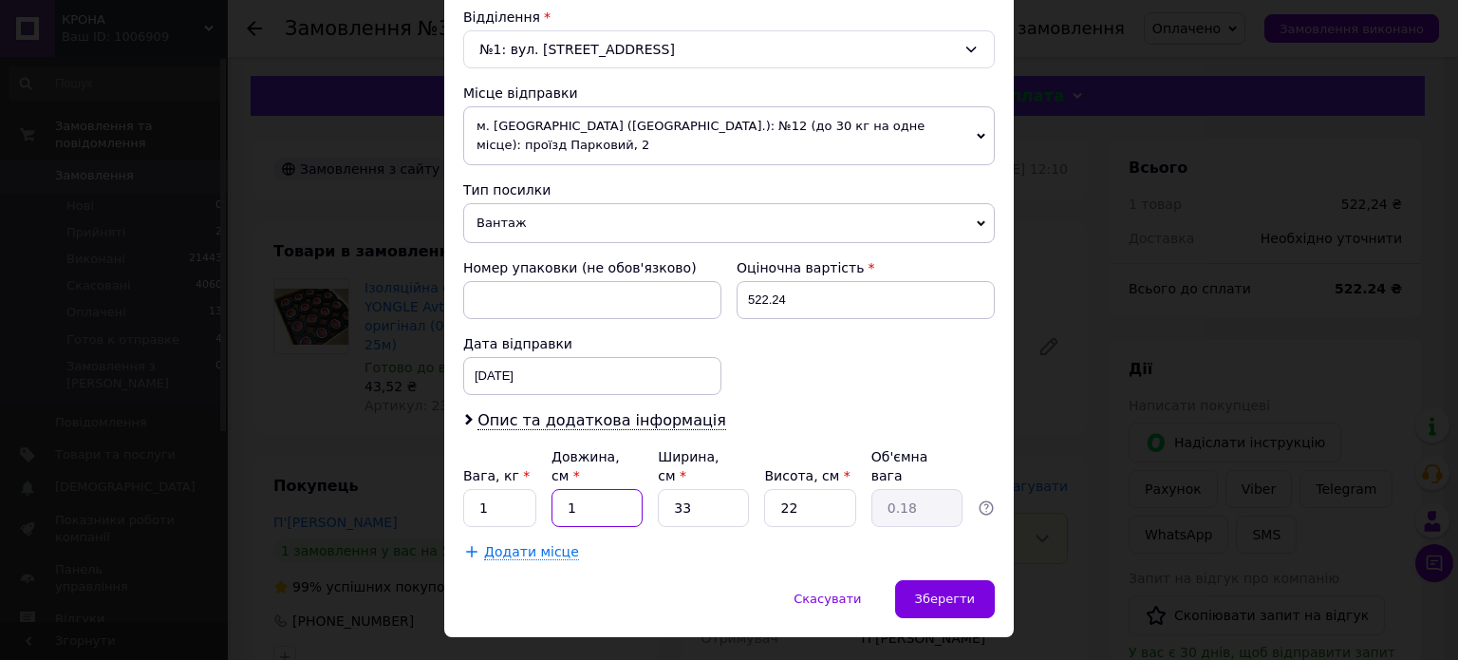
type input "10"
type input "1.82"
type input "10"
type input "2"
type input "0.11"
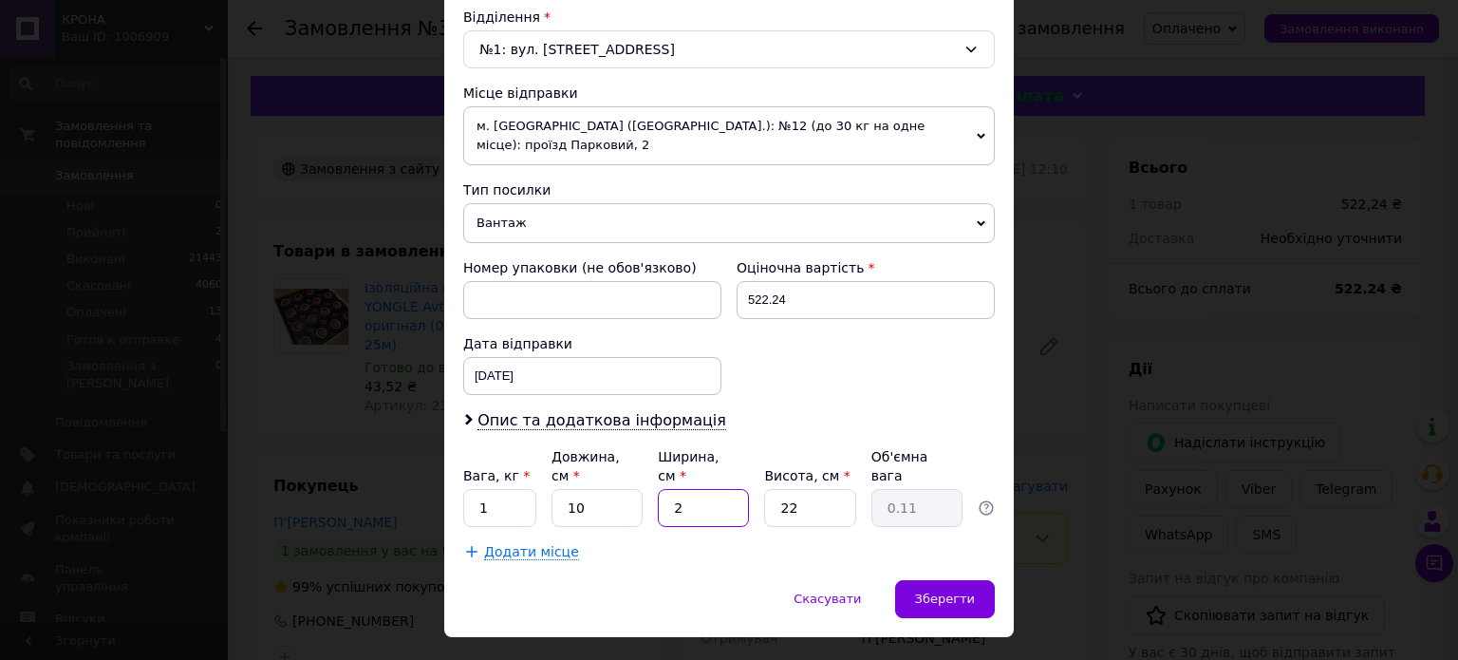
type input "20"
type input "1.1"
type input "20"
type input "2"
type input "0.1"
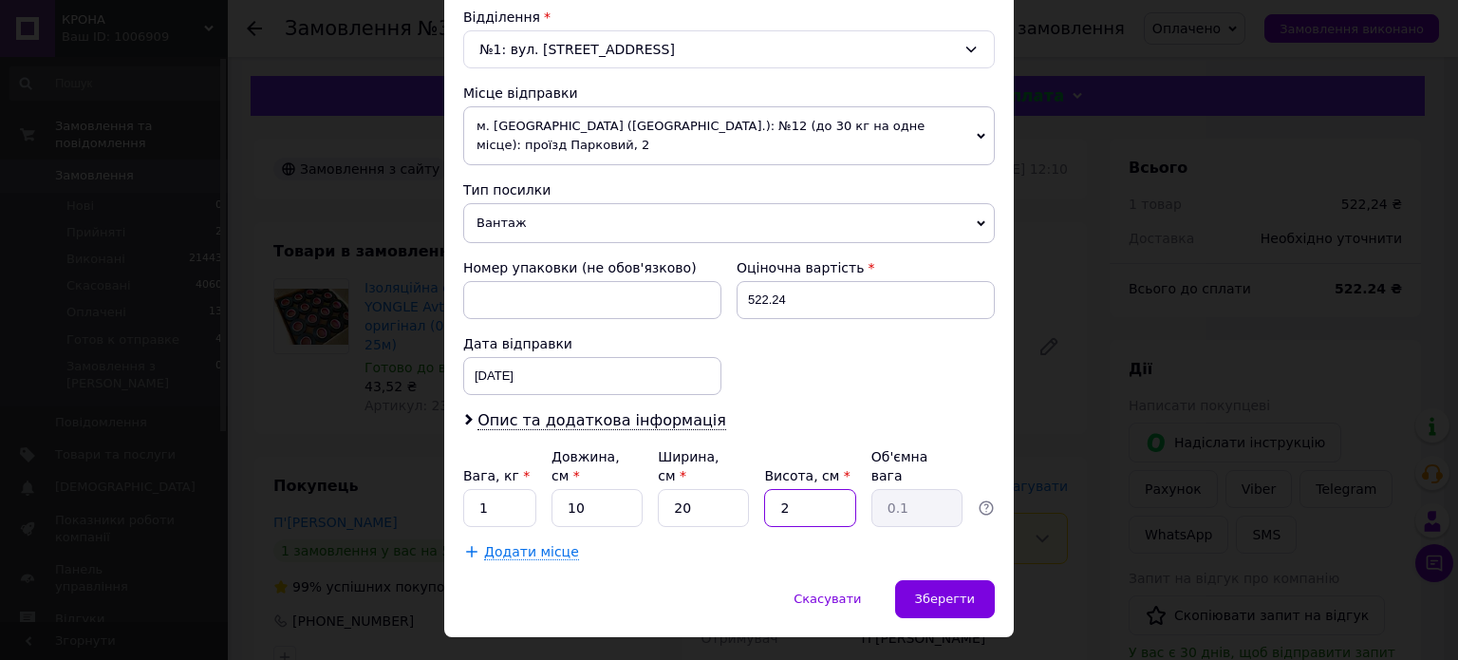
type input "20"
type input "1"
type input "20"
click at [920, 529] on div "Спосіб доставки Нова Пошта (платна) Платник Отримувач Відправник Прізвище отрим…" at bounding box center [729, 54] width 570 height 1051
click at [930, 580] on div "Зберегти" at bounding box center [945, 599] width 100 height 38
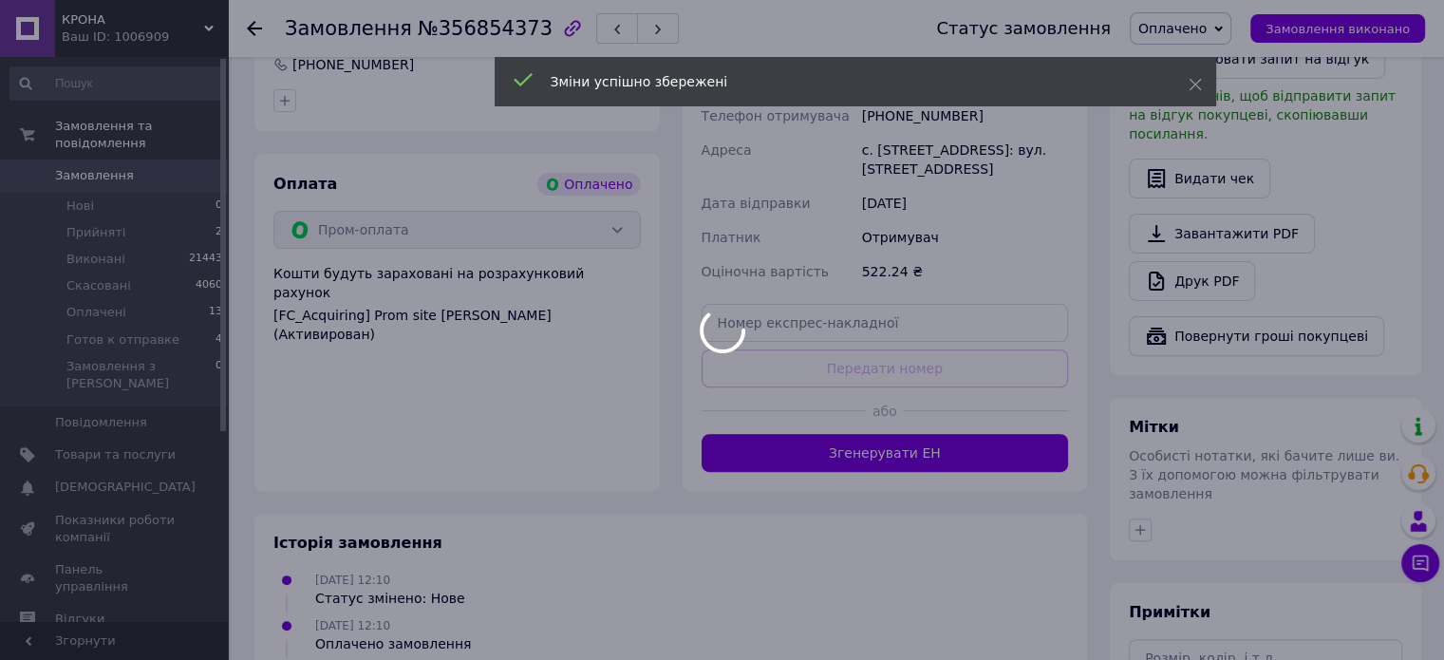
scroll to position [570, 0]
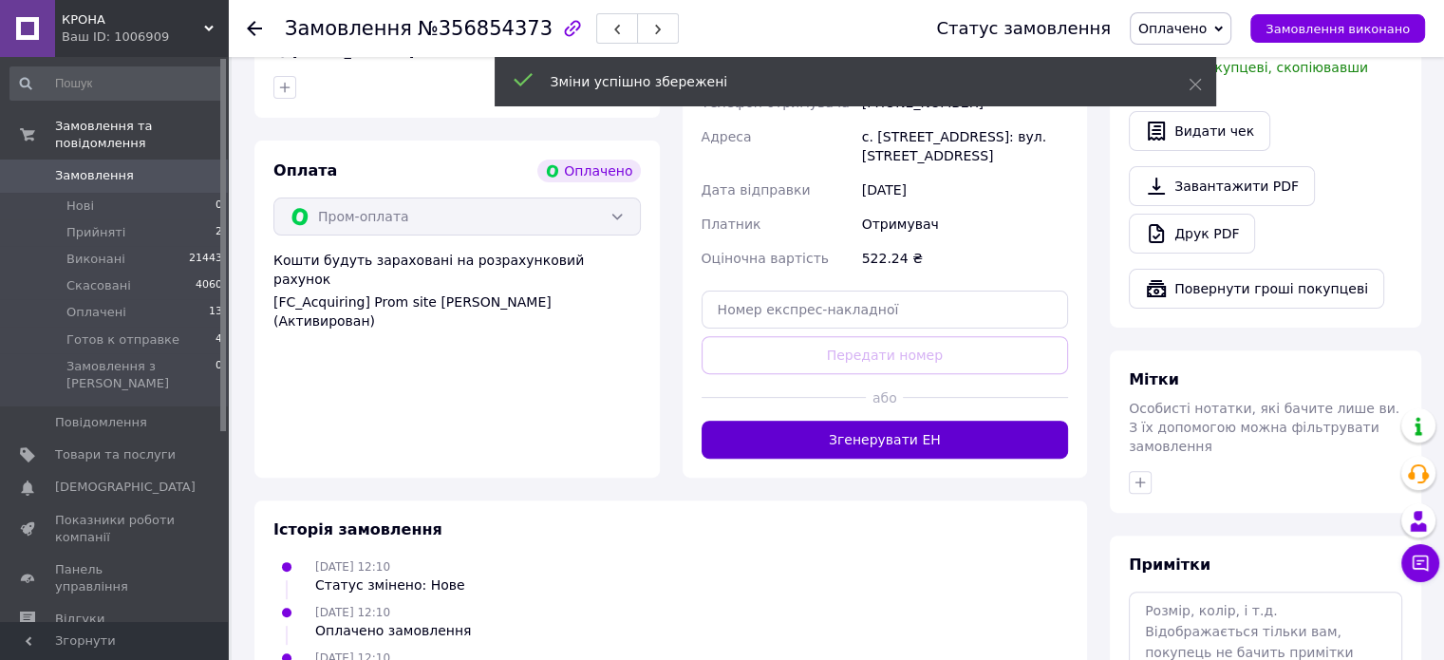
click at [847, 426] on button "Згенерувати ЕН" at bounding box center [885, 440] width 367 height 38
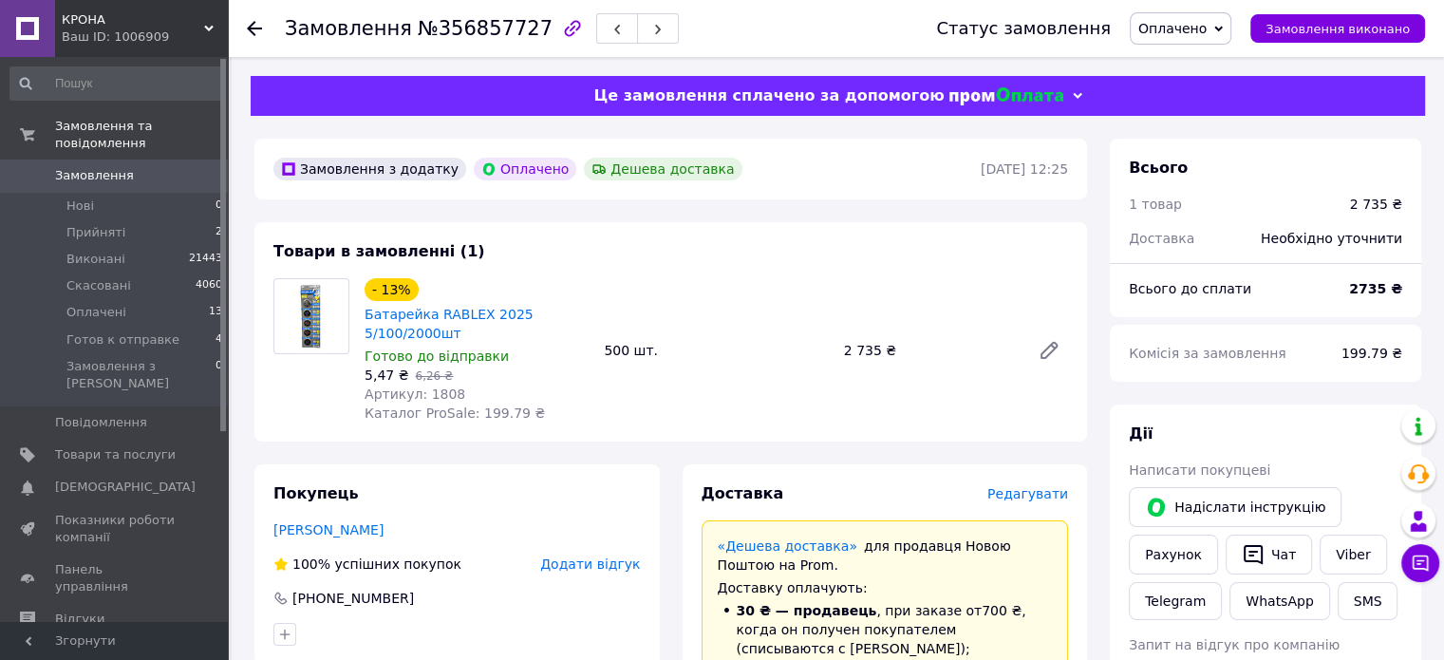
click at [1033, 490] on span "Редагувати" at bounding box center [1027, 493] width 81 height 15
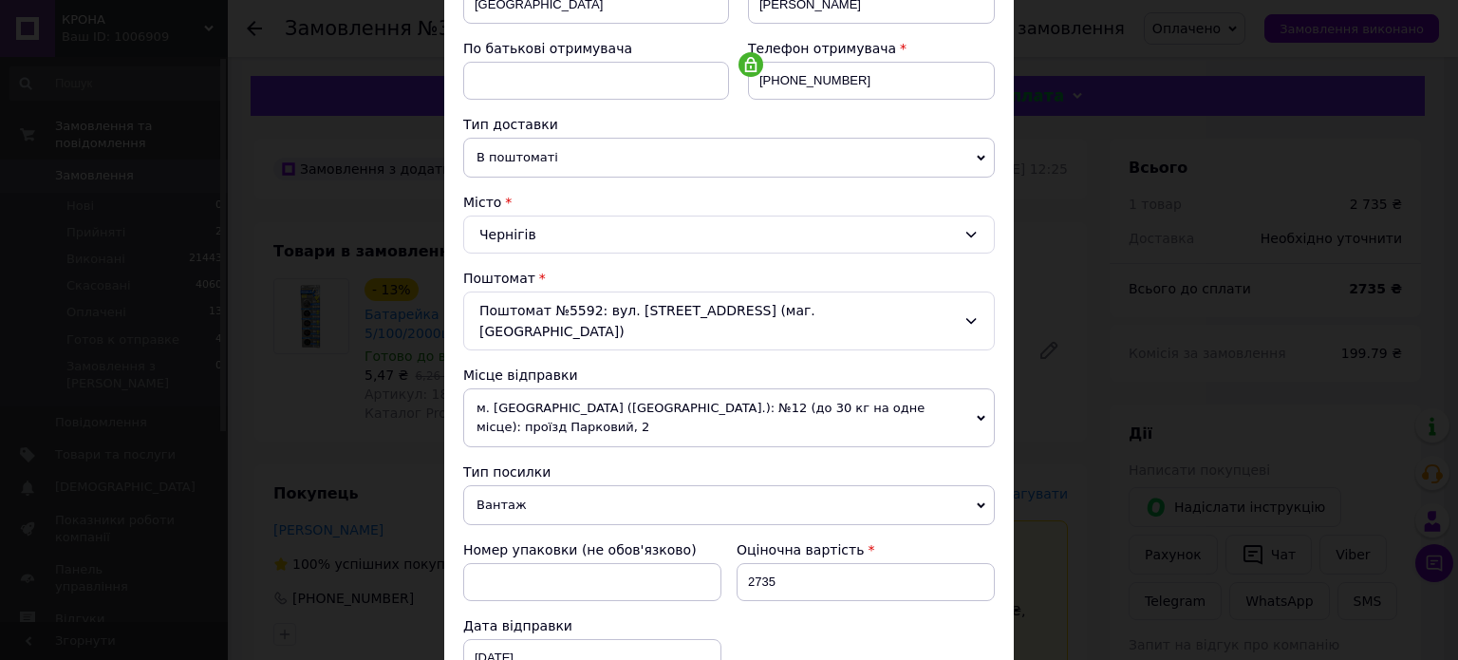
scroll to position [595, 0]
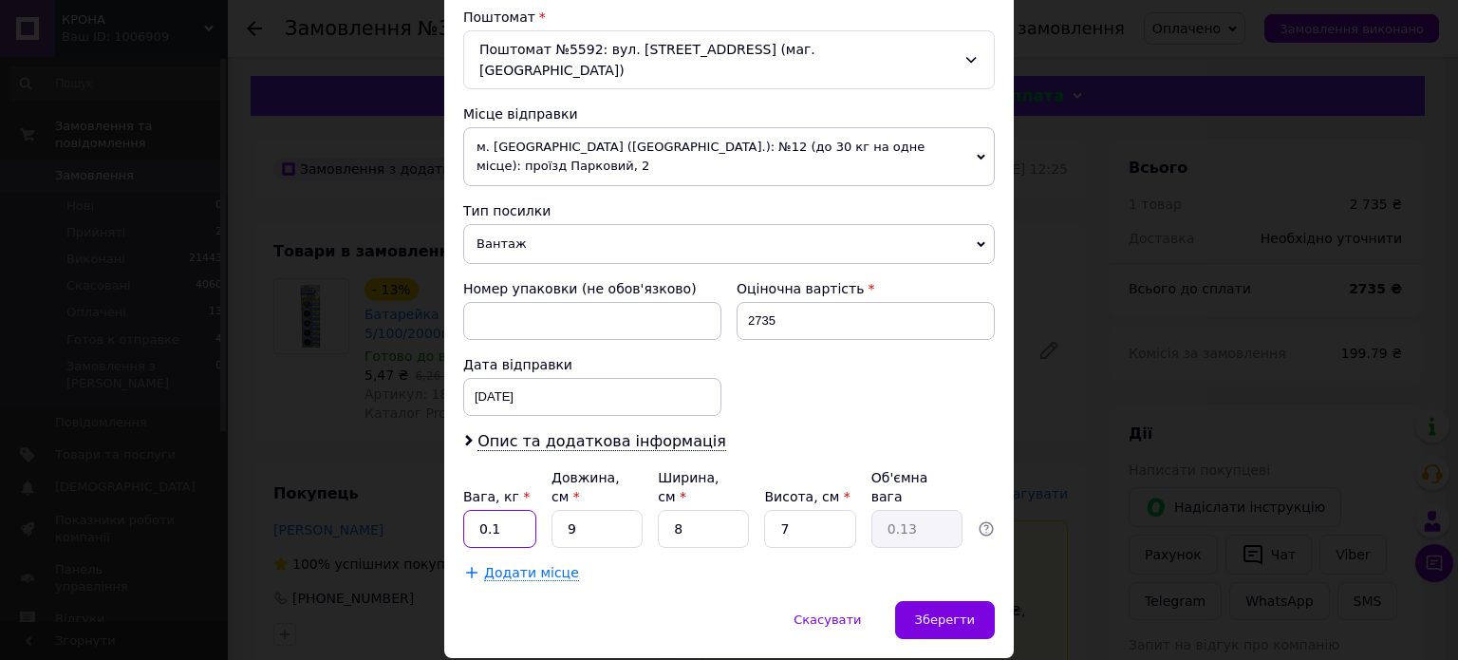
click at [497, 510] on input "0.1" at bounding box center [499, 529] width 73 height 38
type input "3"
type input "0.1"
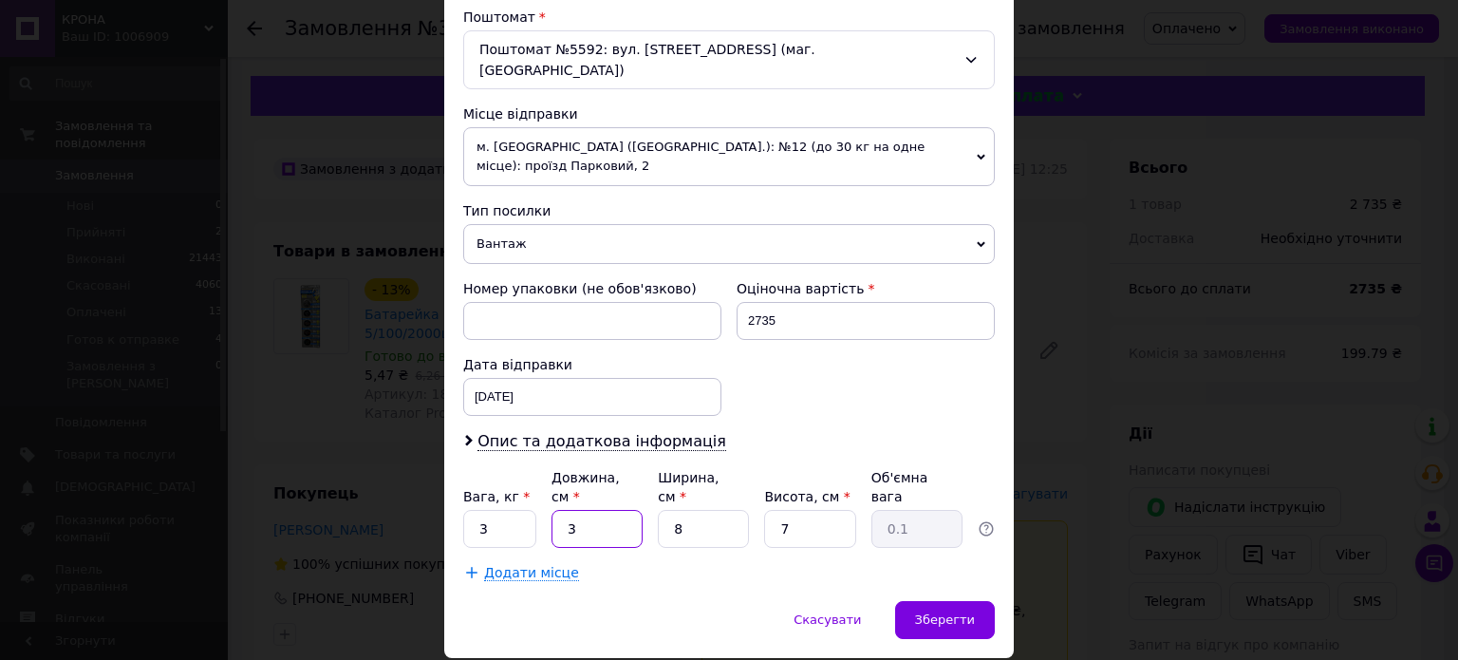
type input "30"
type input "0.42"
type input "30"
type input "2"
type input "0.11"
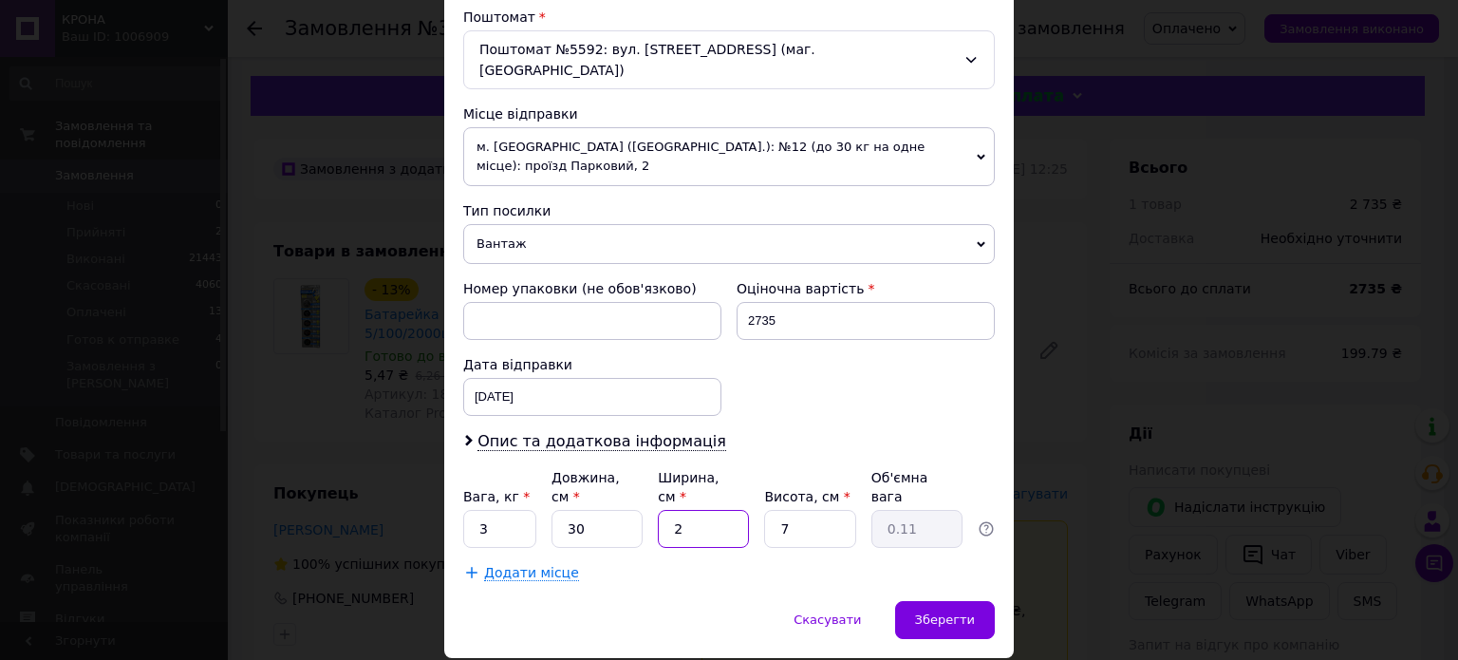
type input "20"
type input "1.05"
type input "20"
type input "2"
type input "0.3"
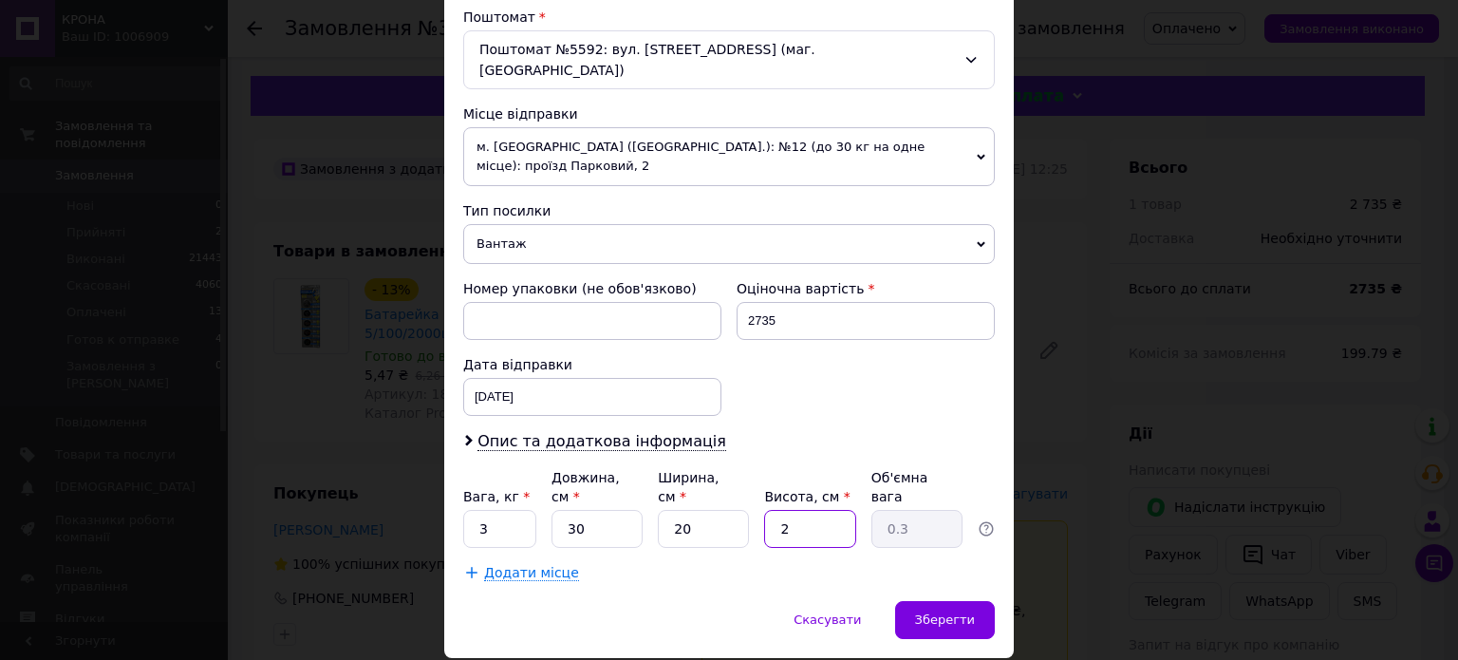
type input "20"
type input "3"
type input "20"
click at [915, 601] on div "Зберегти" at bounding box center [945, 620] width 100 height 38
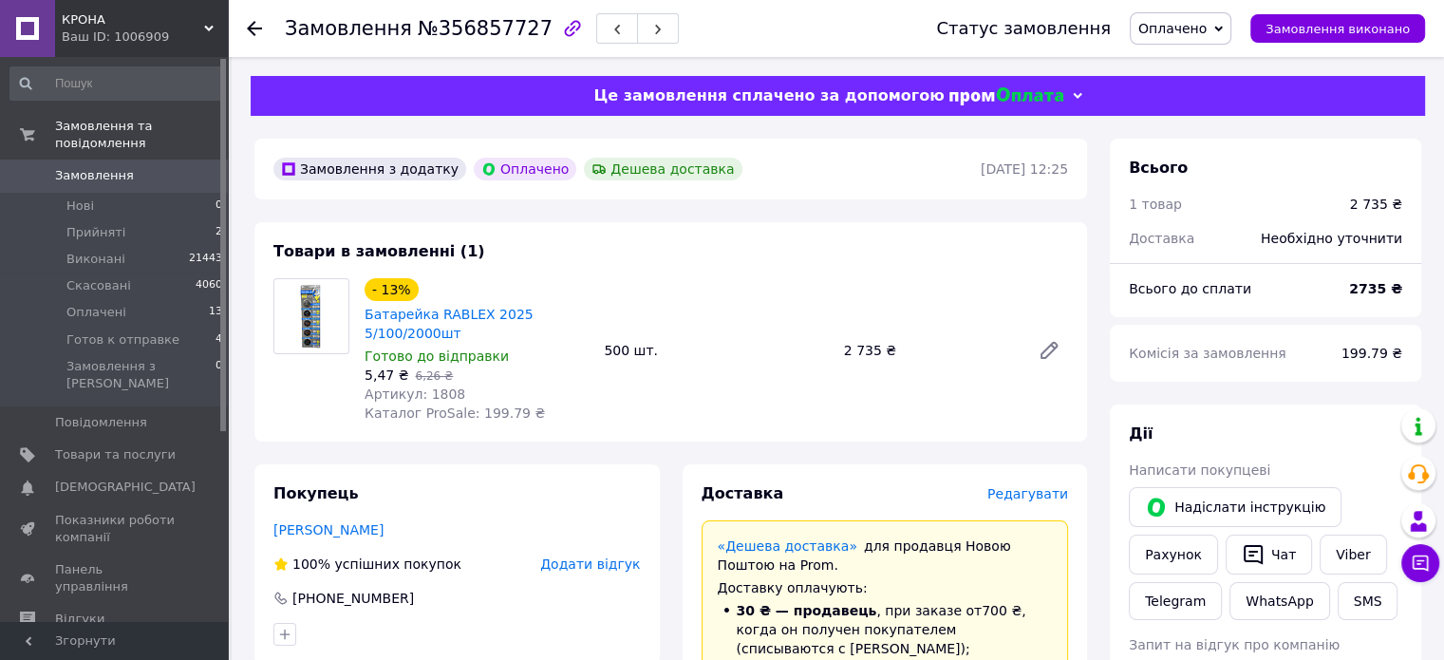
click at [1017, 499] on span "Редагувати" at bounding box center [1027, 493] width 81 height 15
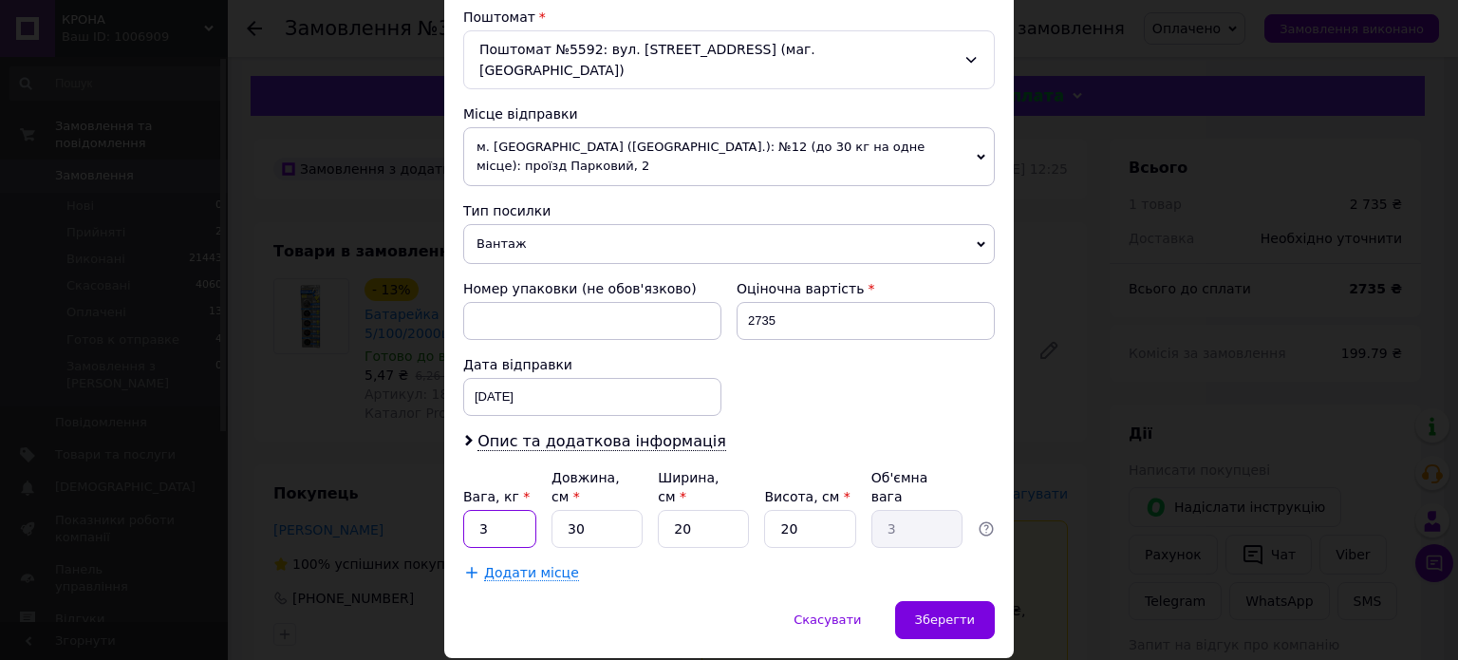
click at [510, 510] on input "3" at bounding box center [499, 529] width 73 height 38
type input "2"
type input "0.2"
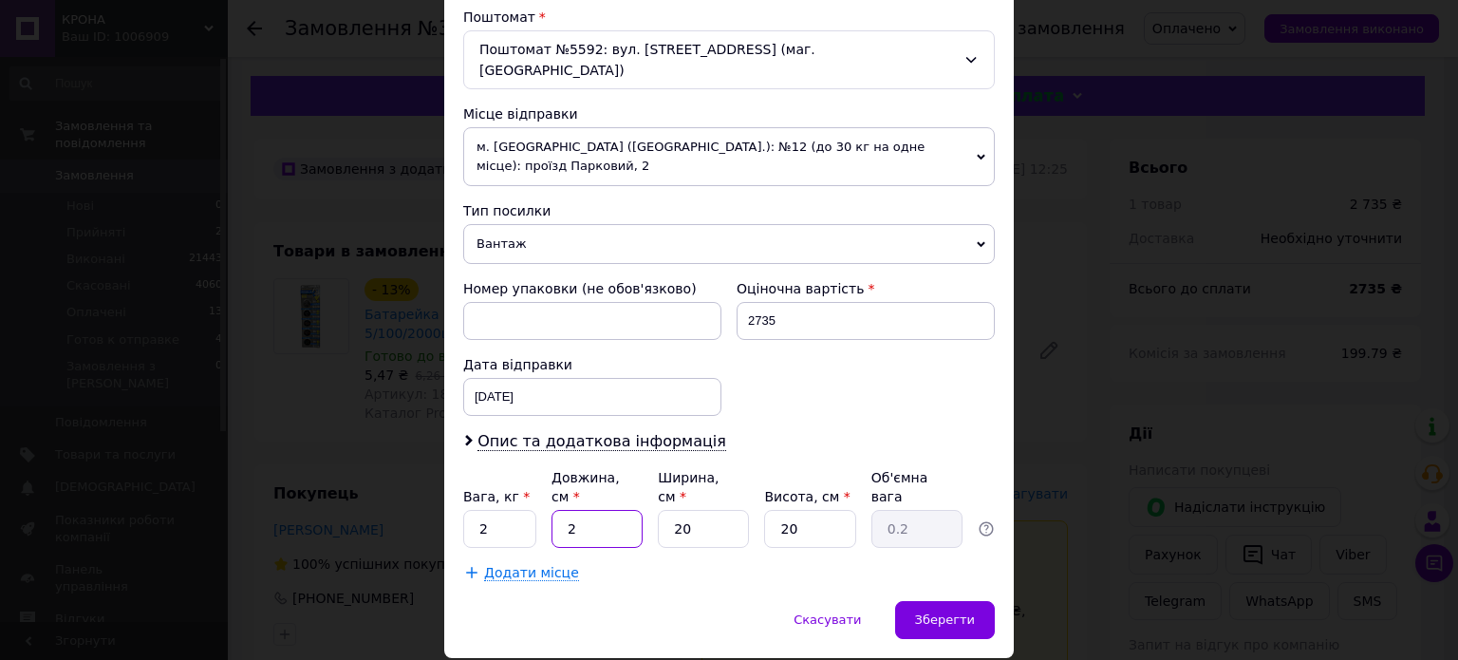
type input "20"
type input "2"
type input "20"
click at [943, 601] on div "Зберегти" at bounding box center [945, 620] width 100 height 38
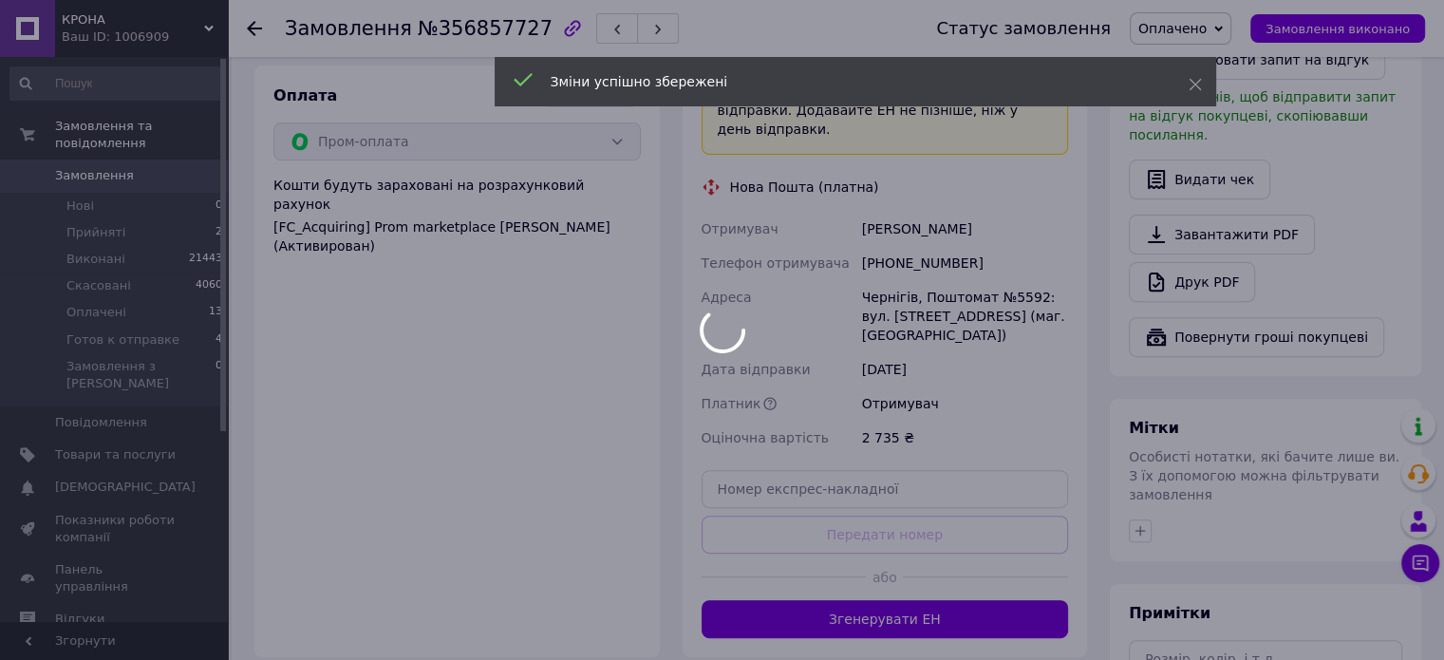
scroll to position [665, 0]
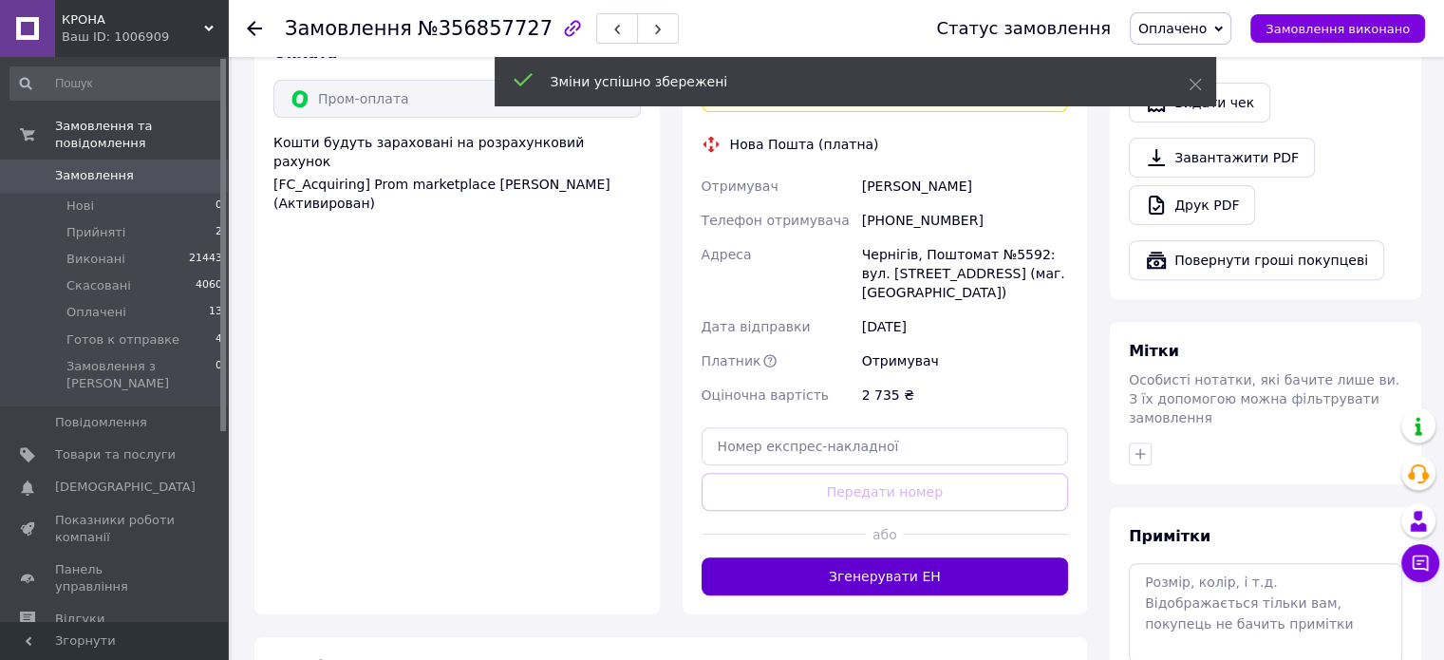
click at [894, 557] on button "Згенерувати ЕН" at bounding box center [885, 576] width 367 height 38
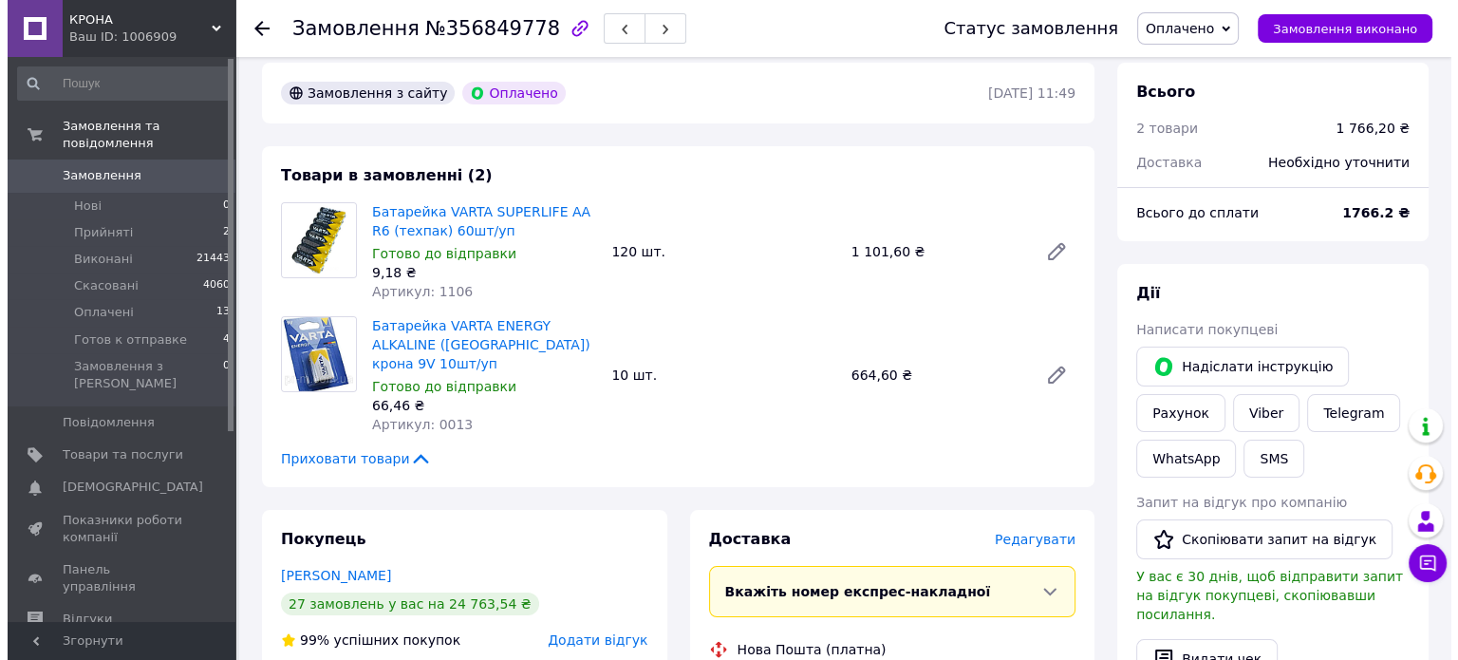
scroll to position [190, 0]
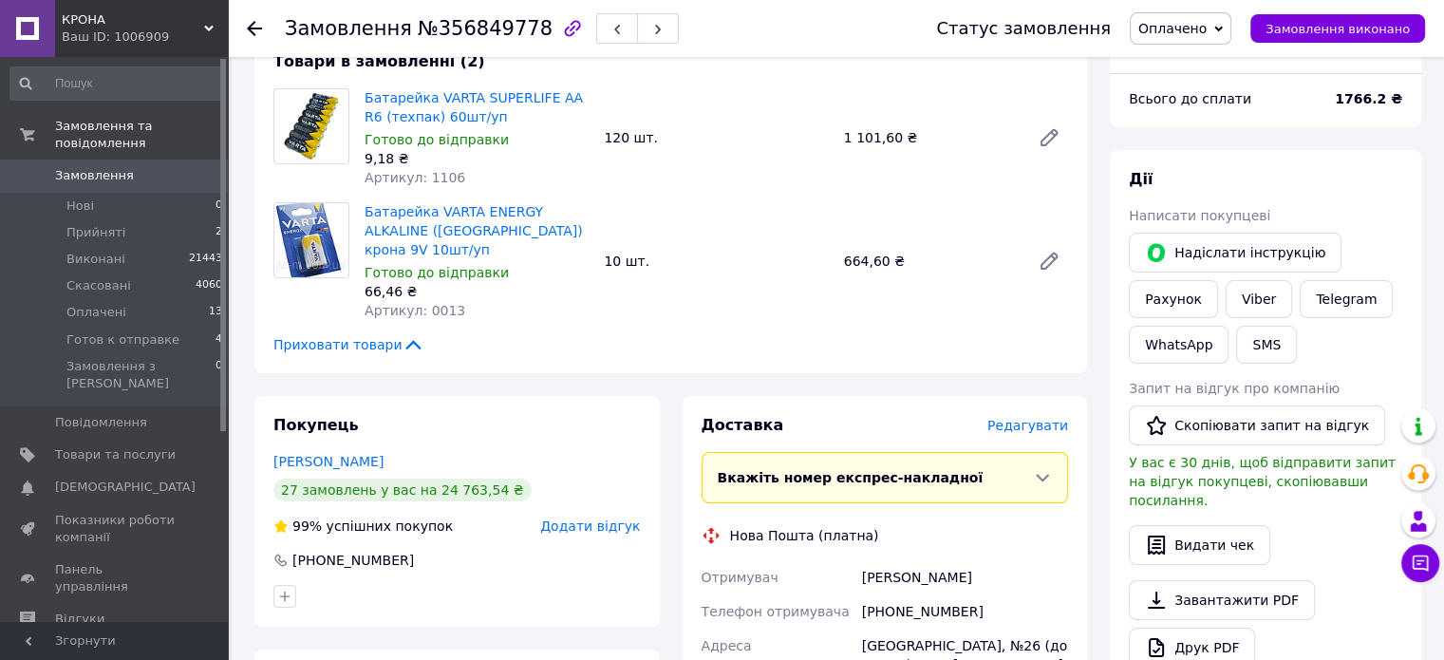
click at [1037, 418] on span "Редагувати" at bounding box center [1027, 425] width 81 height 15
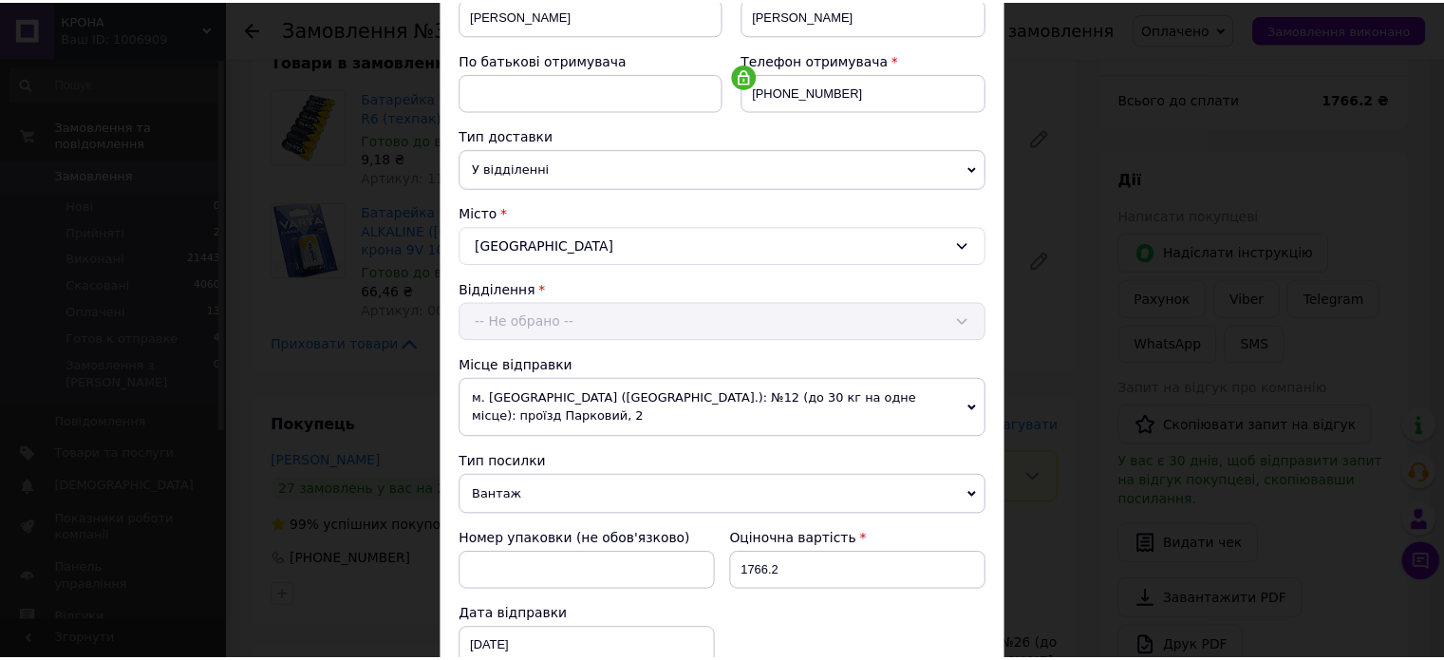
scroll to position [595, 0]
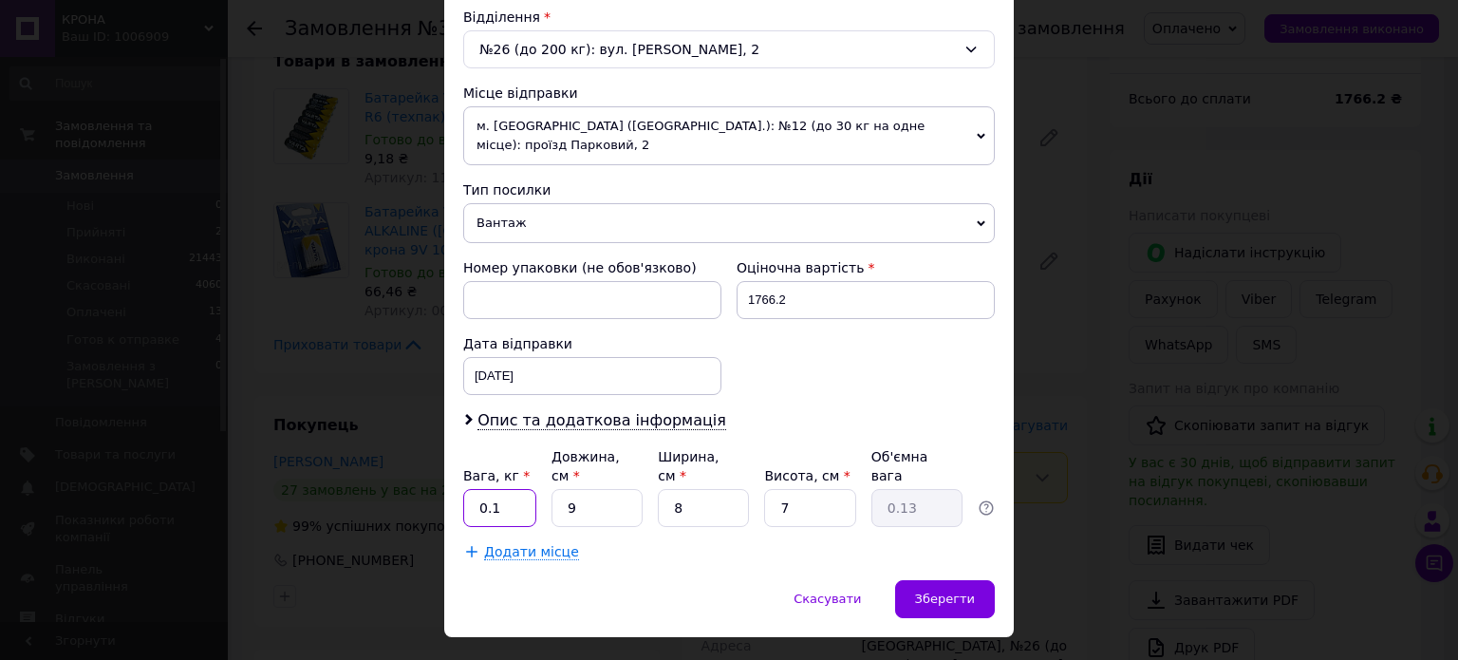
click at [506, 489] on input "0.1" at bounding box center [499, 508] width 73 height 38
type input "2"
type input "0.1"
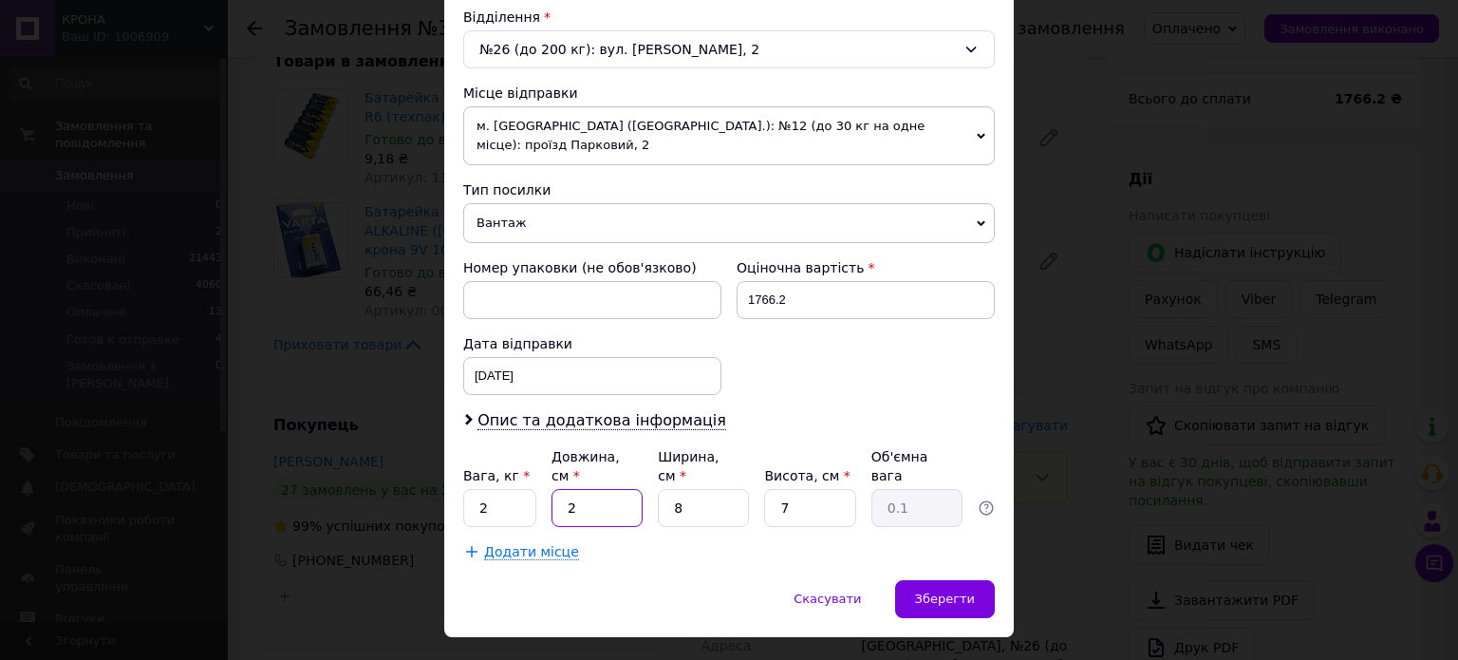
type input "20"
type input "0.28"
type input "20"
type input "2"
type input "0.1"
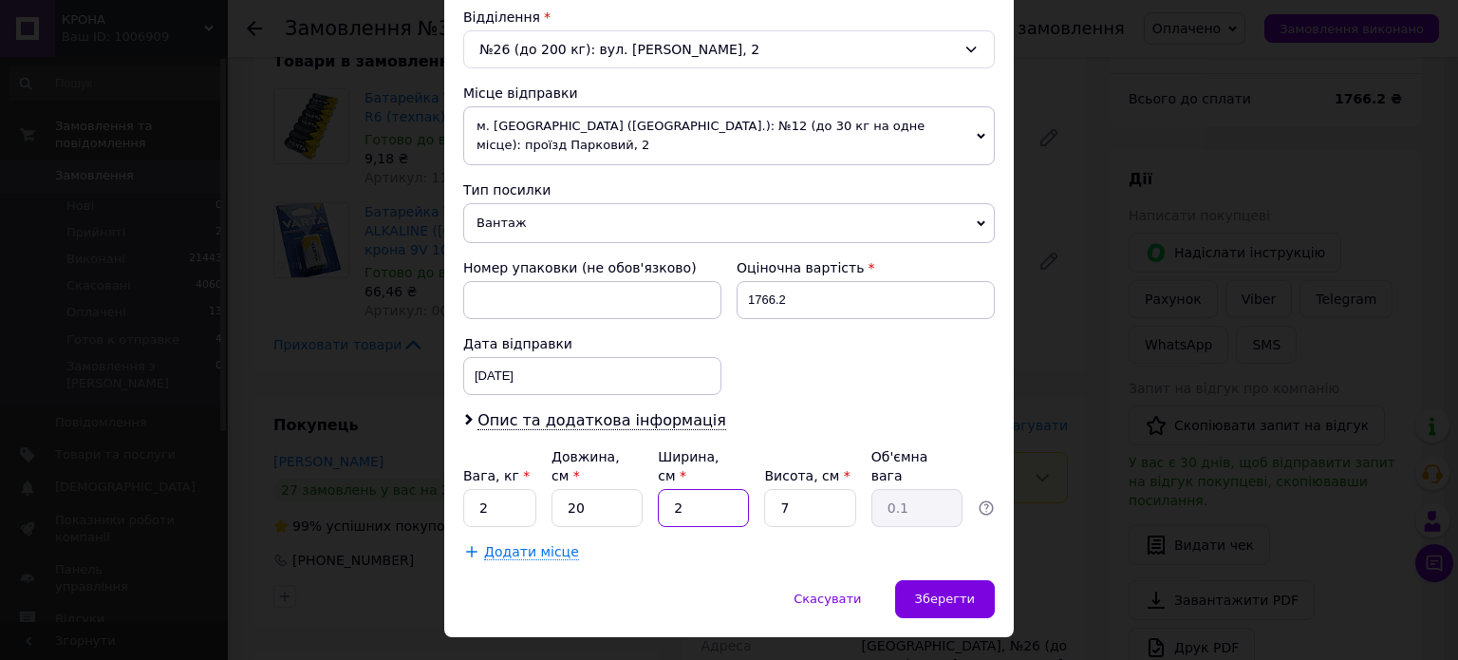
type input "20"
type input "0.7"
type input "20"
type input "2"
type input "0.2"
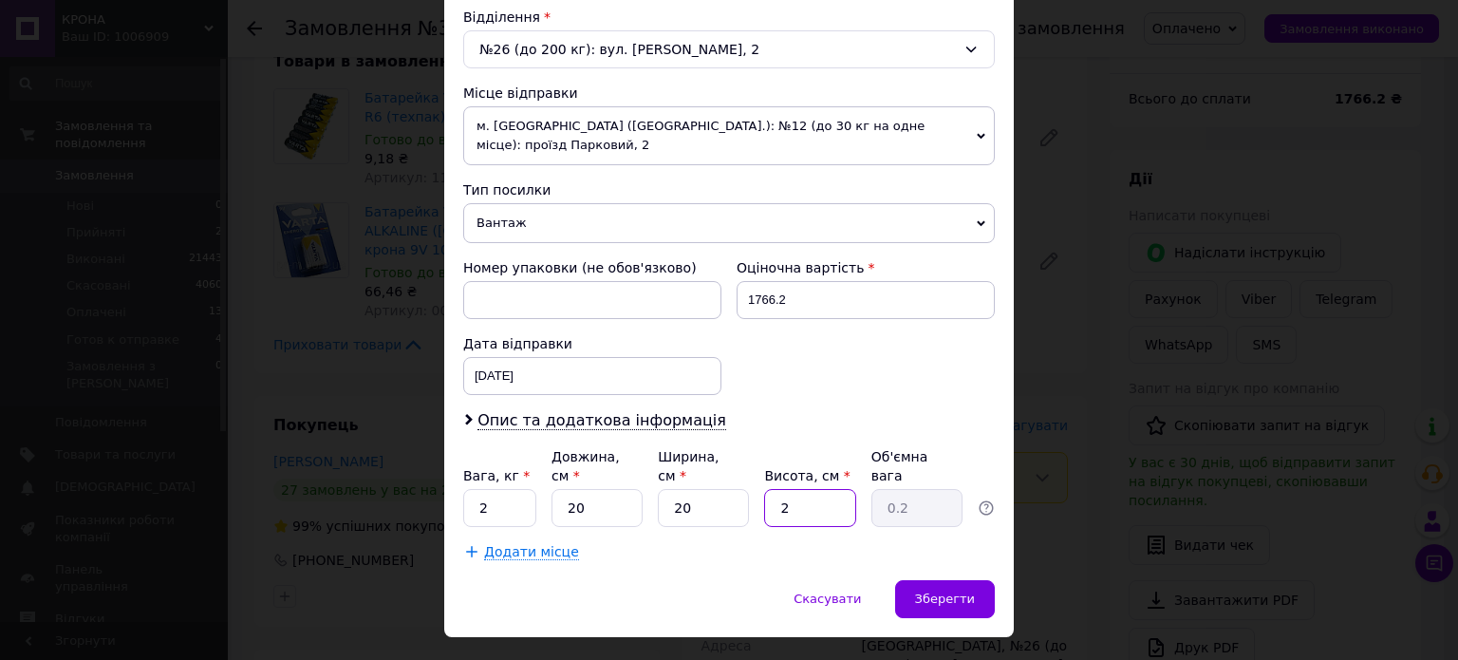
type input "20"
type input "2"
type input "20"
click at [980, 580] on div "Зберегти" at bounding box center [945, 599] width 100 height 38
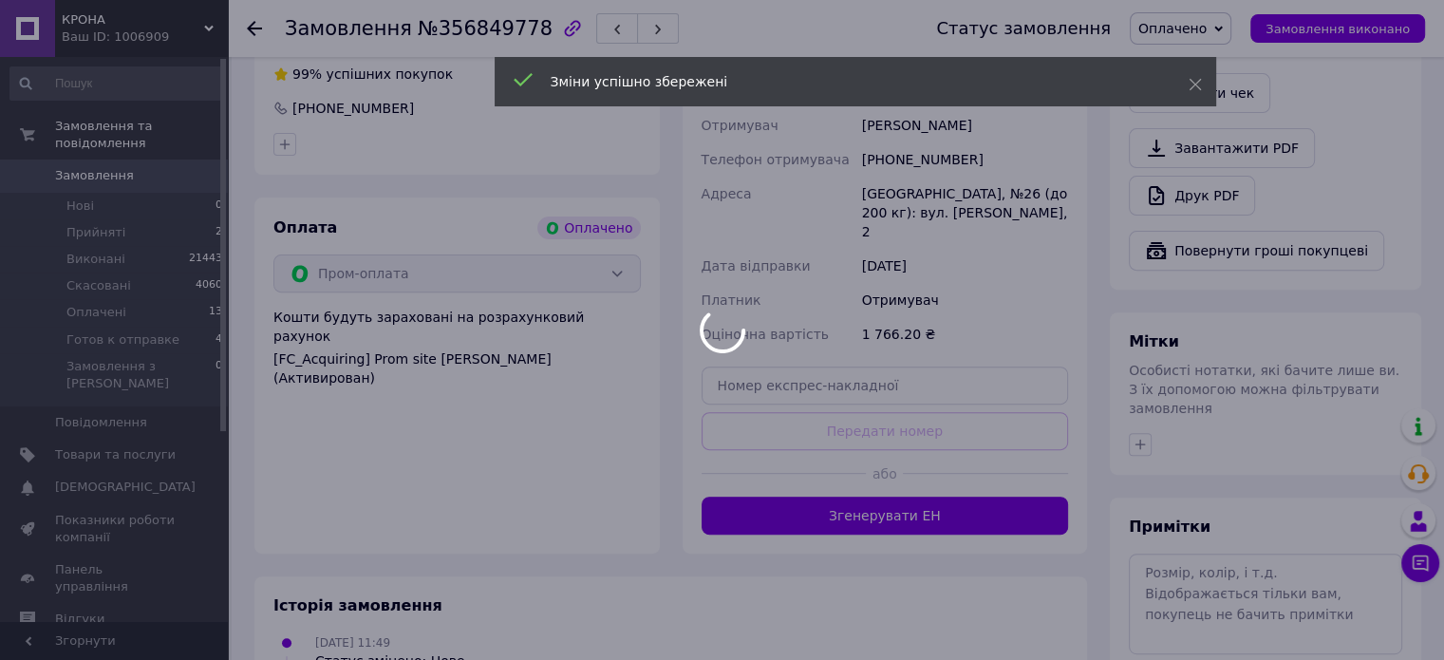
scroll to position [665, 0]
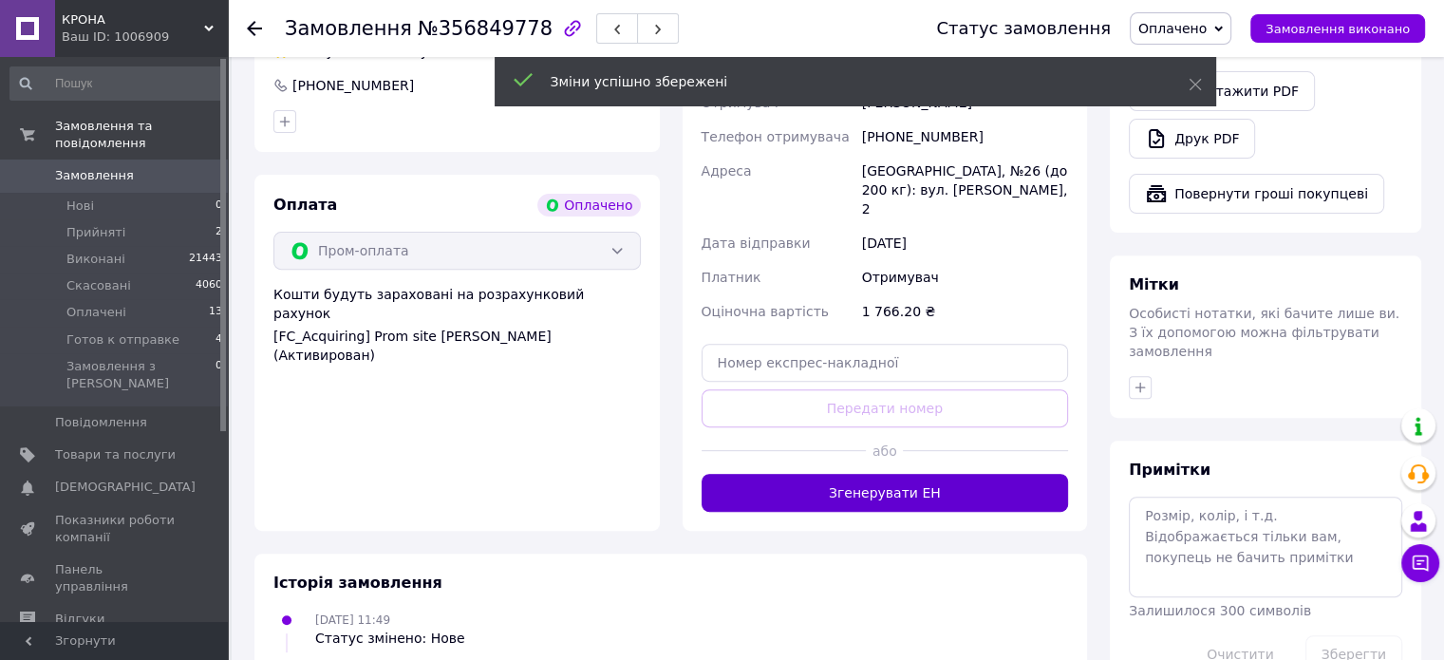
click at [862, 474] on button "Згенерувати ЕН" at bounding box center [885, 493] width 367 height 38
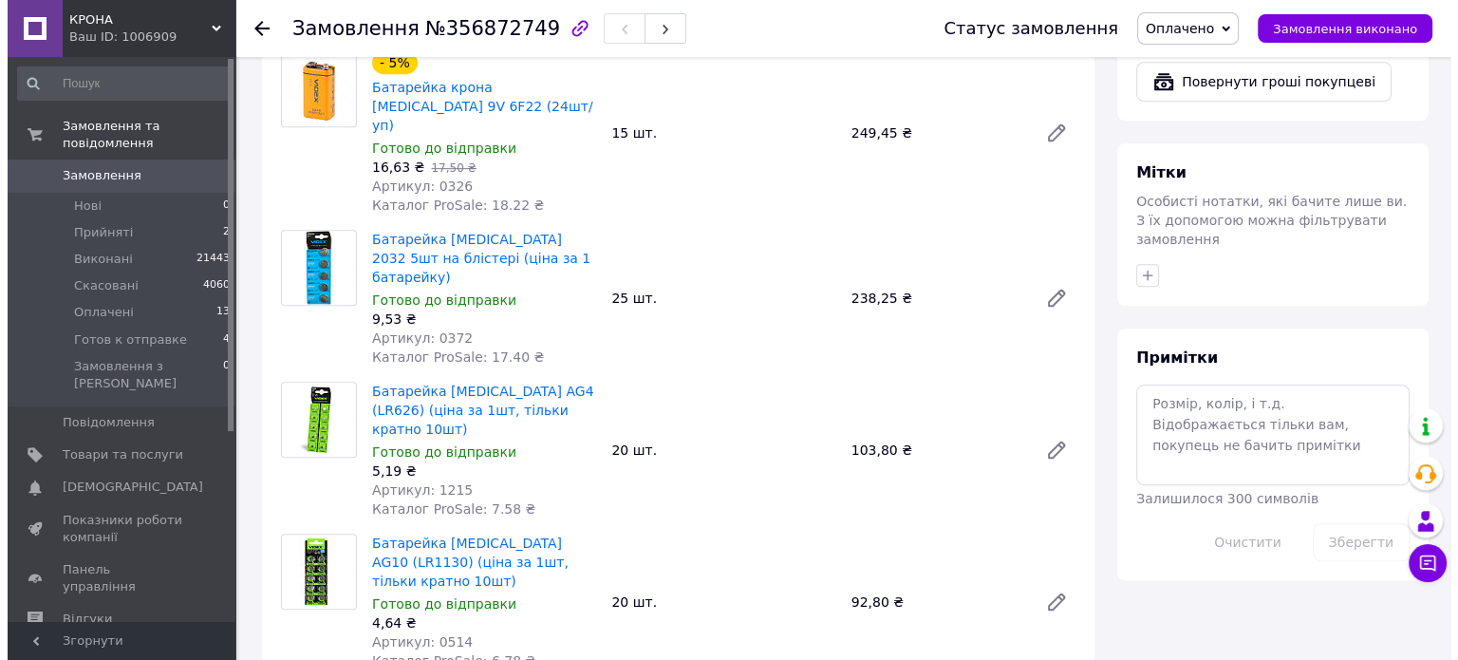
scroll to position [1234, 0]
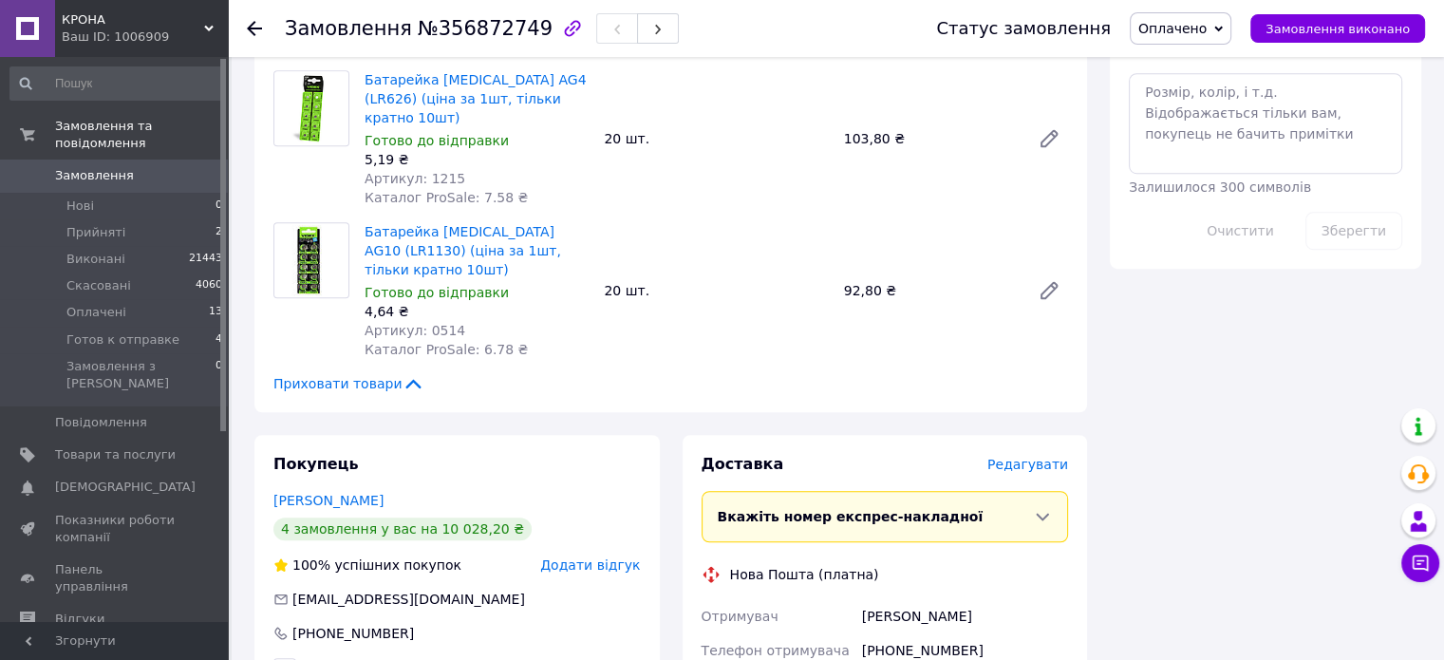
click at [1007, 457] on span "Редагувати" at bounding box center [1027, 464] width 81 height 15
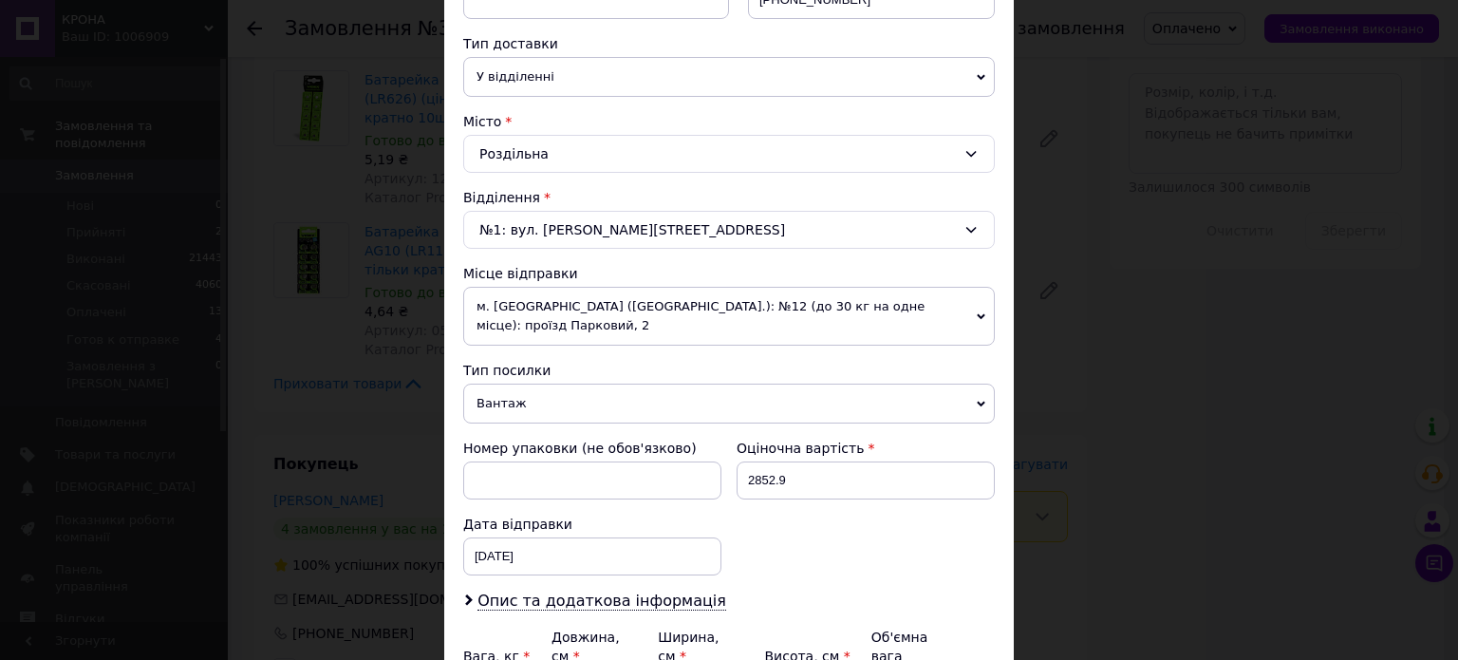
scroll to position [595, 0]
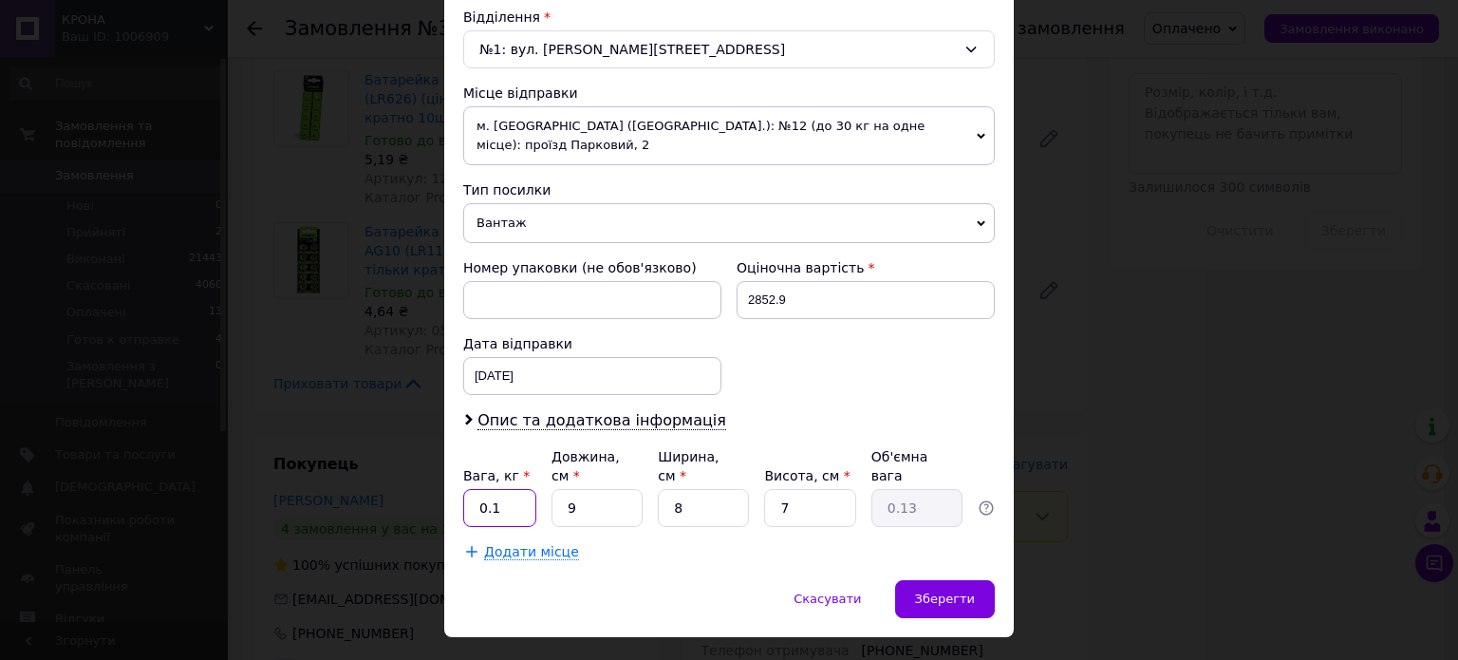
click at [516, 489] on input "0.1" at bounding box center [499, 508] width 73 height 38
type input "2"
type input "0.1"
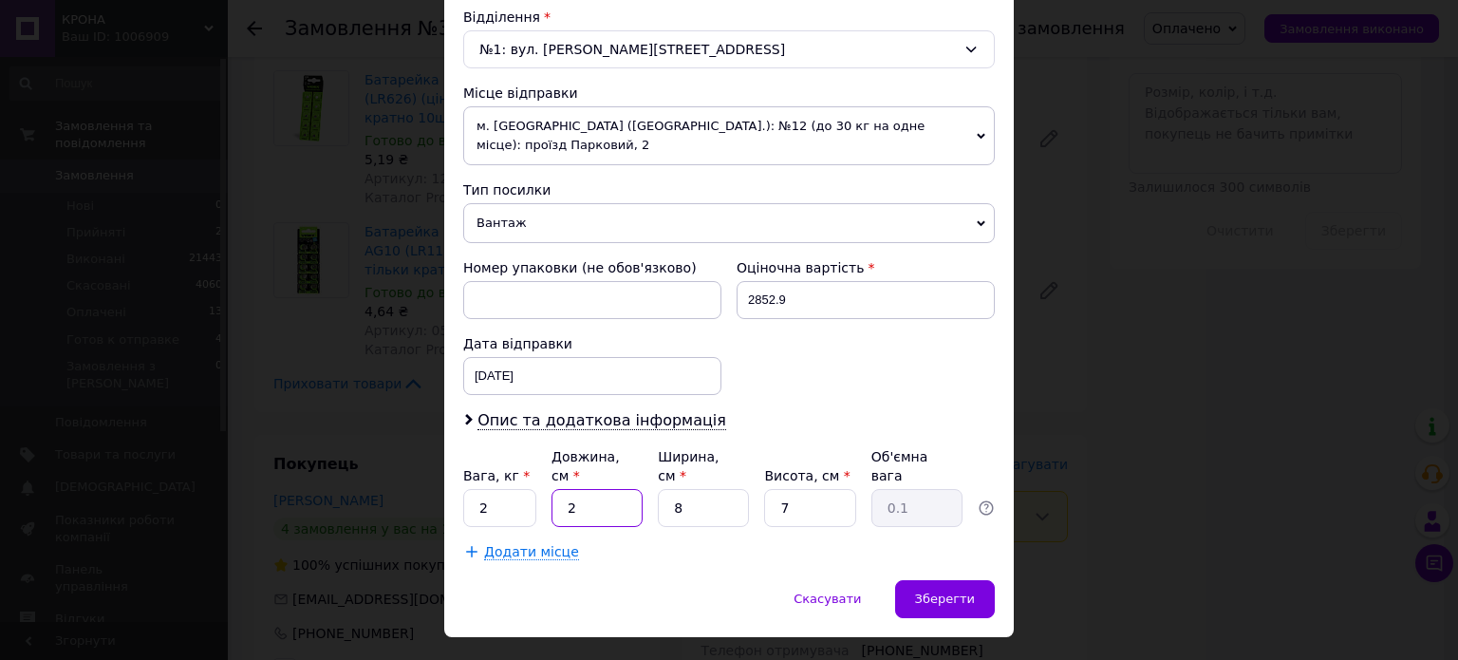
type input "20"
type input "0.28"
type input "20"
type input "2"
type input "0.1"
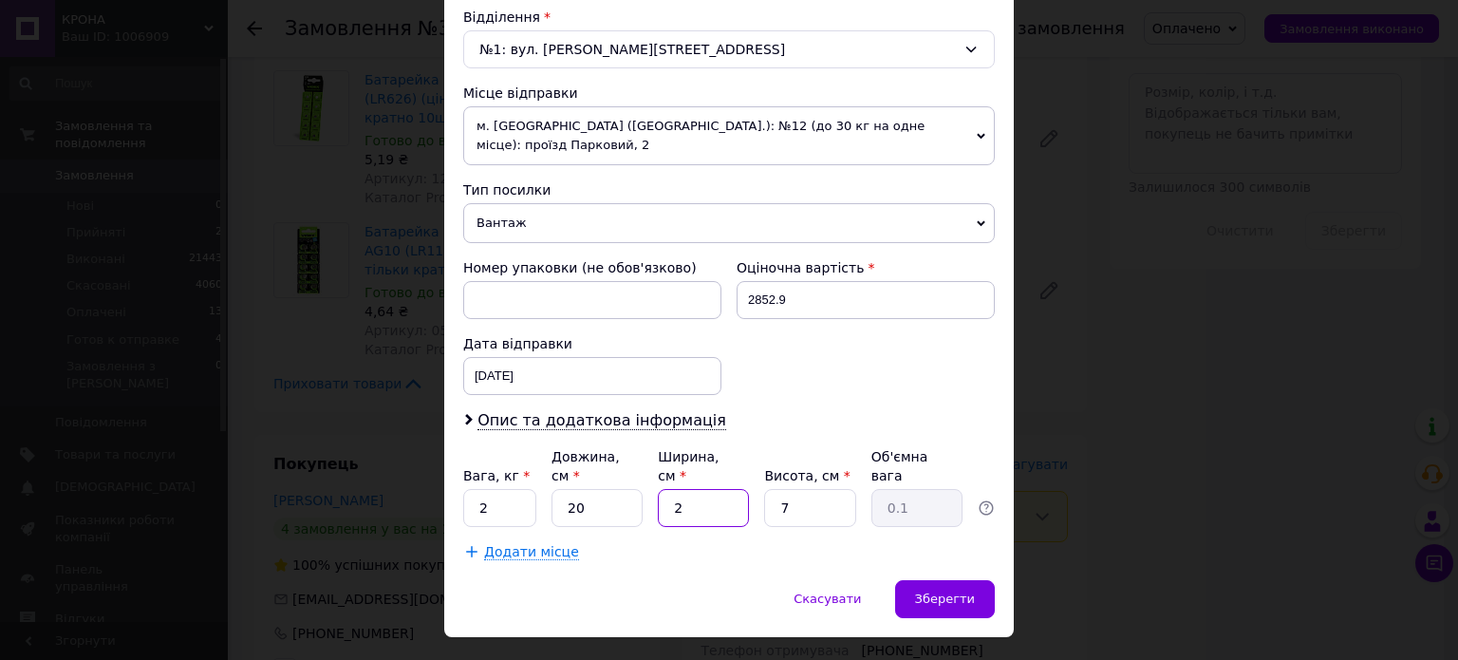
type input "20"
type input "0.7"
type input "20"
type input "2"
type input "0.2"
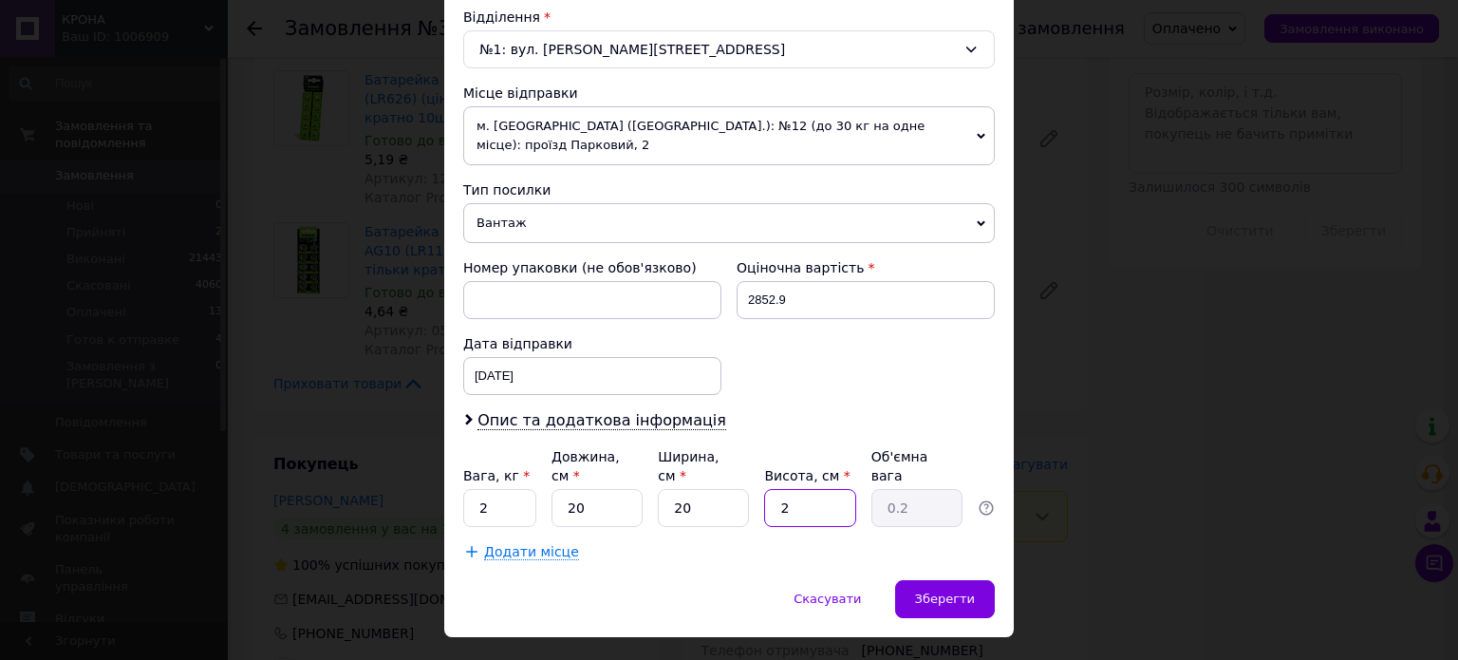
type input "20"
type input "2"
type input "20"
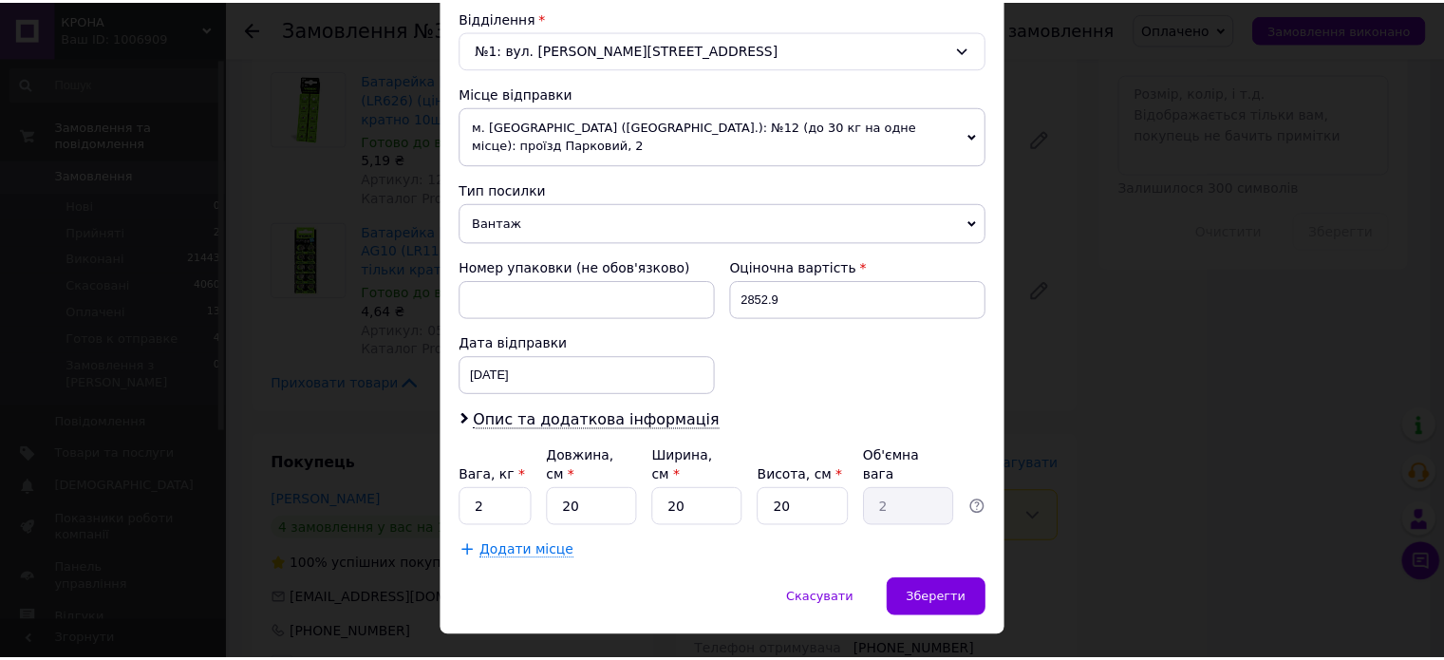
scroll to position [178, 0]
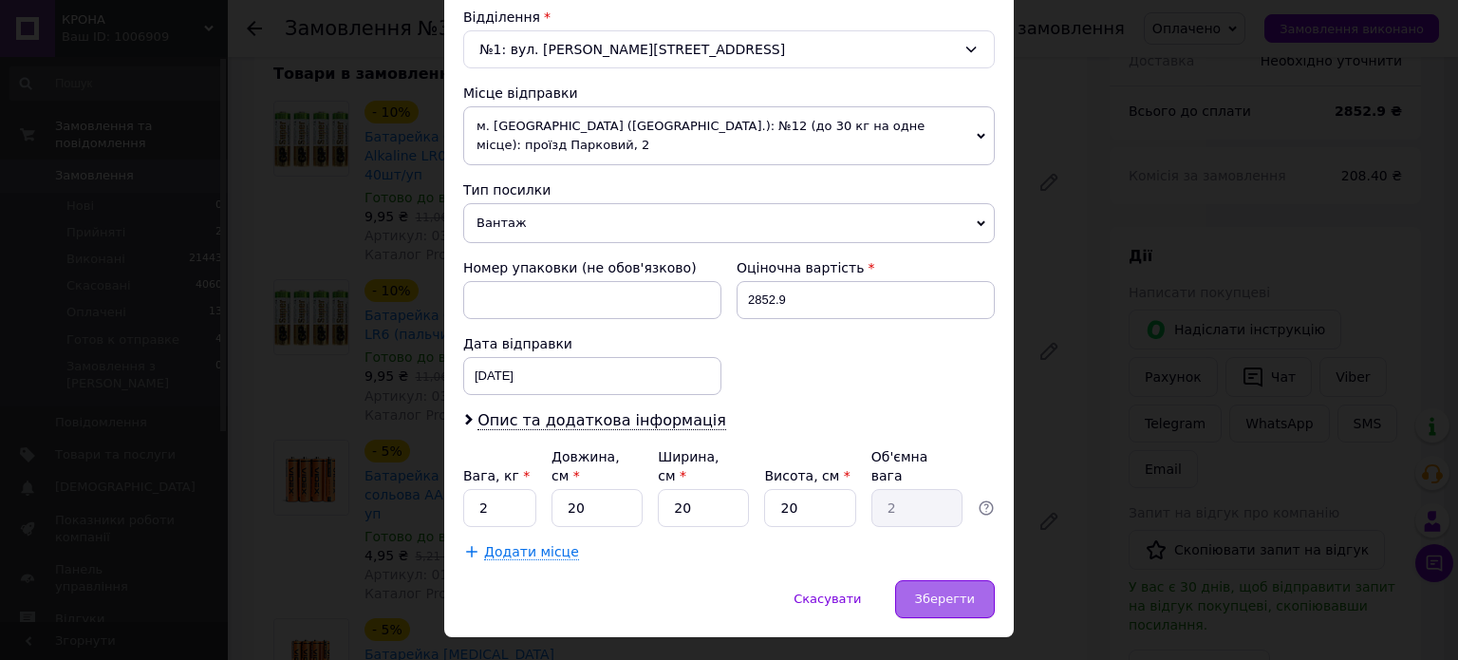
click at [959, 591] on span "Зберегти" at bounding box center [945, 598] width 60 height 14
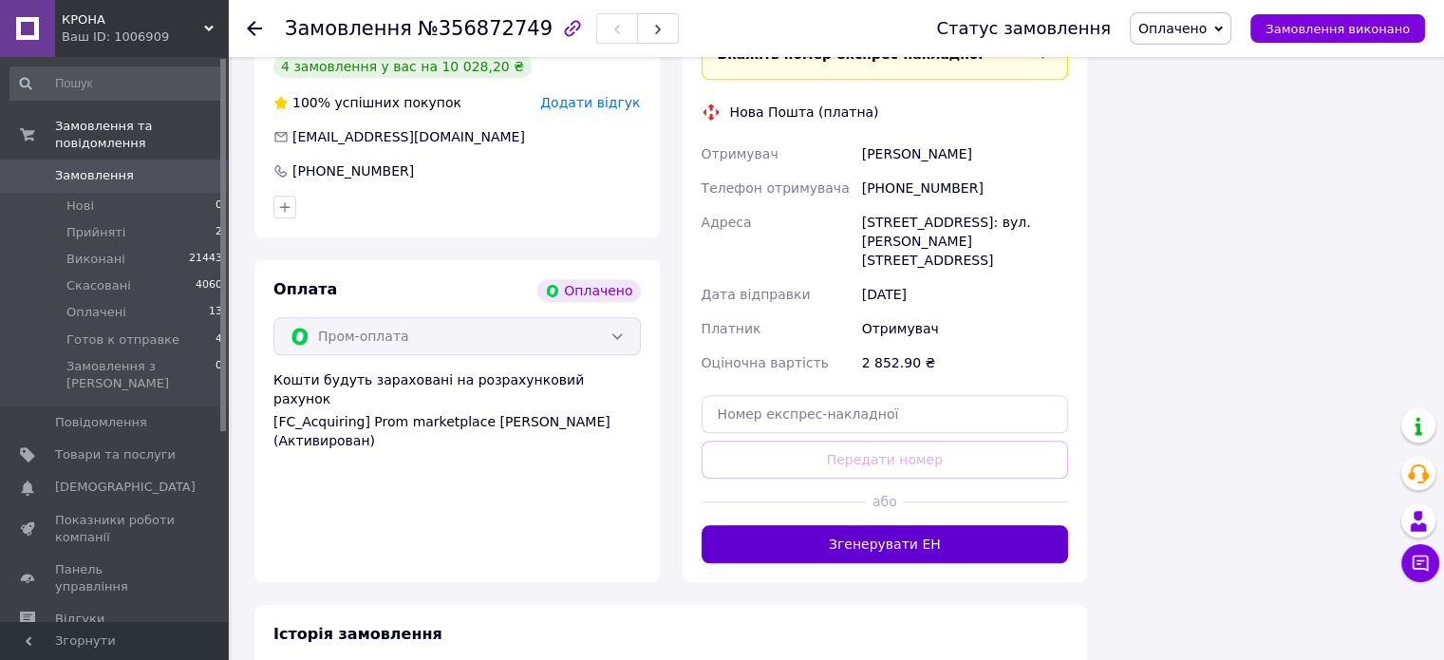
click at [1005, 525] on button "Згенерувати ЕН" at bounding box center [885, 544] width 367 height 38
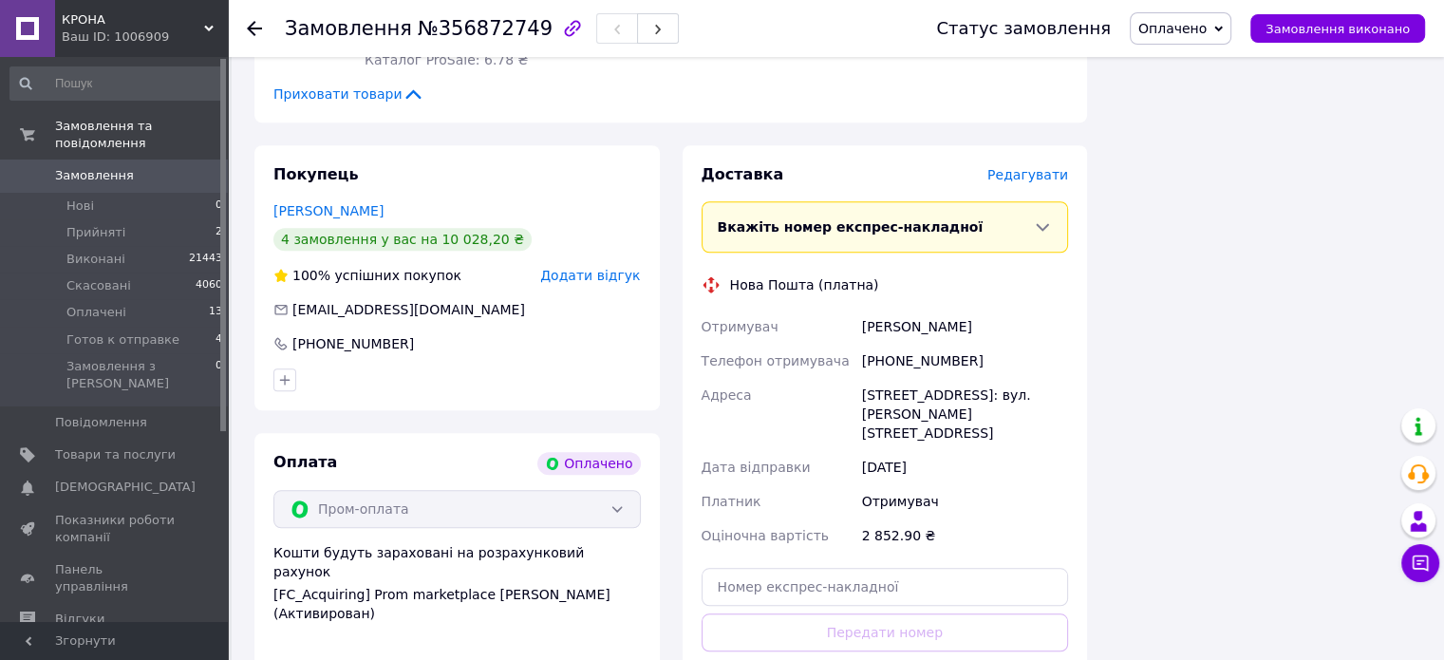
scroll to position [1412, 0]
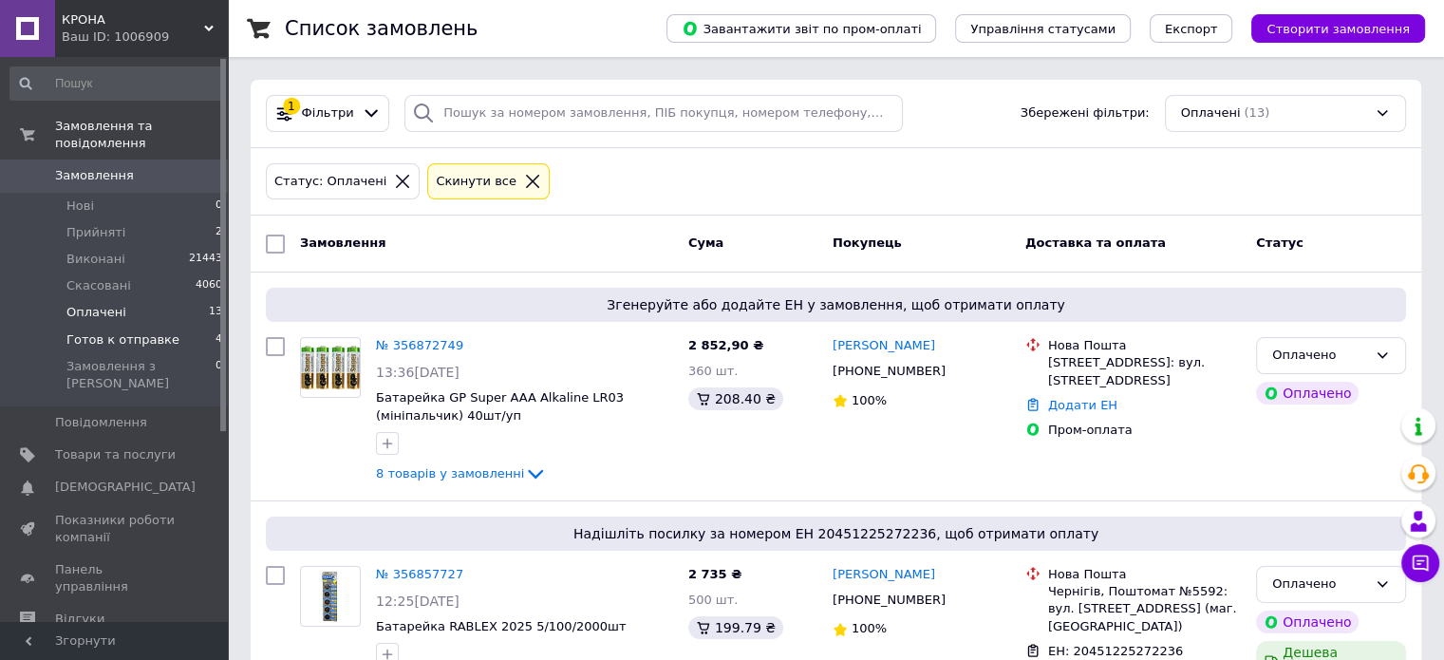
click at [125, 331] on span "Готов к отправке" at bounding box center [122, 339] width 113 height 17
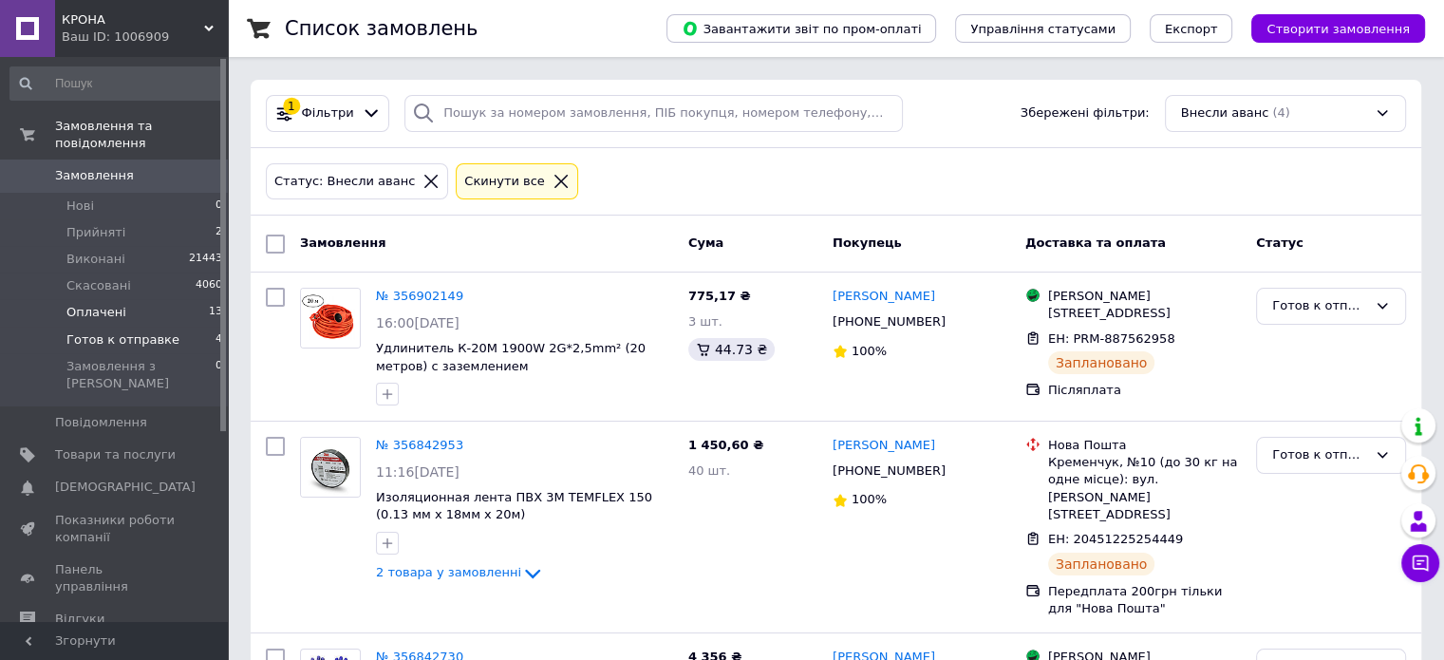
click at [132, 299] on li "Оплачені 13" at bounding box center [117, 312] width 234 height 27
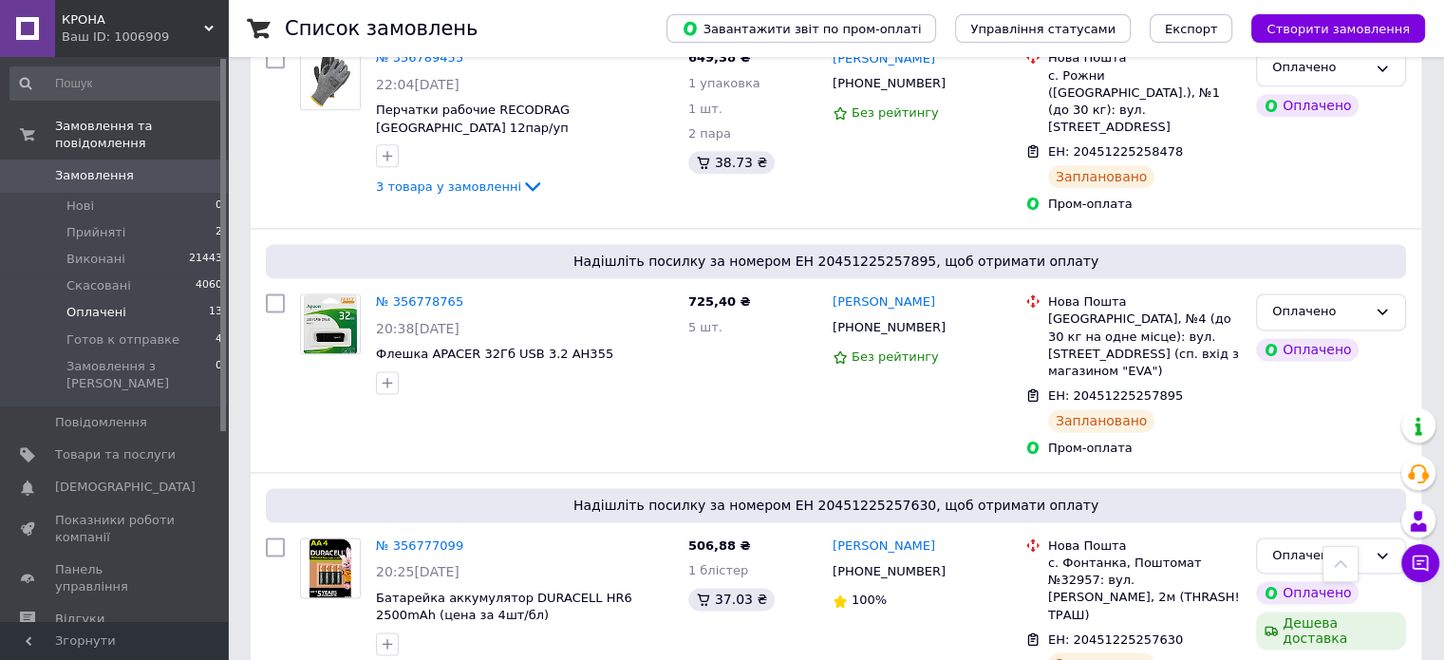
scroll to position [2541, 0]
